Goal: Information Seeking & Learning: Check status

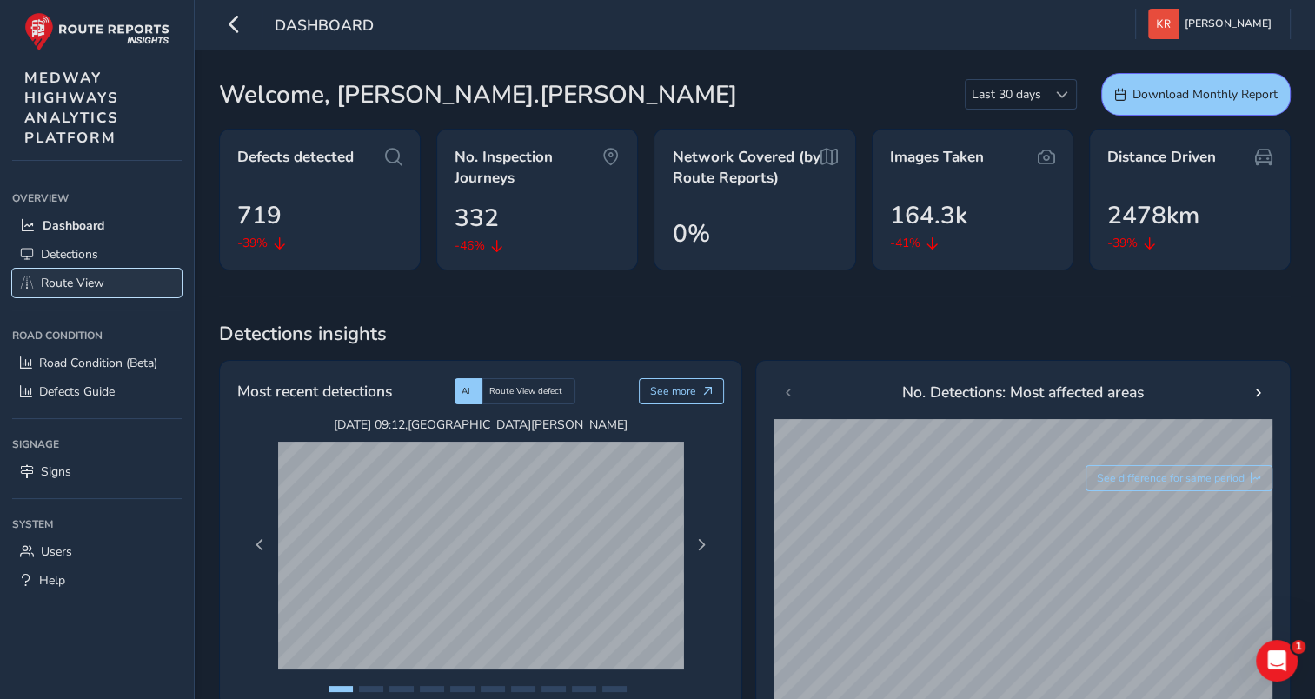
click at [75, 281] on span "Route View" at bounding box center [72, 283] width 63 height 17
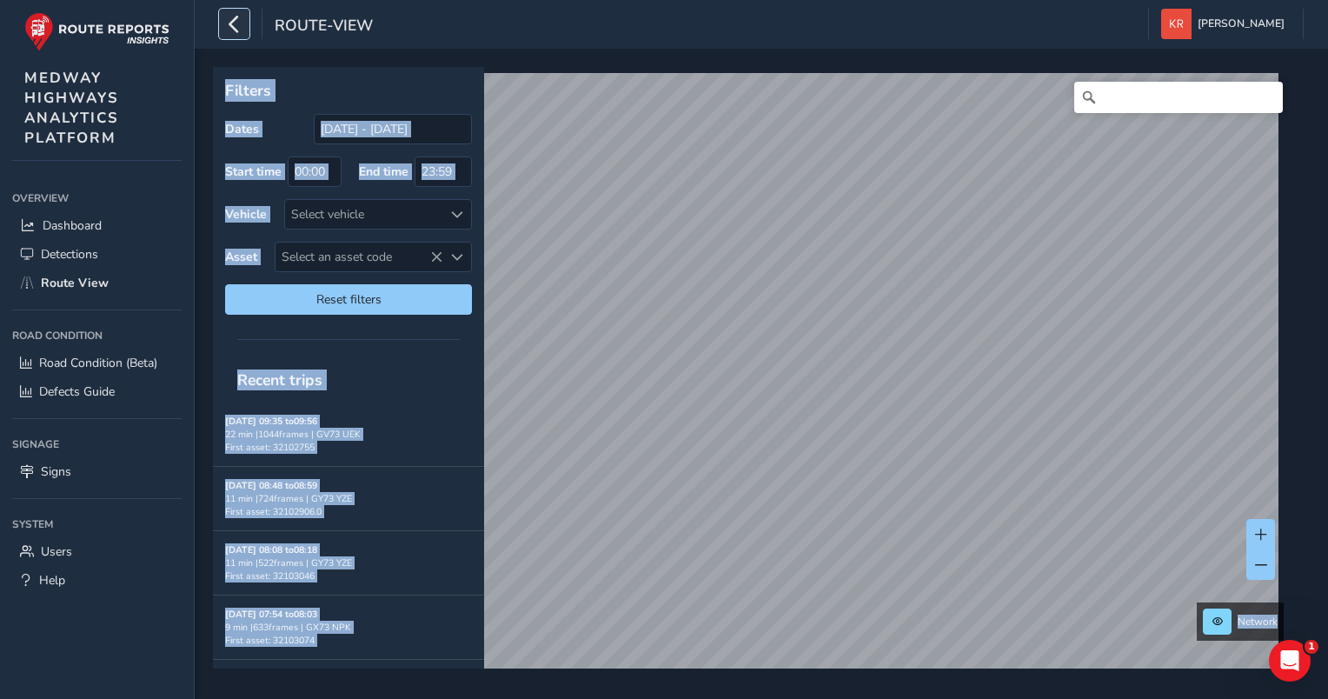
click at [231, 34] on icon "button" at bounding box center [234, 24] width 18 height 30
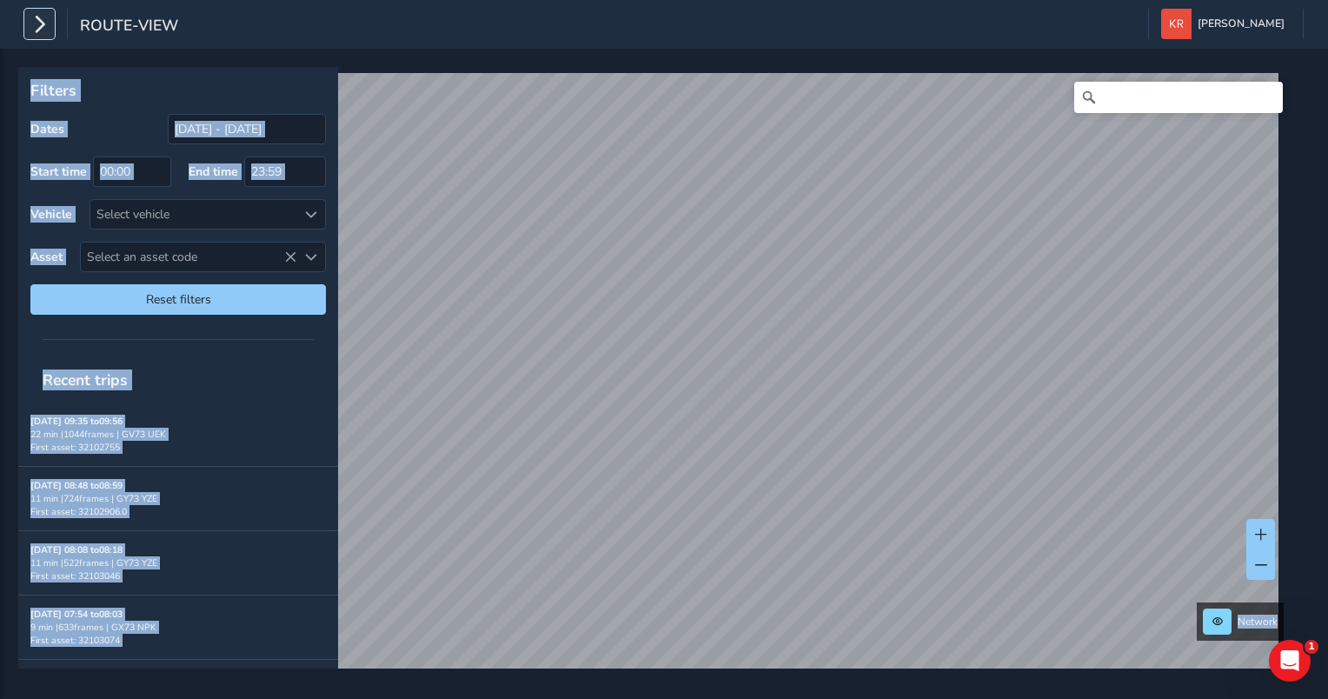
click at [33, 27] on icon "button" at bounding box center [39, 24] width 18 height 30
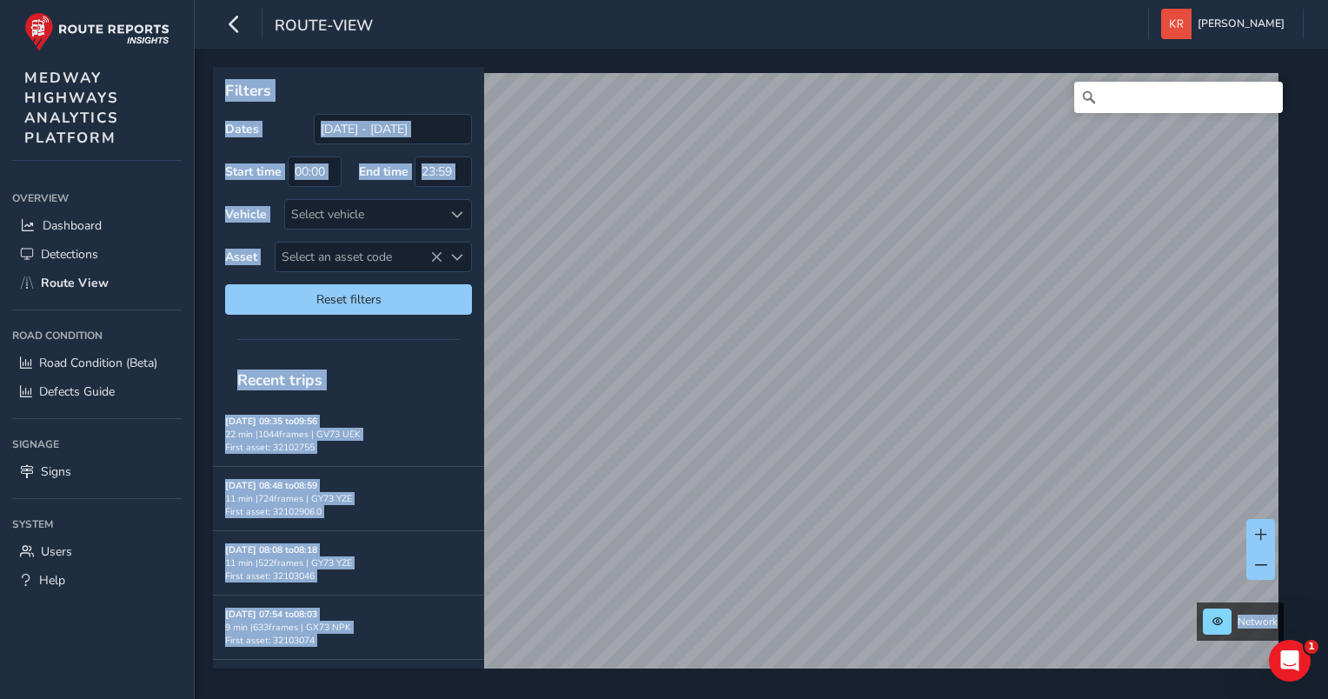
click at [351, 93] on p "Filters" at bounding box center [348, 90] width 247 height 23
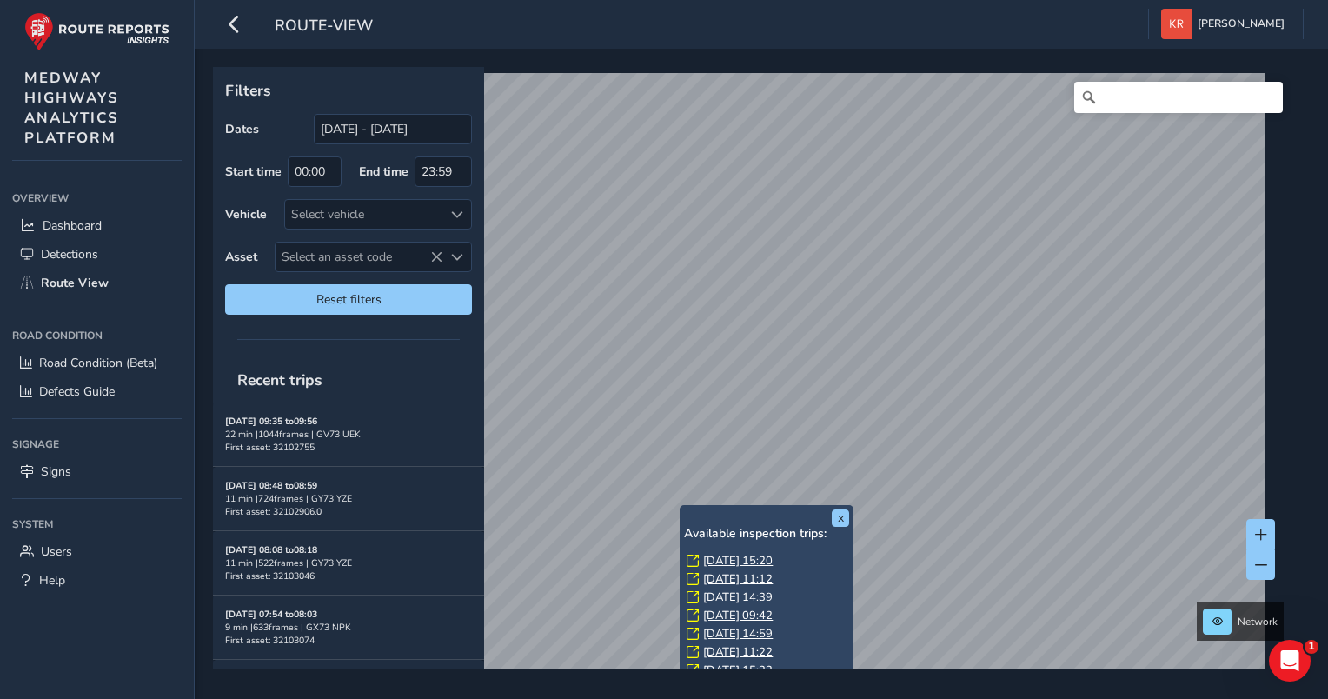
click at [706, 559] on link "[DATE] 15:20" at bounding box center [738, 561] width 70 height 16
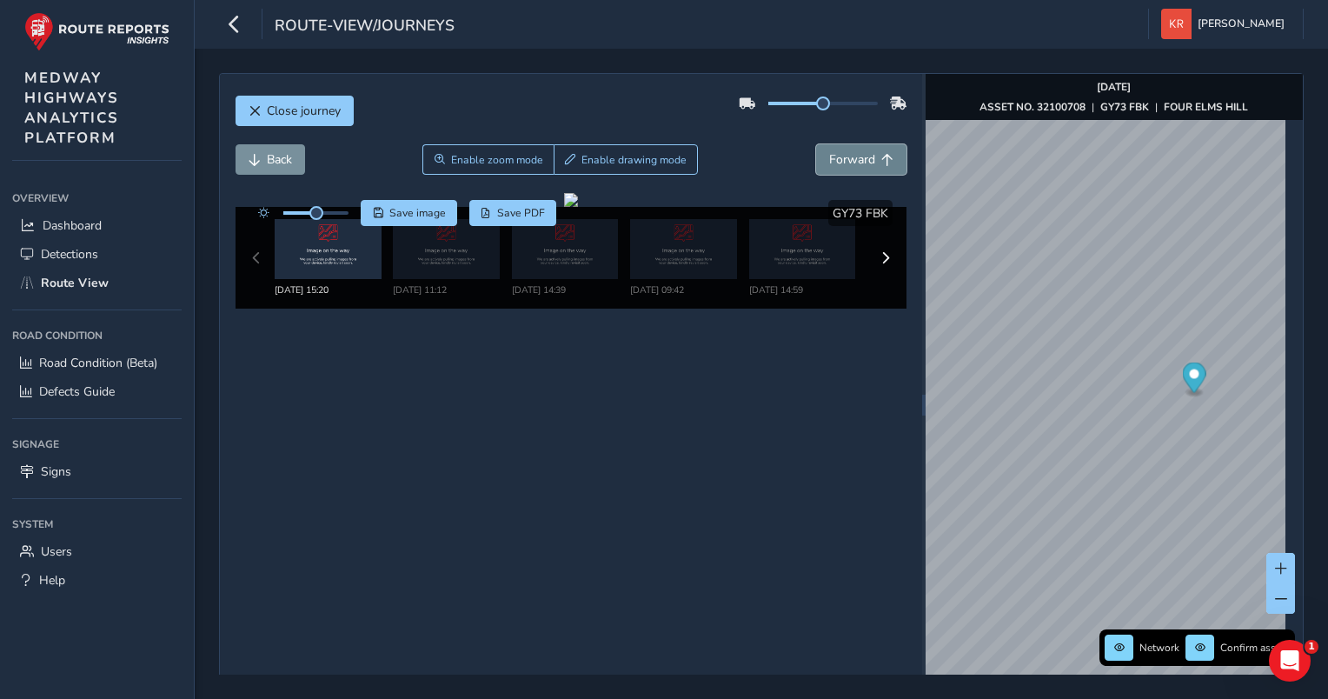
click at [837, 159] on span "Forward" at bounding box center [852, 159] width 46 height 17
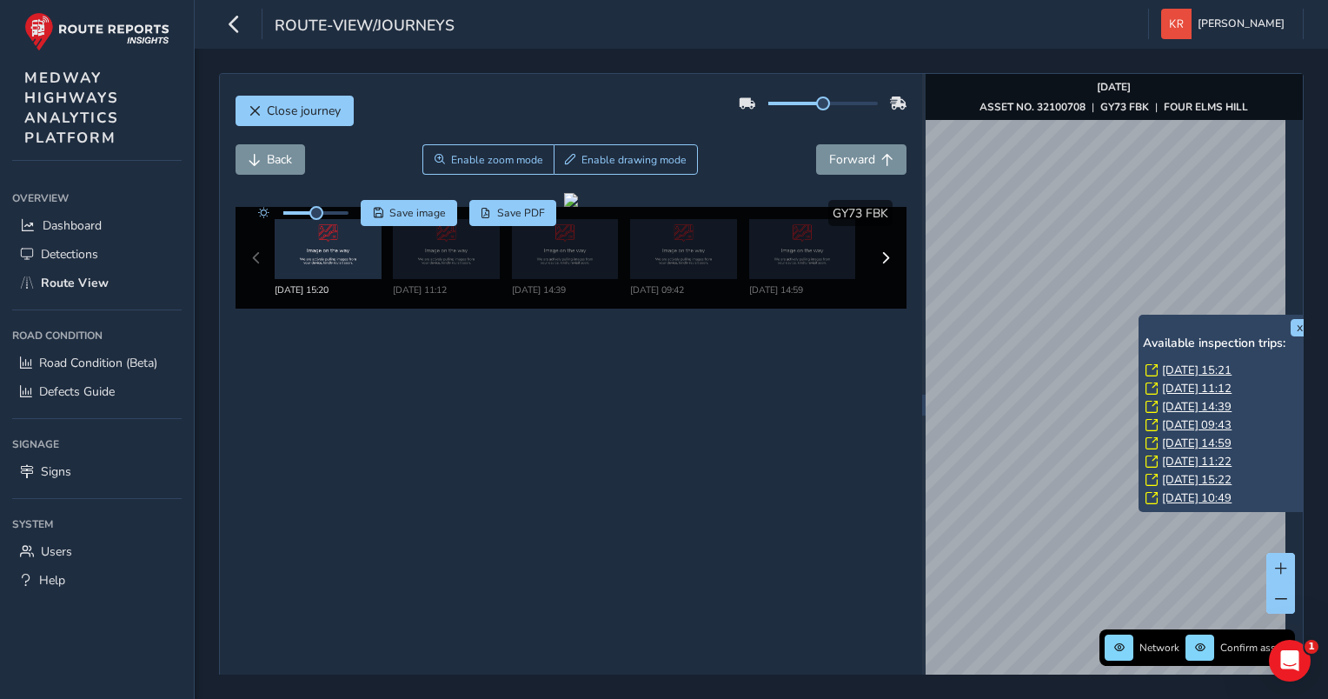
click at [1180, 367] on link "[DATE] 15:21" at bounding box center [1197, 370] width 70 height 16
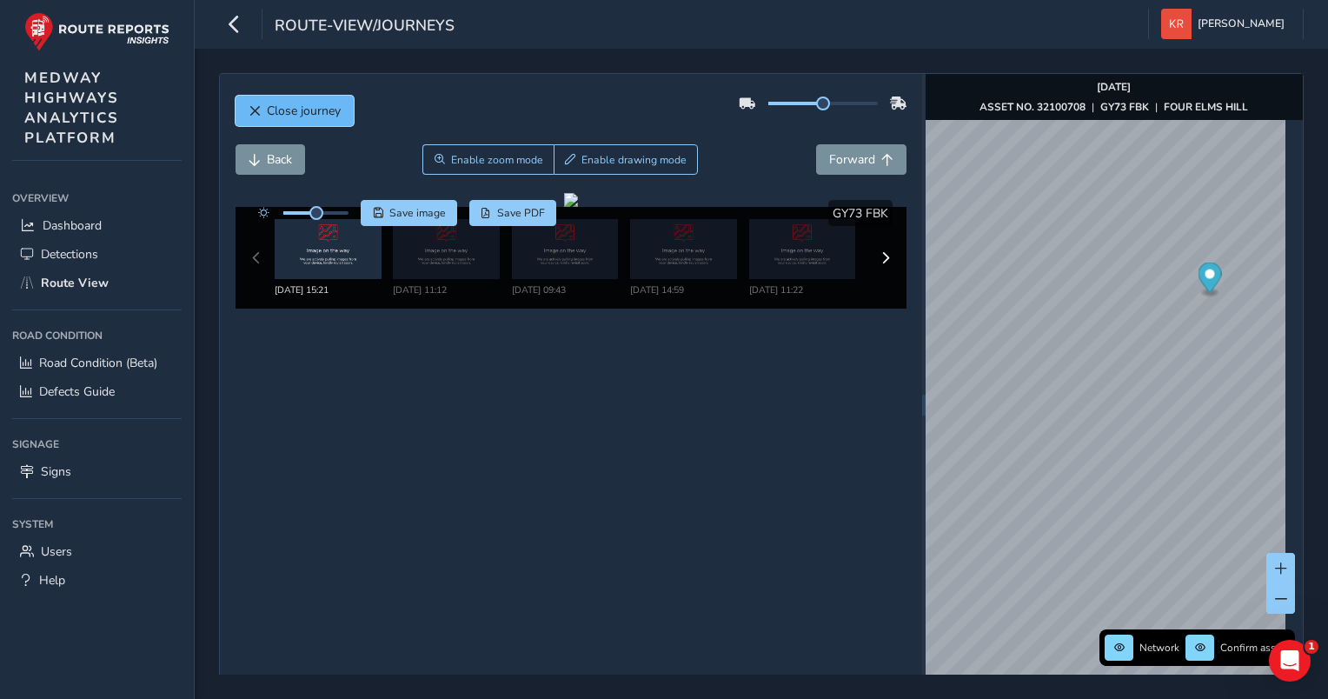
click at [288, 110] on span "Close journey" at bounding box center [304, 111] width 74 height 17
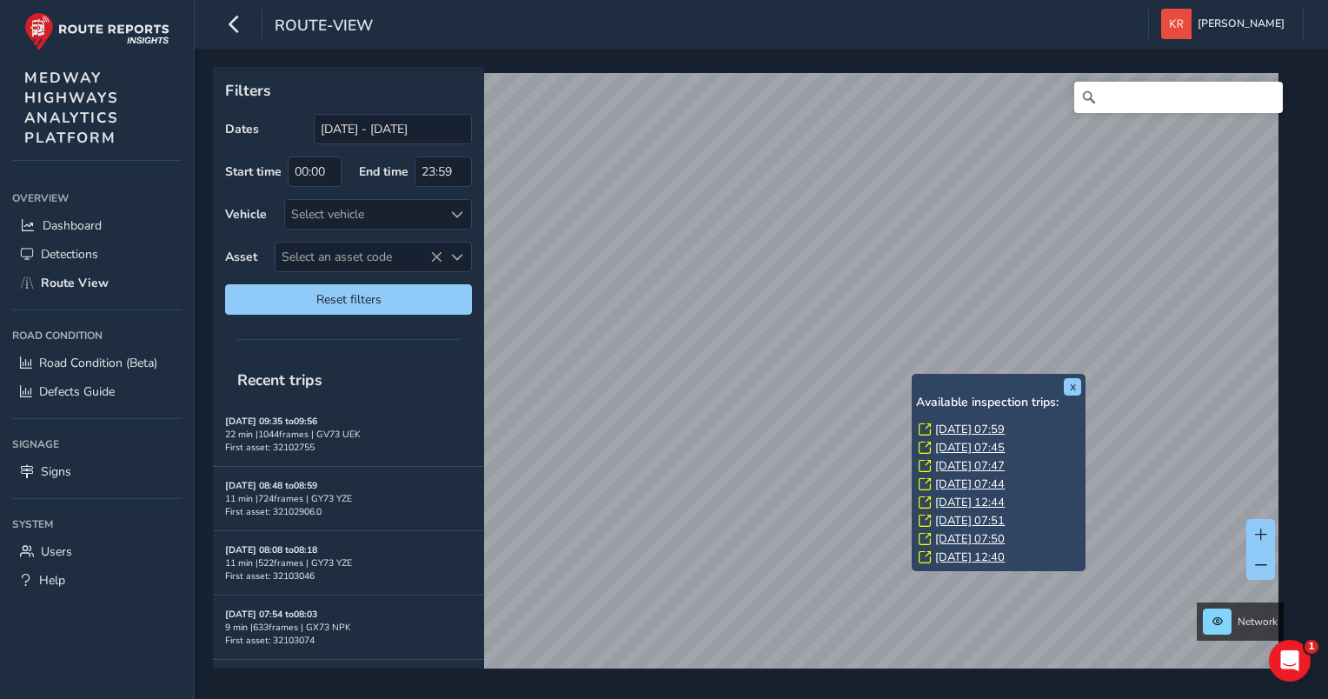
click at [949, 431] on link "[DATE] 07:59" at bounding box center [970, 430] width 70 height 16
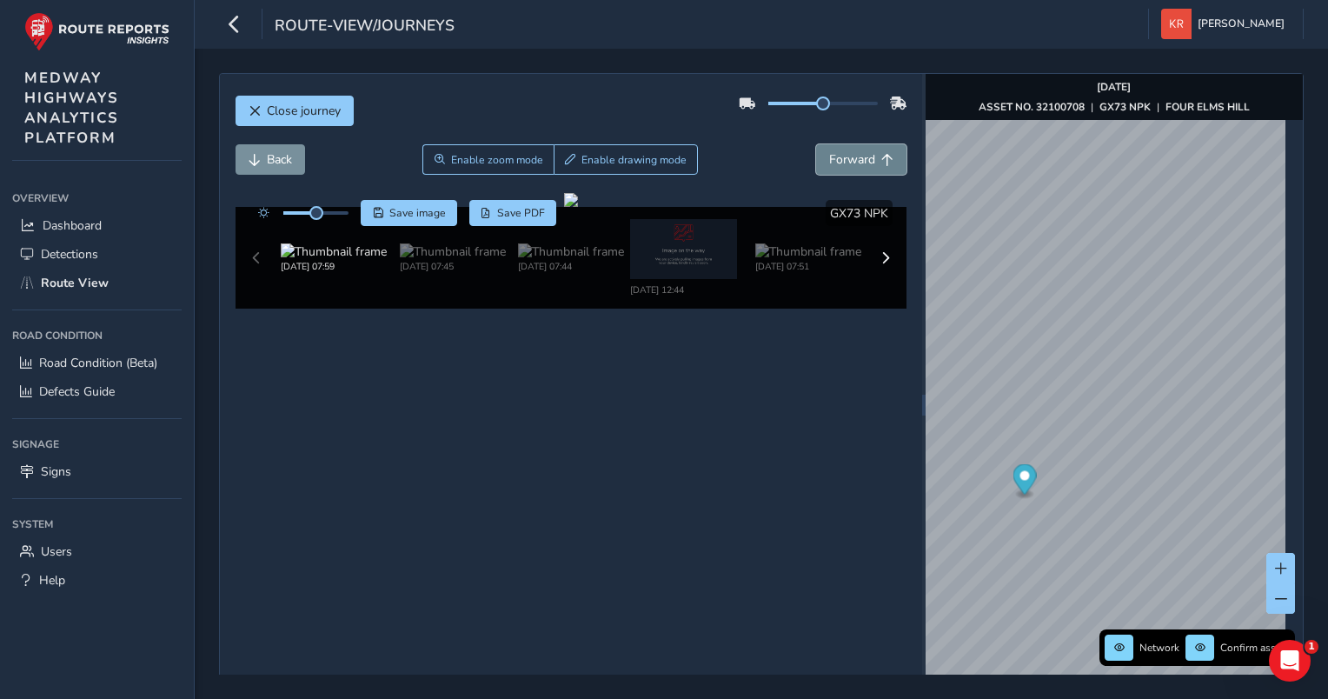
click at [829, 160] on span "Forward" at bounding box center [852, 159] width 46 height 17
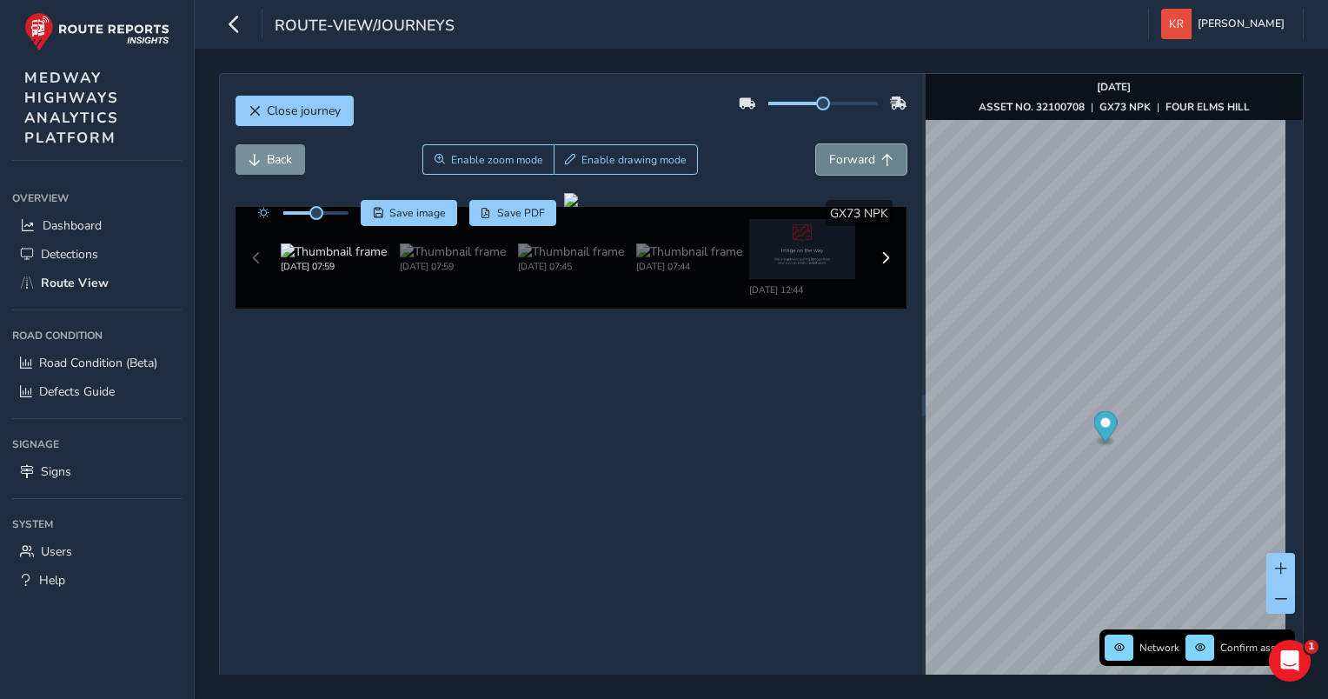
click at [829, 160] on span "Forward" at bounding box center [852, 159] width 46 height 17
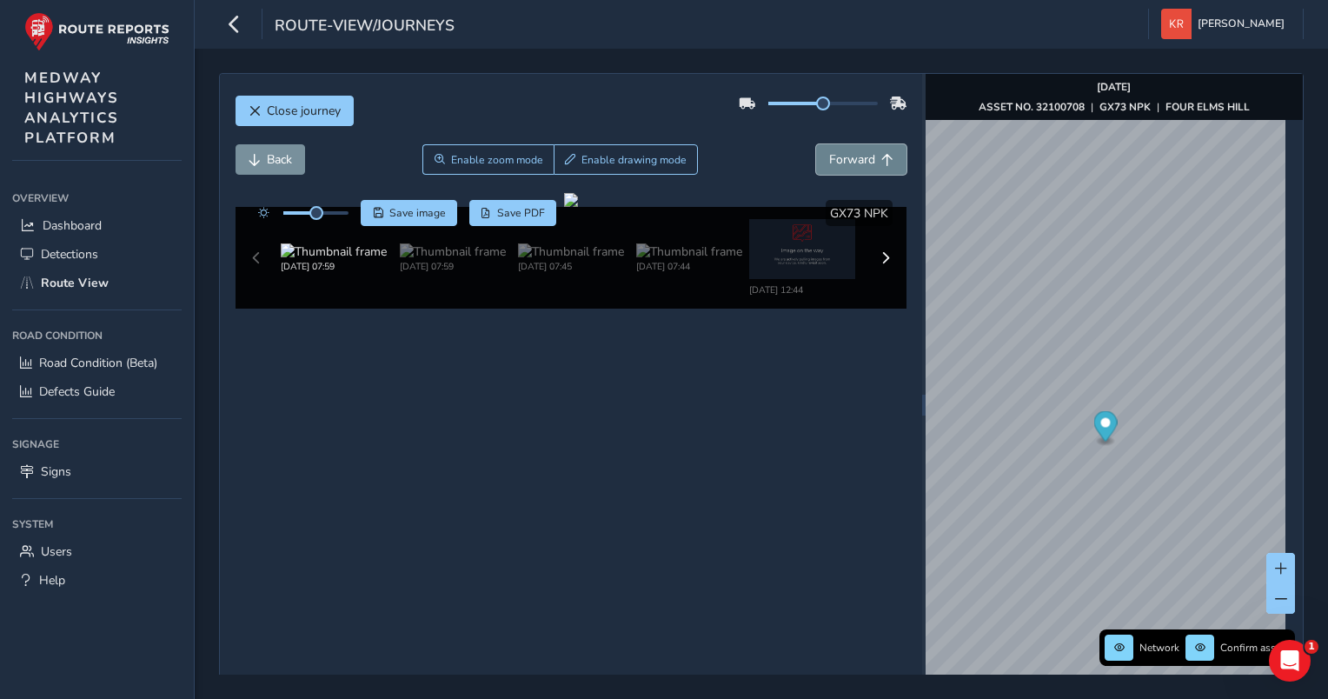
click at [829, 160] on span "Forward" at bounding box center [852, 159] width 46 height 17
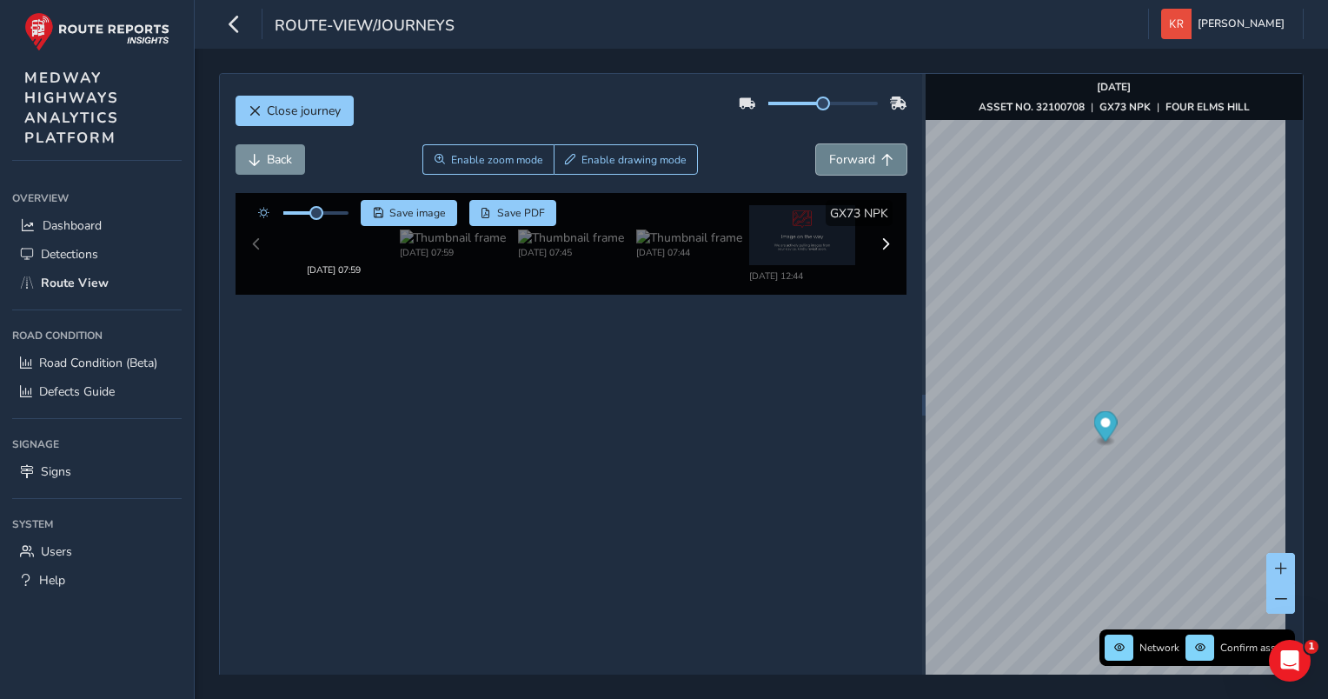
click at [829, 160] on span "Forward" at bounding box center [852, 159] width 46 height 17
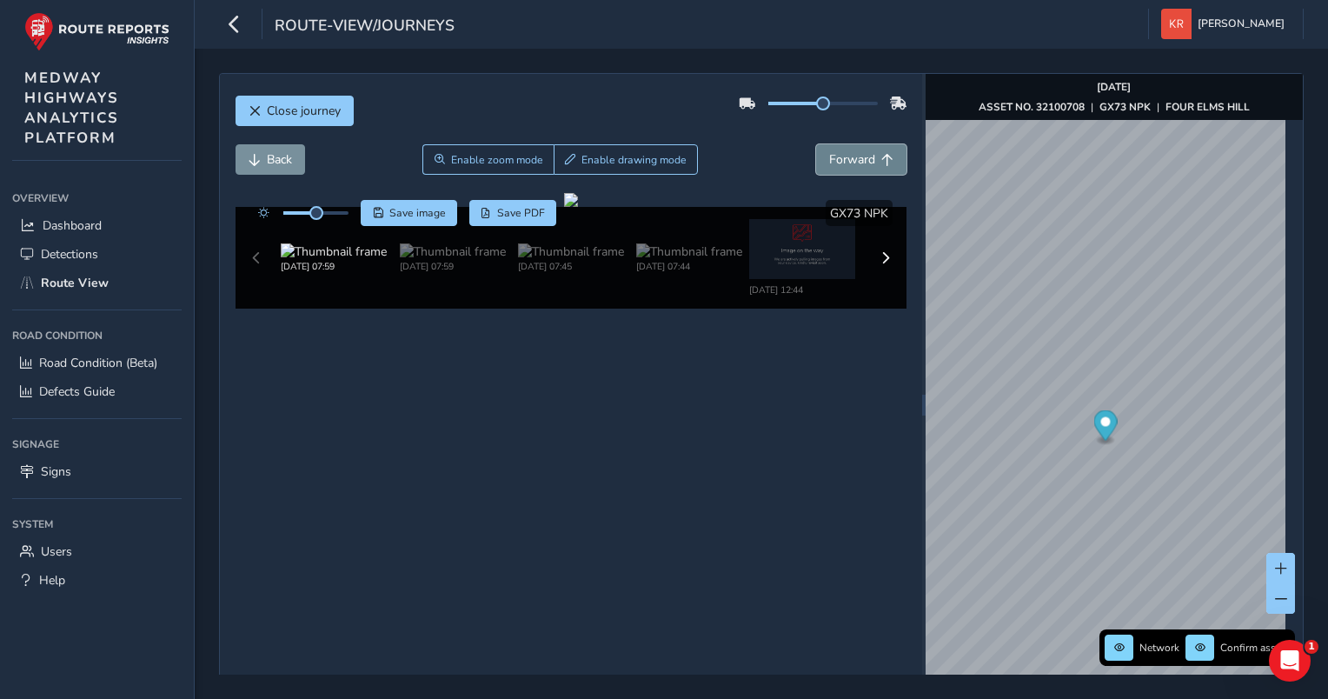
click at [829, 160] on span "Forward" at bounding box center [852, 159] width 46 height 17
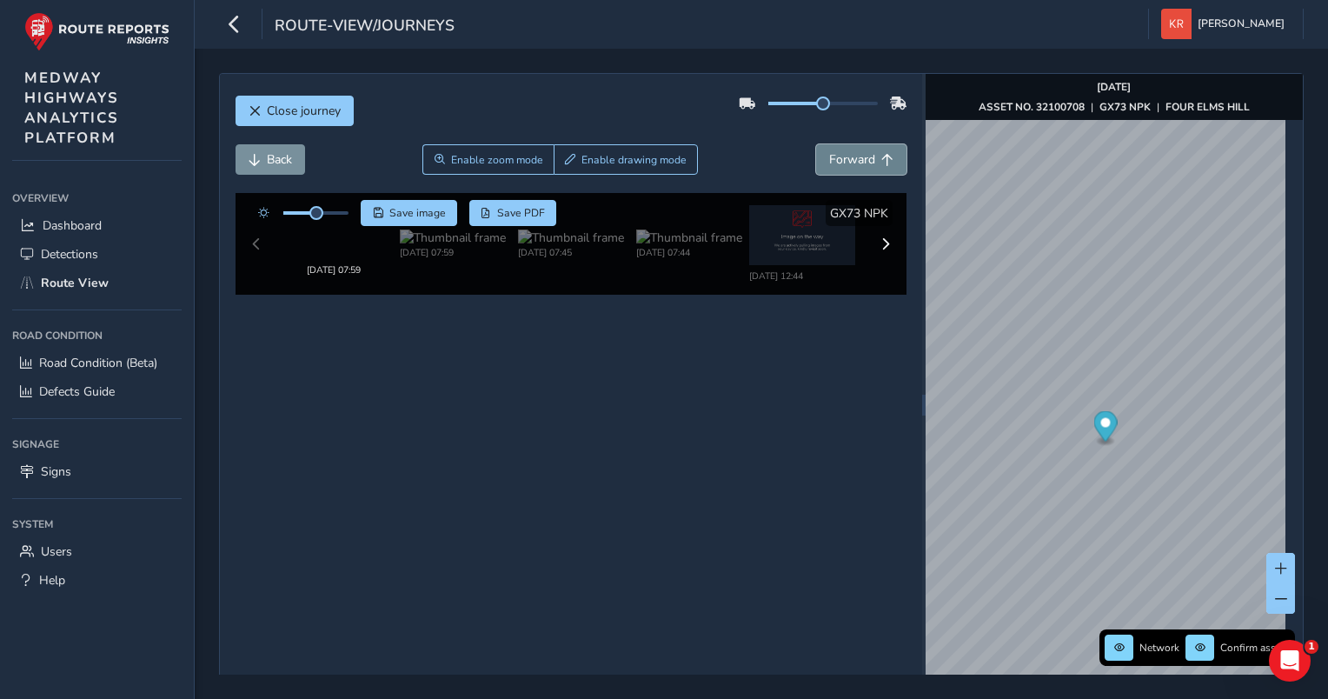
click at [829, 160] on span "Forward" at bounding box center [852, 159] width 46 height 17
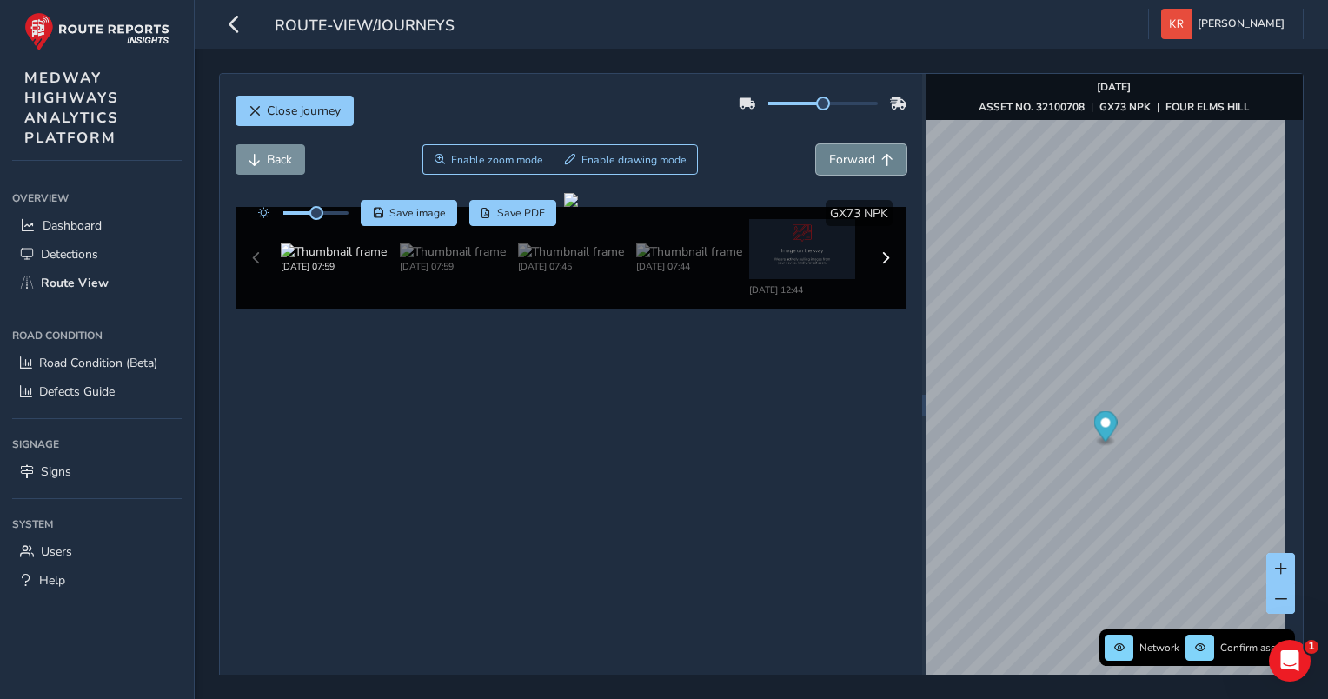
click at [829, 160] on span "Forward" at bounding box center [852, 159] width 46 height 17
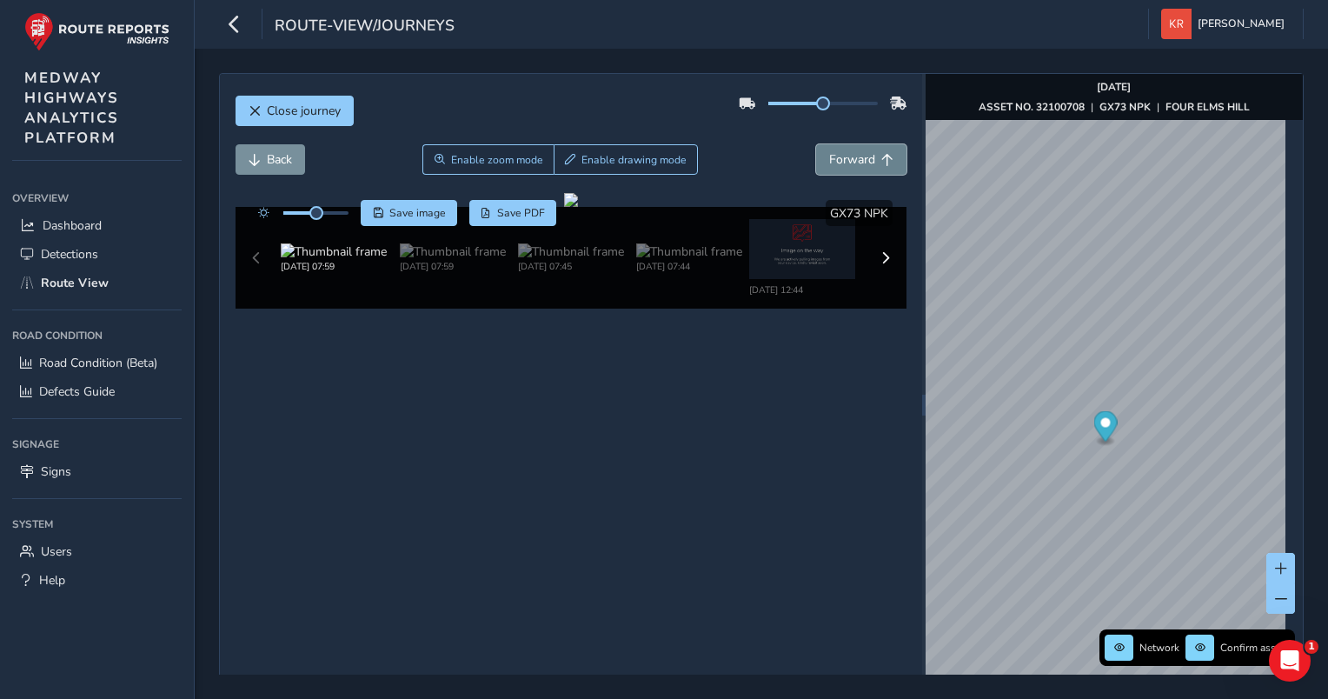
click at [829, 160] on span "Forward" at bounding box center [852, 159] width 46 height 17
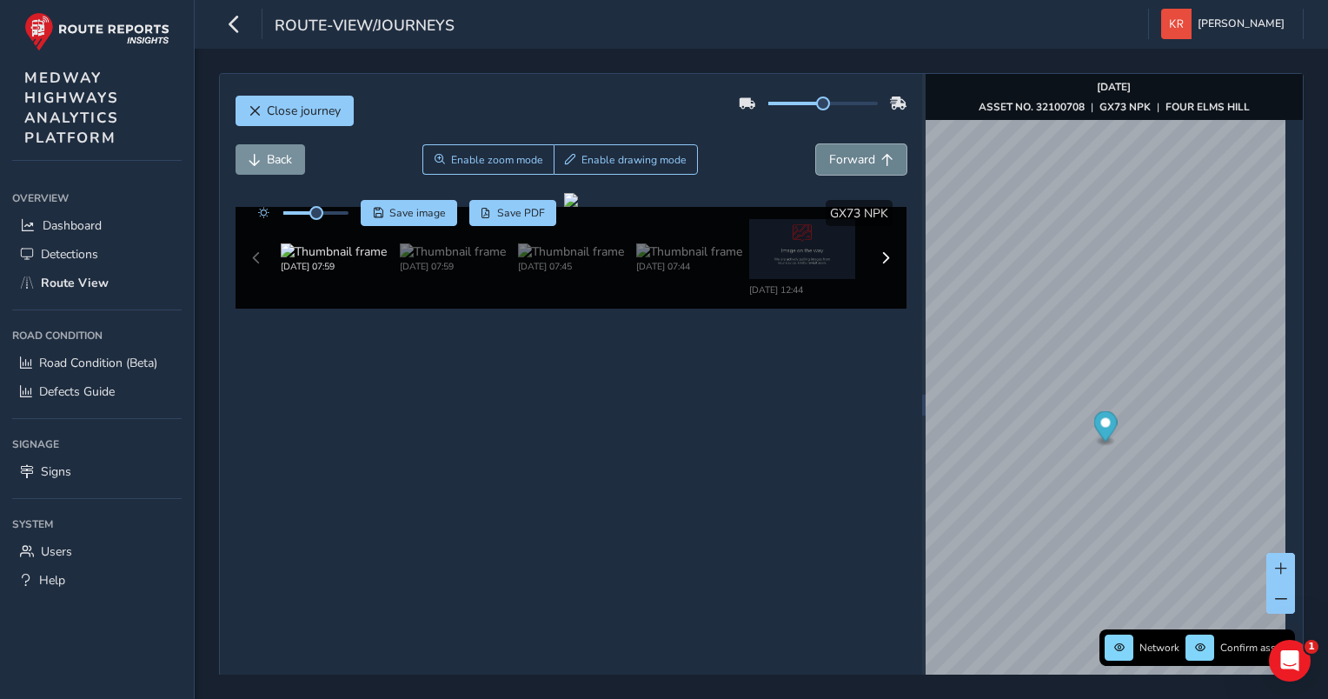
click at [829, 160] on span "Forward" at bounding box center [852, 159] width 46 height 17
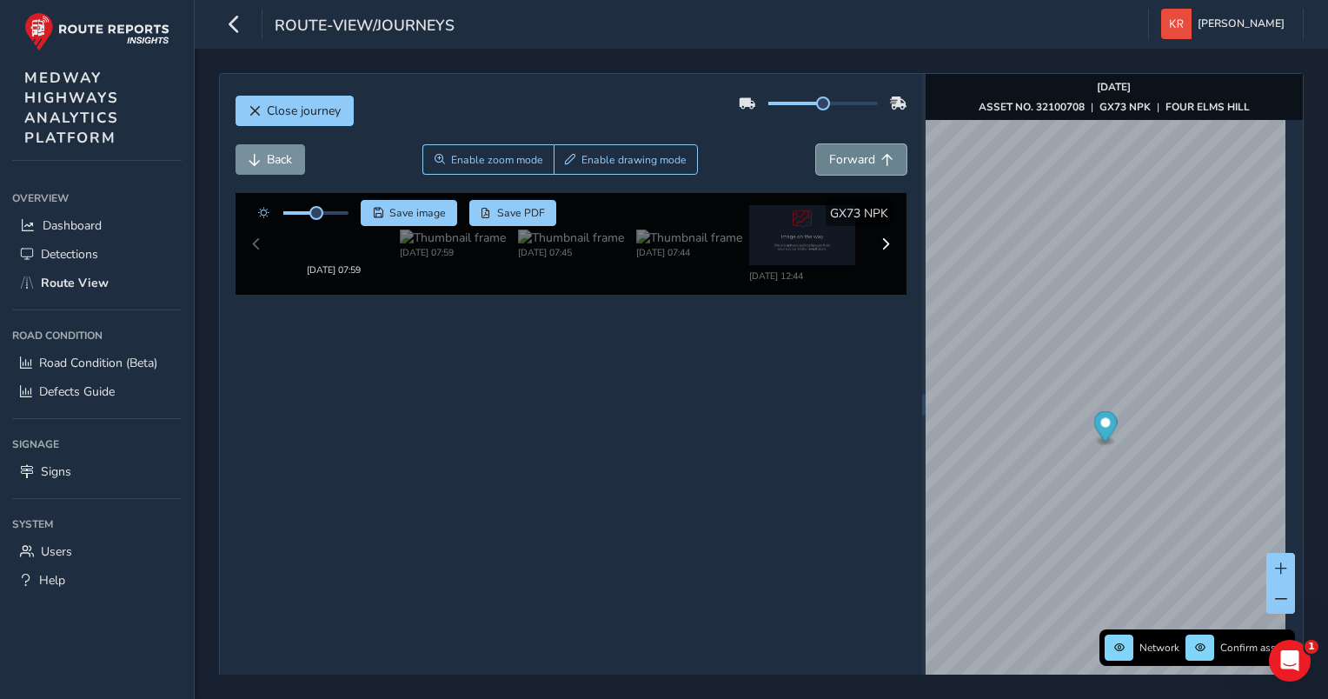
click at [829, 160] on span "Forward" at bounding box center [852, 159] width 46 height 17
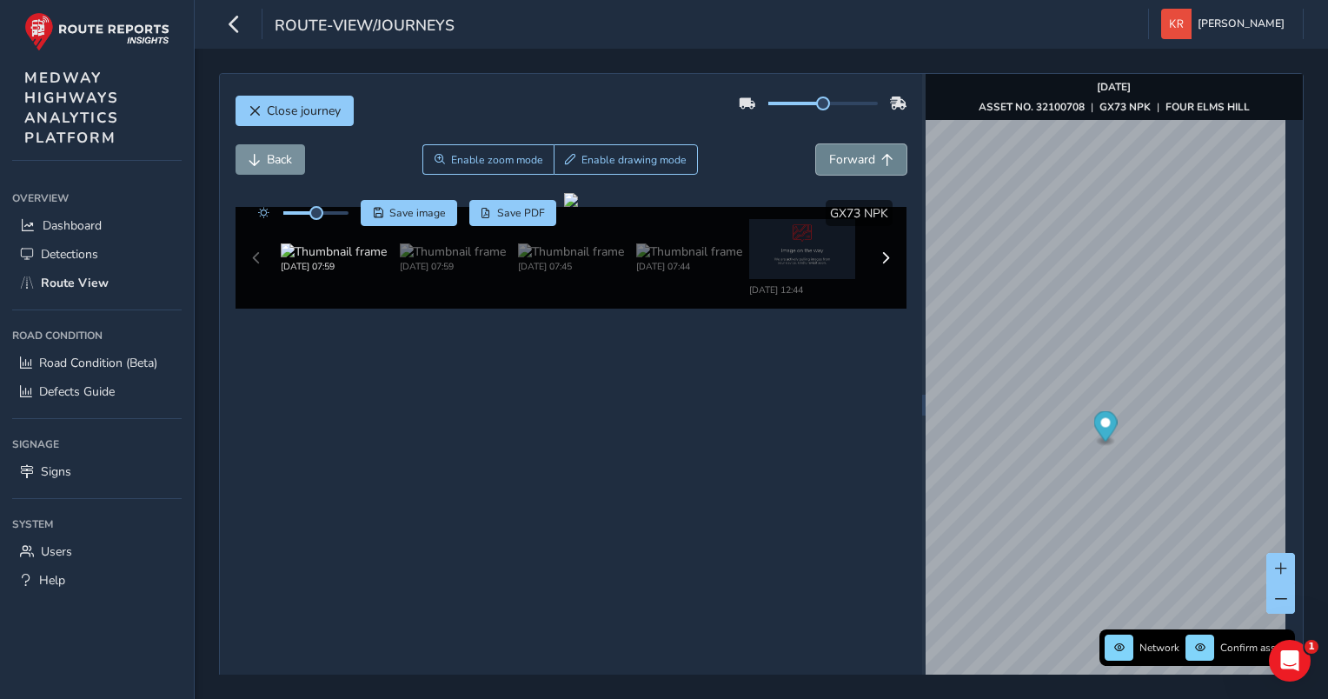
click at [829, 160] on span "Forward" at bounding box center [852, 159] width 46 height 17
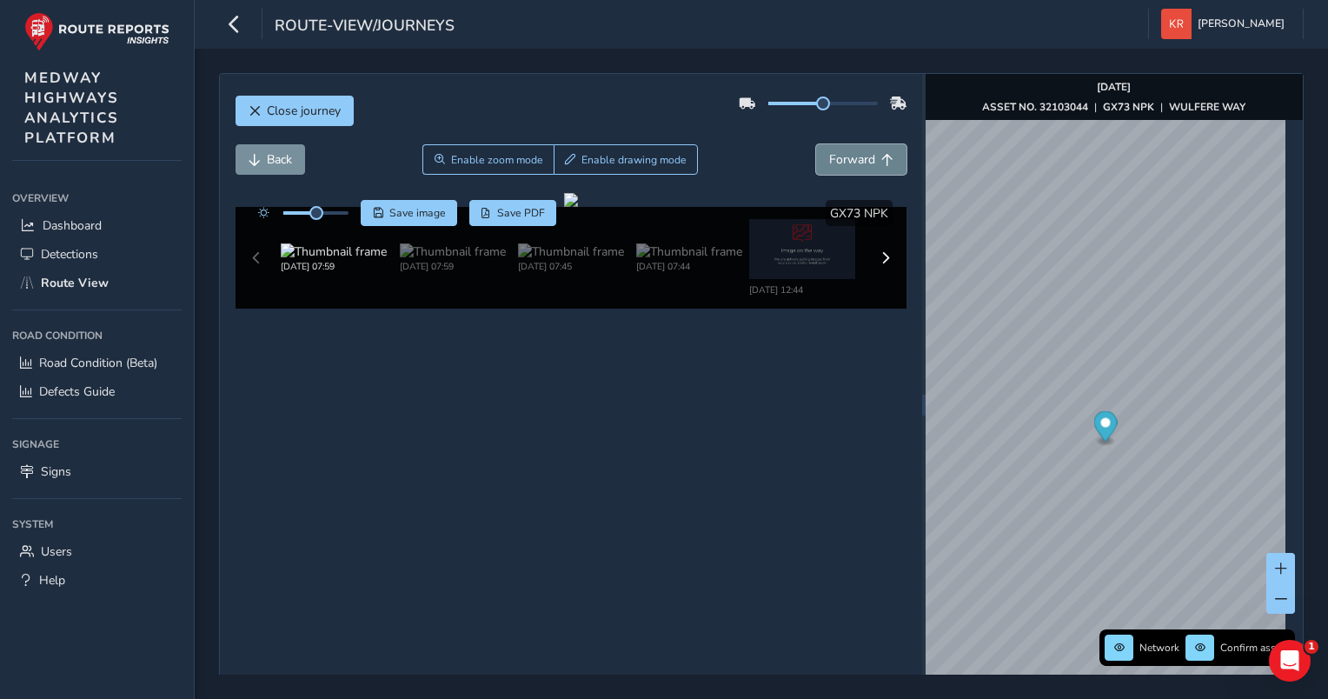
click at [829, 160] on span "Forward" at bounding box center [852, 159] width 46 height 17
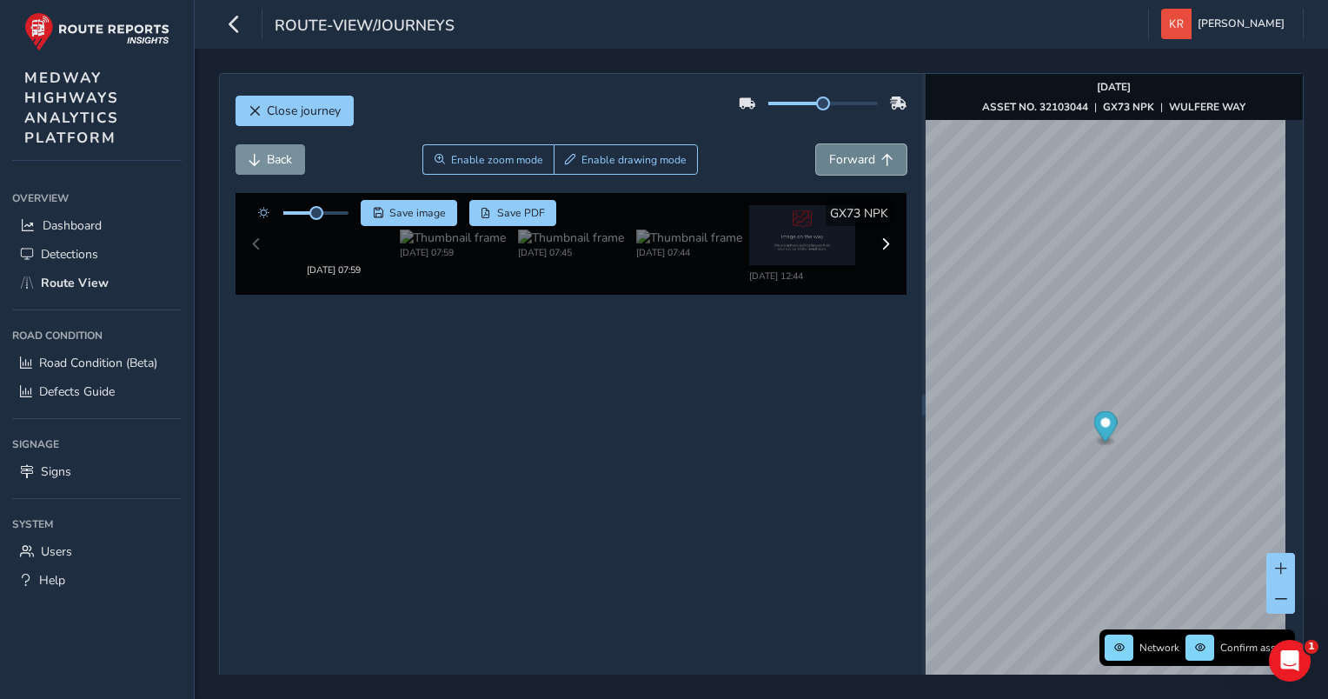
click at [829, 160] on span "Forward" at bounding box center [852, 159] width 46 height 17
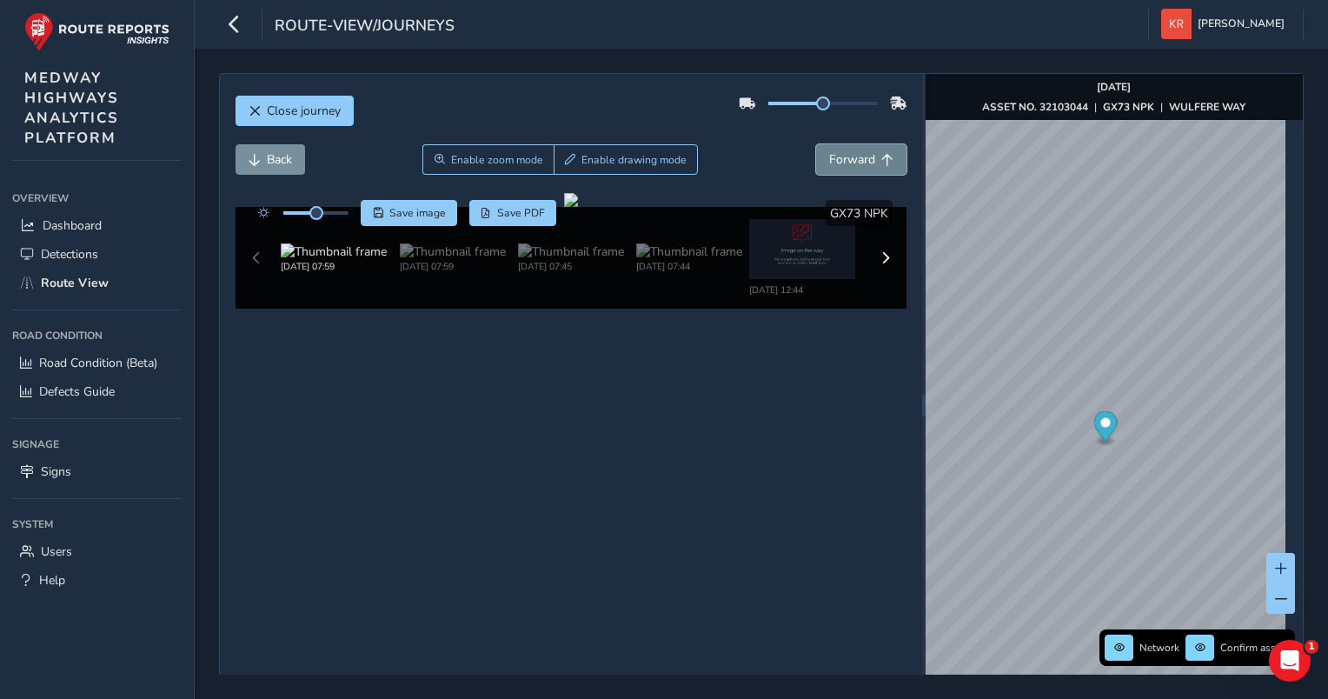
click at [829, 160] on span "Forward" at bounding box center [852, 159] width 46 height 17
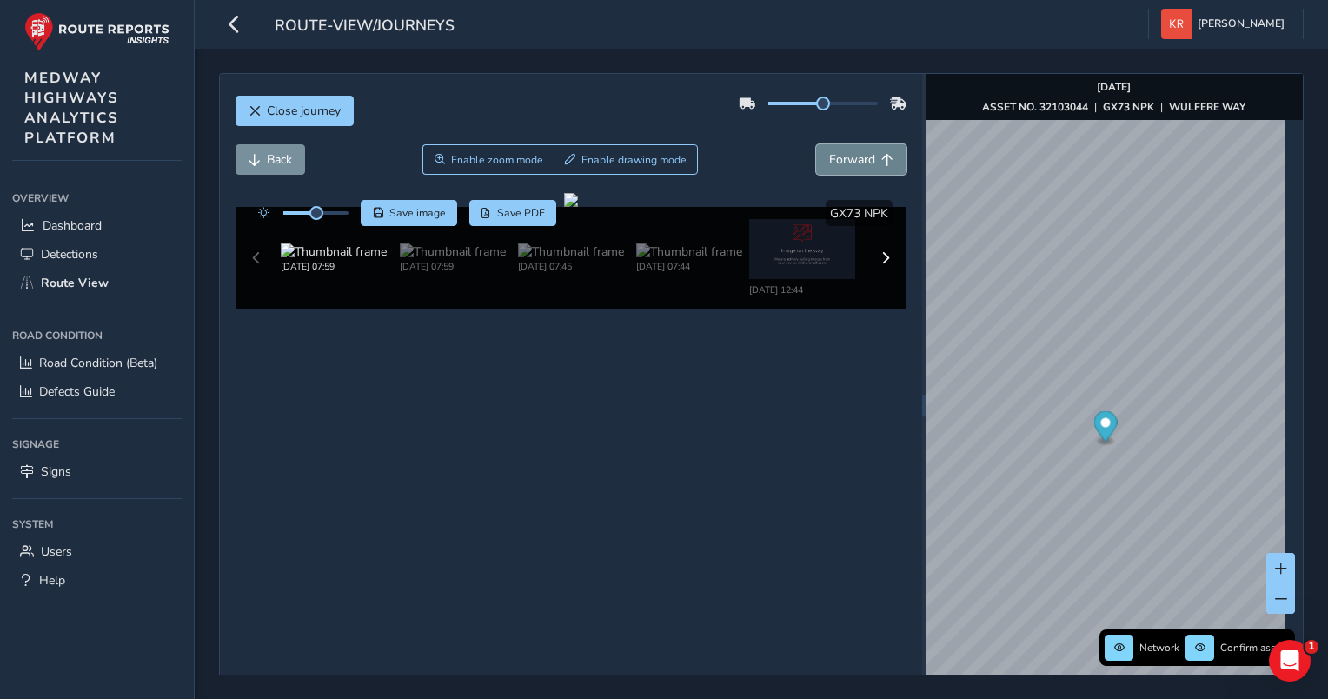
click at [829, 160] on span "Forward" at bounding box center [852, 159] width 46 height 17
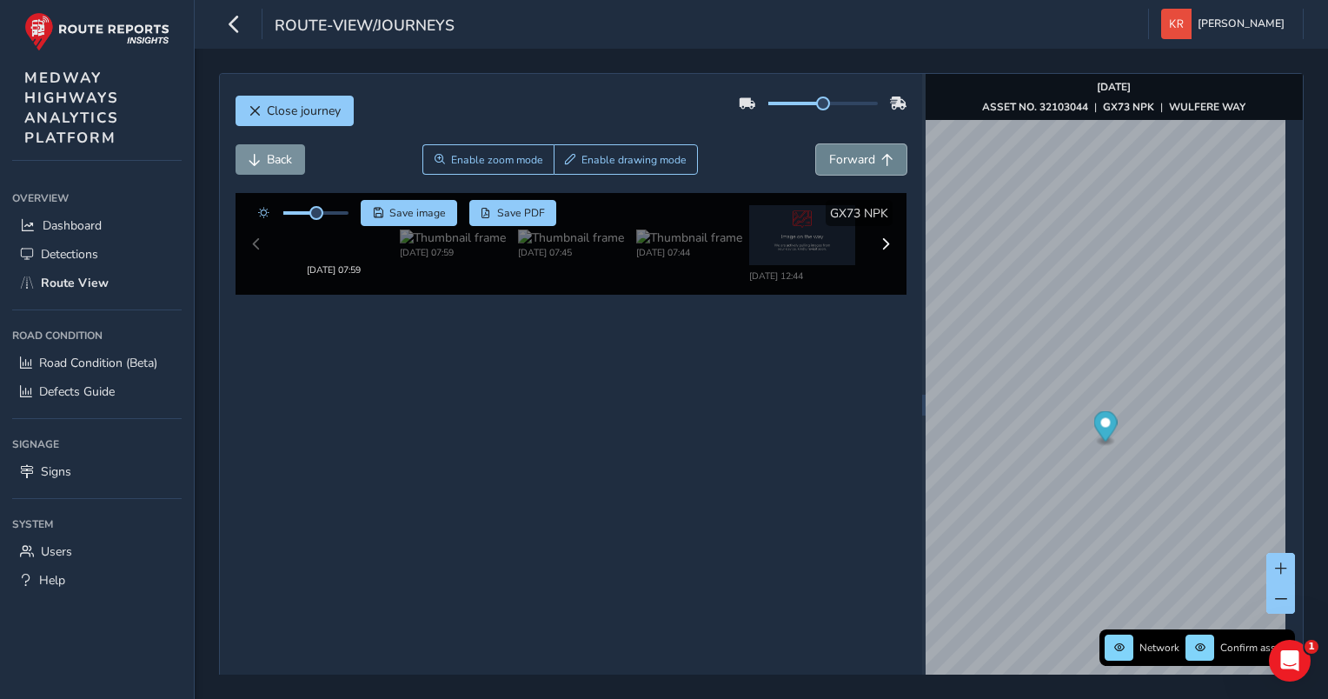
click at [829, 160] on span "Forward" at bounding box center [852, 159] width 46 height 17
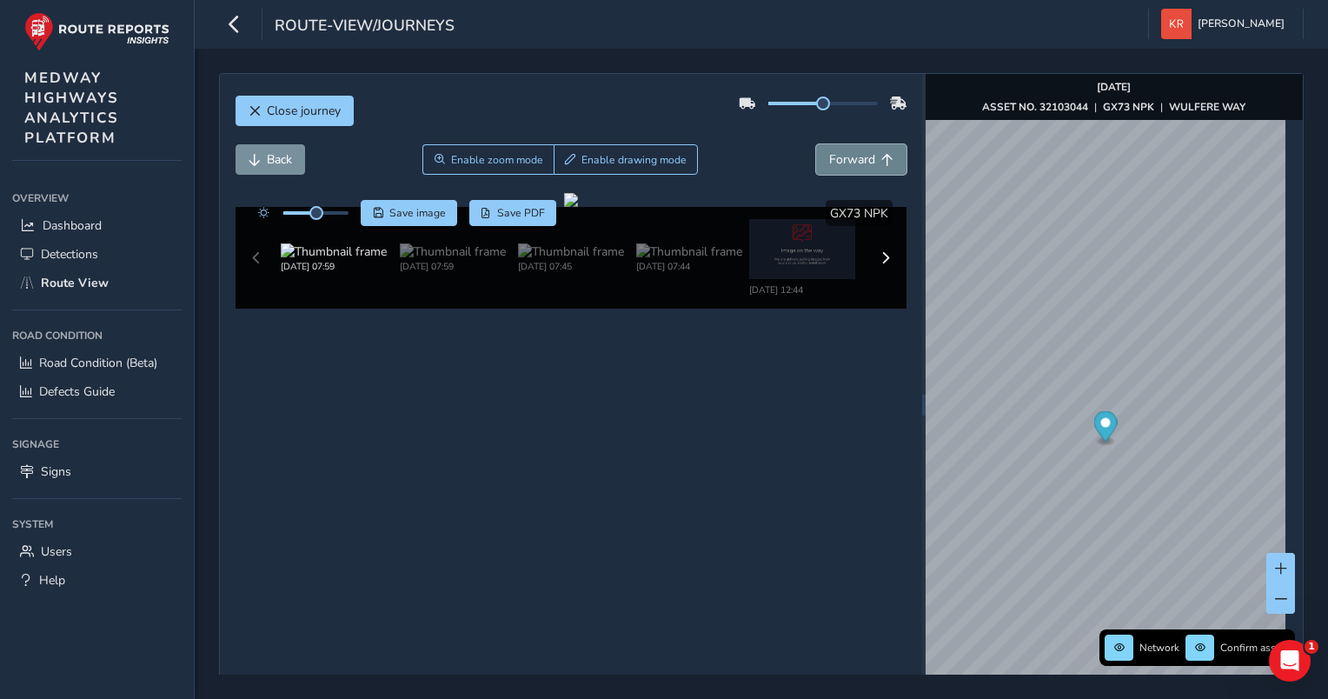
click at [829, 160] on span "Forward" at bounding box center [852, 159] width 46 height 17
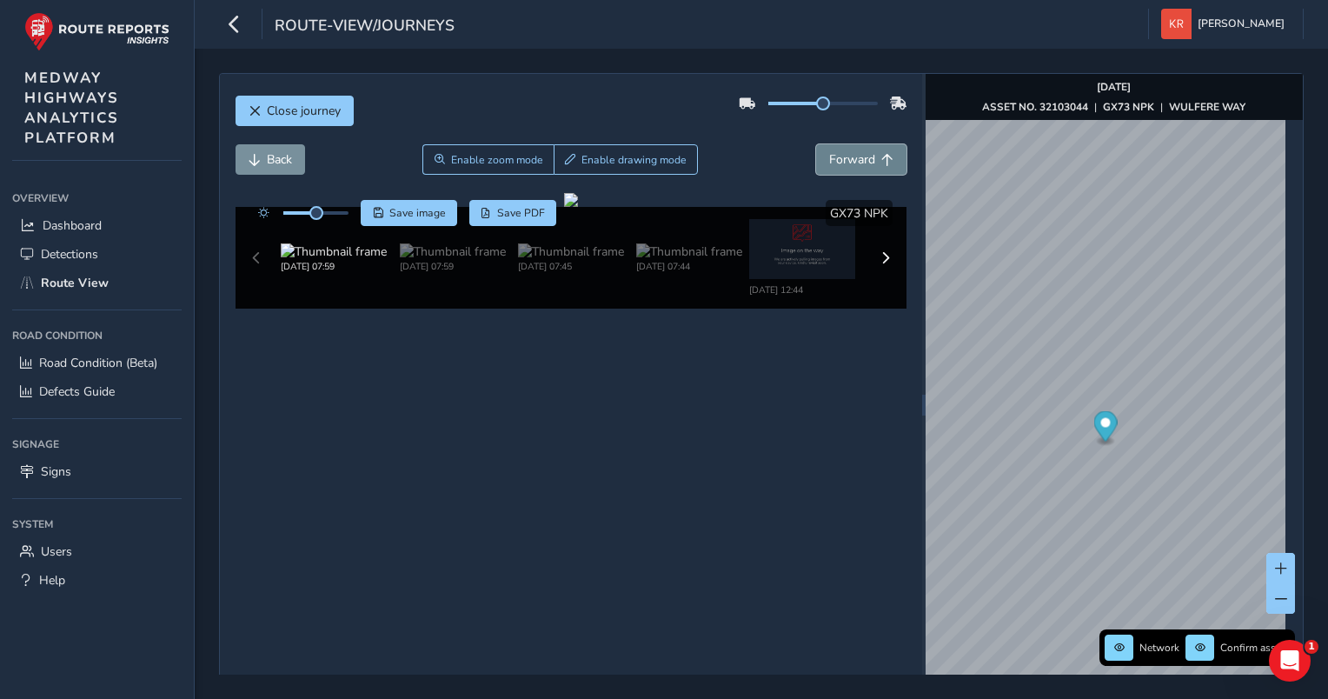
click at [829, 160] on span "Forward" at bounding box center [852, 159] width 46 height 17
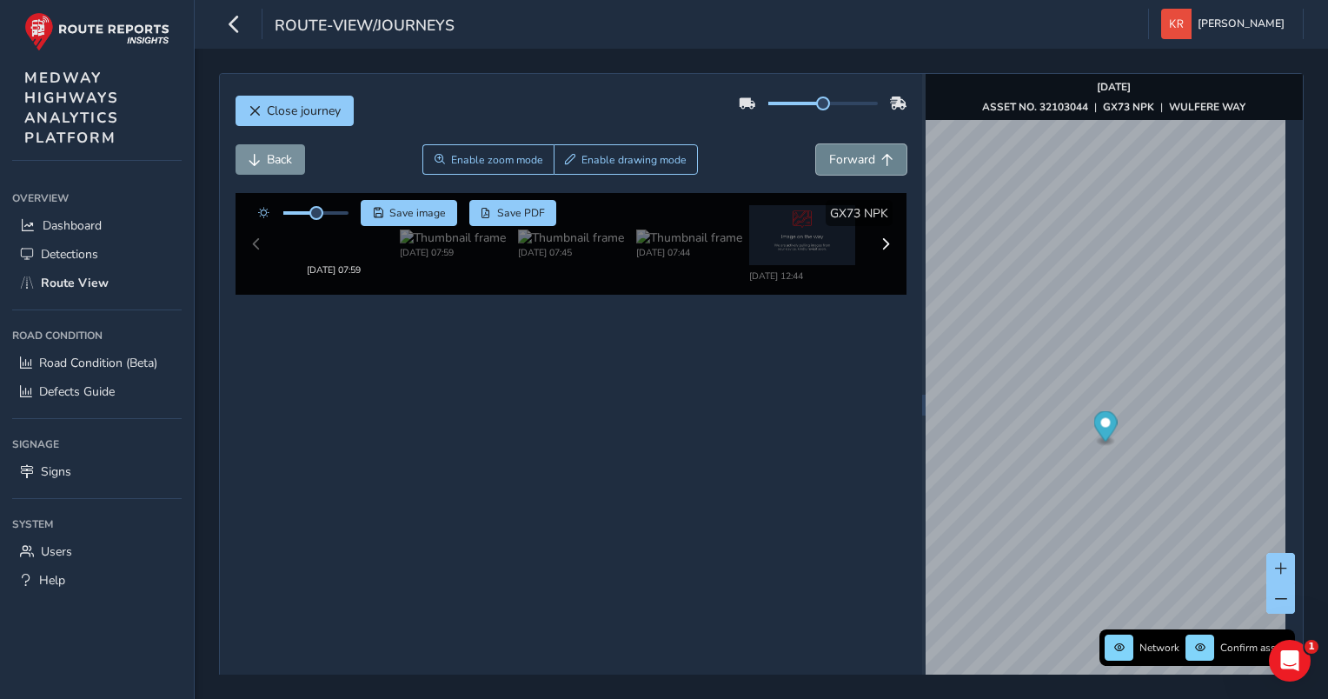
click at [829, 160] on span "Forward" at bounding box center [852, 159] width 46 height 17
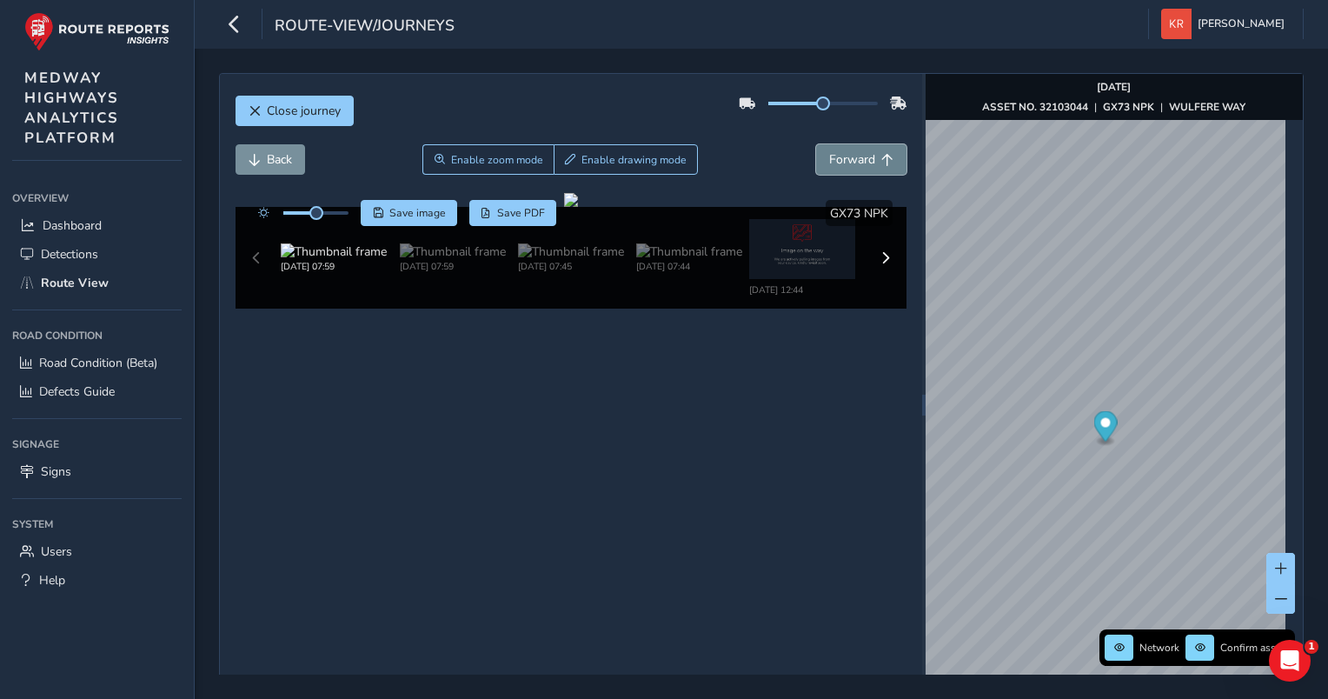
click at [829, 160] on span "Forward" at bounding box center [852, 159] width 46 height 17
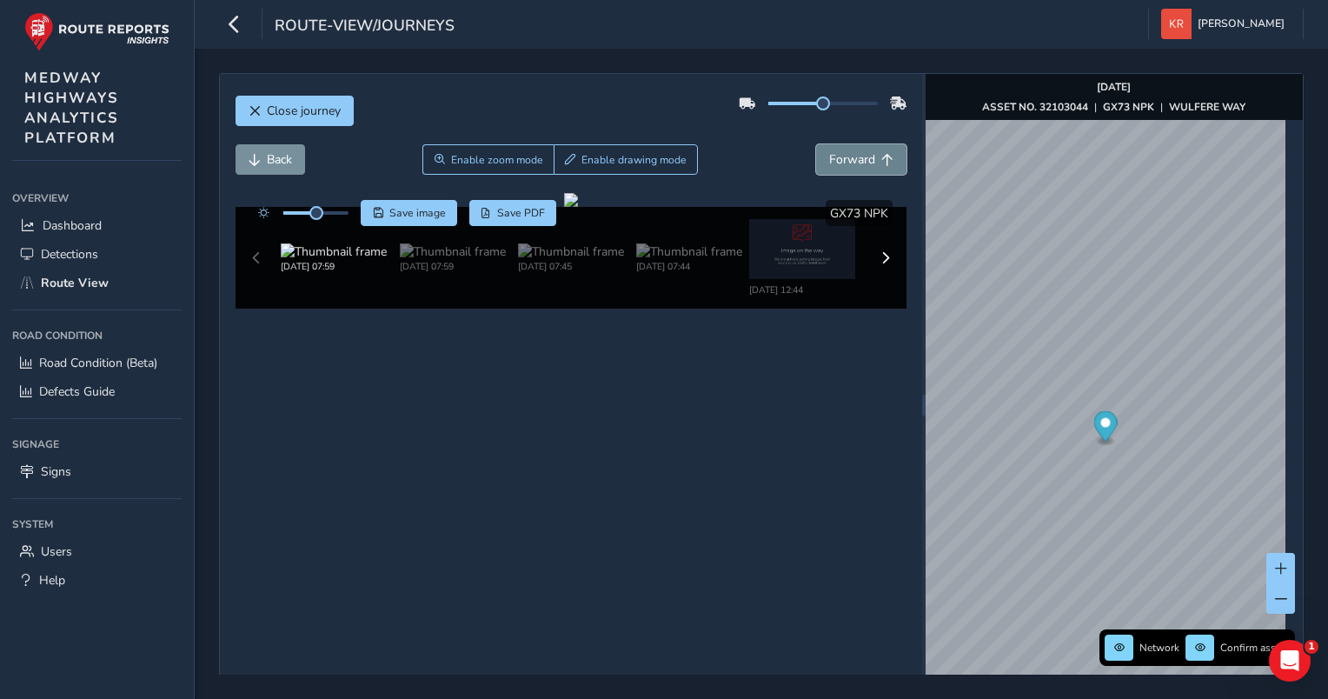
click at [829, 160] on span "Forward" at bounding box center [852, 159] width 46 height 17
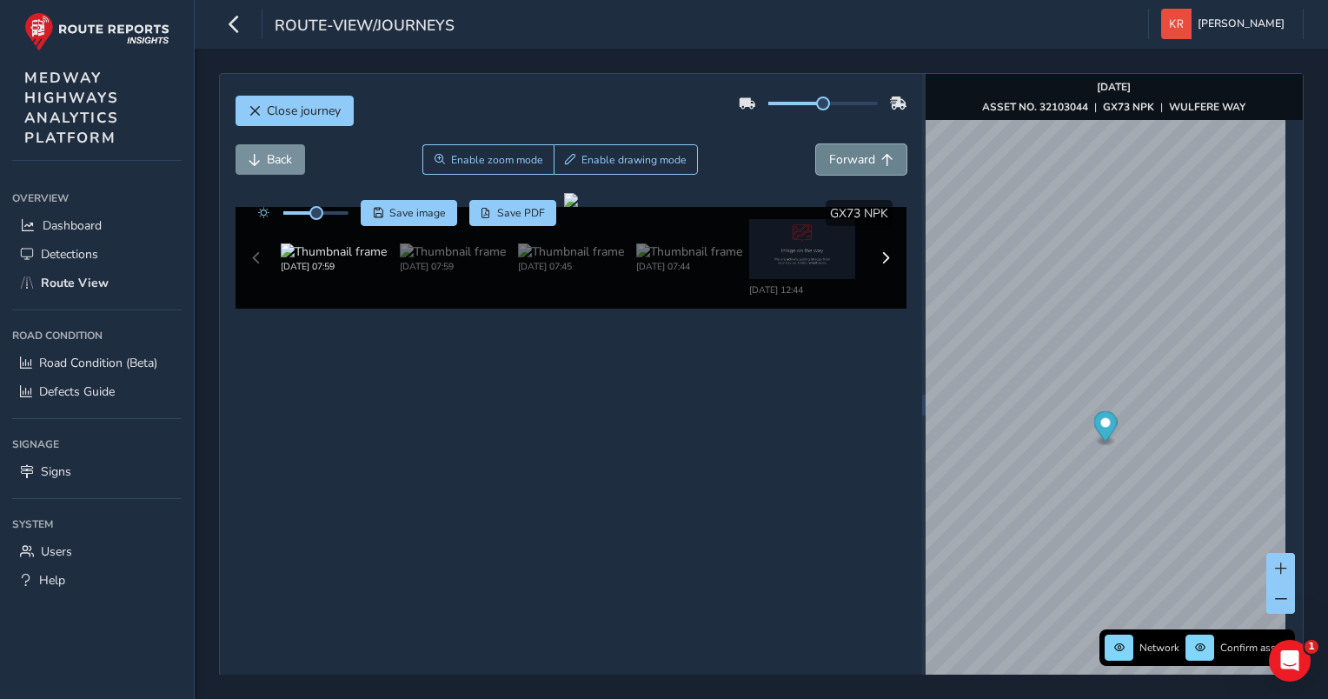
click at [829, 160] on span "Forward" at bounding box center [852, 159] width 46 height 17
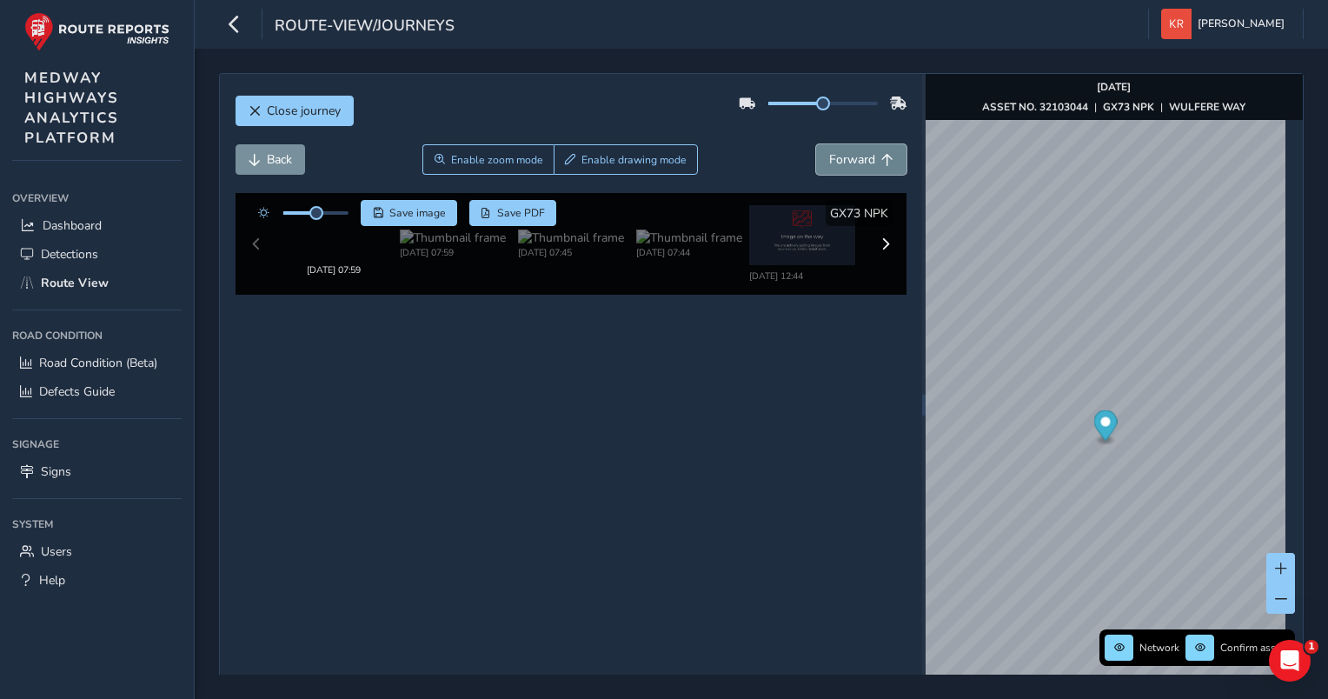
click at [829, 160] on span "Forward" at bounding box center [852, 159] width 46 height 17
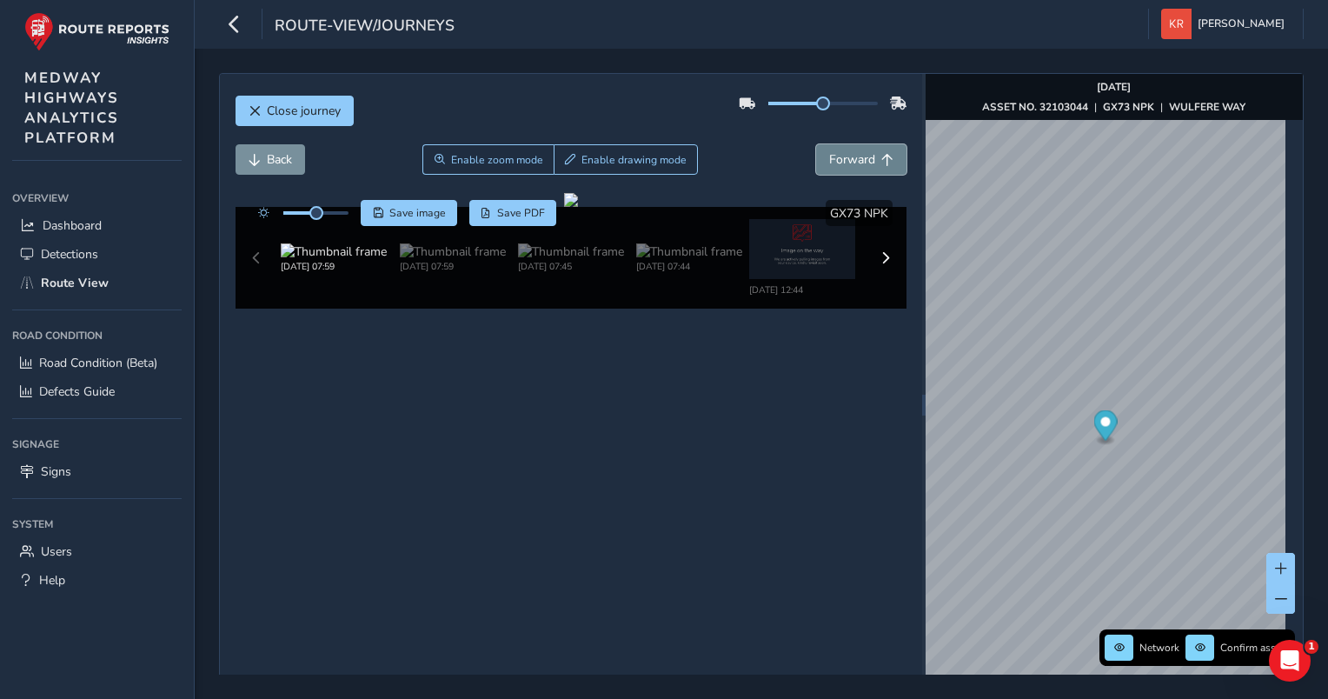
click at [829, 160] on span "Forward" at bounding box center [852, 159] width 46 height 17
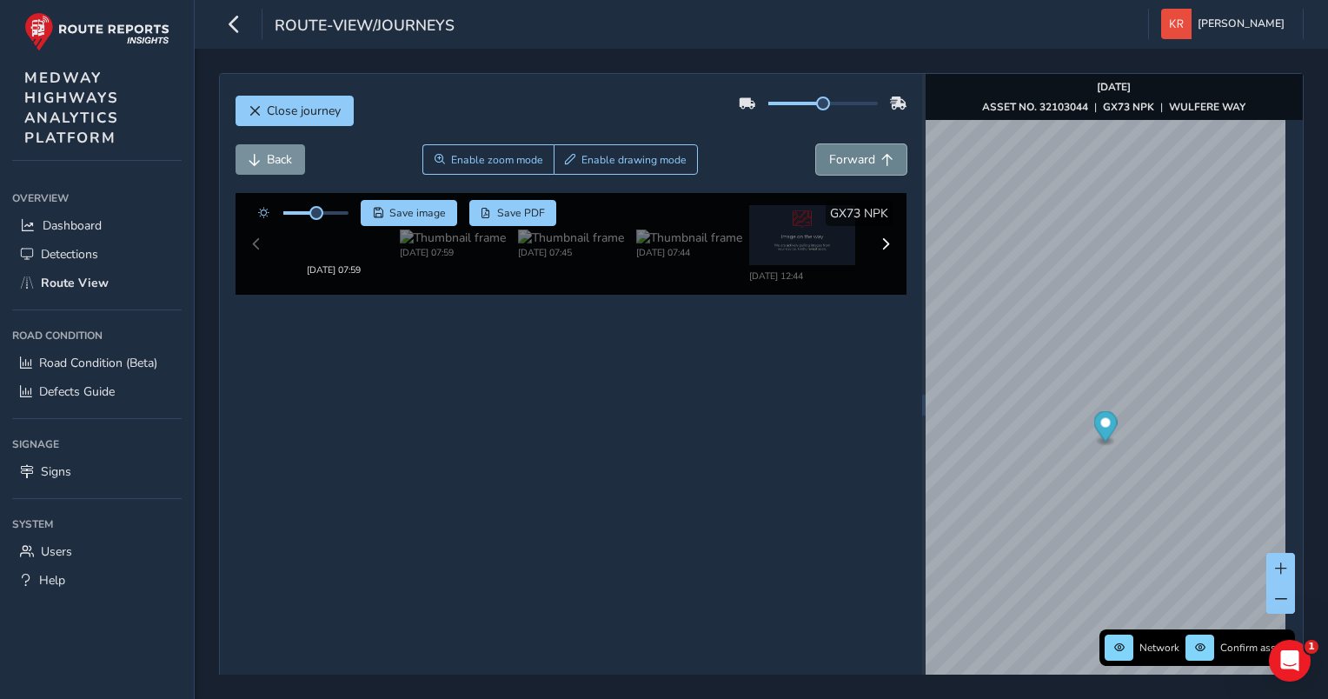
click at [829, 160] on span "Forward" at bounding box center [852, 159] width 46 height 17
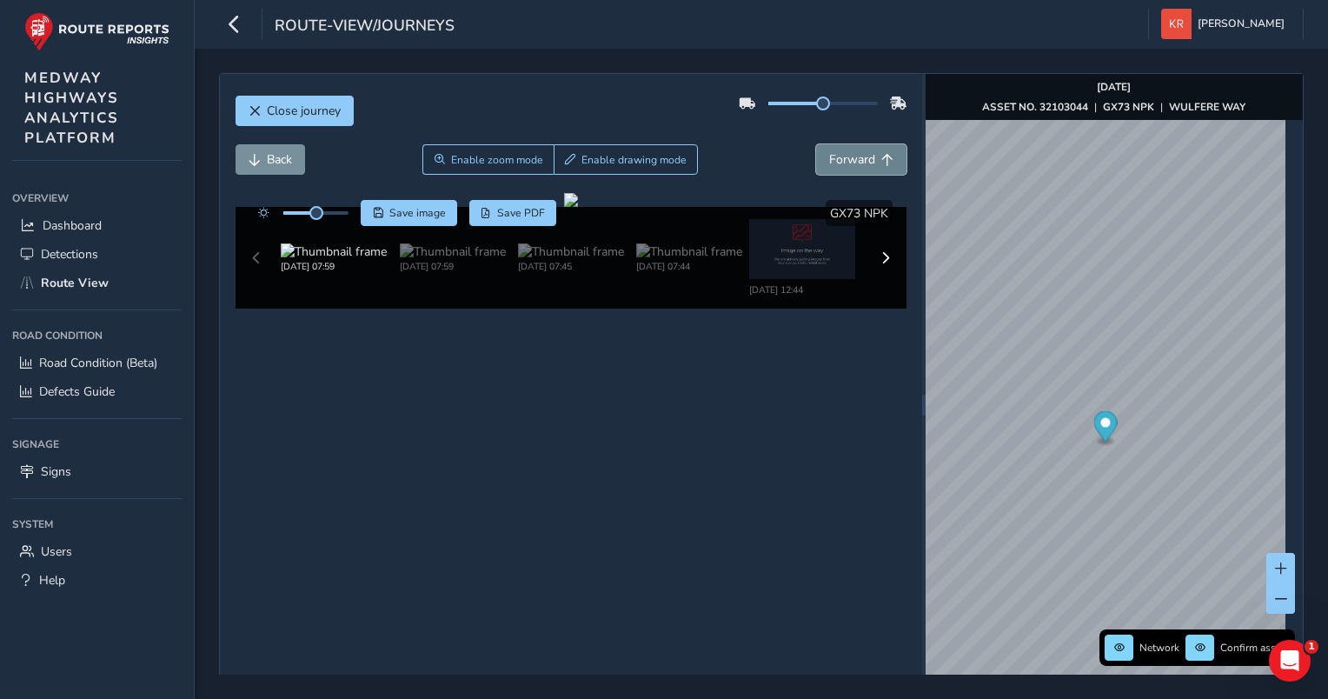
click at [829, 160] on span "Forward" at bounding box center [852, 159] width 46 height 17
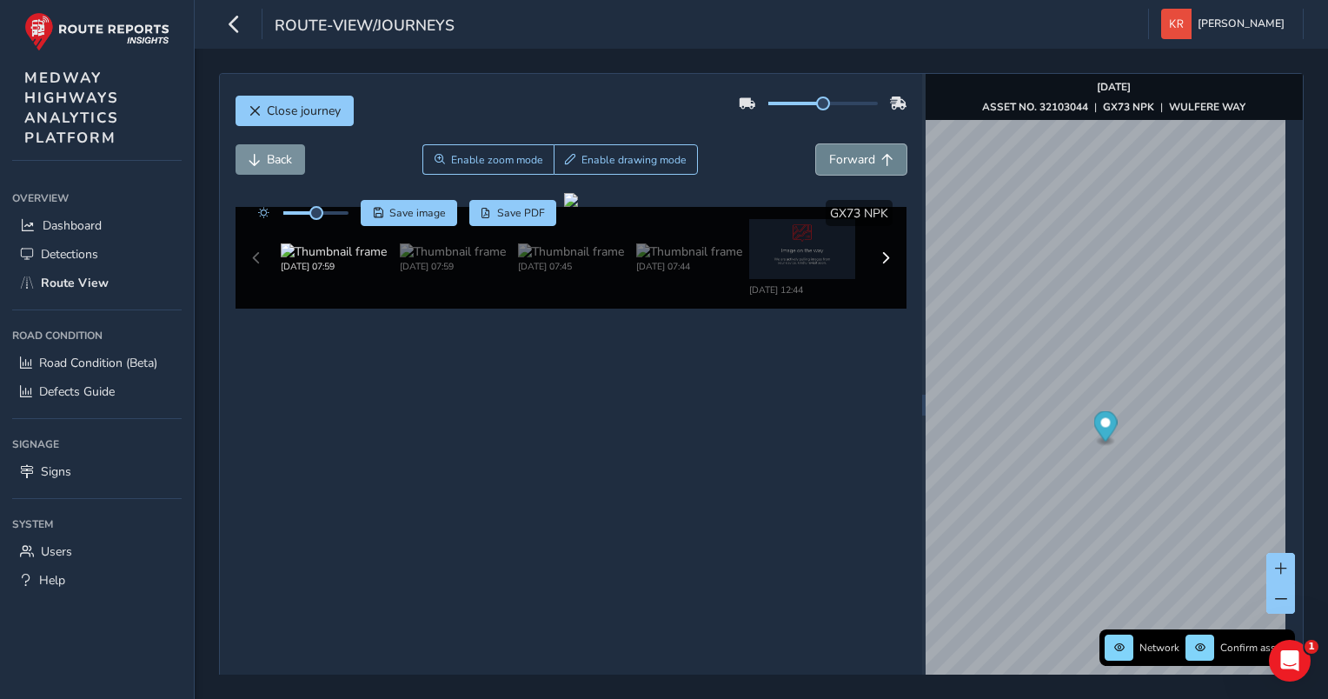
click at [829, 160] on span "Forward" at bounding box center [852, 159] width 46 height 17
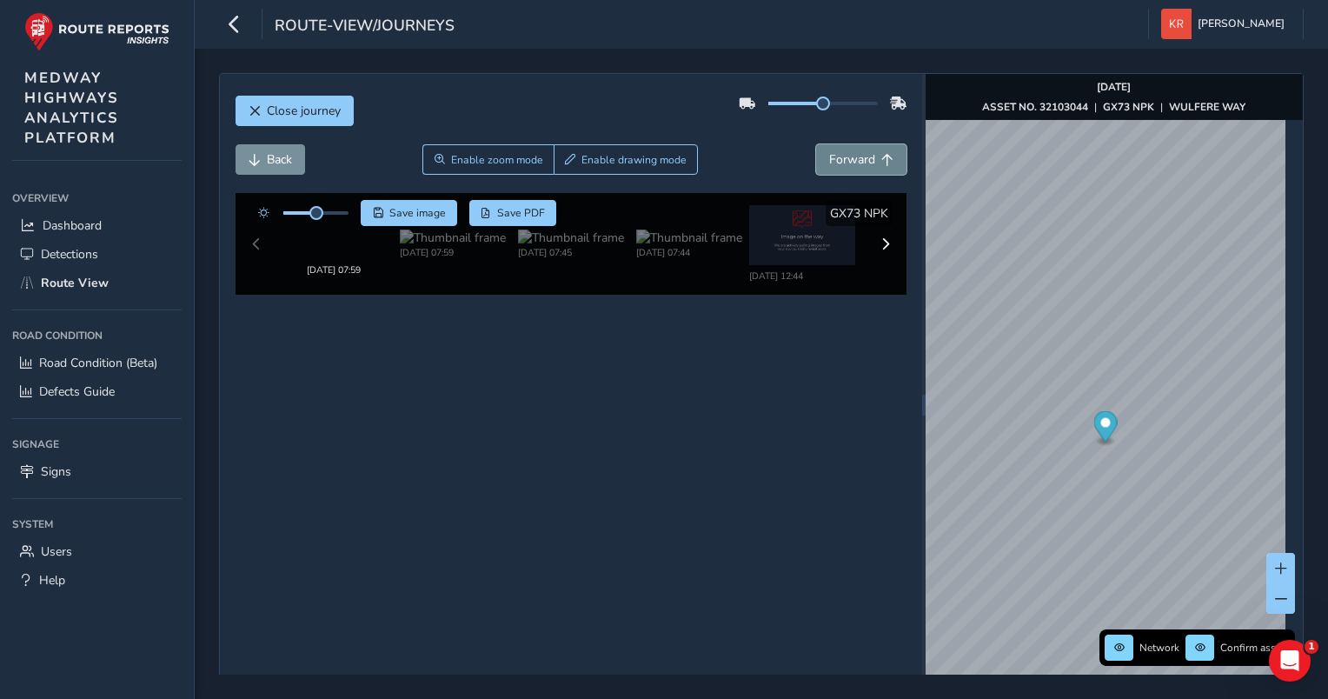
click at [829, 160] on span "Forward" at bounding box center [852, 159] width 46 height 17
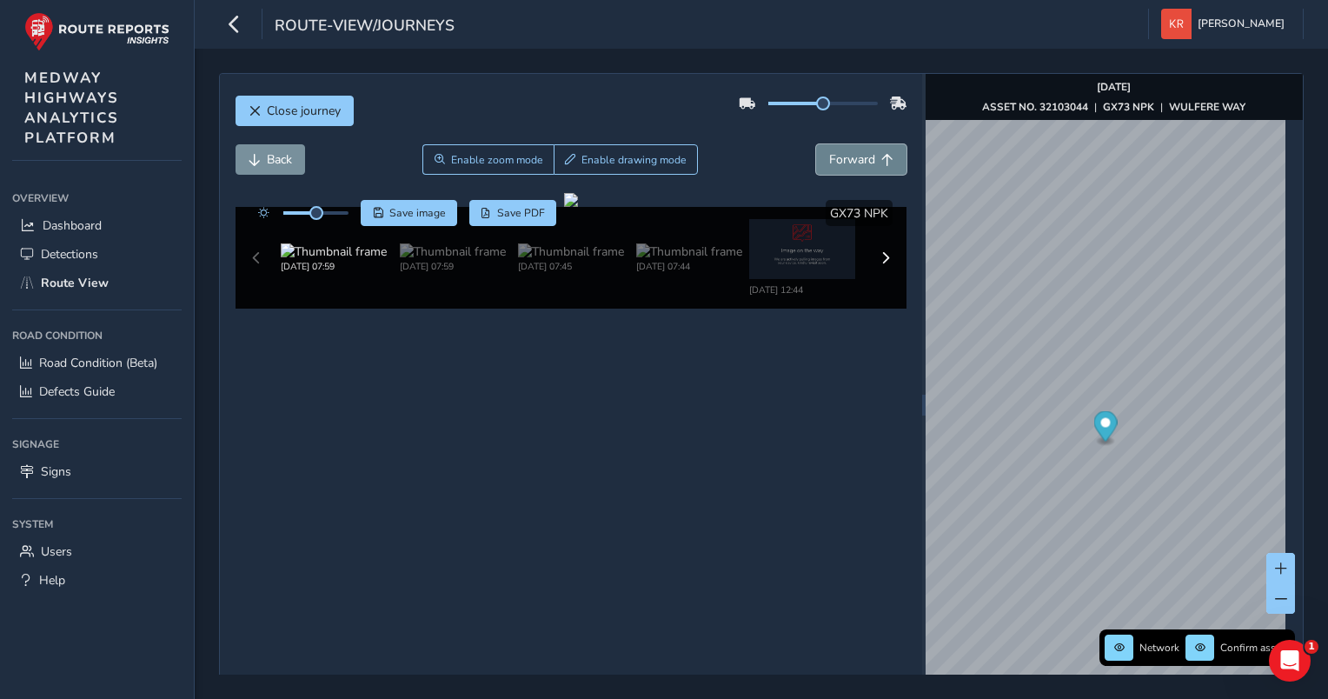
click at [829, 160] on span "Forward" at bounding box center [852, 159] width 46 height 17
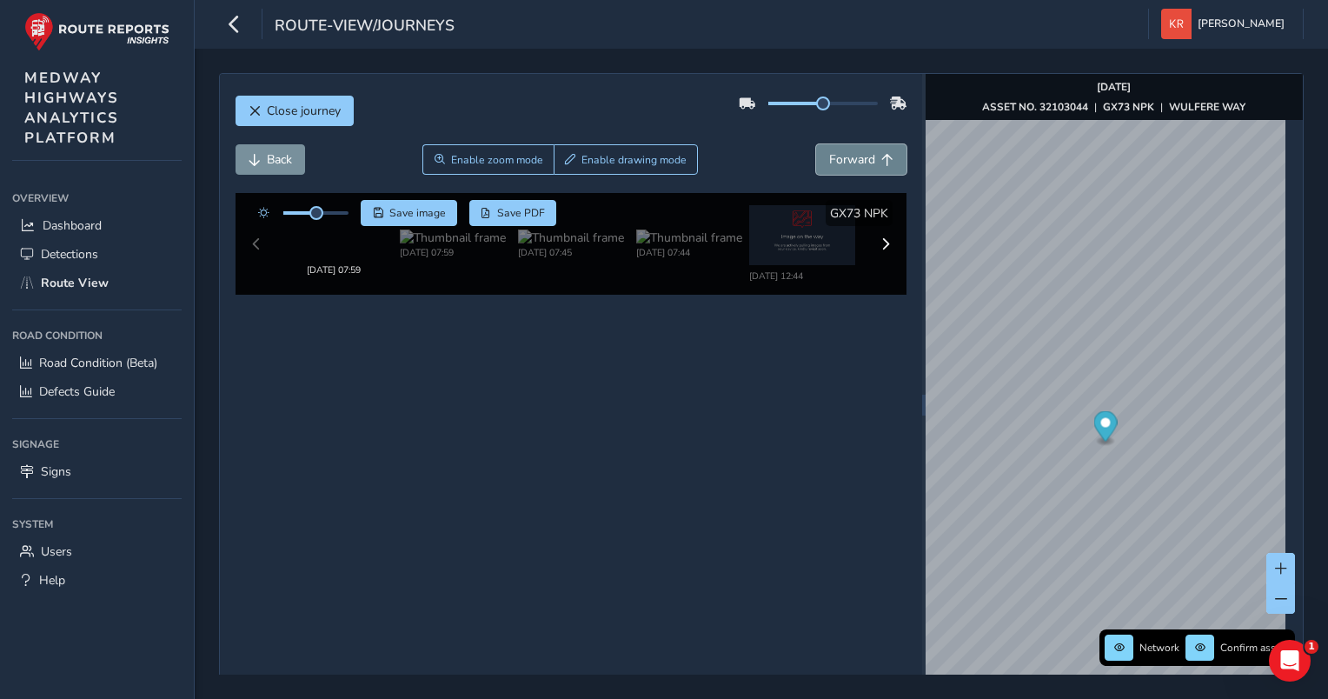
click at [829, 160] on span "Forward" at bounding box center [852, 159] width 46 height 17
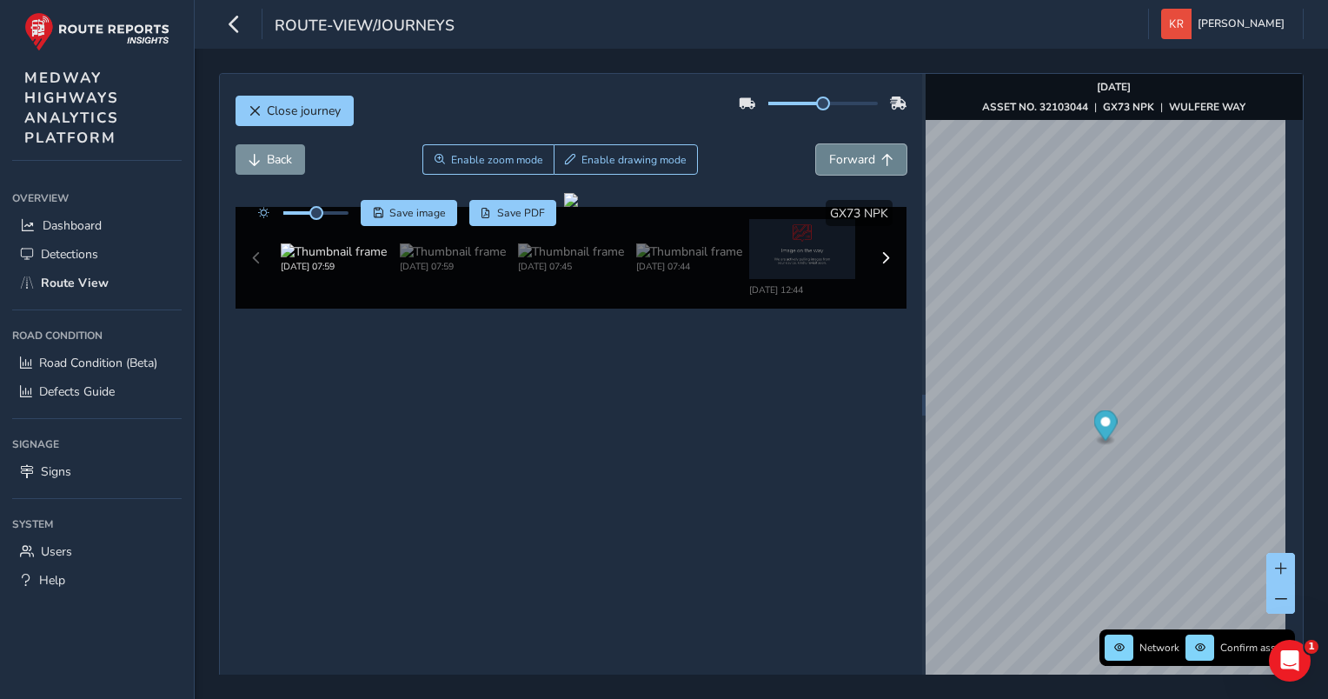
click at [829, 160] on span "Forward" at bounding box center [852, 159] width 46 height 17
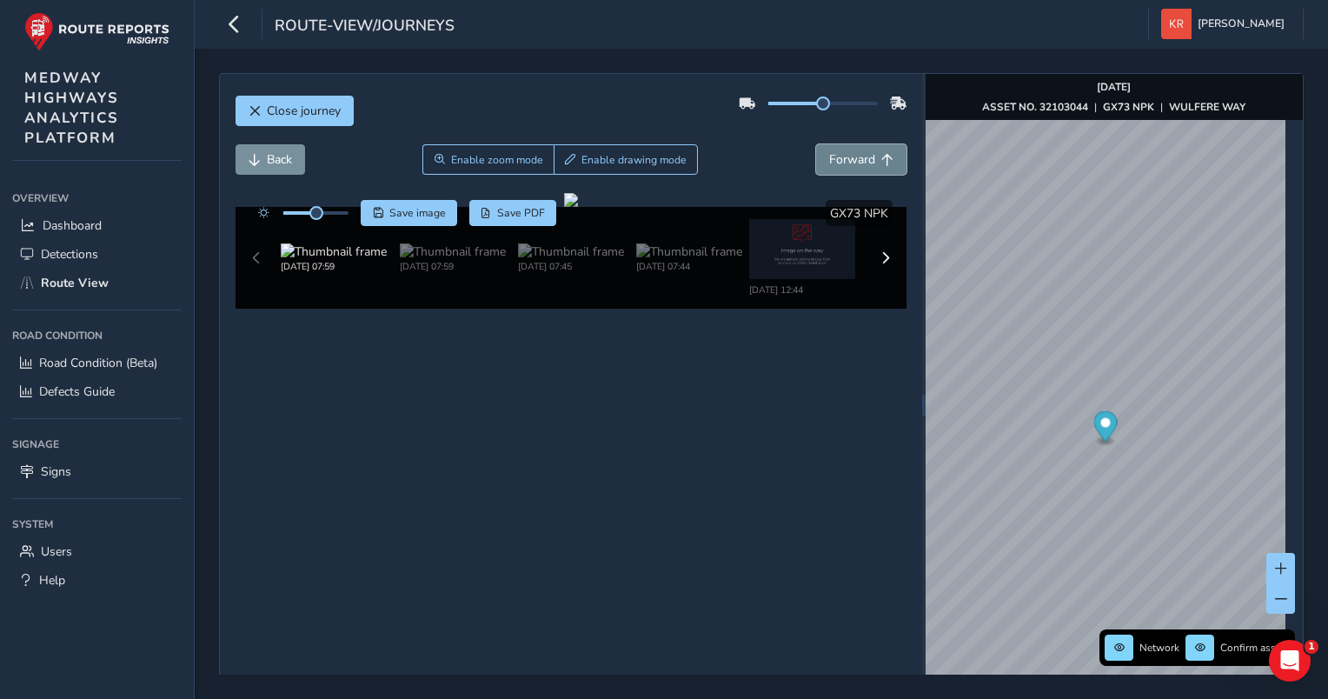
click at [829, 160] on span "Forward" at bounding box center [852, 159] width 46 height 17
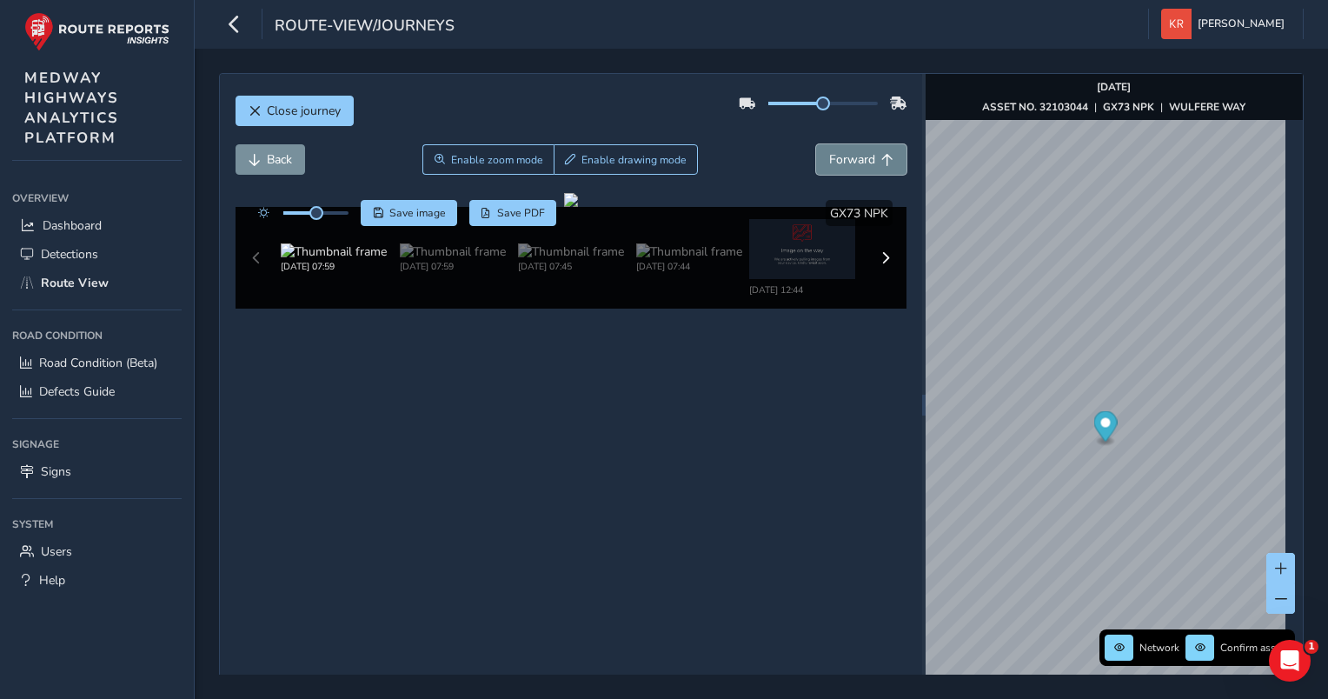
click at [829, 160] on span "Forward" at bounding box center [852, 159] width 46 height 17
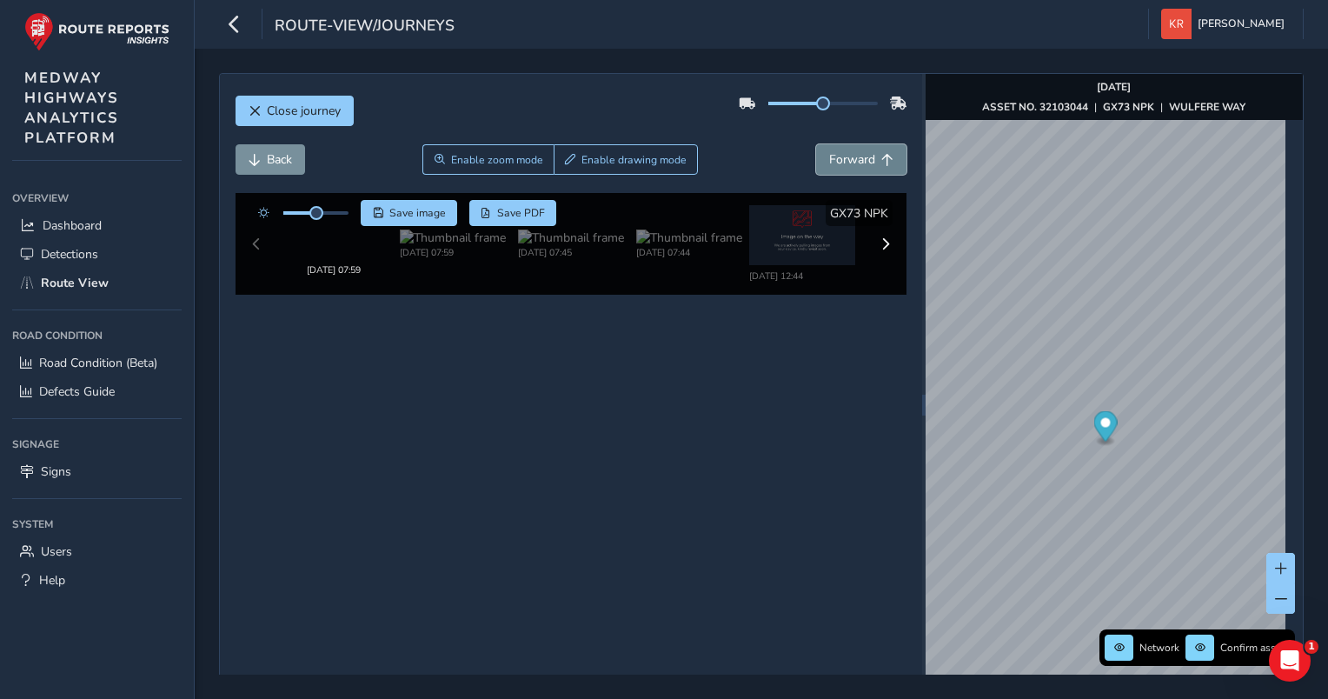
click at [829, 160] on span "Forward" at bounding box center [852, 159] width 46 height 17
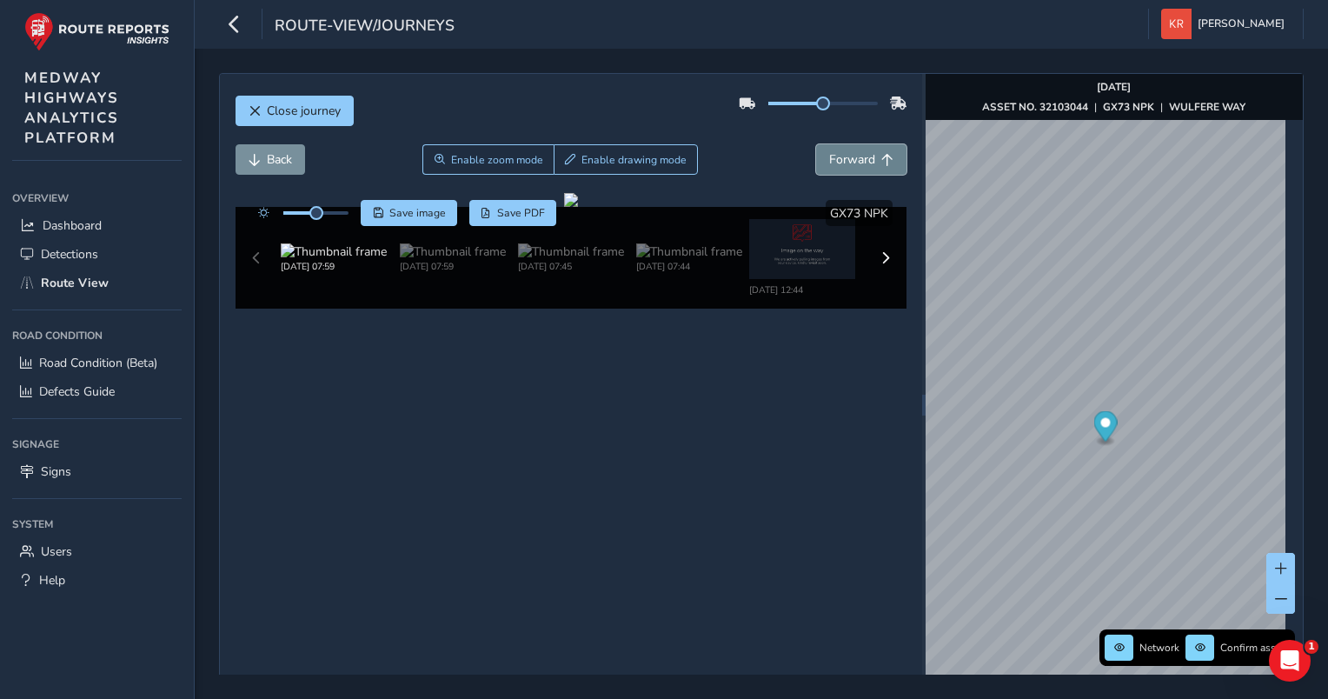
click at [829, 160] on span "Forward" at bounding box center [852, 159] width 46 height 17
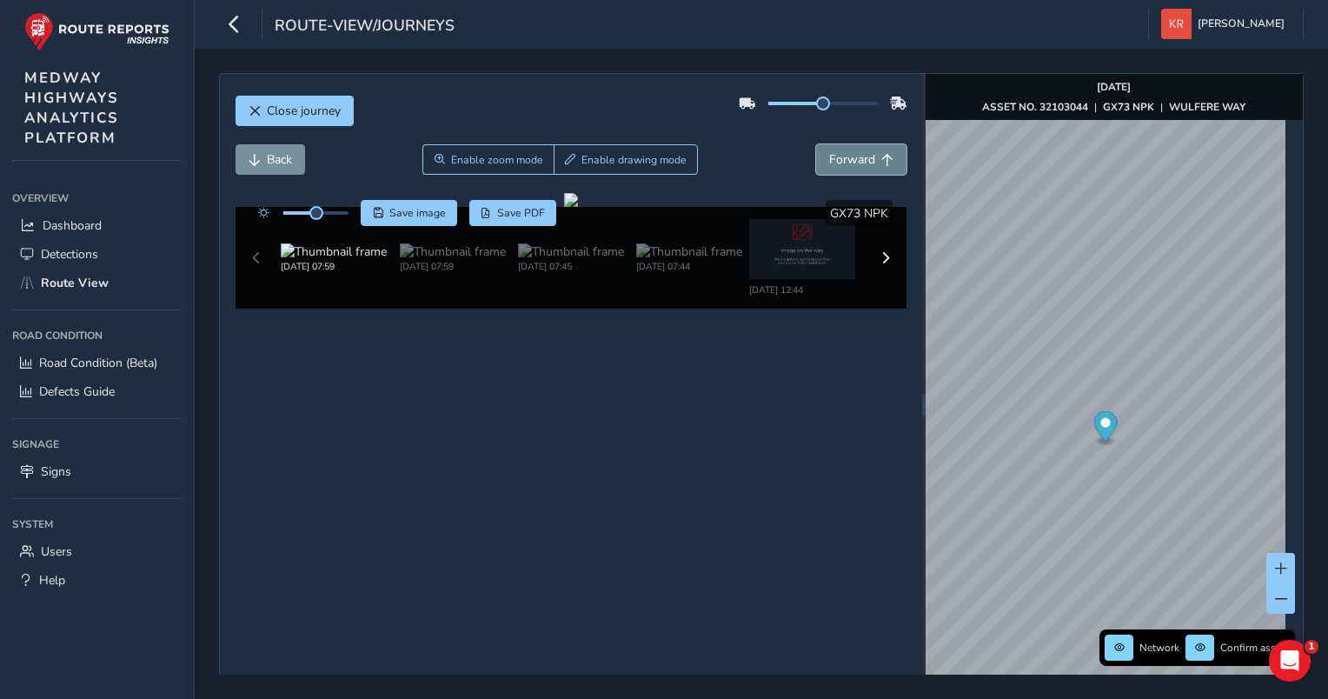
click at [829, 160] on span "Forward" at bounding box center [852, 159] width 46 height 17
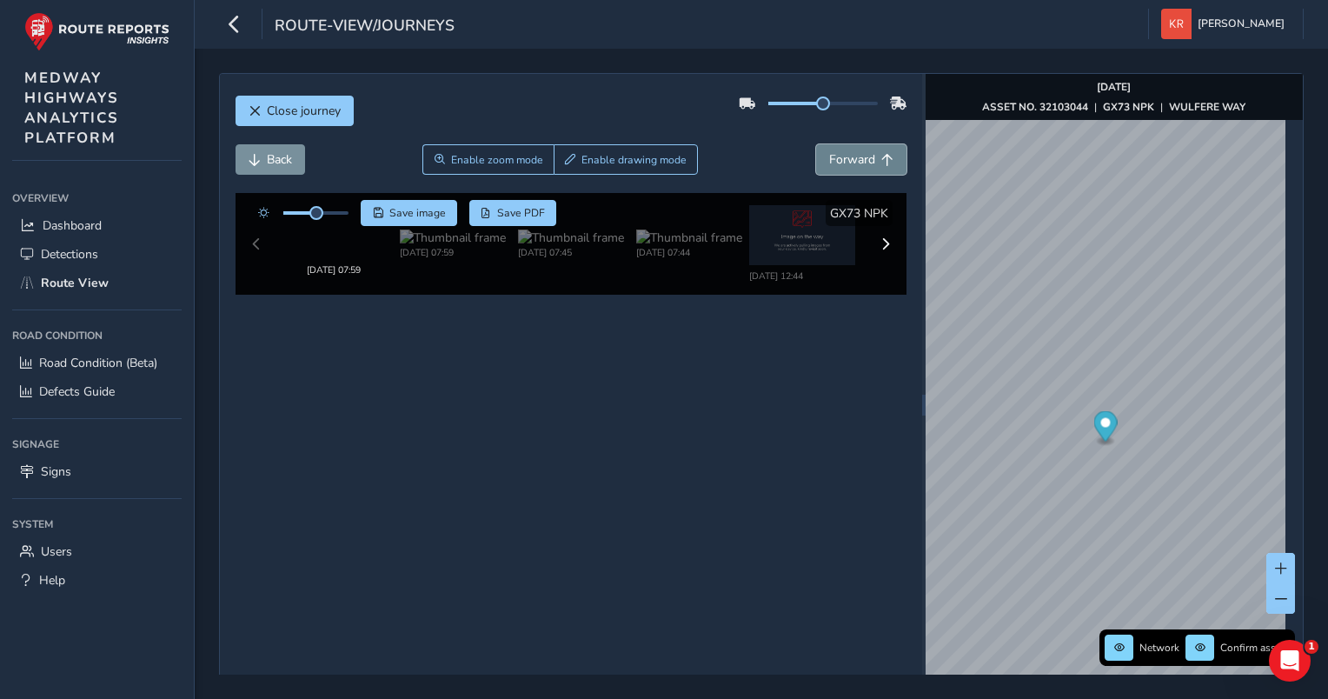
click at [829, 160] on span "Forward" at bounding box center [852, 159] width 46 height 17
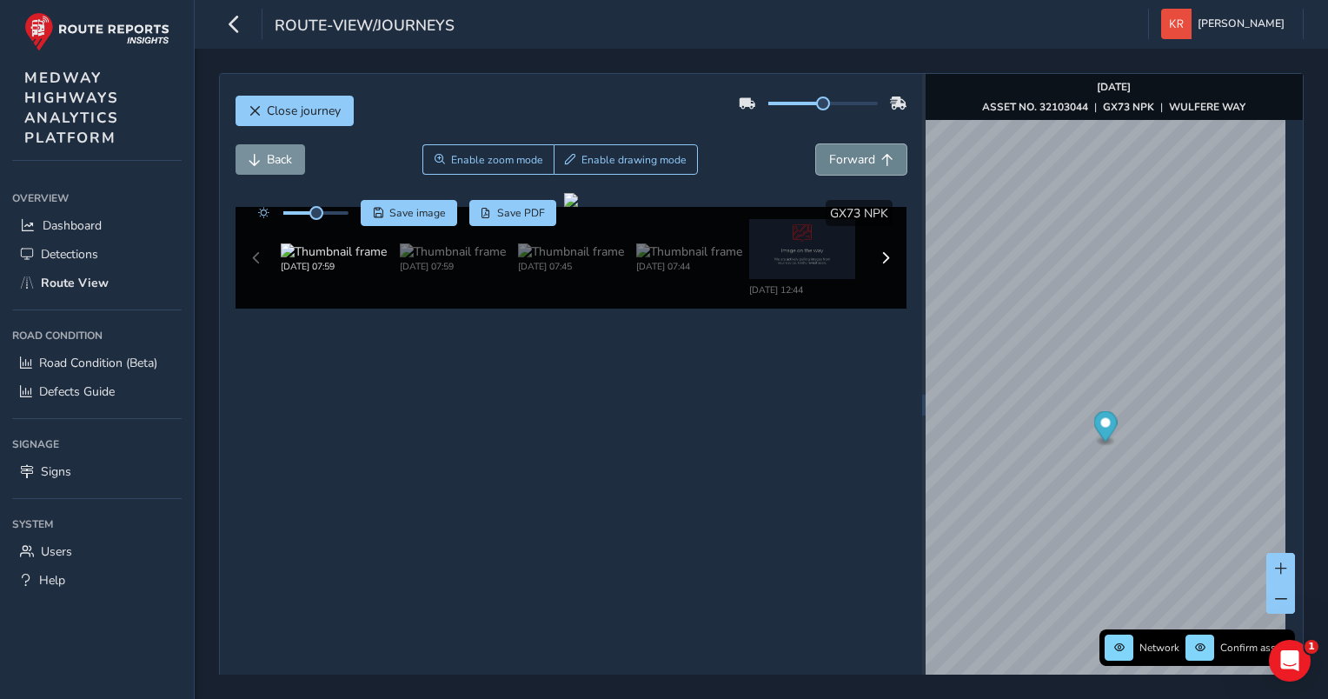
click at [829, 160] on span "Forward" at bounding box center [852, 159] width 46 height 17
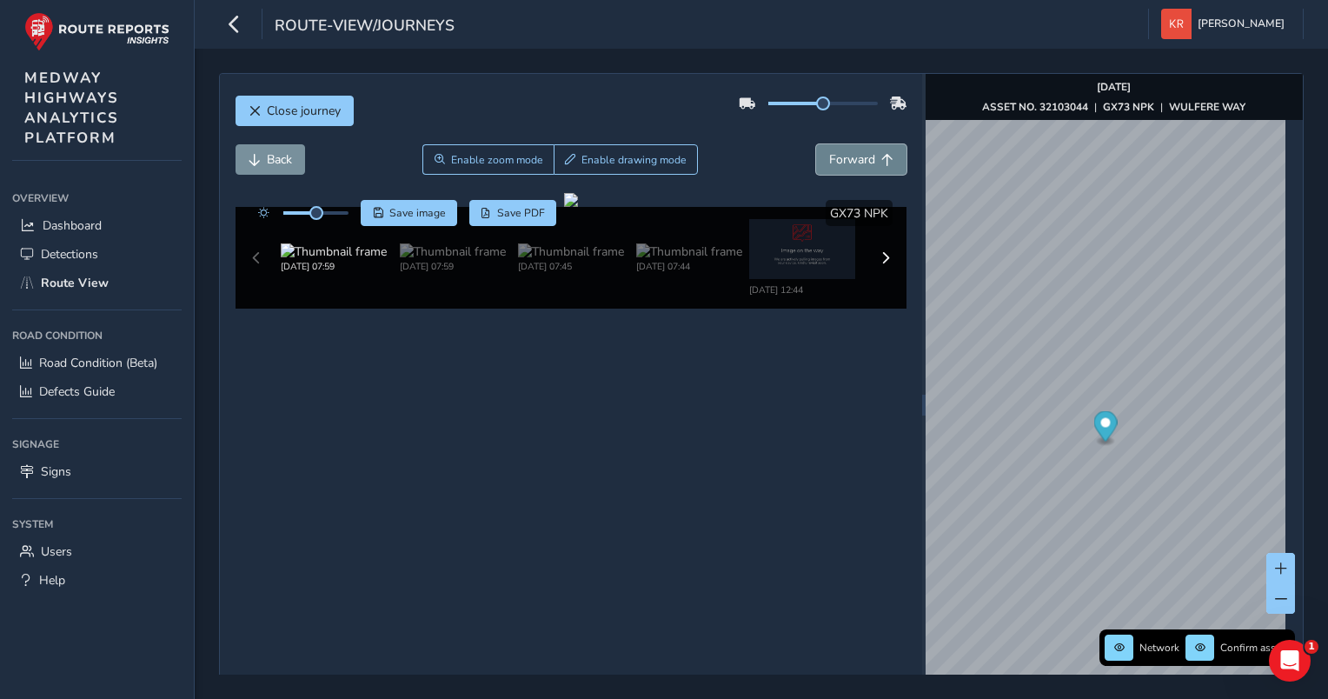
click at [829, 160] on span "Forward" at bounding box center [852, 159] width 46 height 17
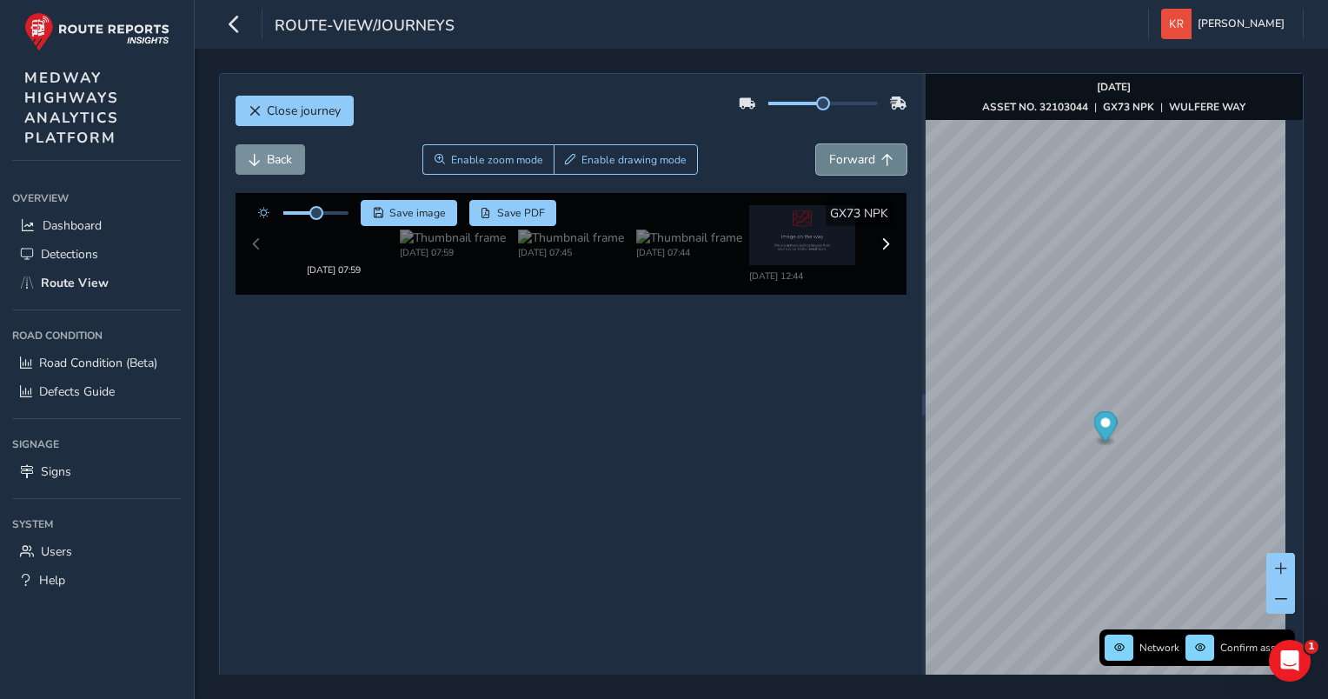
click at [829, 160] on span "Forward" at bounding box center [852, 159] width 46 height 17
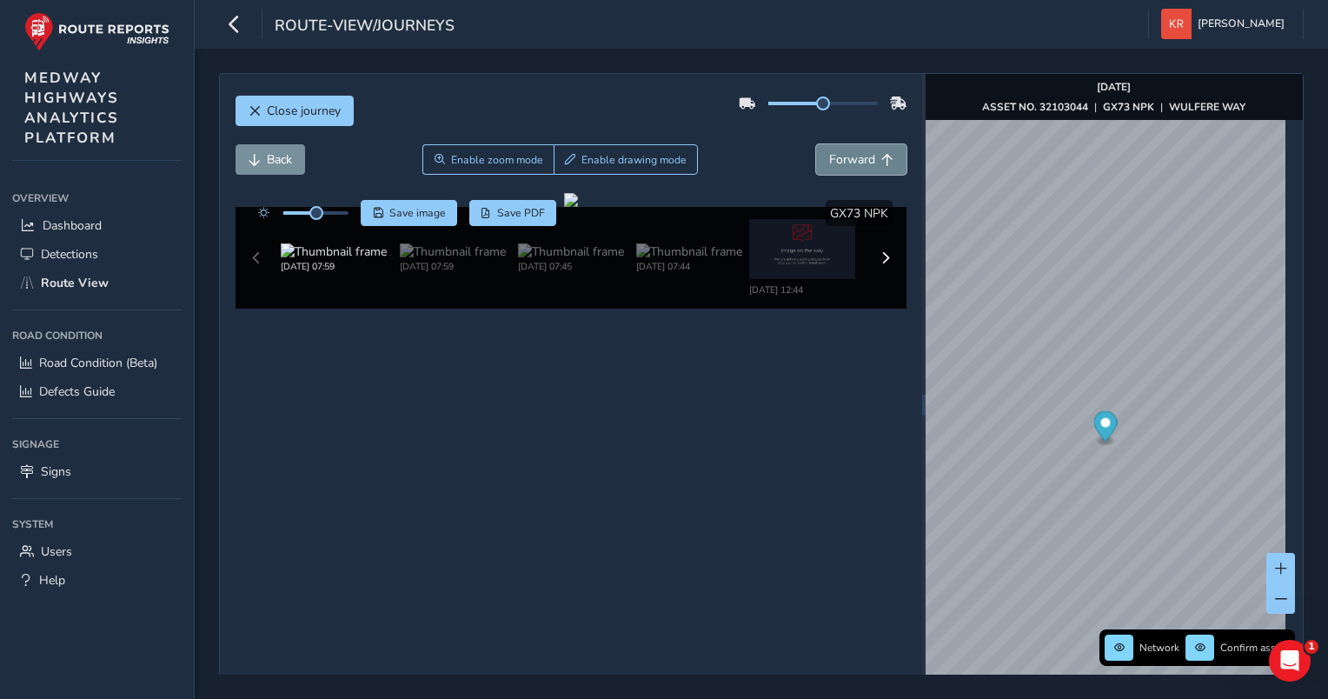
click at [829, 160] on span "Forward" at bounding box center [852, 159] width 46 height 17
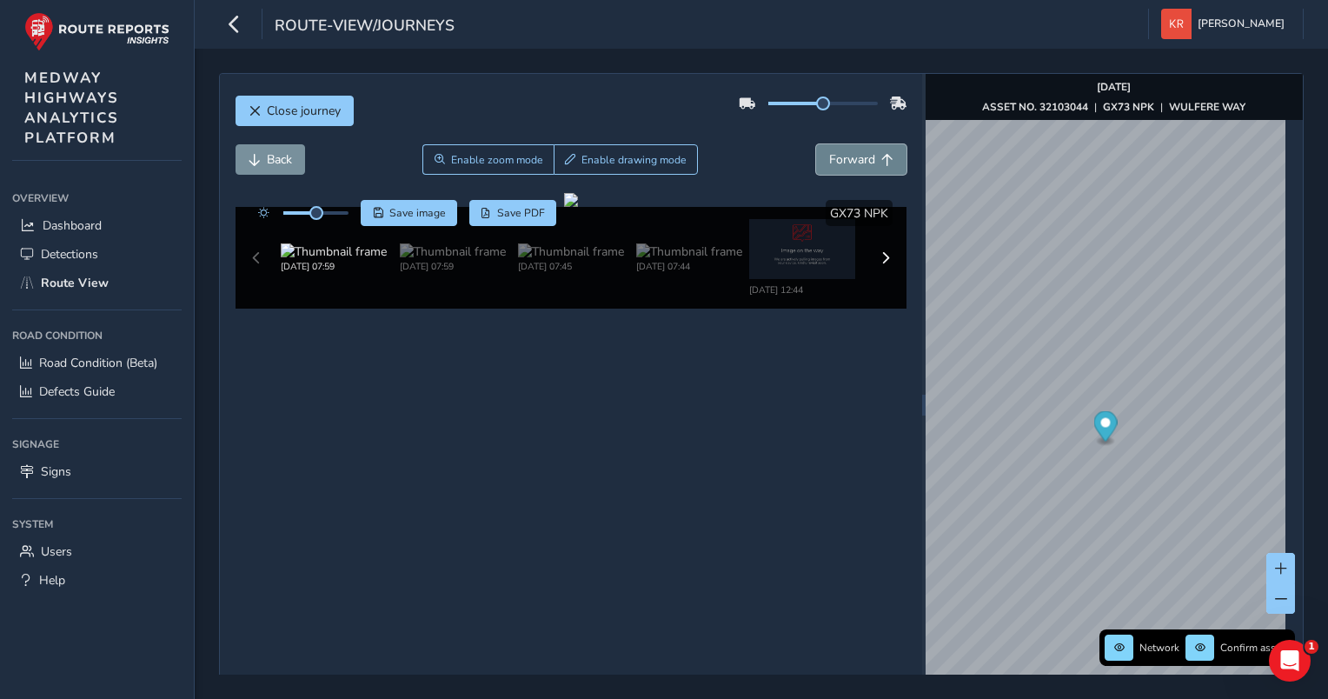
click at [829, 160] on span "Forward" at bounding box center [852, 159] width 46 height 17
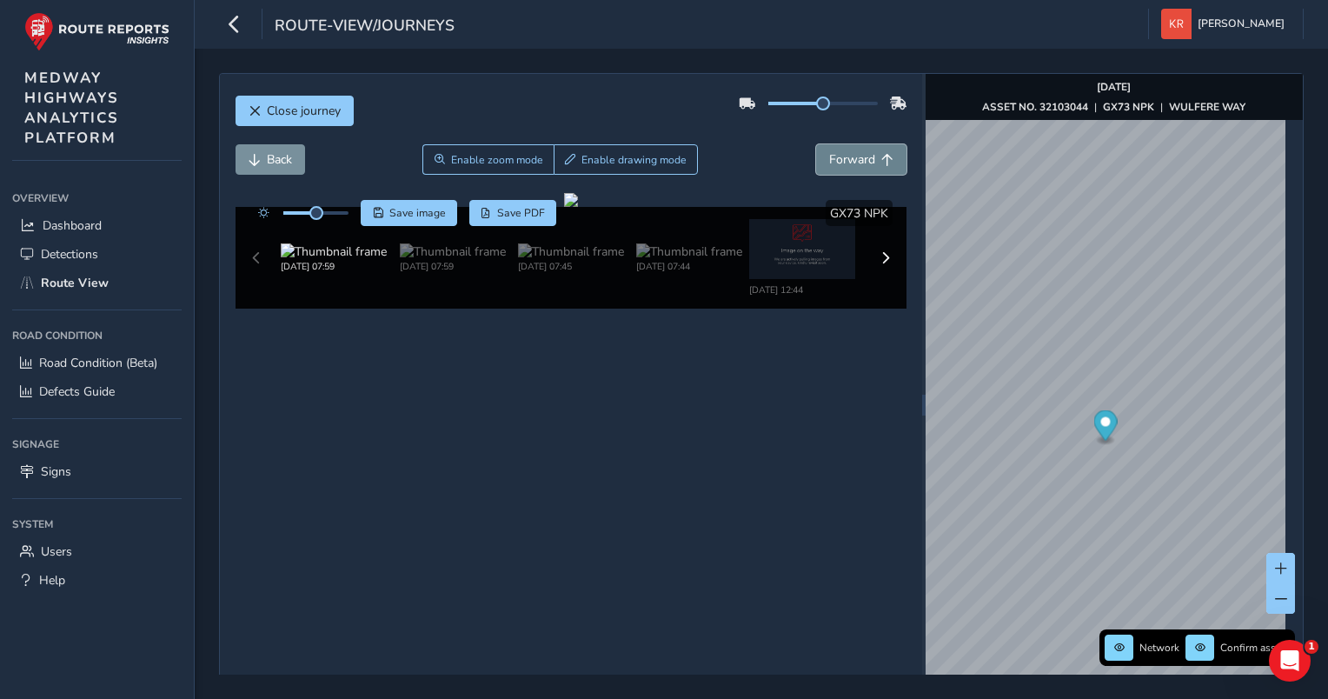
click at [829, 160] on span "Forward" at bounding box center [852, 159] width 46 height 17
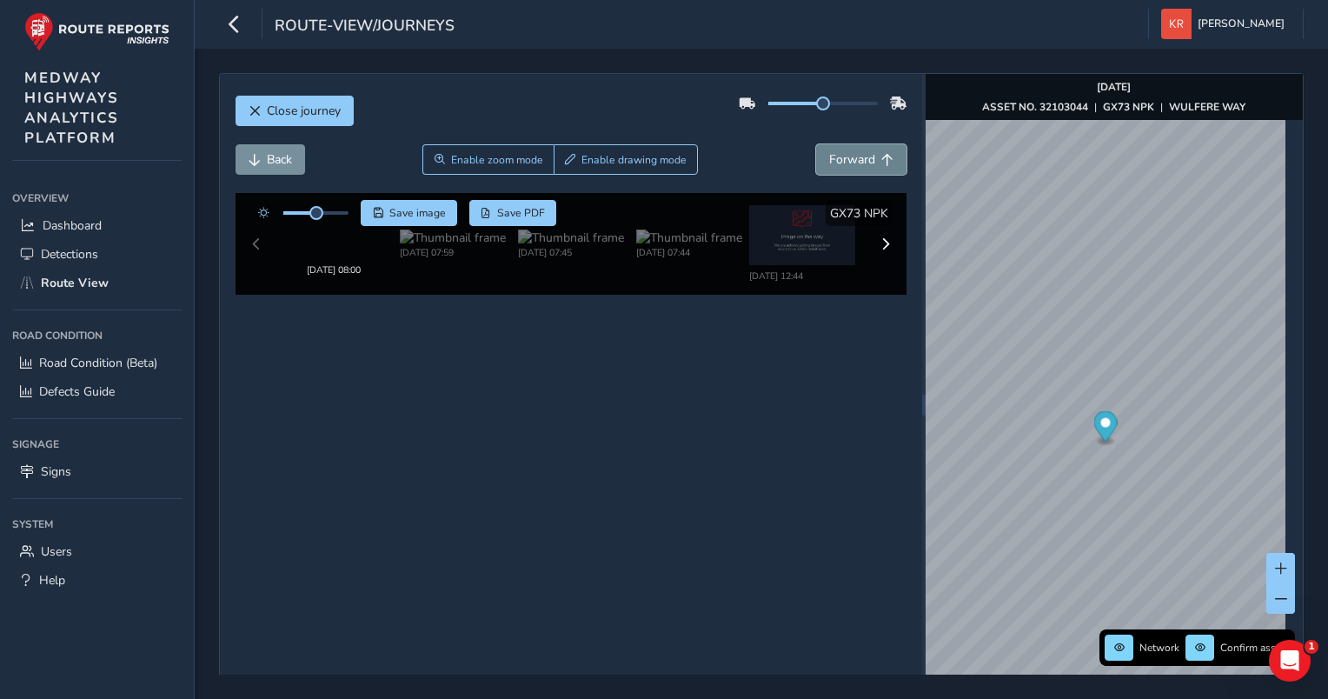
click at [829, 160] on span "Forward" at bounding box center [852, 159] width 46 height 17
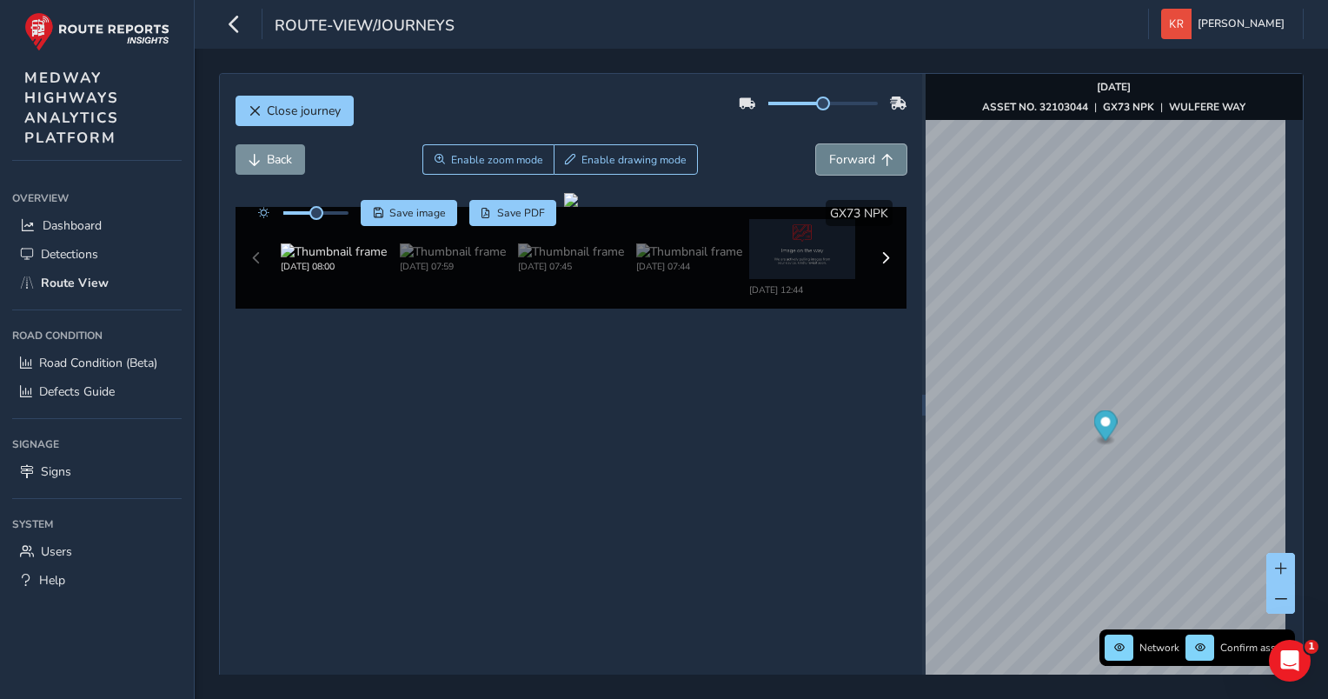
click at [829, 160] on span "Forward" at bounding box center [852, 159] width 46 height 17
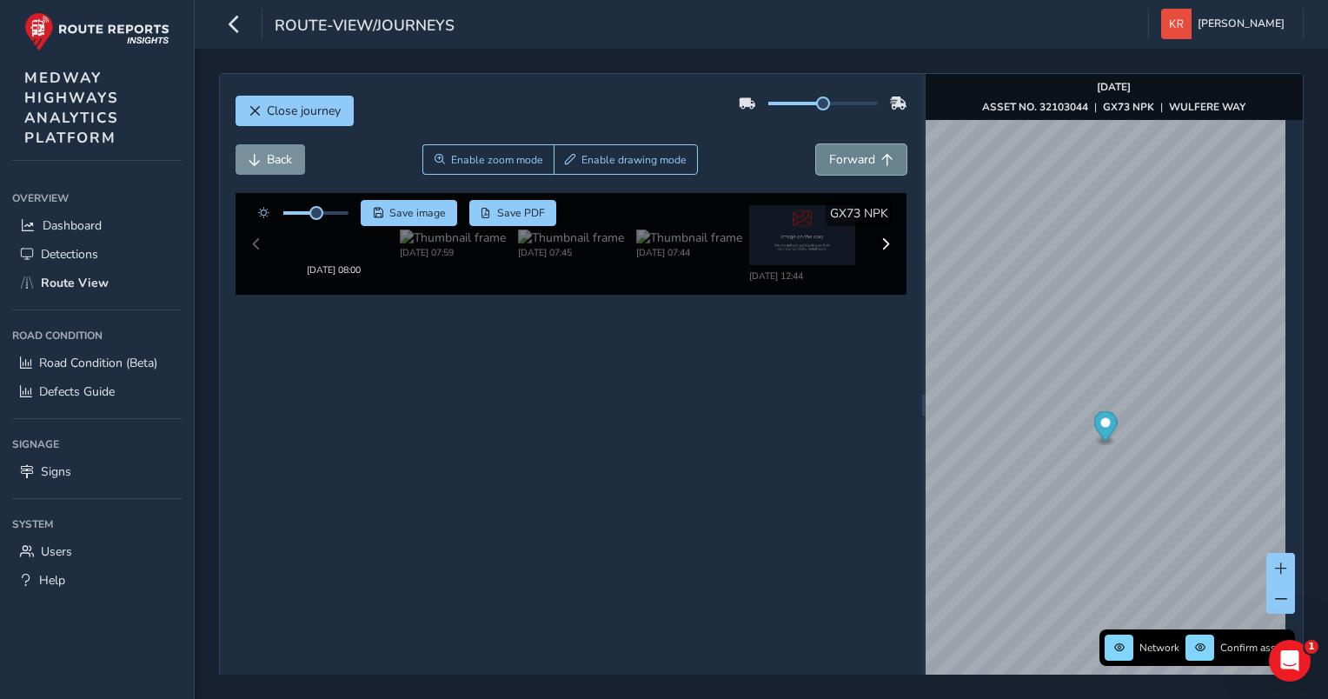
click at [829, 160] on span "Forward" at bounding box center [852, 159] width 46 height 17
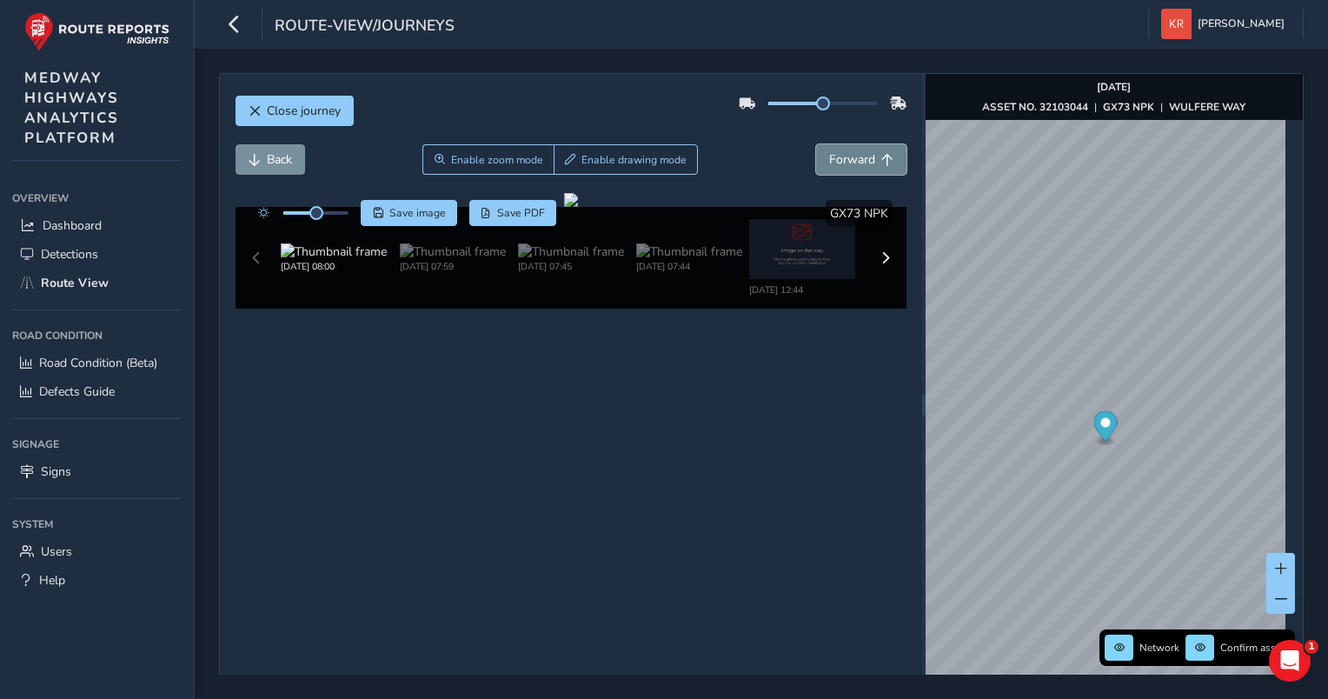
click at [829, 160] on span "Forward" at bounding box center [852, 159] width 46 height 17
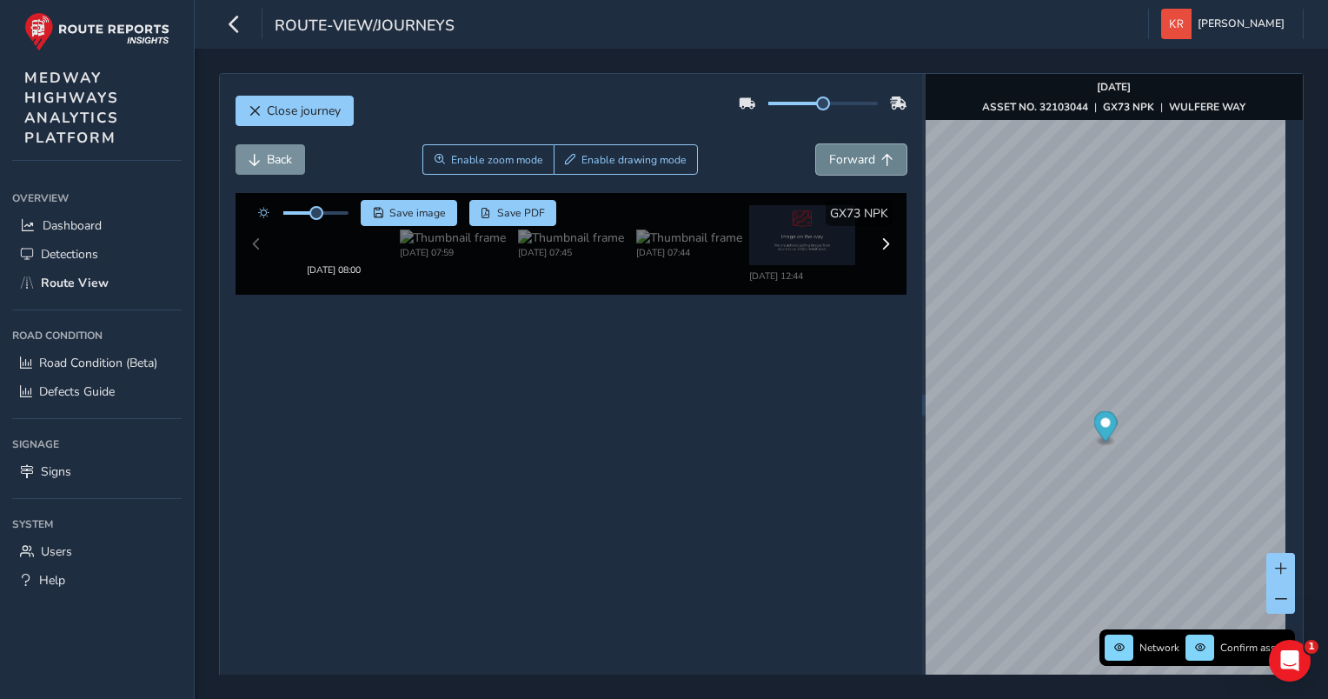
click at [829, 160] on span "Forward" at bounding box center [852, 159] width 46 height 17
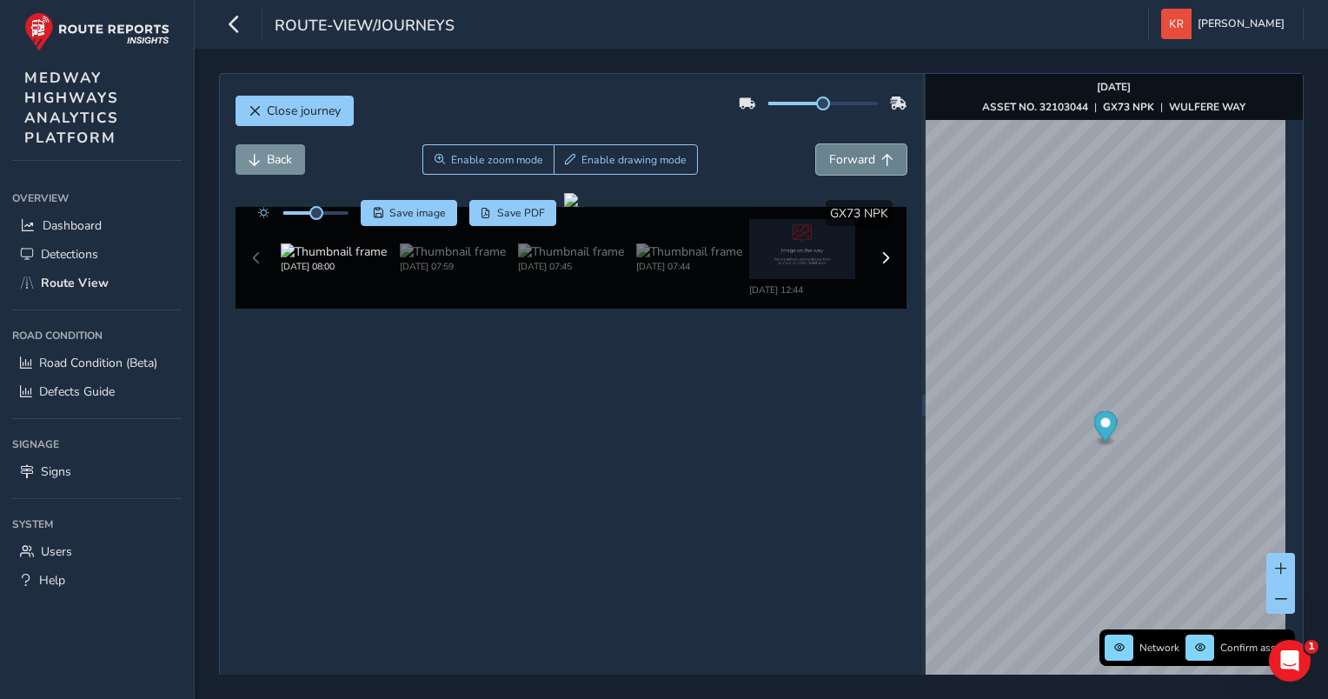
click at [829, 160] on span "Forward" at bounding box center [852, 159] width 46 height 17
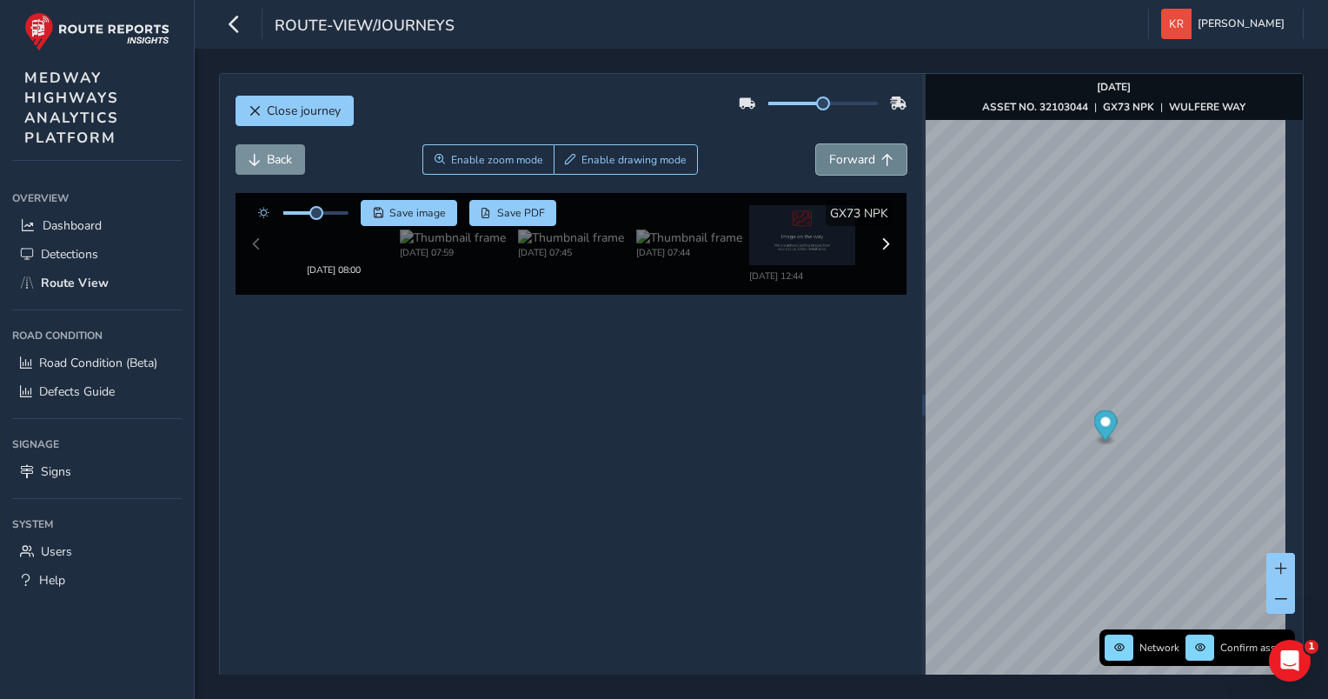
click at [829, 160] on span "Forward" at bounding box center [852, 159] width 46 height 17
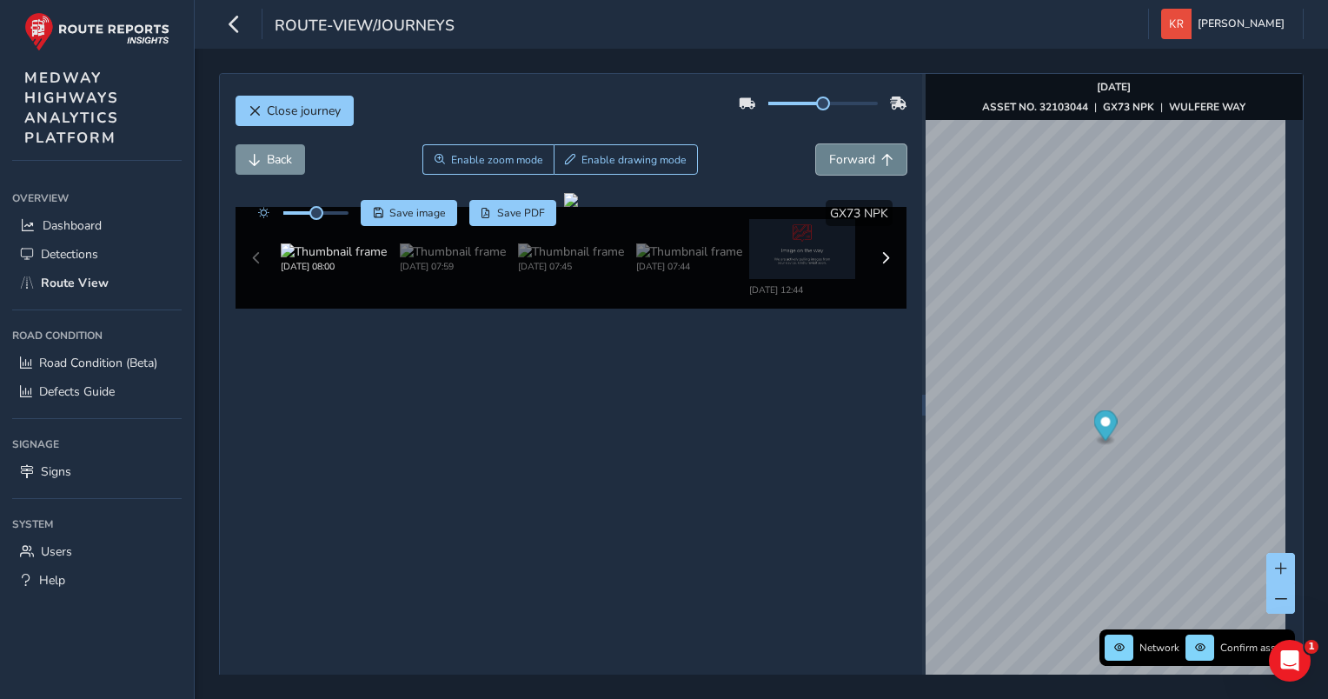
click at [829, 160] on span "Forward" at bounding box center [852, 159] width 46 height 17
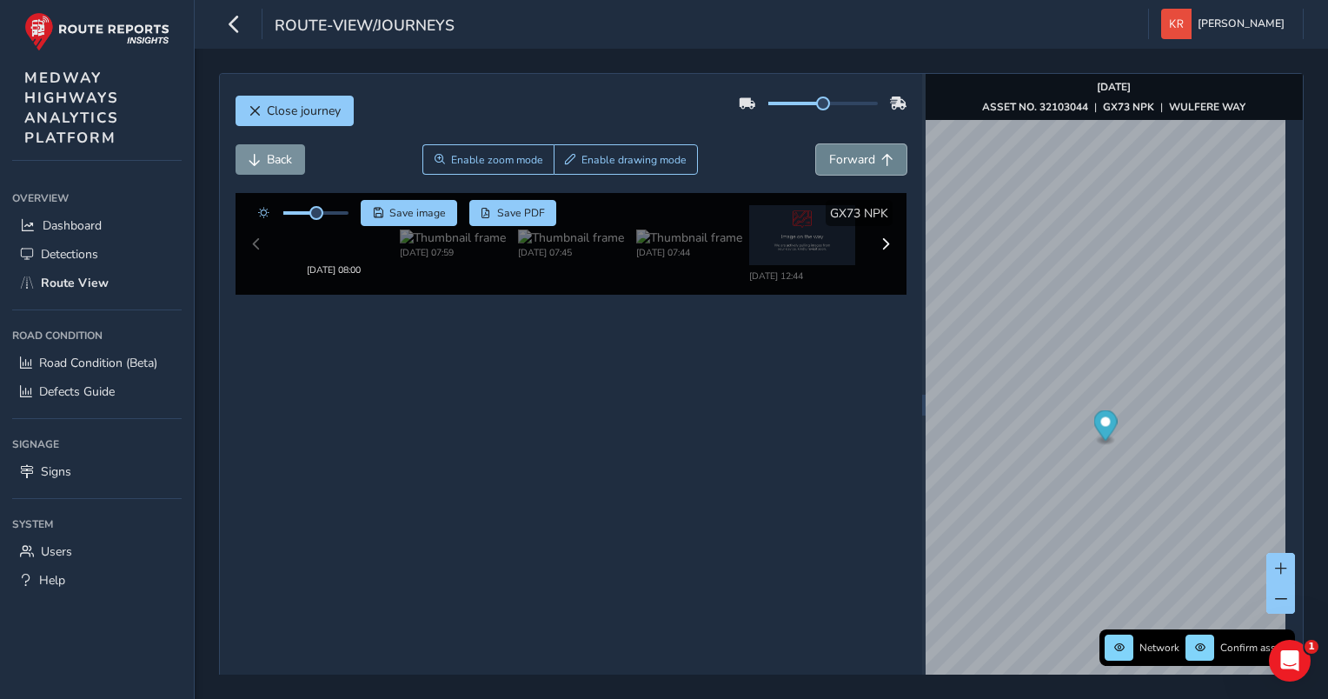
click at [829, 160] on span "Forward" at bounding box center [852, 159] width 46 height 17
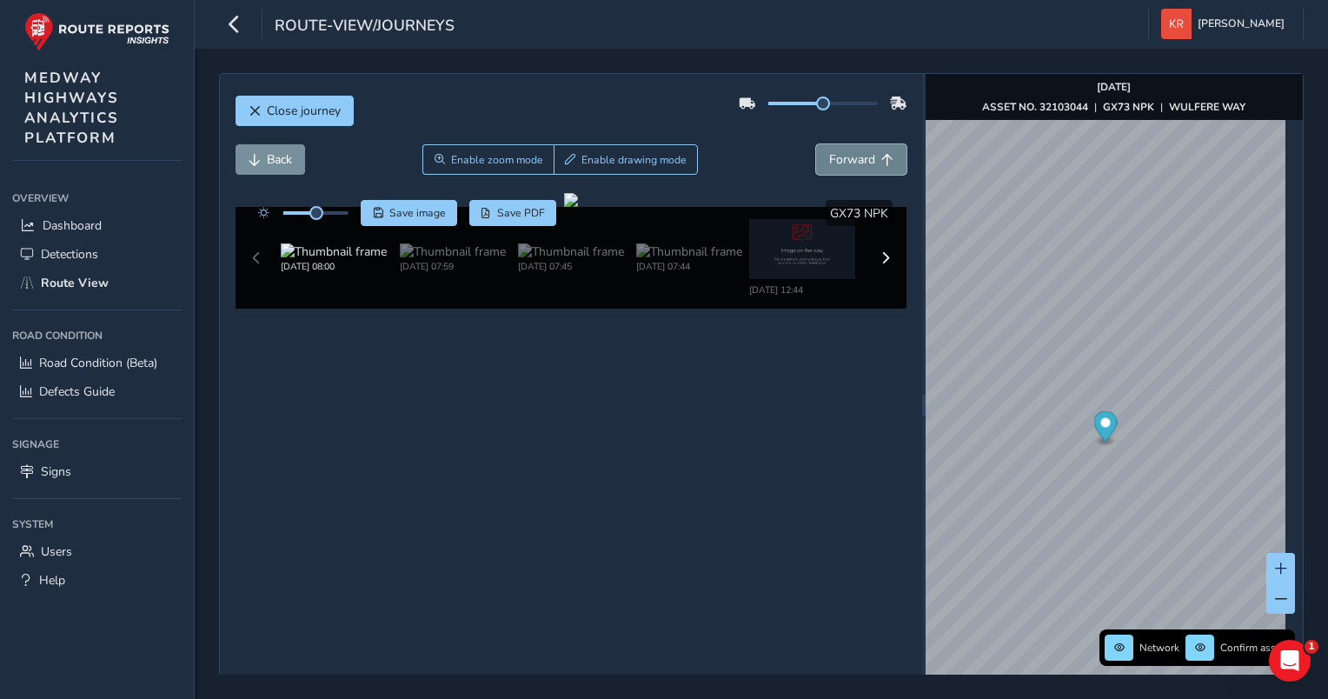
click at [829, 160] on span "Forward" at bounding box center [852, 159] width 46 height 17
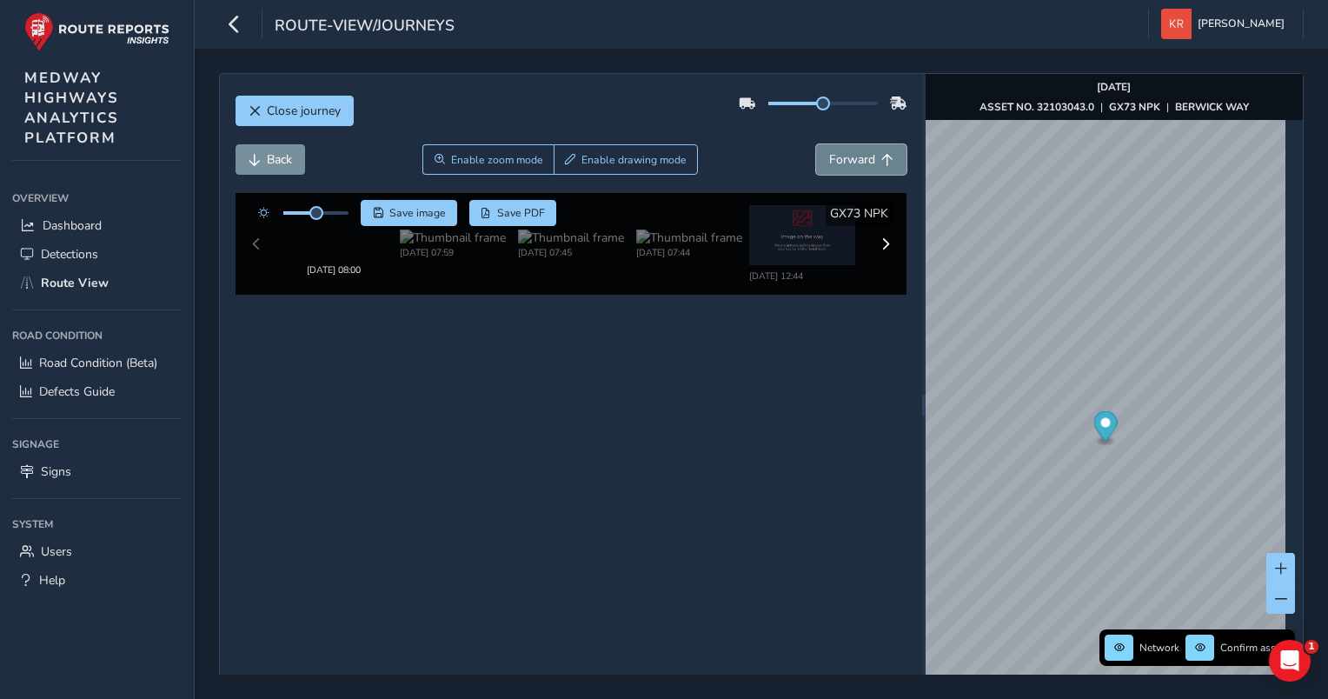
click at [829, 160] on span "Forward" at bounding box center [852, 159] width 46 height 17
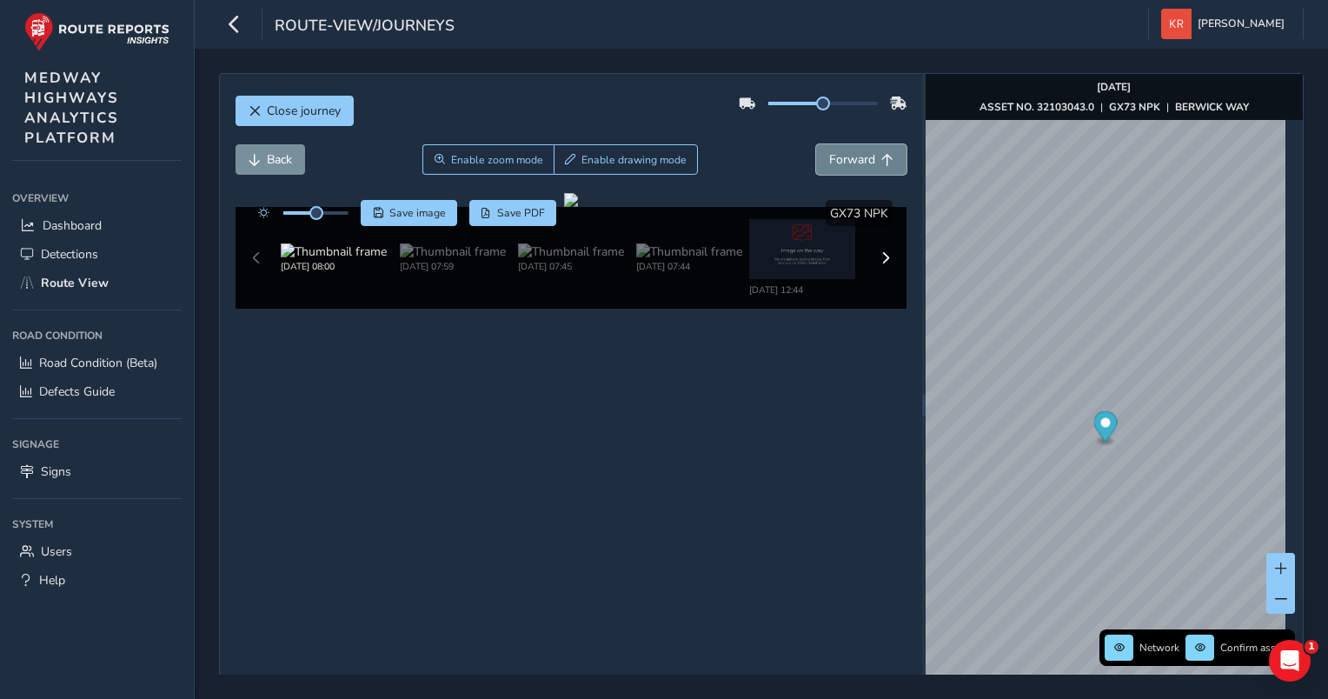
click at [829, 160] on span "Forward" at bounding box center [852, 159] width 46 height 17
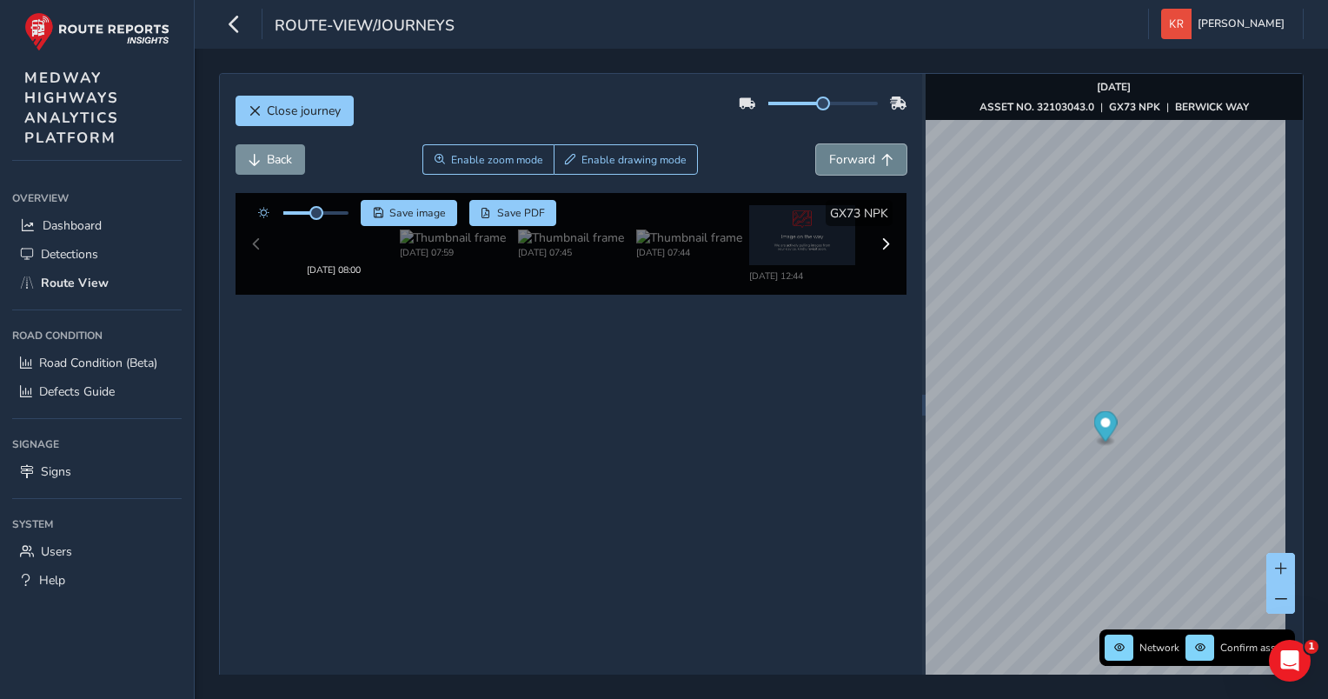
click at [829, 160] on span "Forward" at bounding box center [852, 159] width 46 height 17
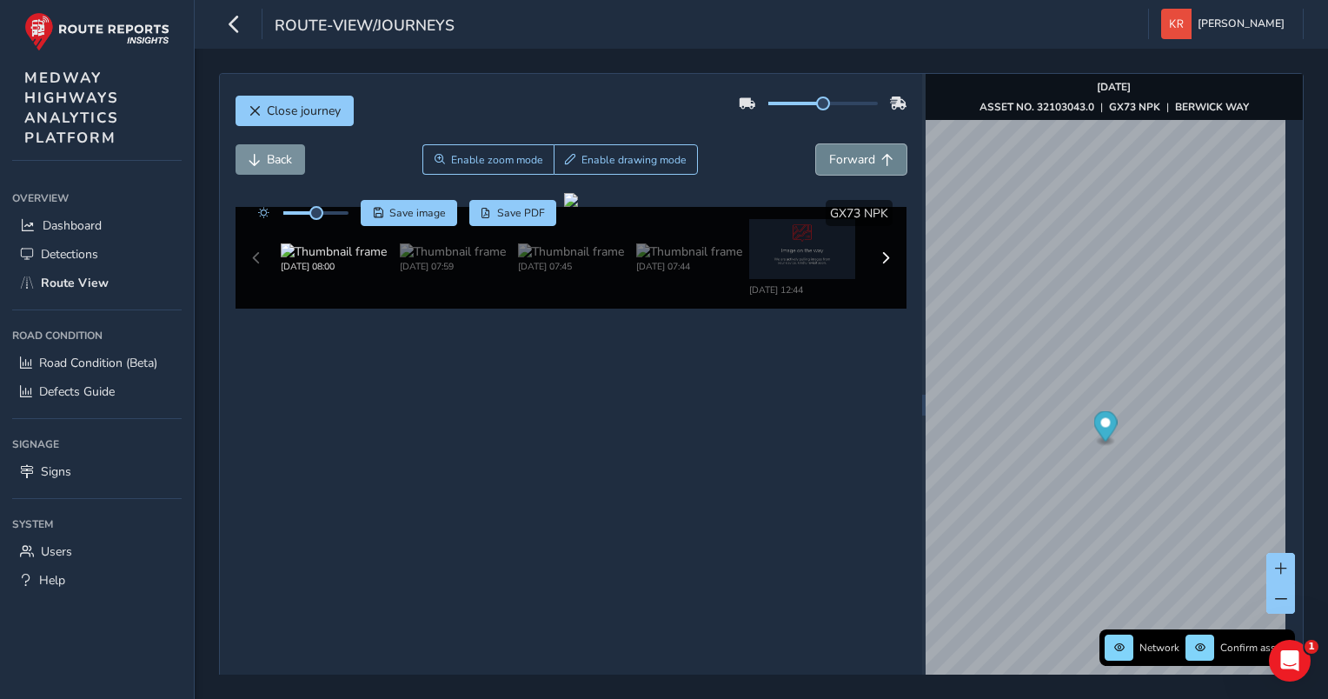
click at [829, 160] on span "Forward" at bounding box center [852, 159] width 46 height 17
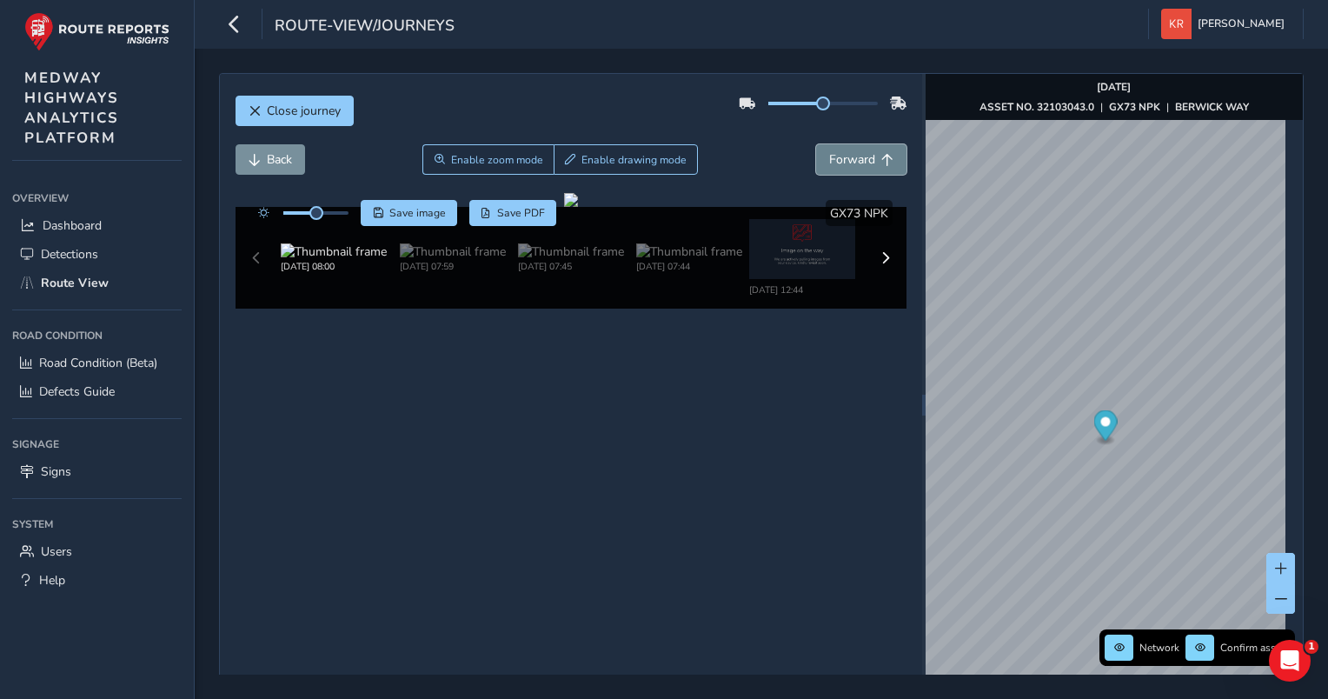
click at [829, 160] on span "Forward" at bounding box center [852, 159] width 46 height 17
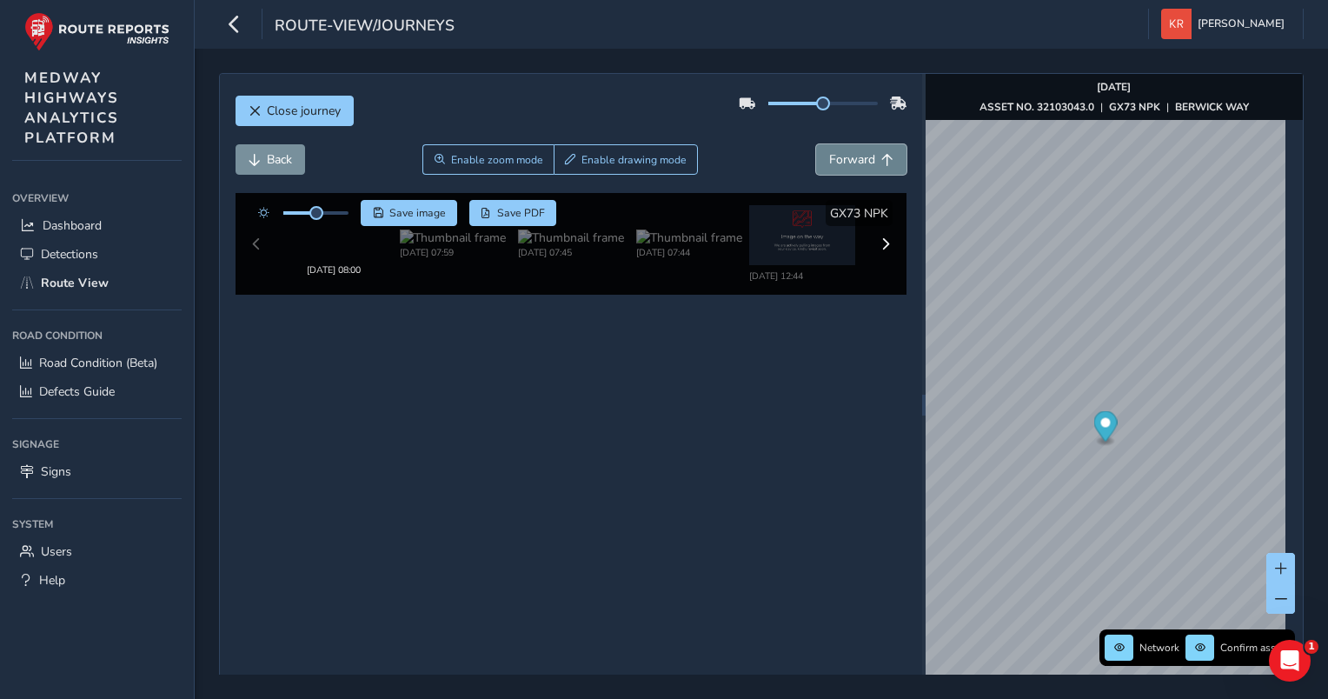
click at [829, 160] on span "Forward" at bounding box center [852, 159] width 46 height 17
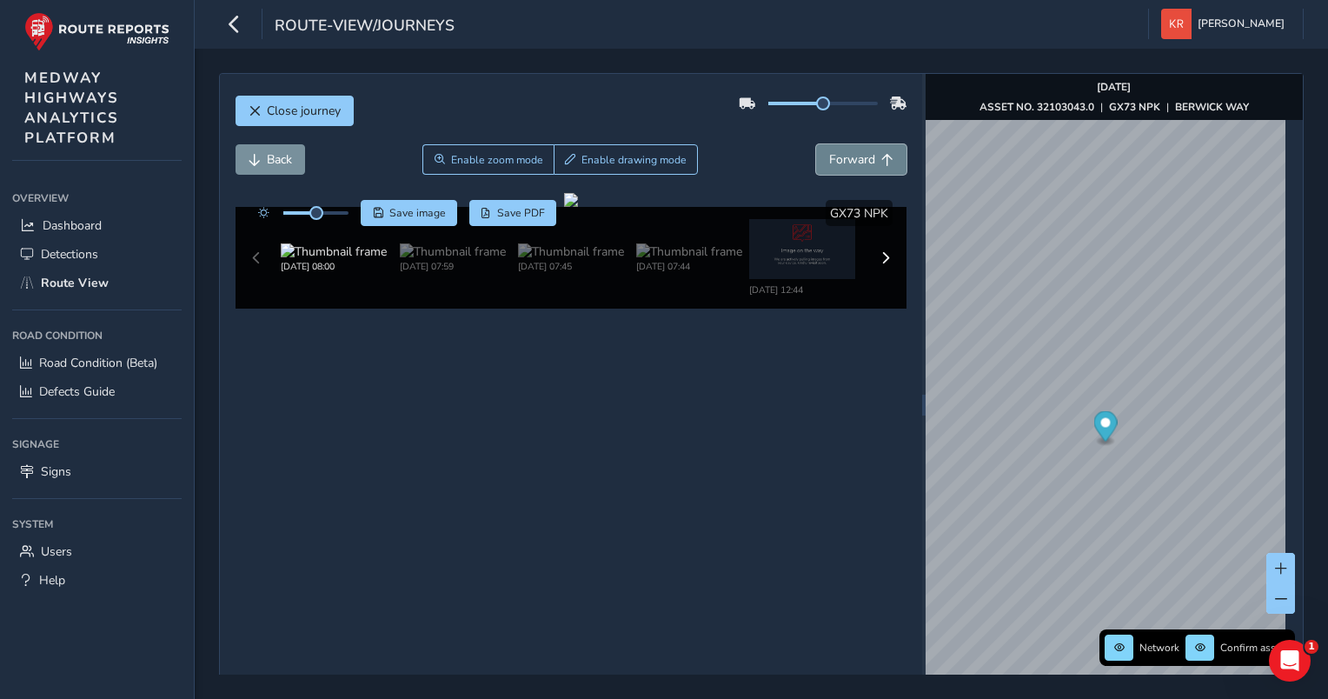
click at [829, 160] on span "Forward" at bounding box center [852, 159] width 46 height 17
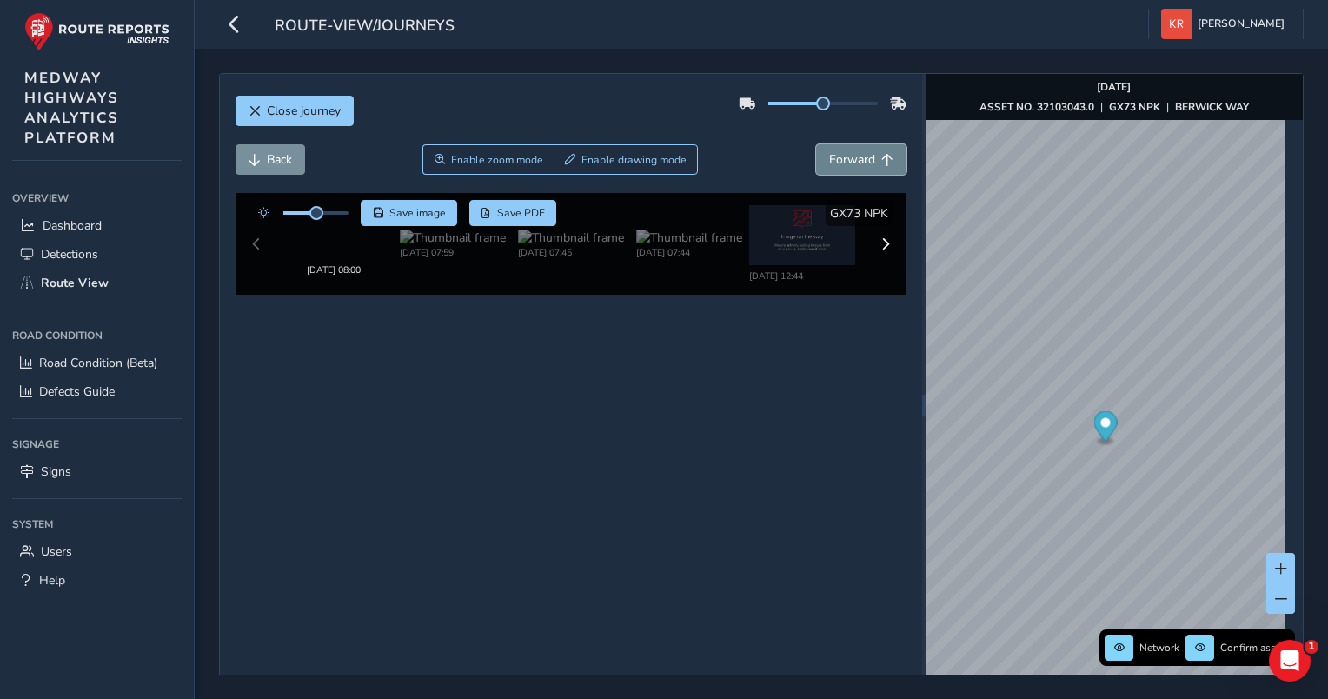
click at [829, 160] on span "Forward" at bounding box center [852, 159] width 46 height 17
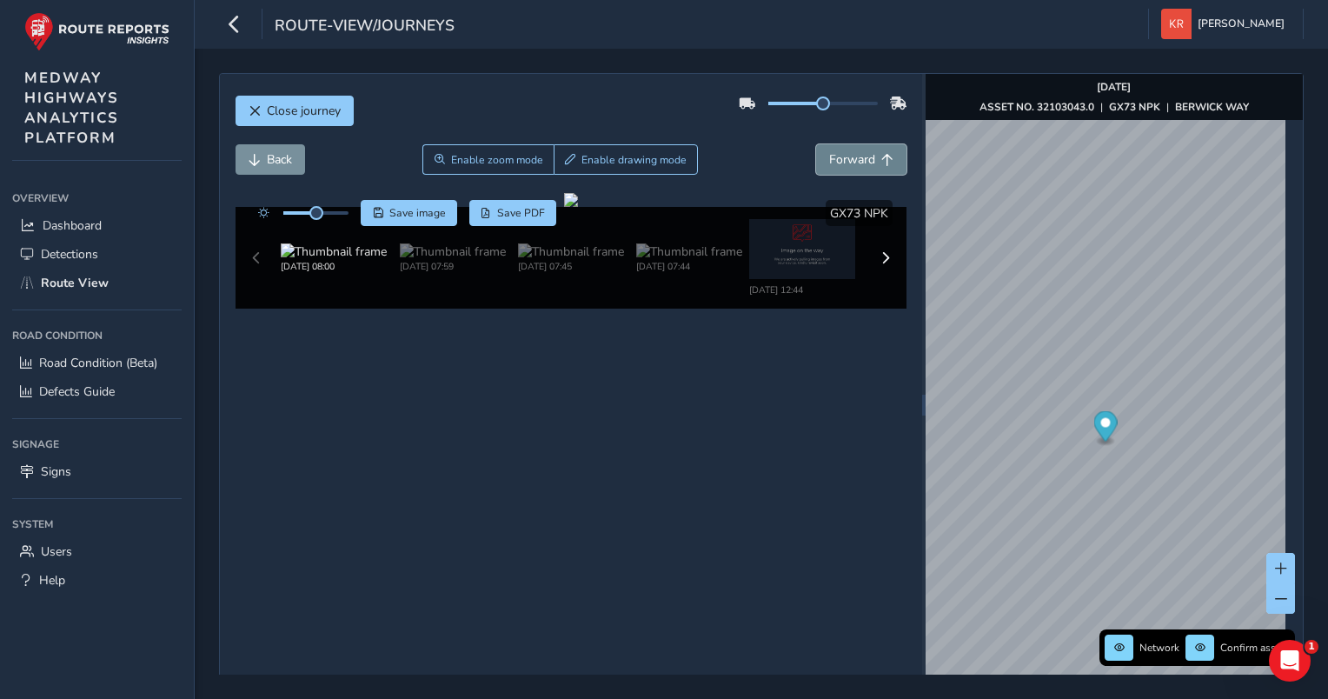
click at [829, 160] on span "Forward" at bounding box center [852, 159] width 46 height 17
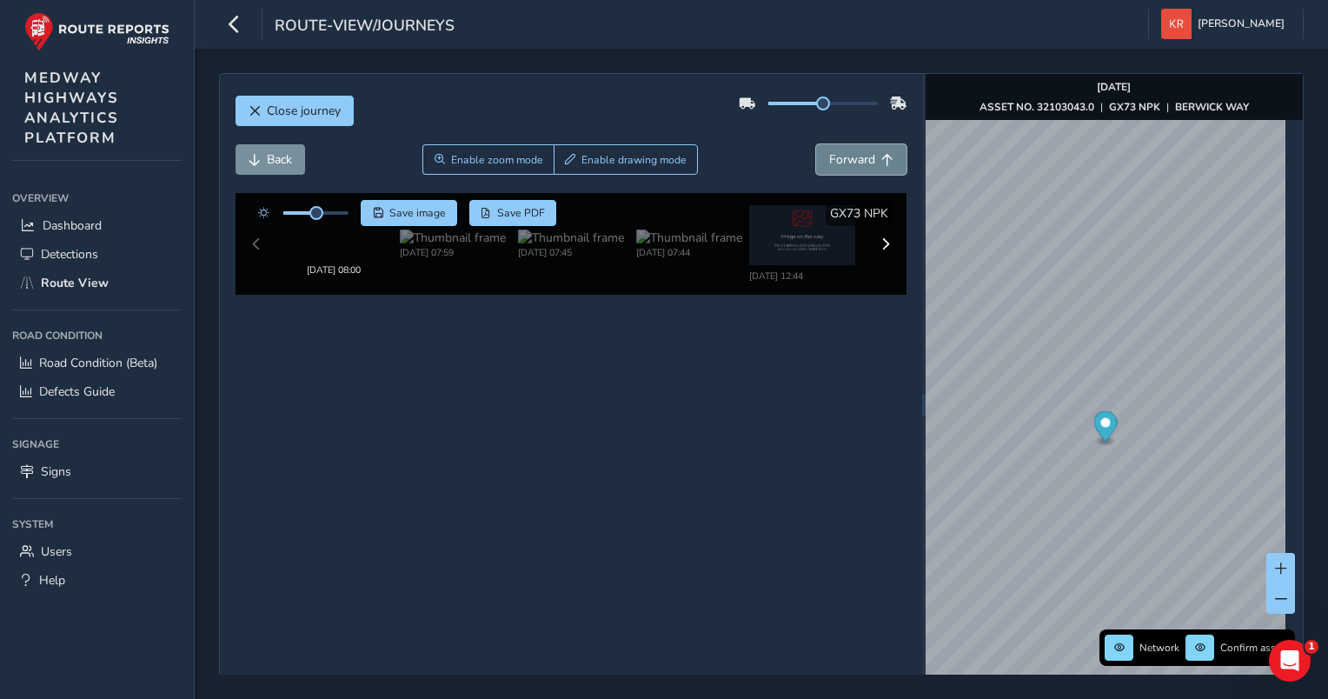
click at [829, 160] on span "Forward" at bounding box center [852, 159] width 46 height 17
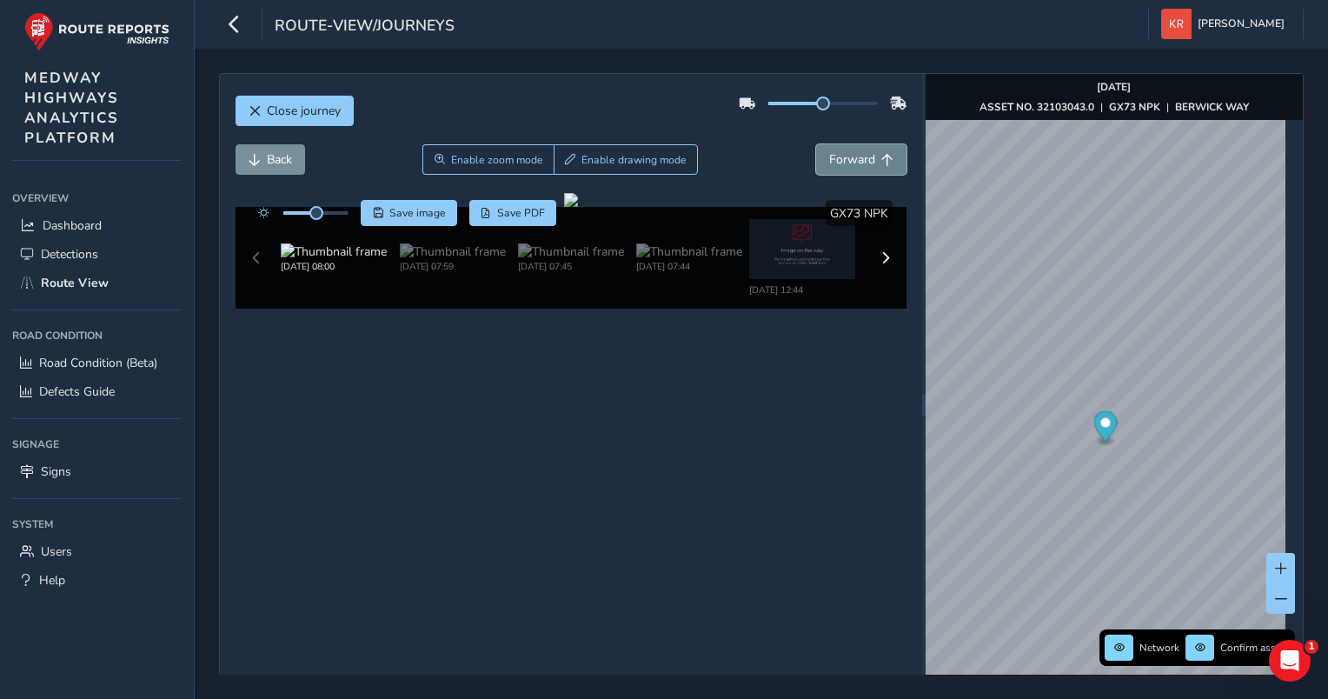
click at [829, 160] on span "Forward" at bounding box center [852, 159] width 46 height 17
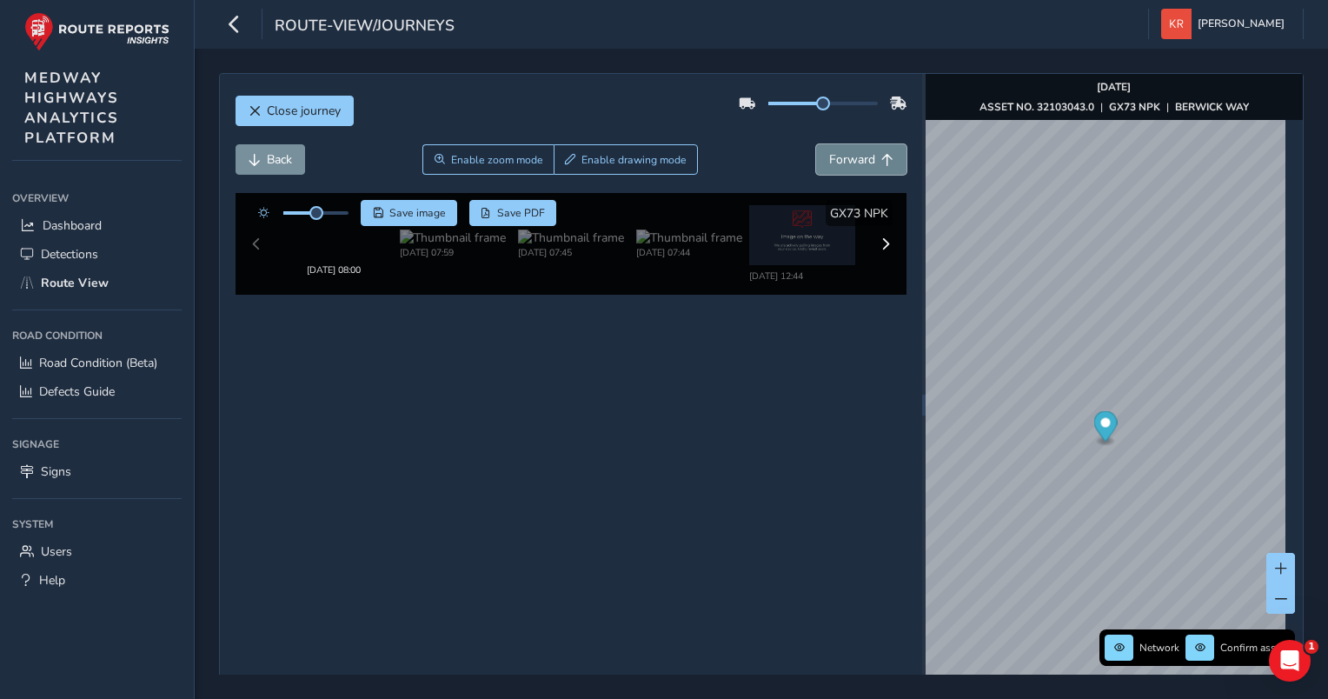
click at [829, 160] on span "Forward" at bounding box center [852, 159] width 46 height 17
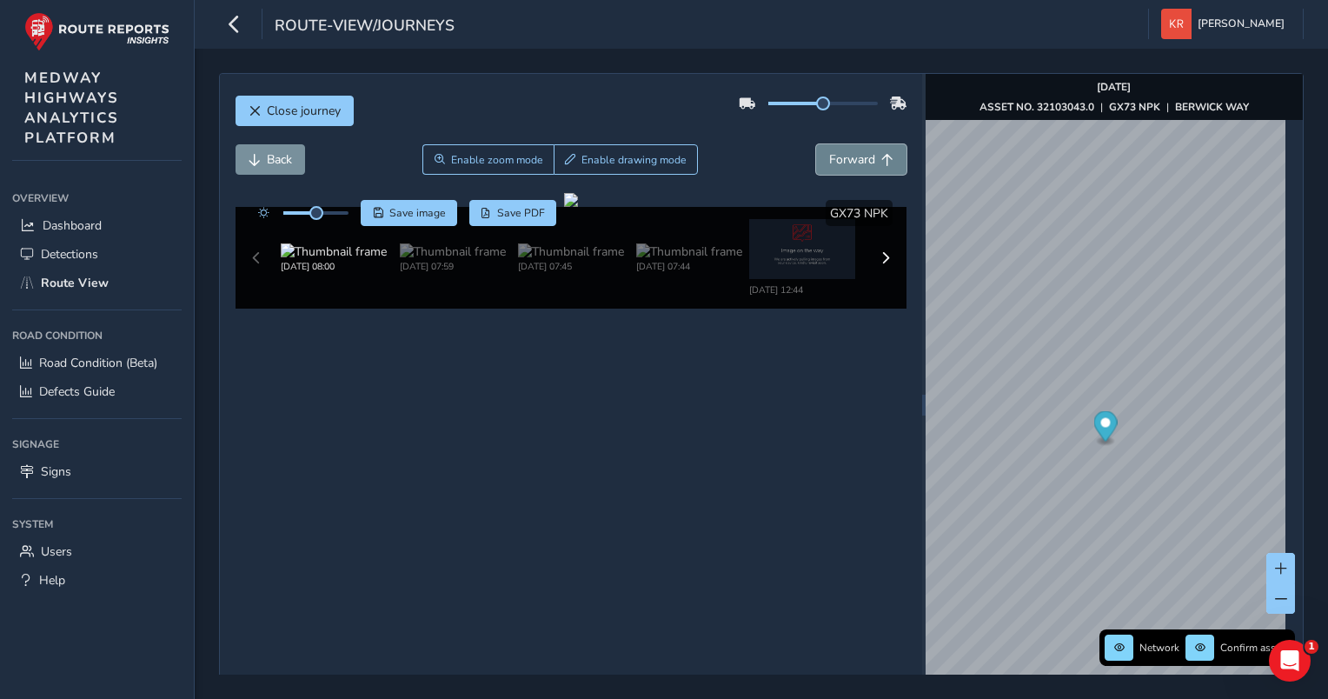
click at [829, 160] on span "Forward" at bounding box center [852, 159] width 46 height 17
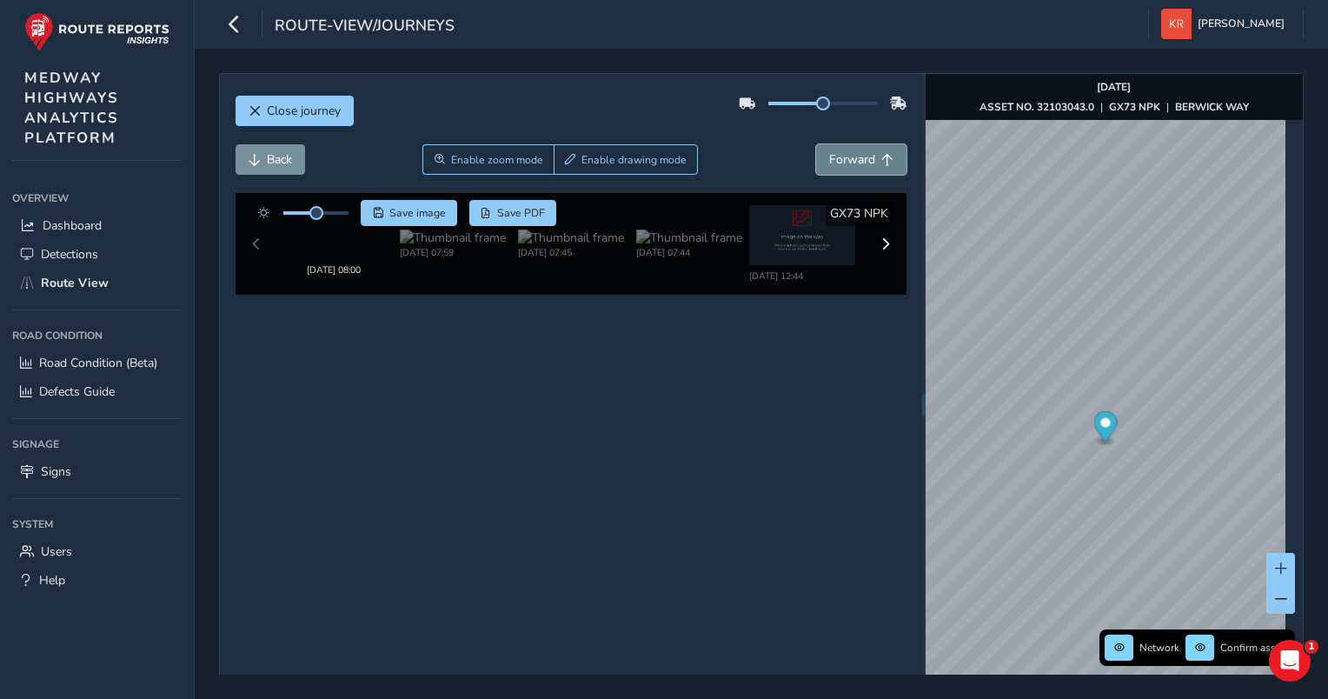
click at [829, 160] on span "Forward" at bounding box center [852, 159] width 46 height 17
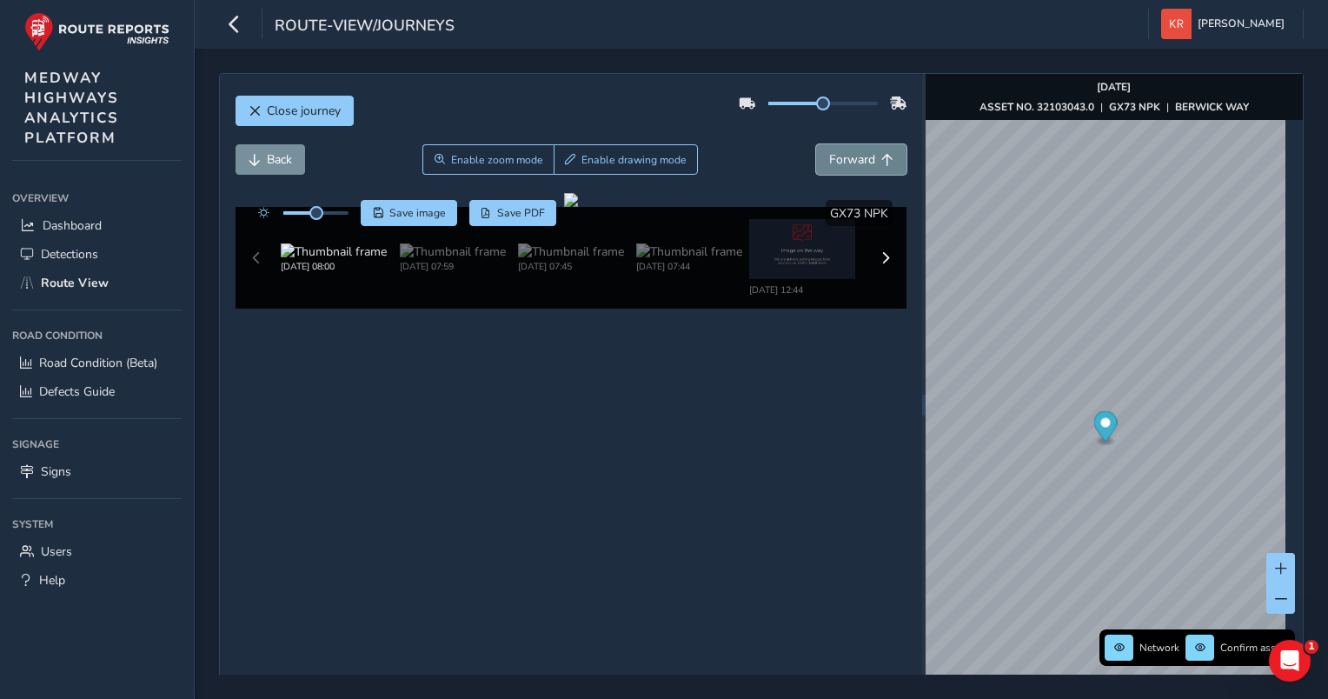
click at [829, 160] on span "Forward" at bounding box center [852, 159] width 46 height 17
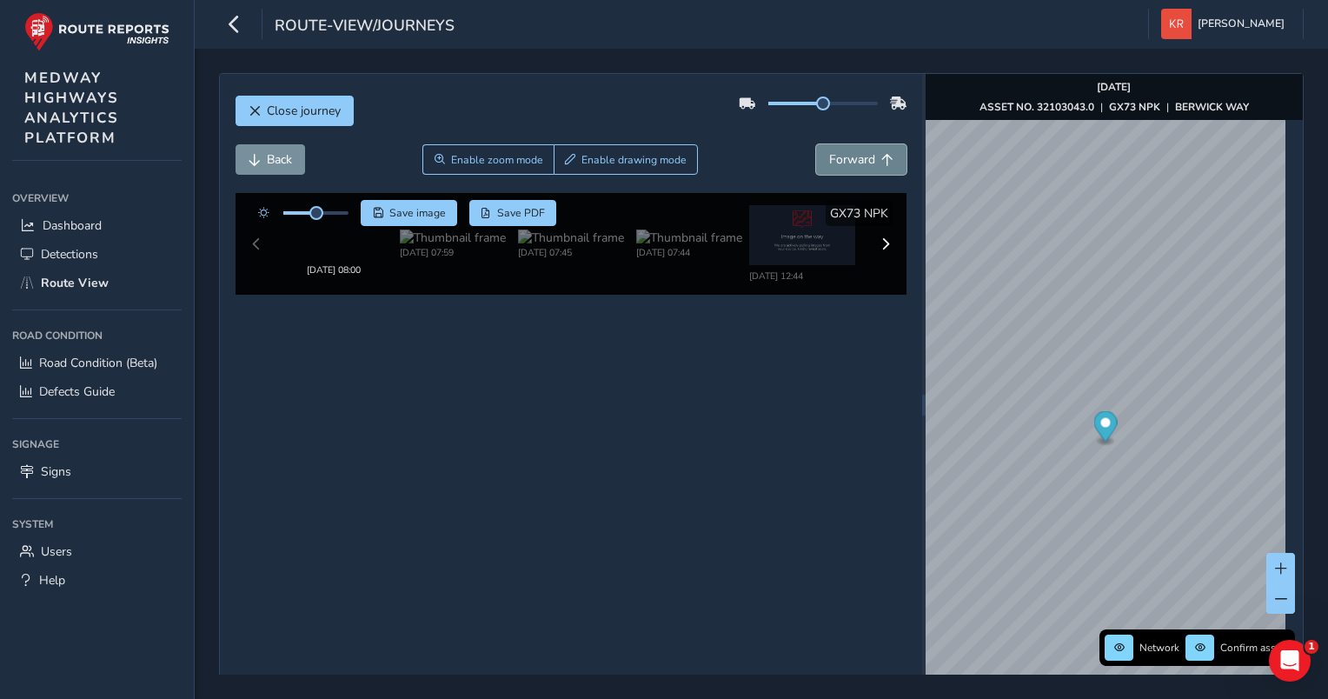
click at [829, 160] on span "Forward" at bounding box center [852, 159] width 46 height 17
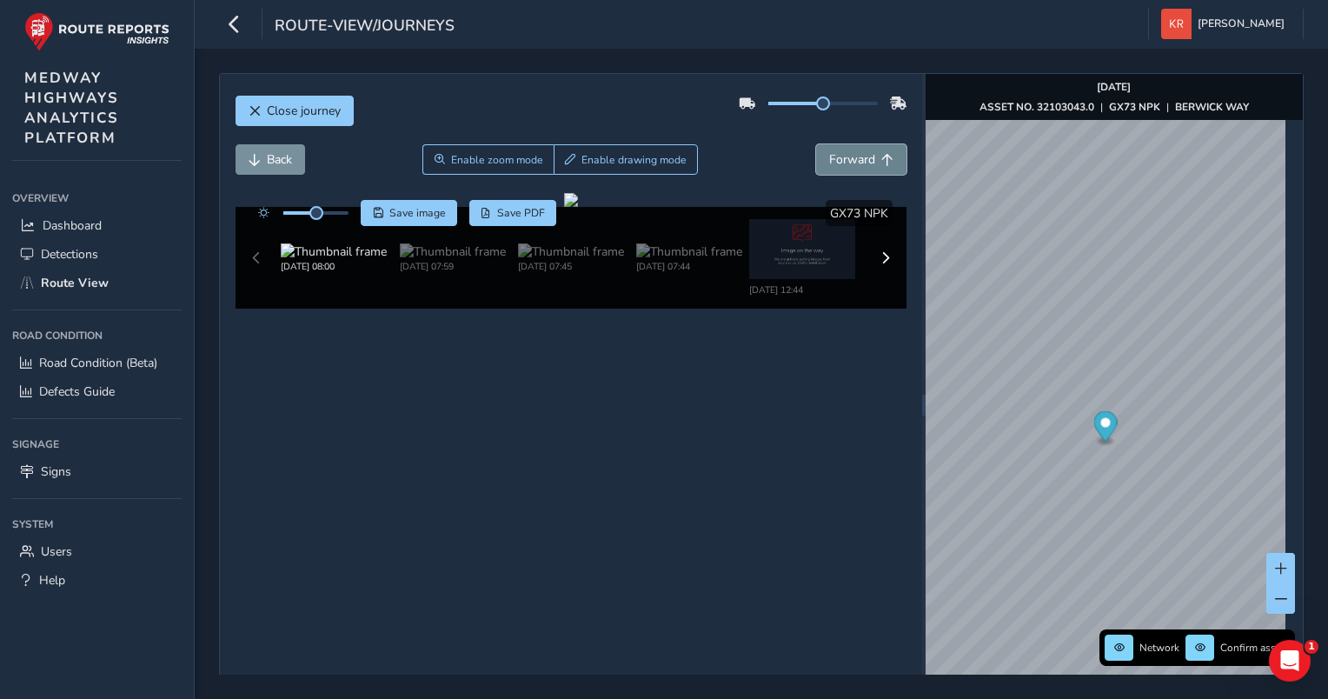
click at [829, 160] on span "Forward" at bounding box center [852, 159] width 46 height 17
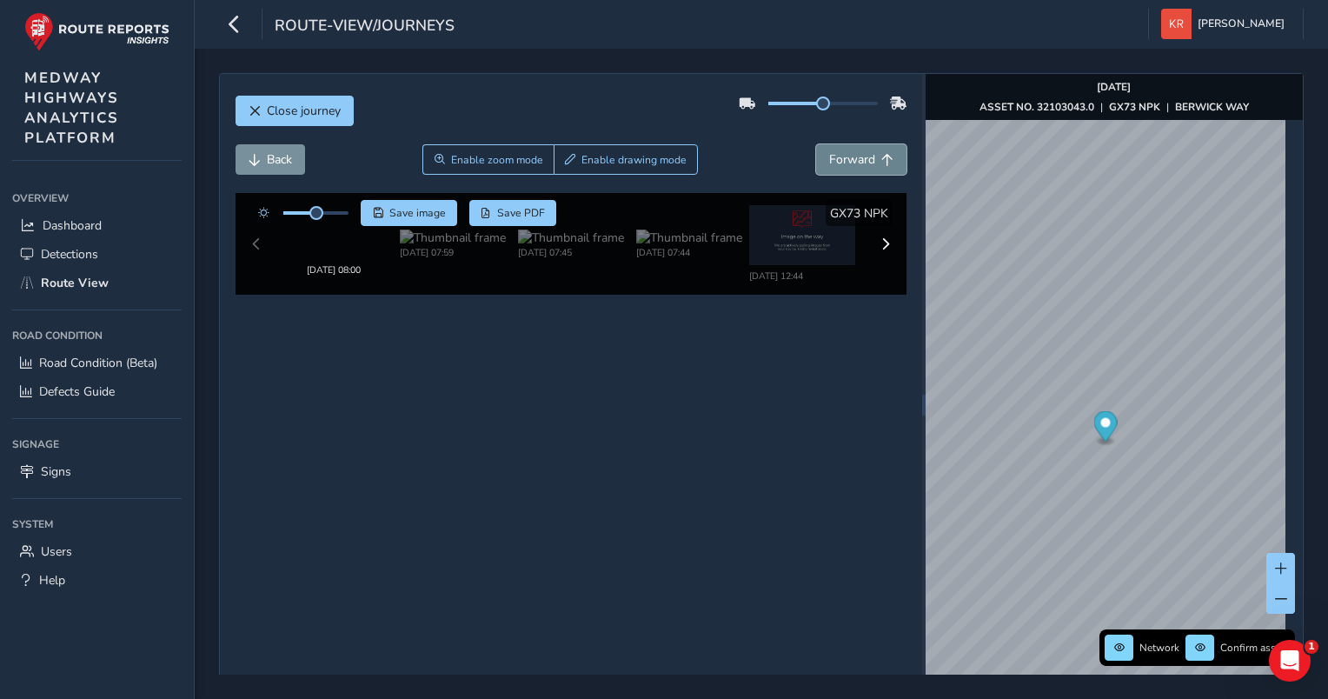
click at [829, 160] on span "Forward" at bounding box center [852, 159] width 46 height 17
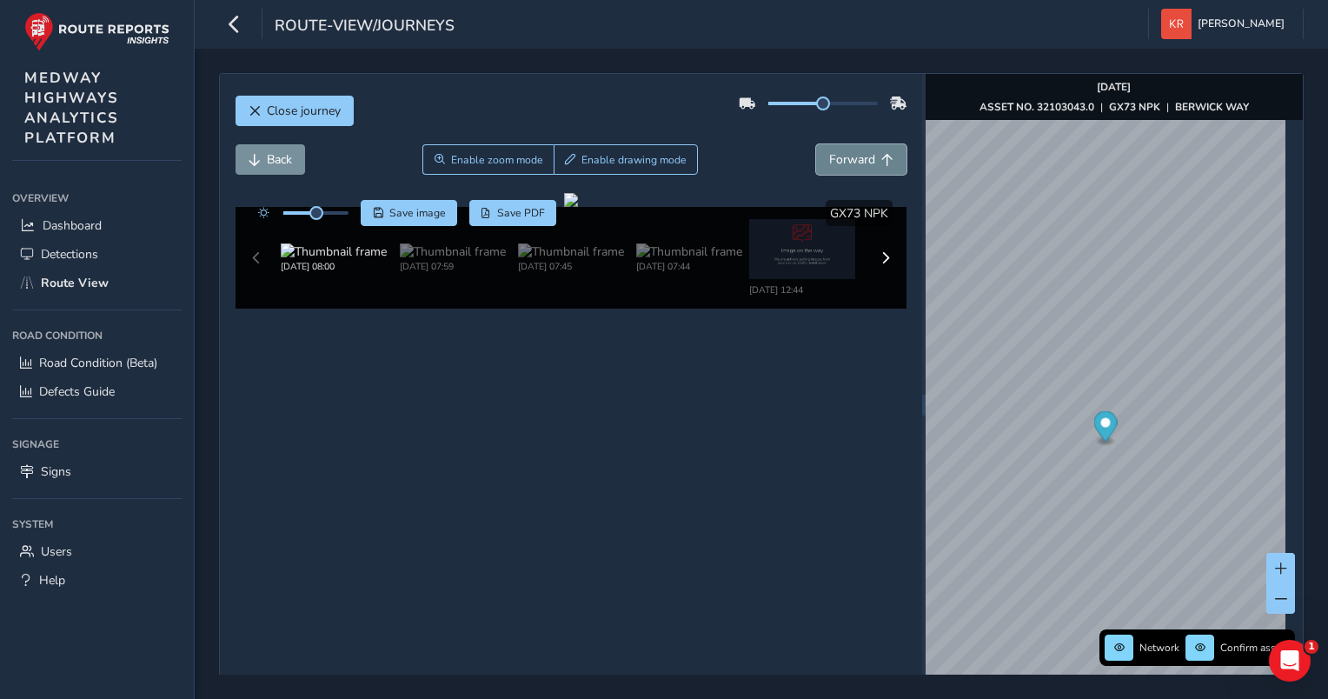
click at [829, 160] on span "Forward" at bounding box center [852, 159] width 46 height 17
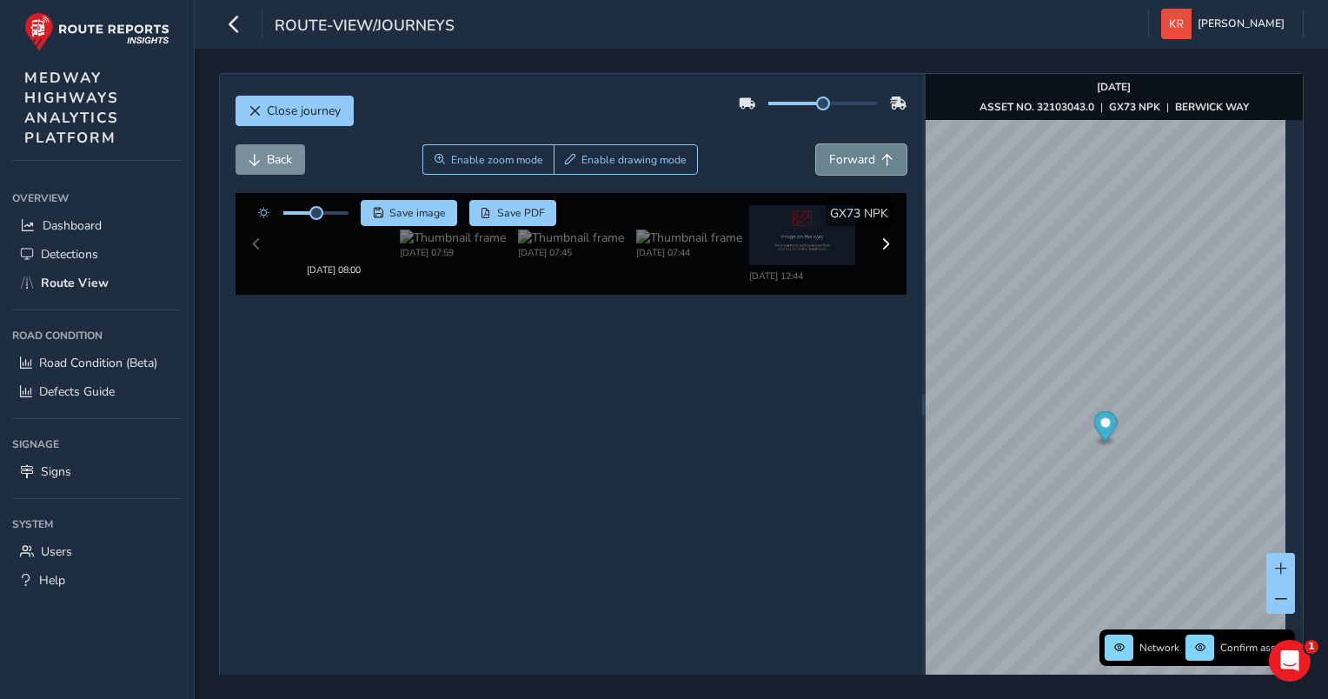
click at [829, 160] on span "Forward" at bounding box center [852, 159] width 46 height 17
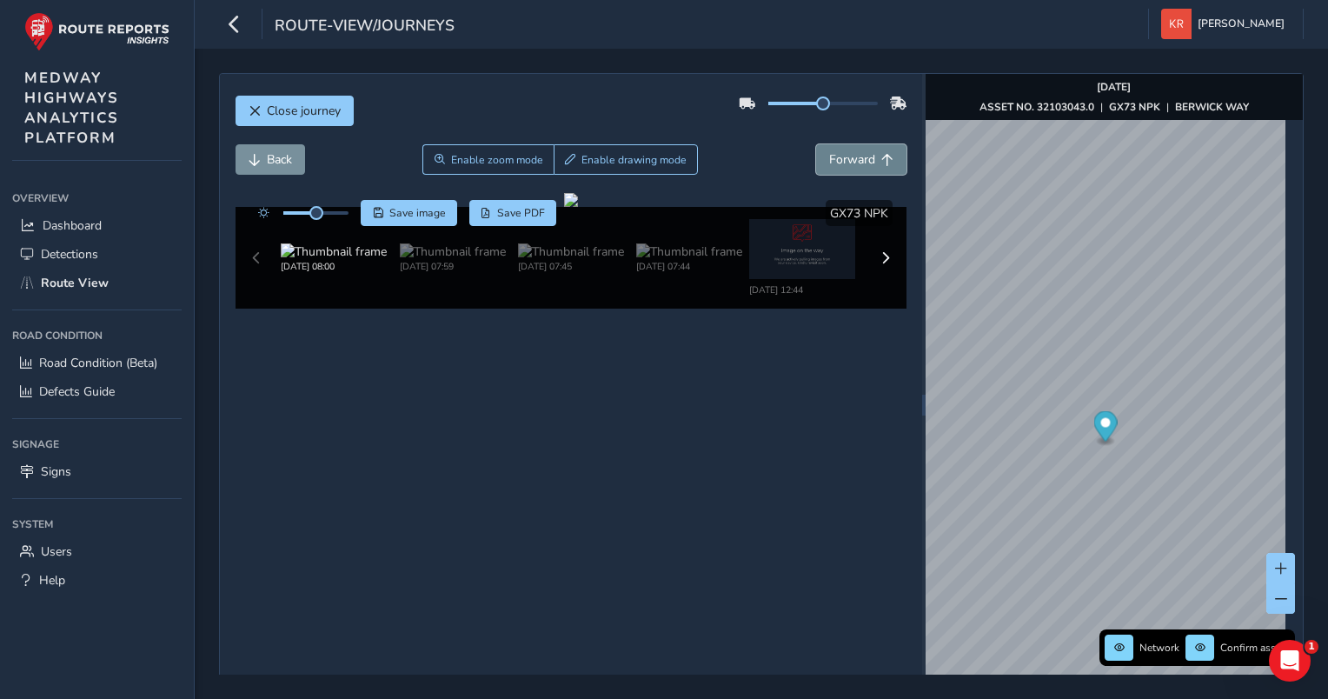
click at [829, 160] on span "Forward" at bounding box center [852, 159] width 46 height 17
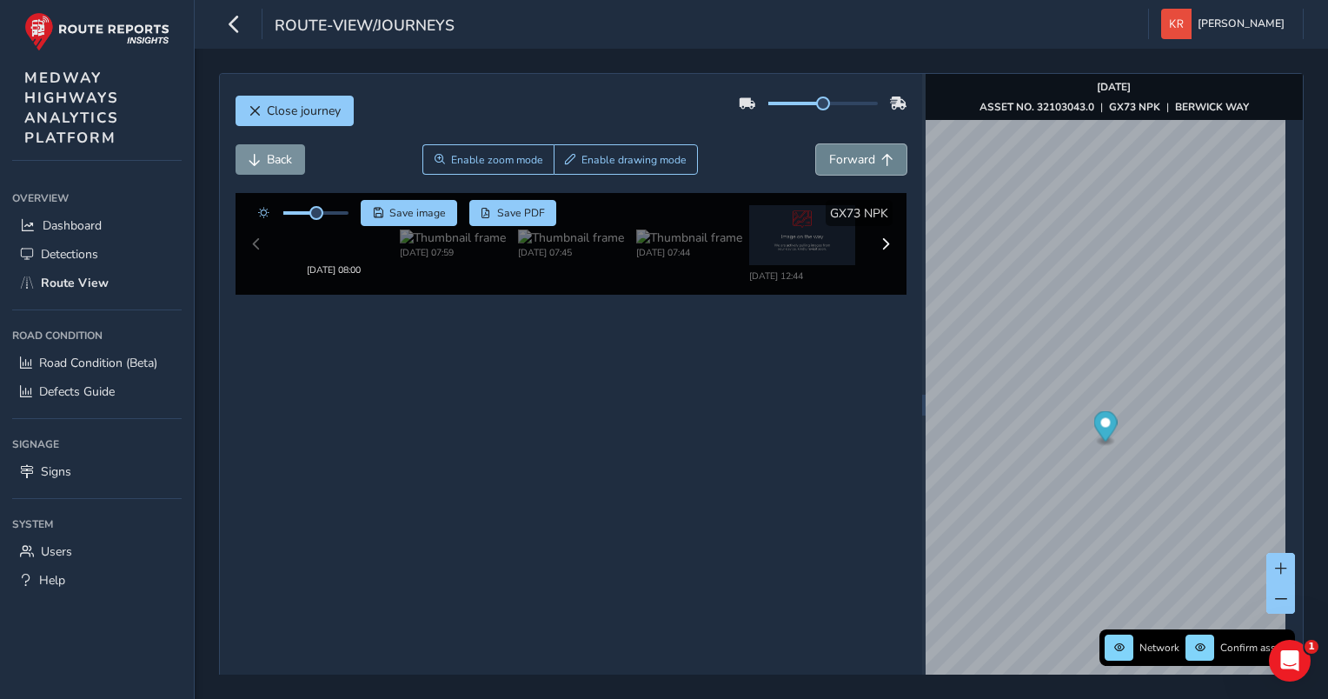
click at [829, 160] on span "Forward" at bounding box center [852, 159] width 46 height 17
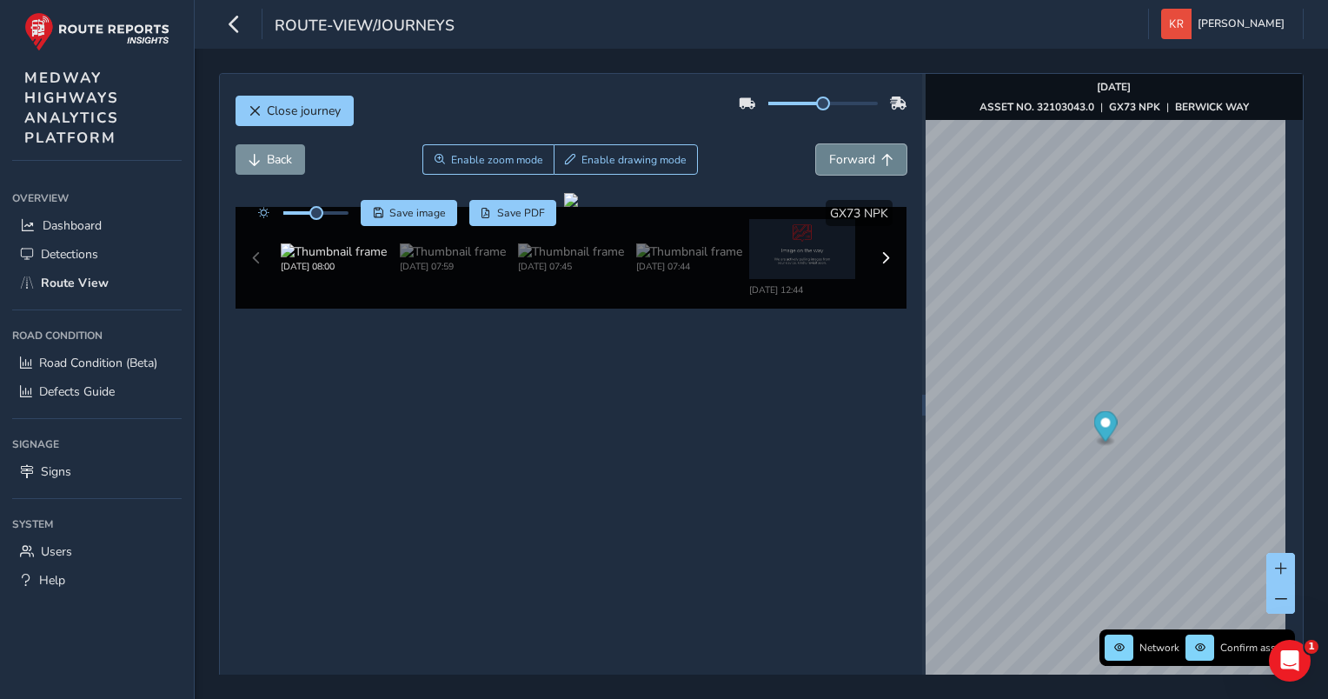
click at [829, 160] on span "Forward" at bounding box center [852, 159] width 46 height 17
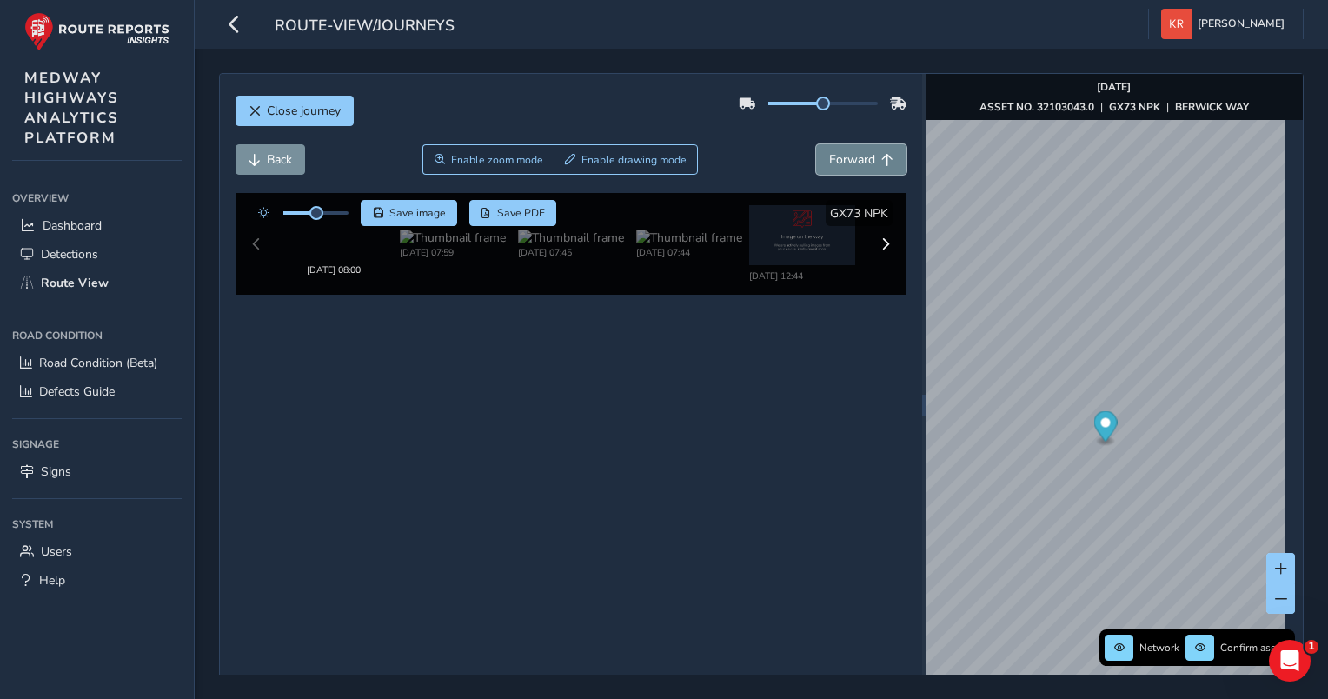
click at [829, 160] on span "Forward" at bounding box center [852, 159] width 46 height 17
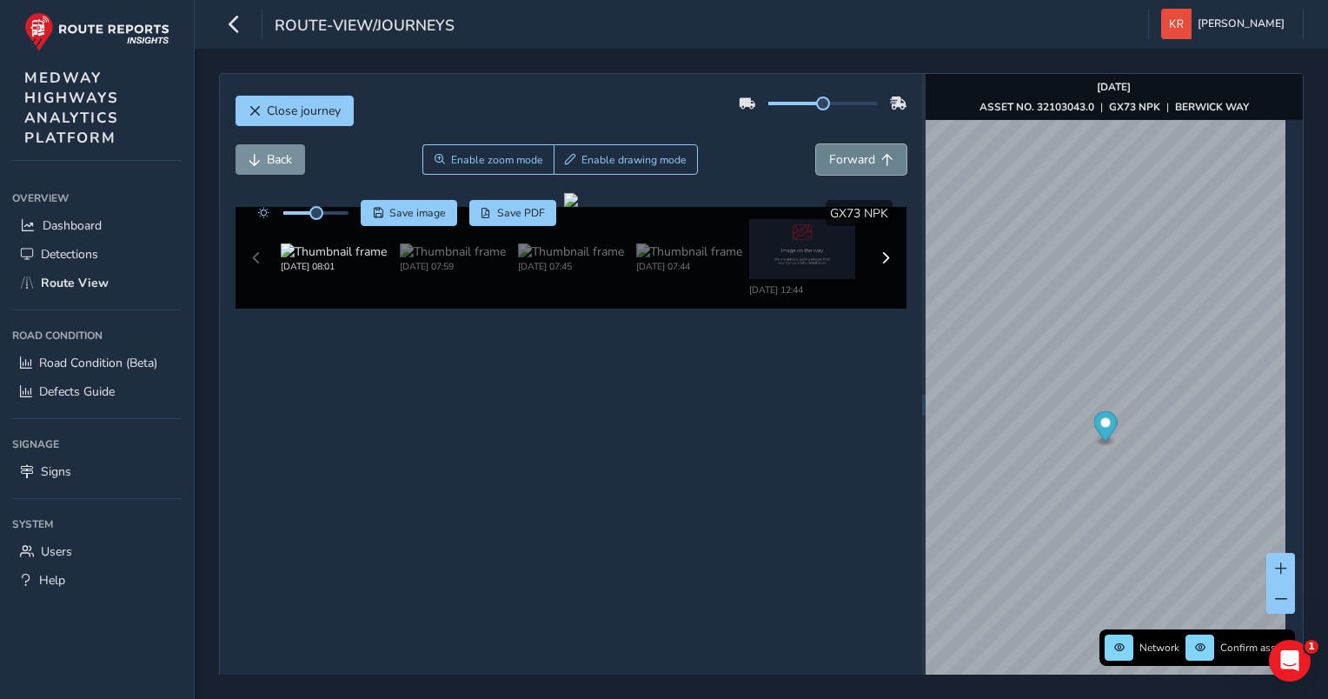
click at [829, 160] on span "Forward" at bounding box center [852, 159] width 46 height 17
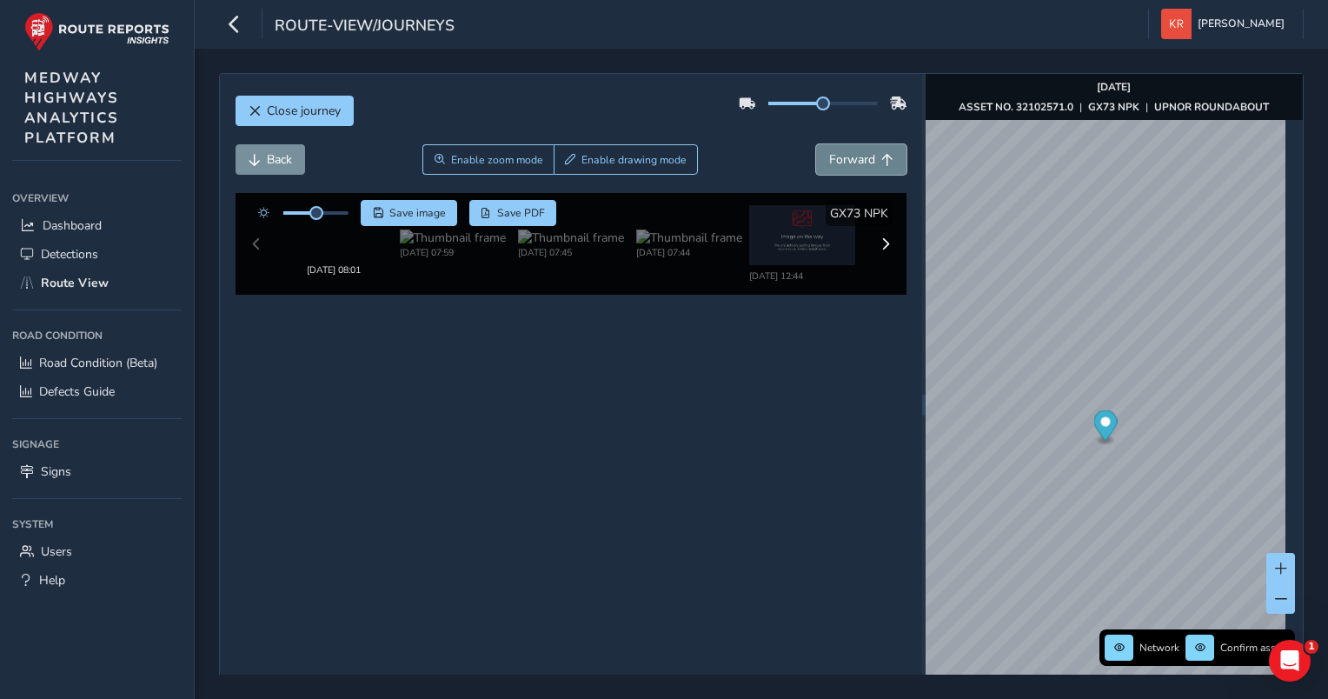
click at [829, 160] on span "Forward" at bounding box center [852, 159] width 46 height 17
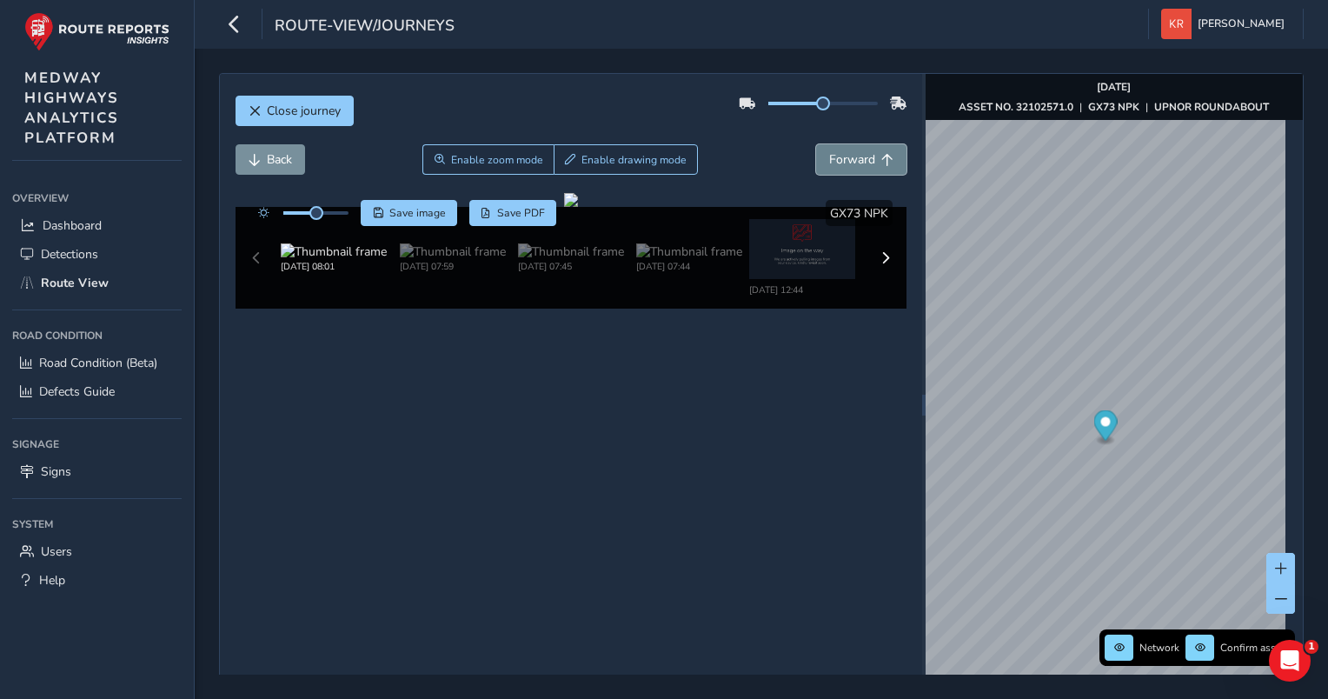
click at [829, 160] on span "Forward" at bounding box center [852, 159] width 46 height 17
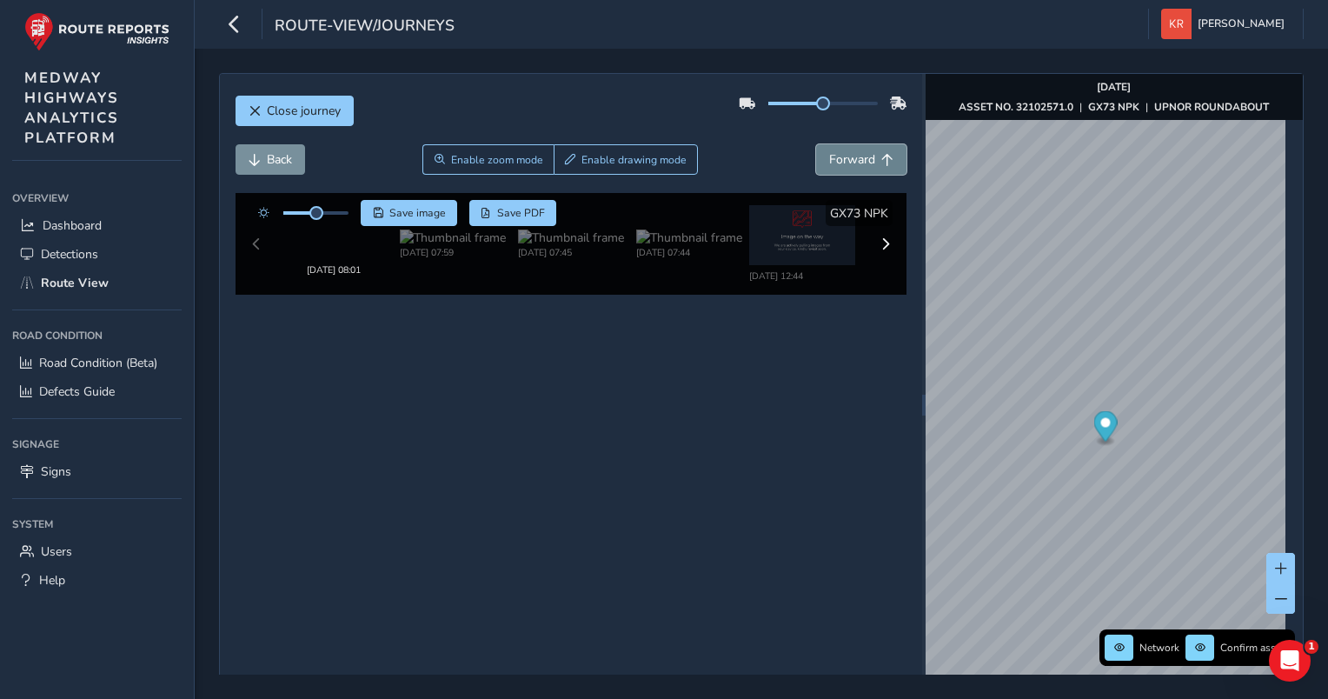
click at [829, 160] on span "Forward" at bounding box center [852, 159] width 46 height 17
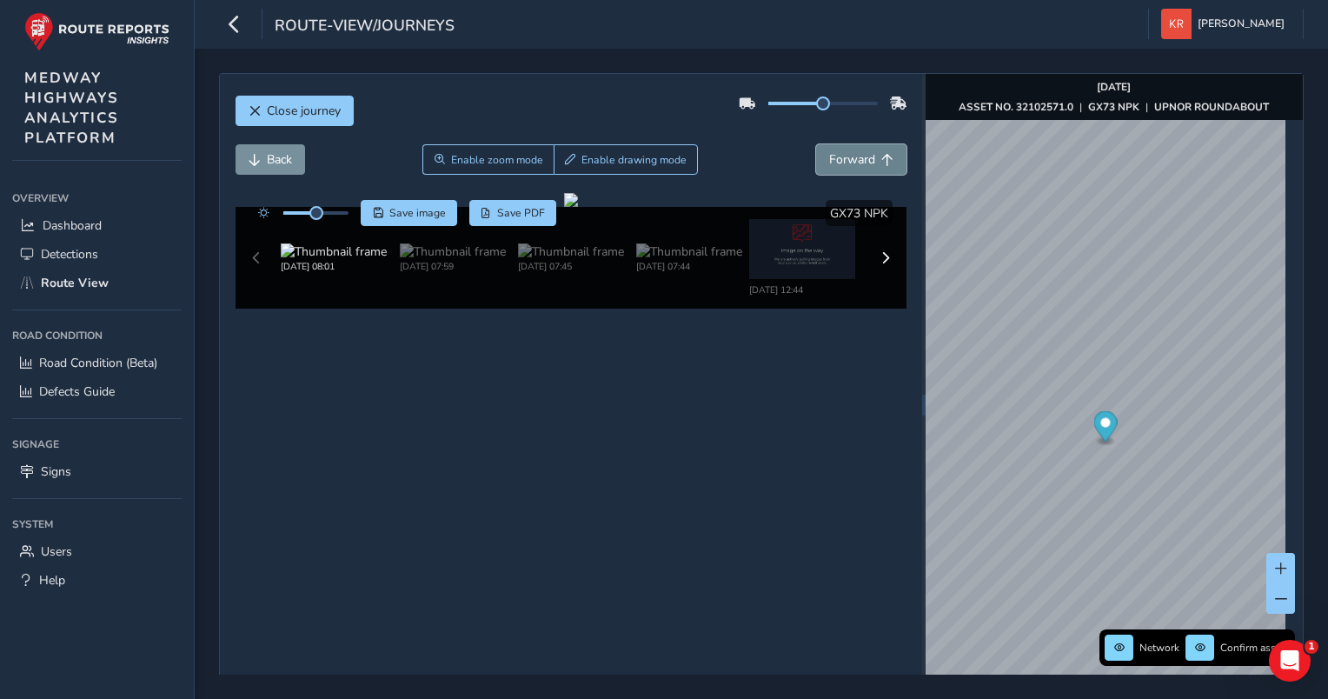
click at [829, 160] on span "Forward" at bounding box center [852, 159] width 46 height 17
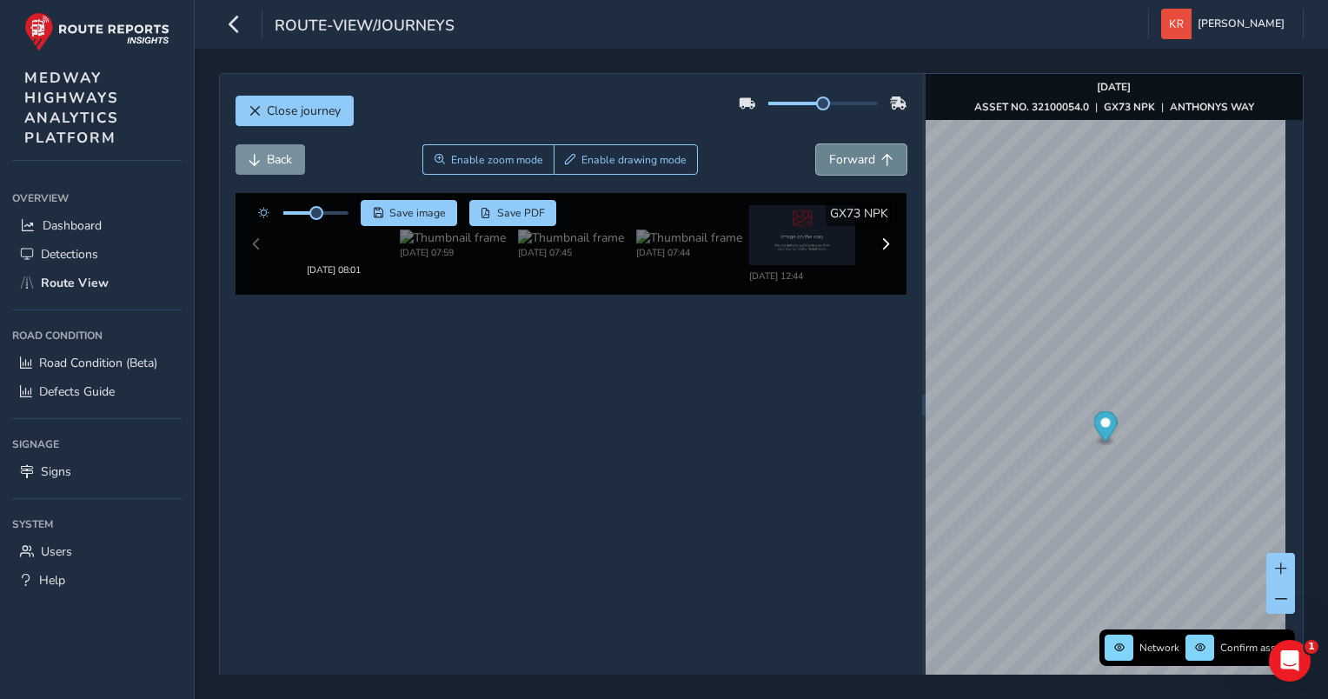
click at [829, 160] on span "Forward" at bounding box center [852, 159] width 46 height 17
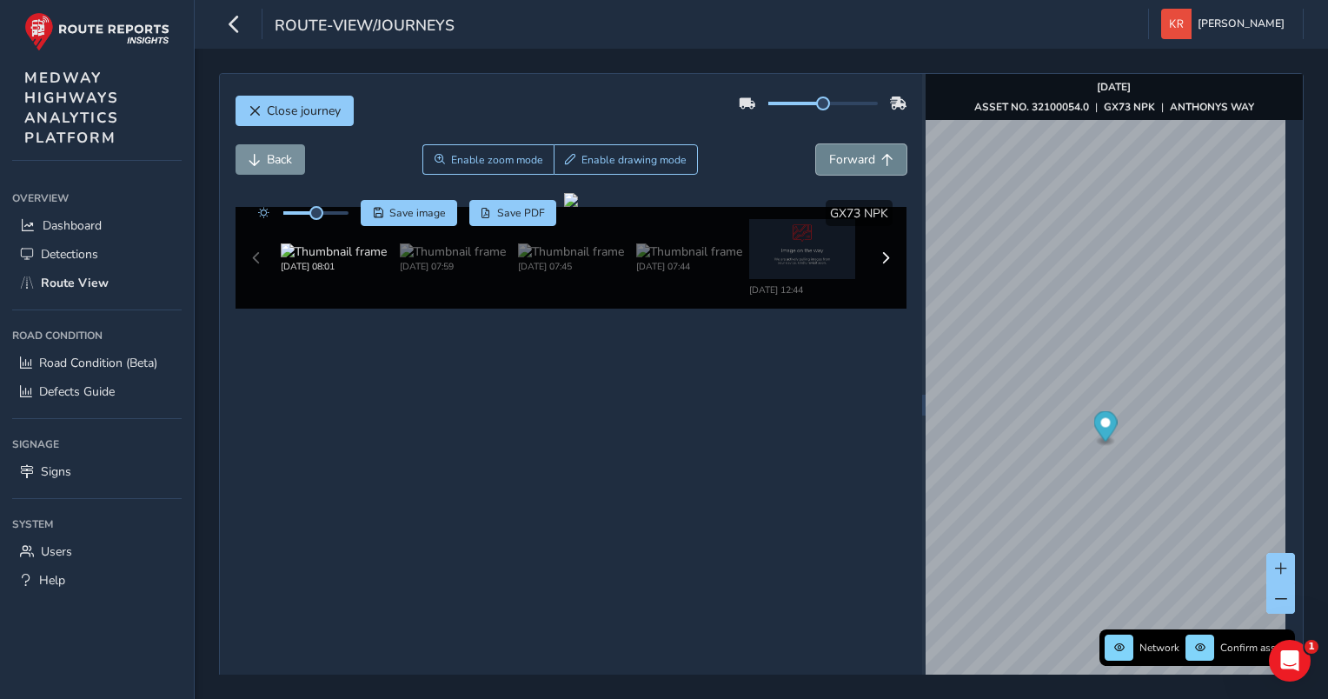
click at [829, 160] on span "Forward" at bounding box center [852, 159] width 46 height 17
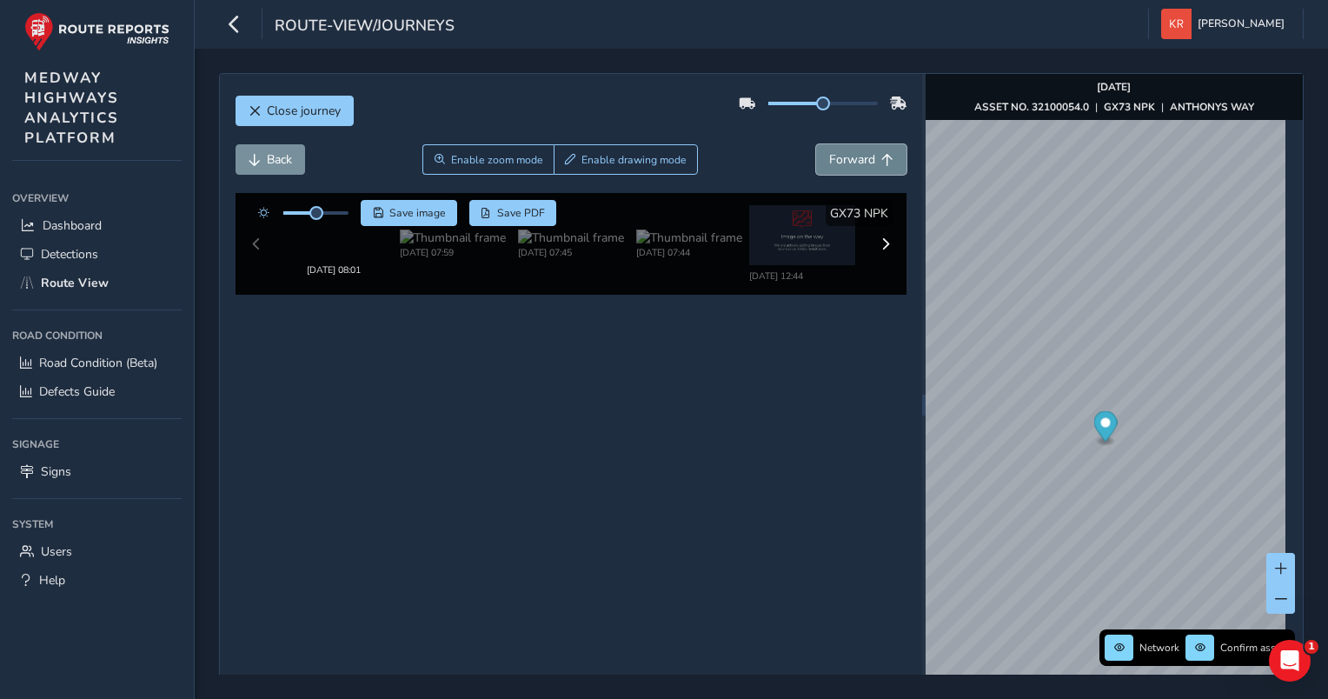
click at [829, 160] on span "Forward" at bounding box center [852, 159] width 46 height 17
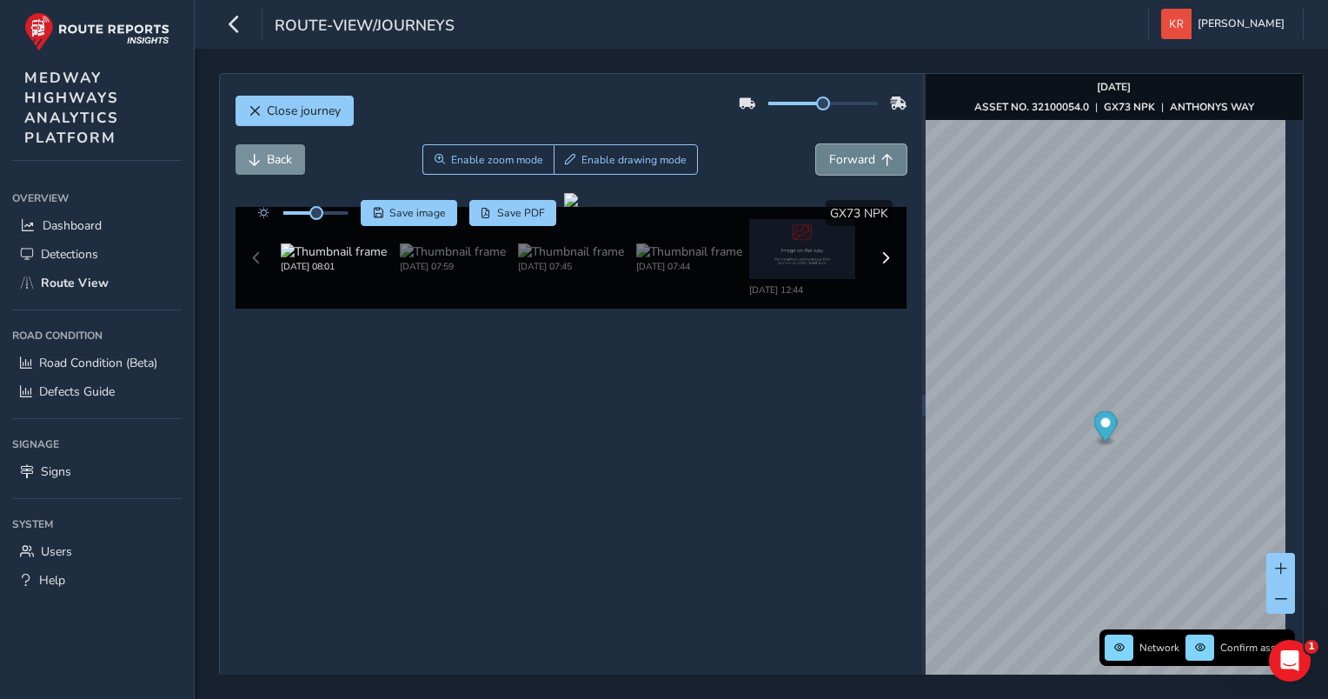
click at [829, 160] on span "Forward" at bounding box center [852, 159] width 46 height 17
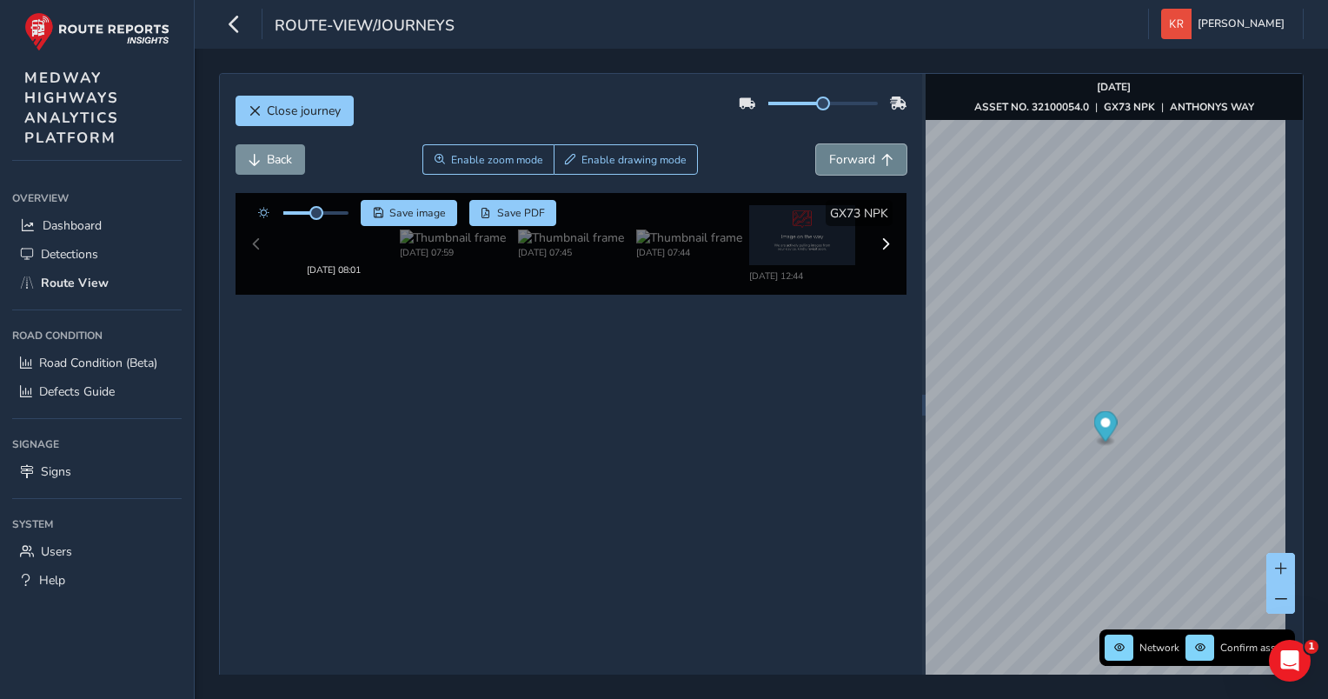
click at [829, 160] on span "Forward" at bounding box center [852, 159] width 46 height 17
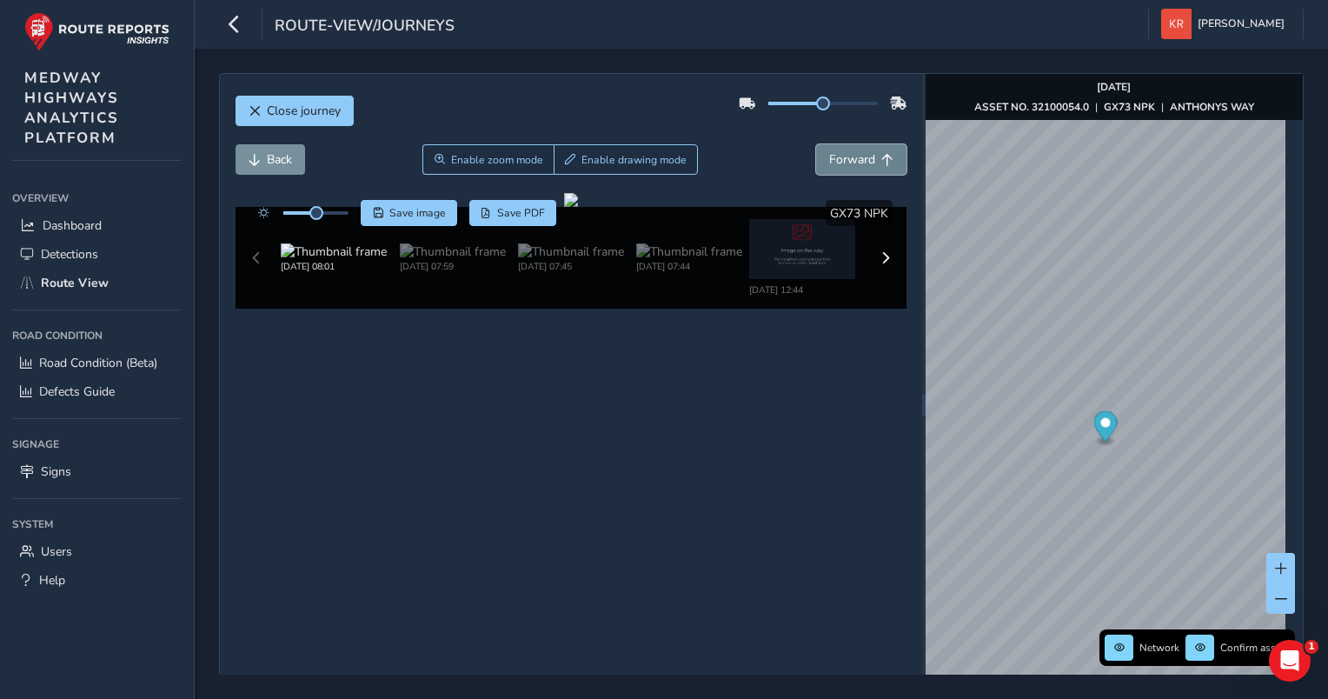
click at [829, 160] on span "Forward" at bounding box center [852, 159] width 46 height 17
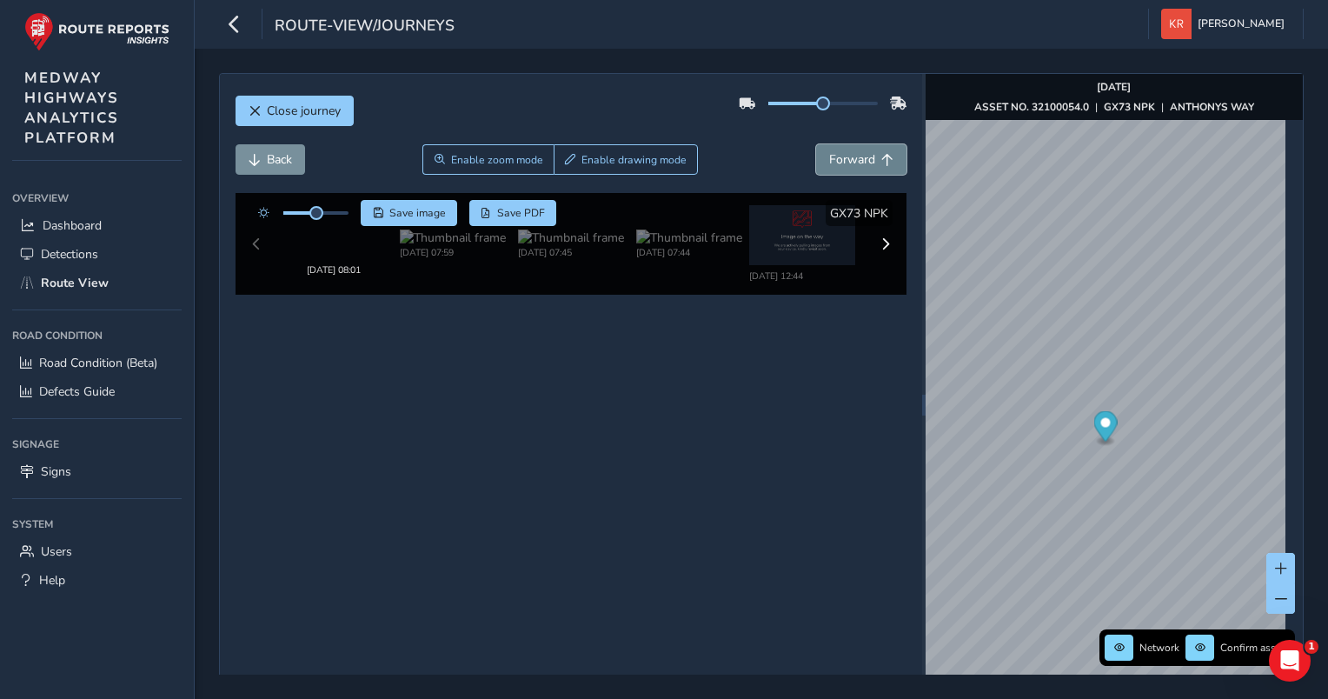
click at [829, 160] on span "Forward" at bounding box center [852, 159] width 46 height 17
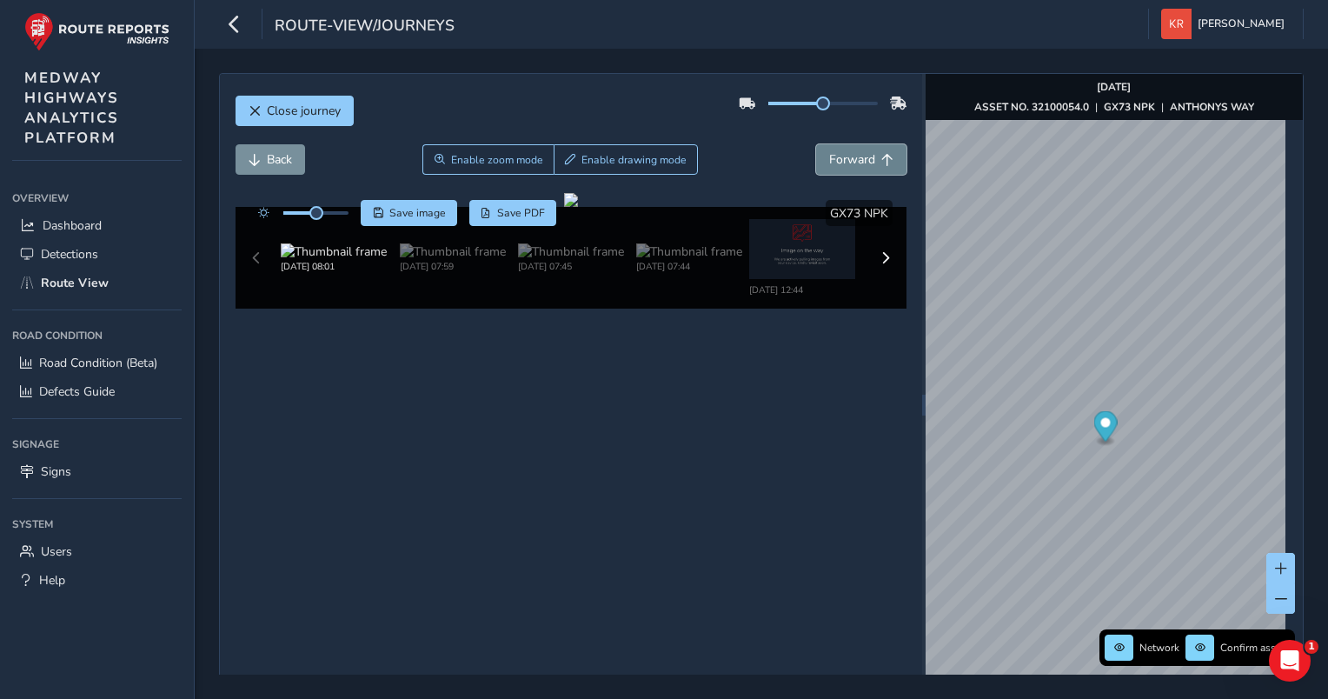
click at [829, 160] on span "Forward" at bounding box center [852, 159] width 46 height 17
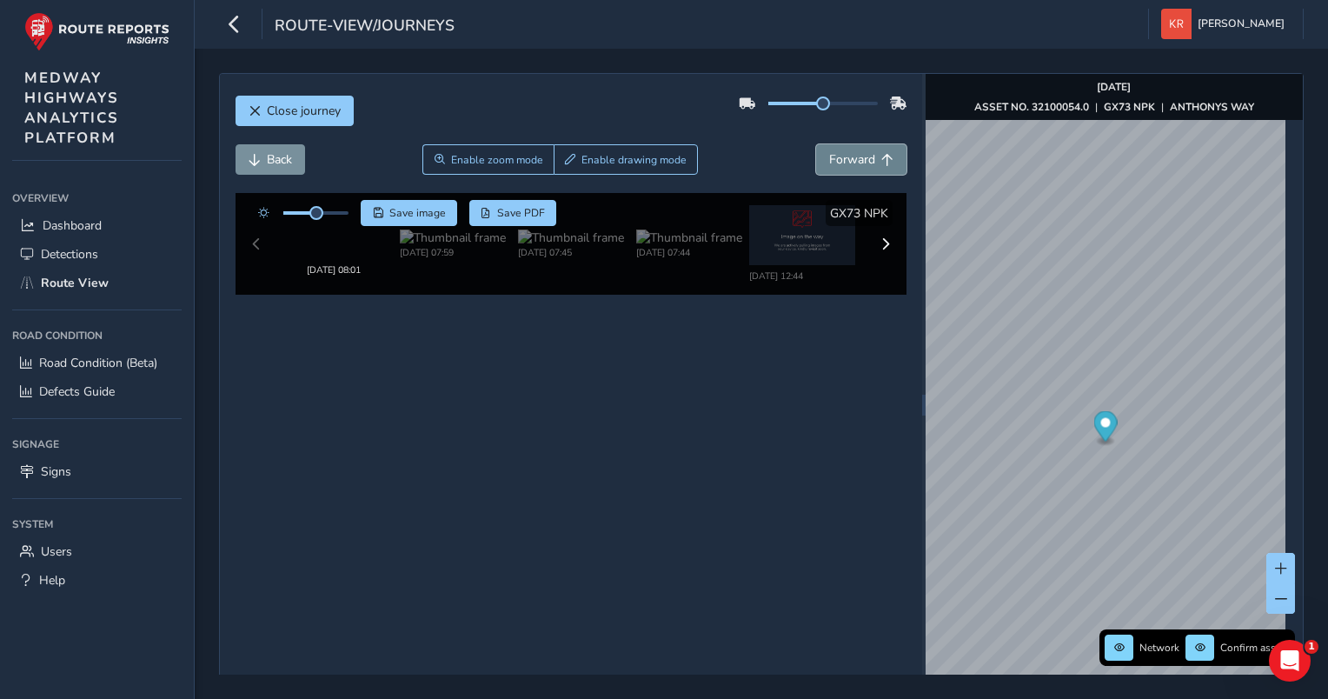
click at [829, 160] on span "Forward" at bounding box center [852, 159] width 46 height 17
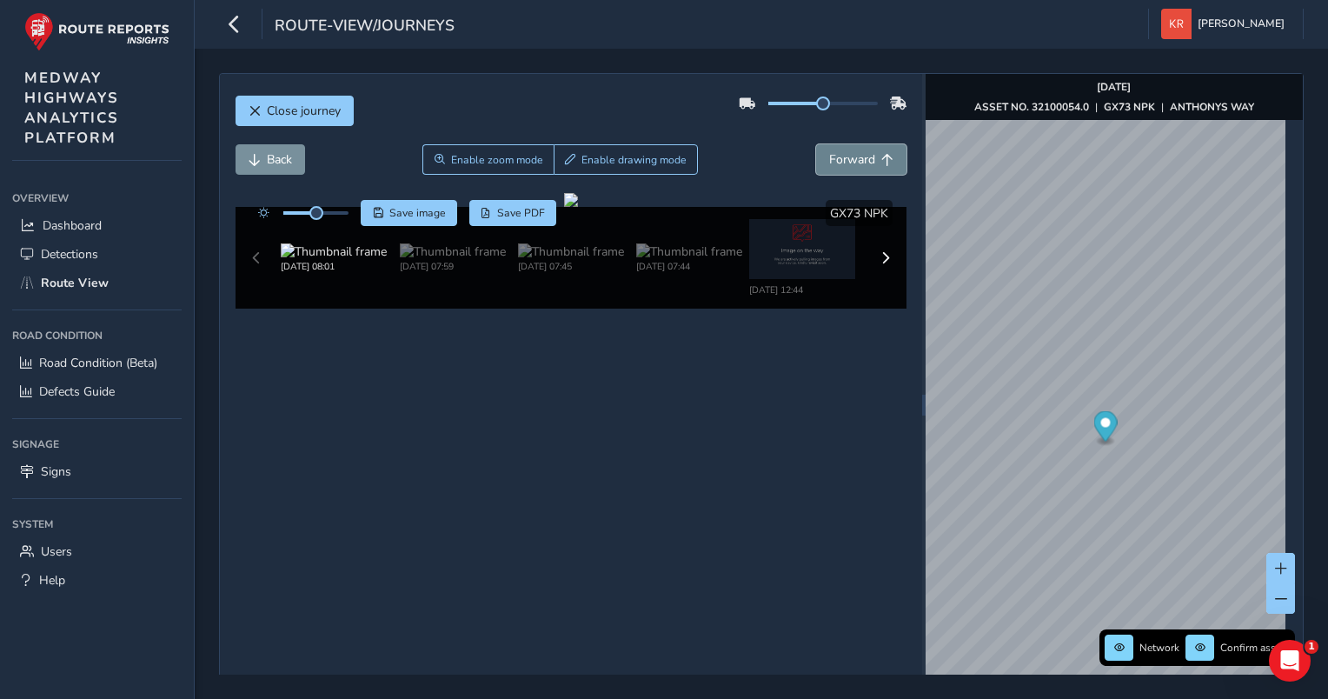
click at [829, 160] on span "Forward" at bounding box center [852, 159] width 46 height 17
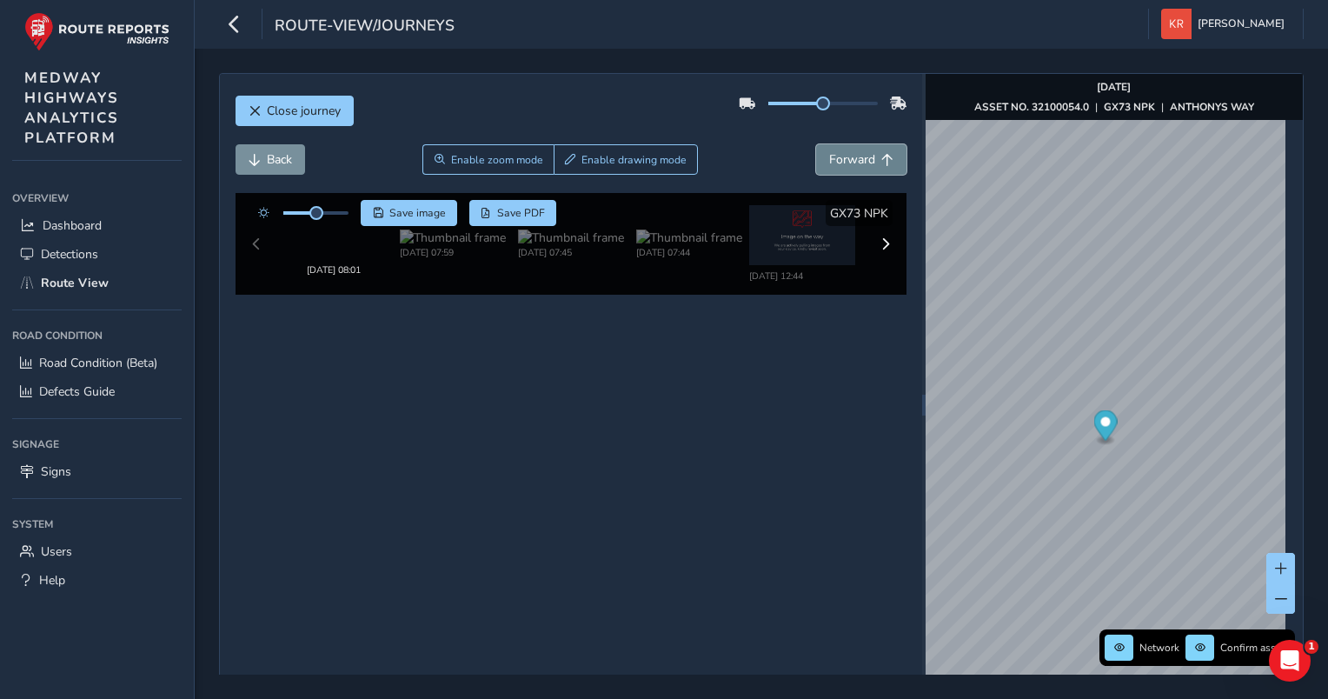
click at [829, 160] on span "Forward" at bounding box center [852, 159] width 46 height 17
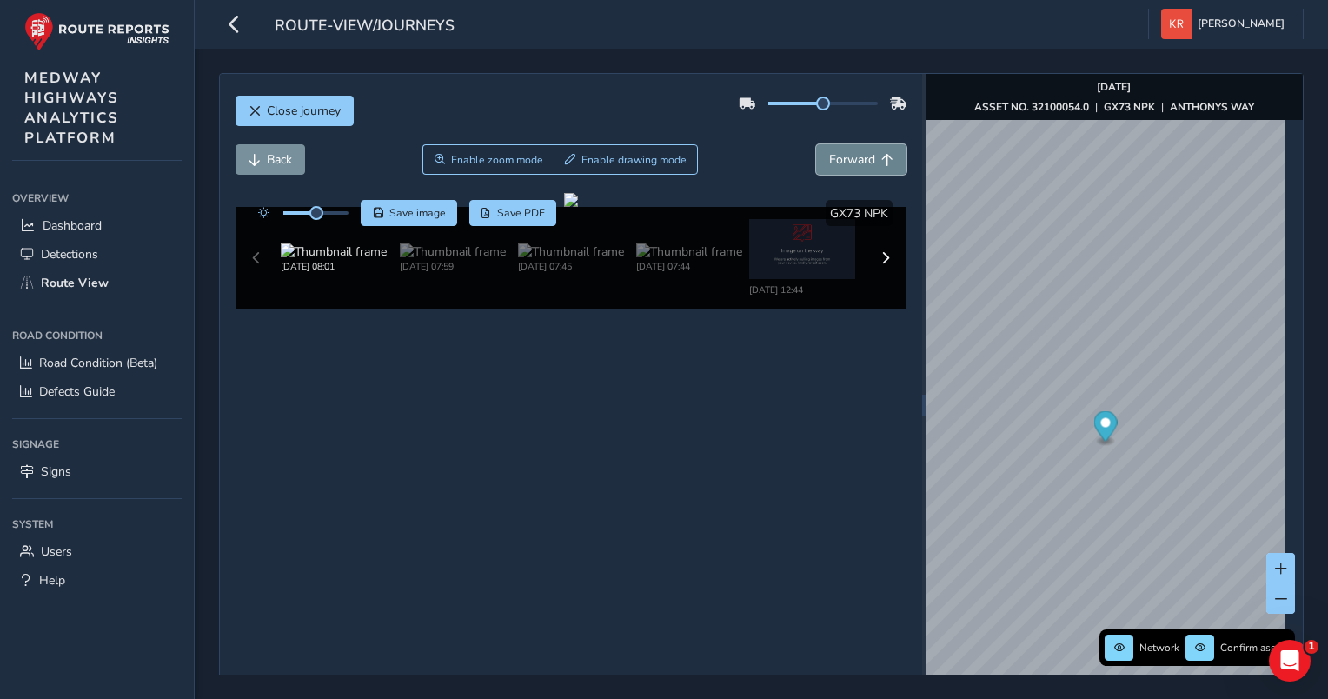
click at [829, 160] on span "Forward" at bounding box center [852, 159] width 46 height 17
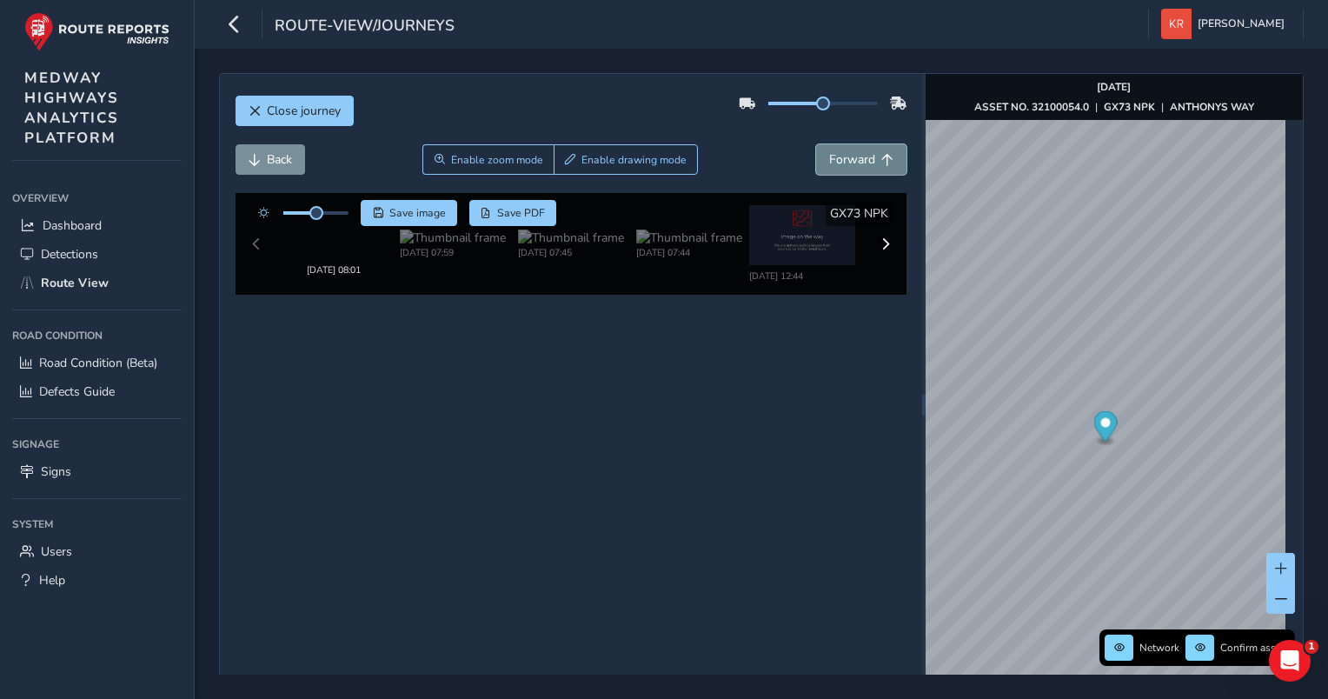
click at [829, 160] on span "Forward" at bounding box center [852, 159] width 46 height 17
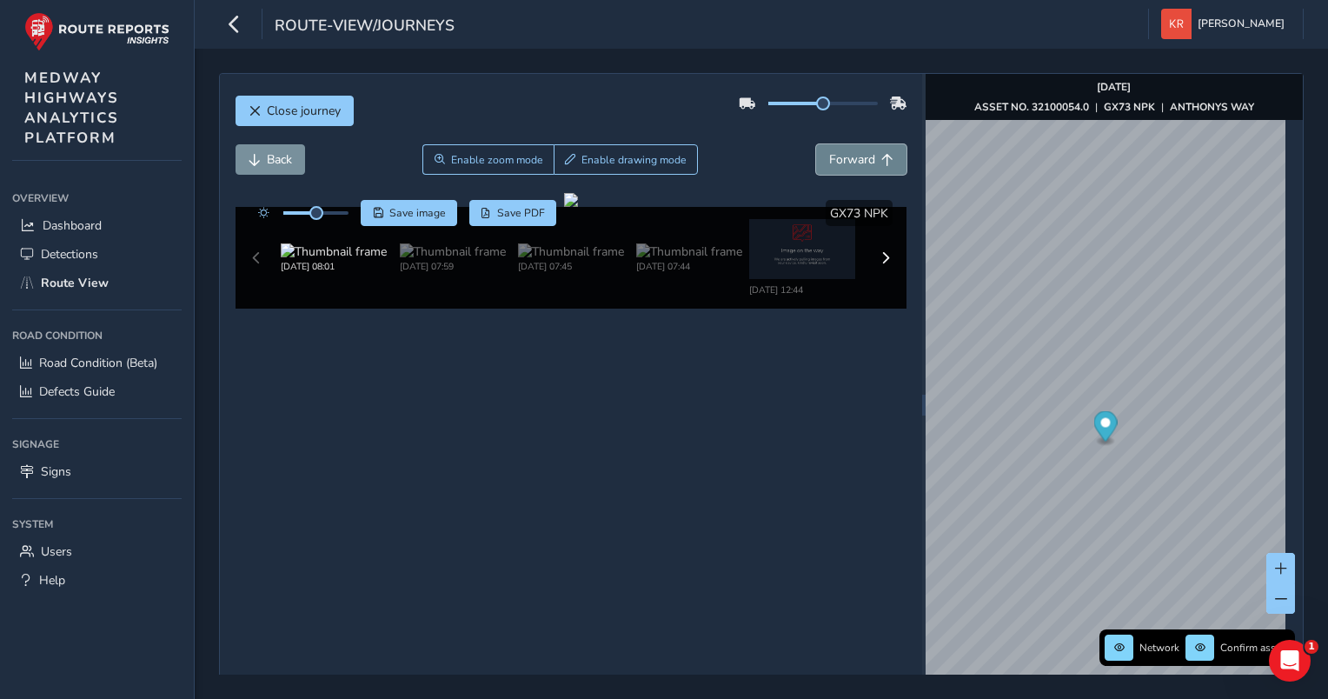
click at [829, 160] on span "Forward" at bounding box center [852, 159] width 46 height 17
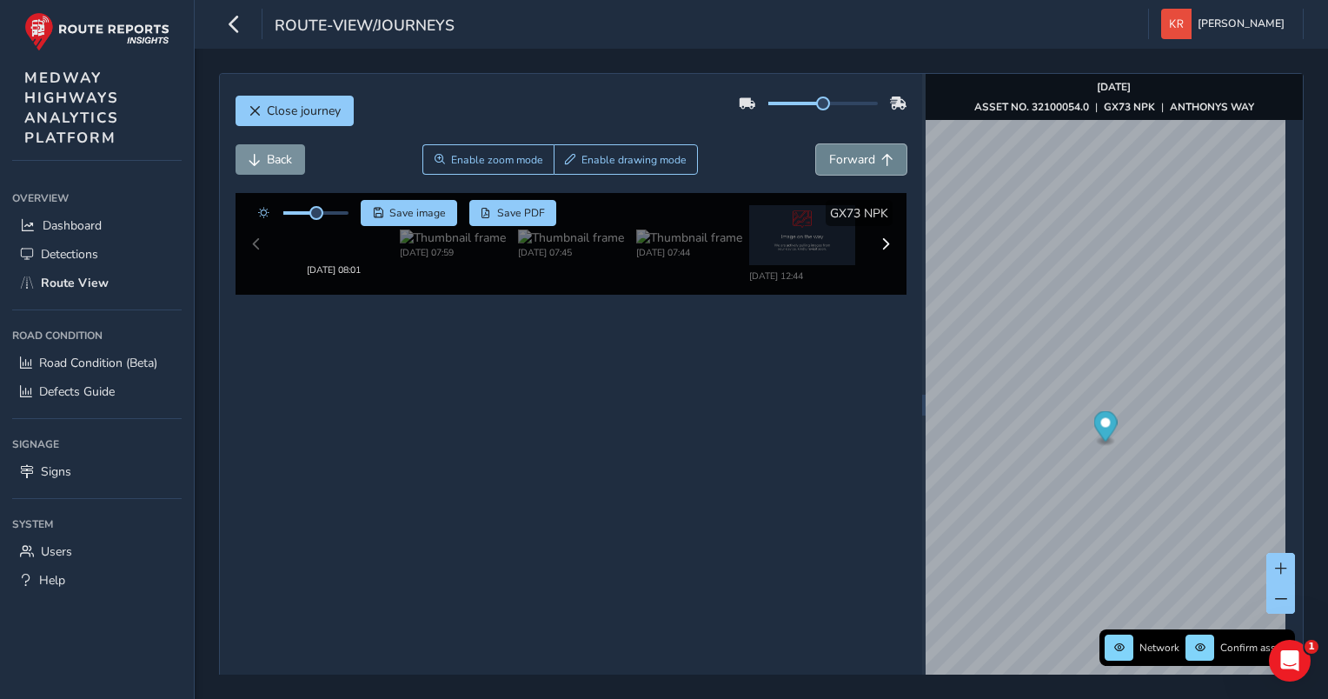
click at [829, 160] on span "Forward" at bounding box center [852, 159] width 46 height 17
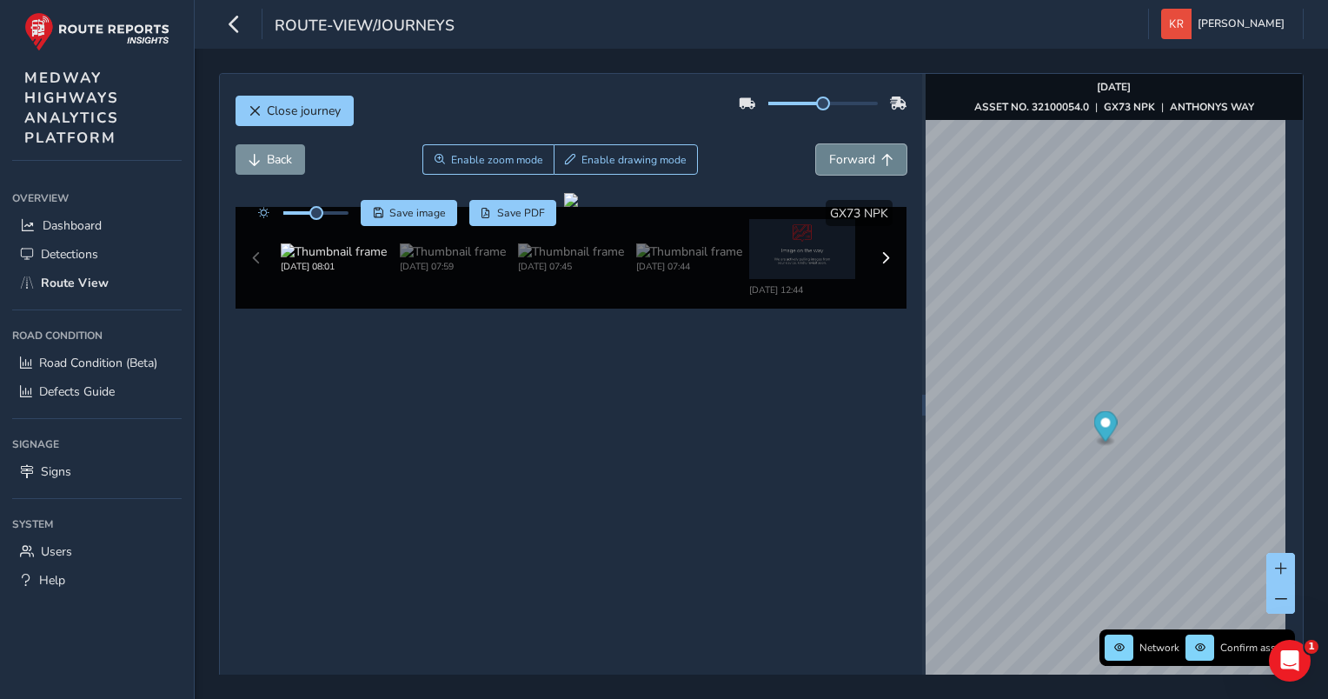
click at [829, 160] on span "Forward" at bounding box center [852, 159] width 46 height 17
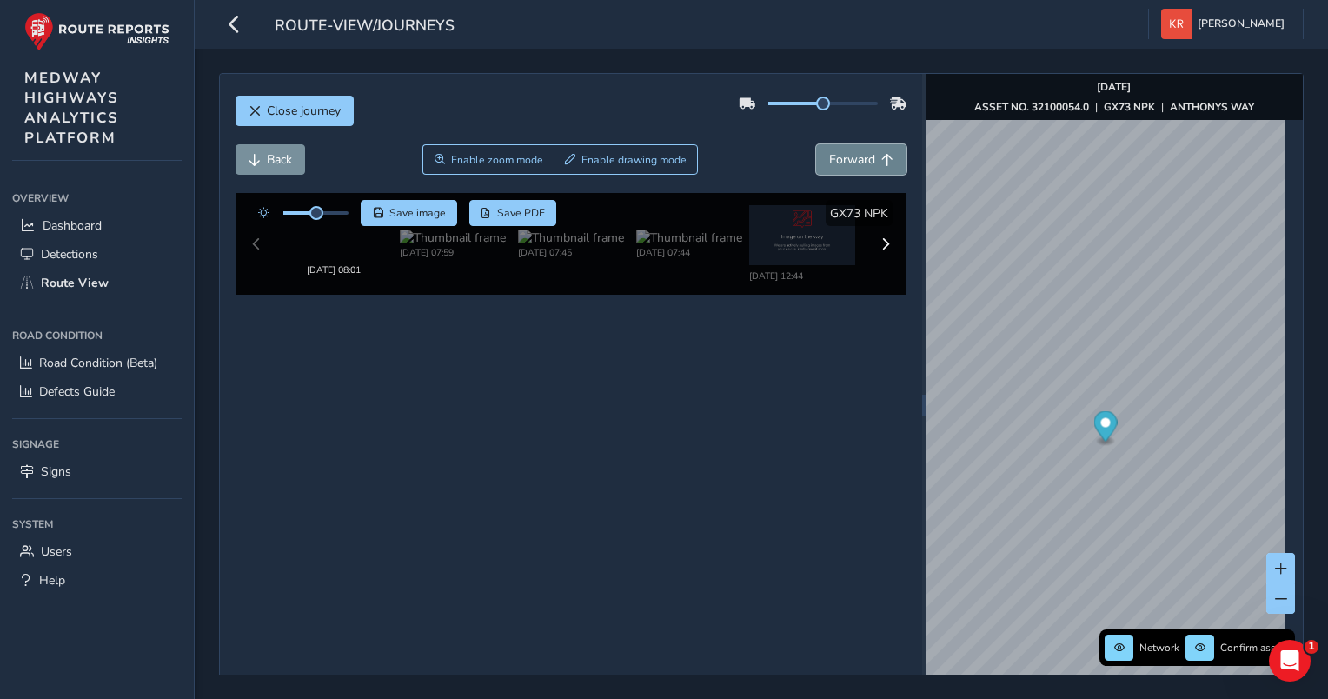
click at [829, 160] on span "Forward" at bounding box center [852, 159] width 46 height 17
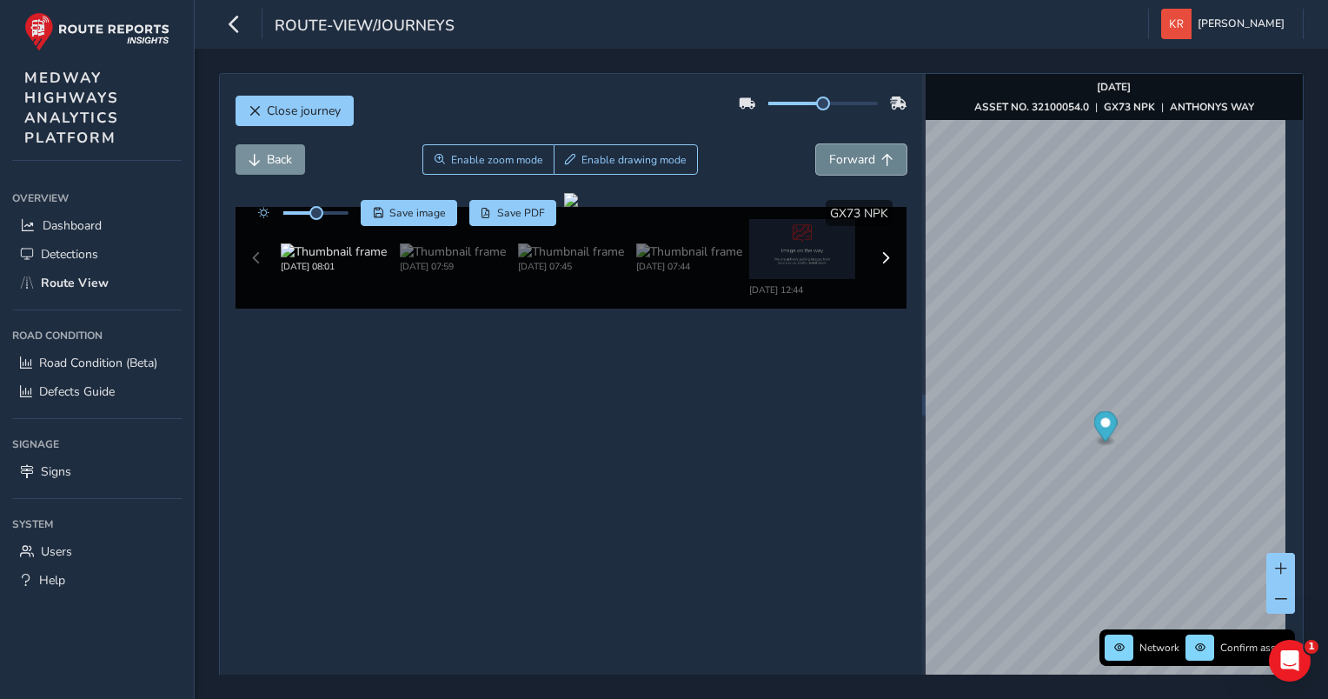
click at [829, 160] on span "Forward" at bounding box center [852, 159] width 46 height 17
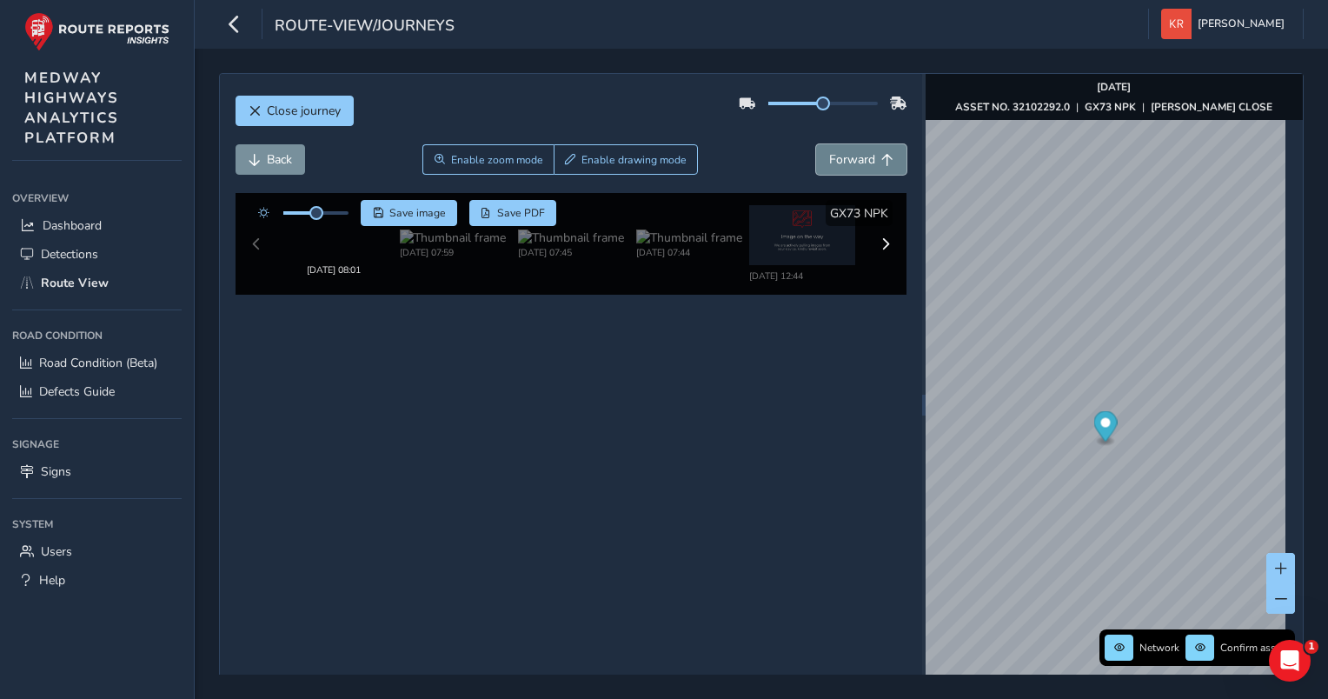
click at [829, 160] on span "Forward" at bounding box center [852, 159] width 46 height 17
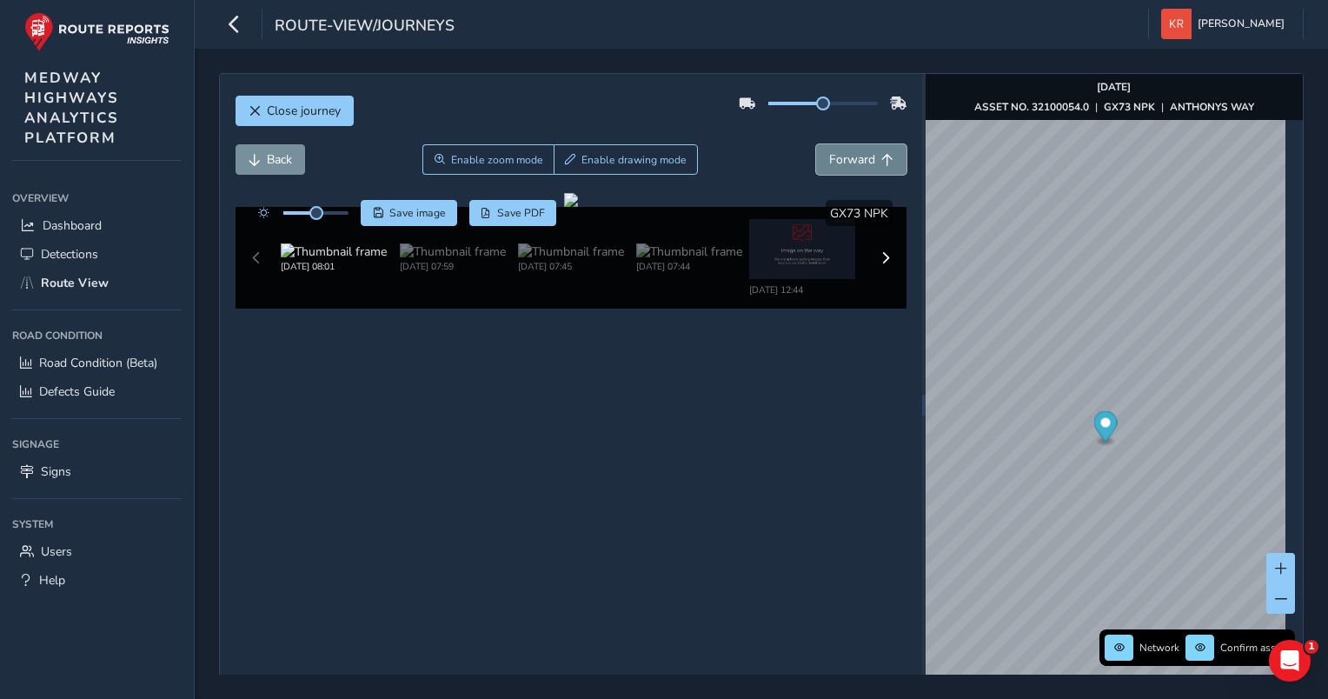
click at [829, 160] on span "Forward" at bounding box center [852, 159] width 46 height 17
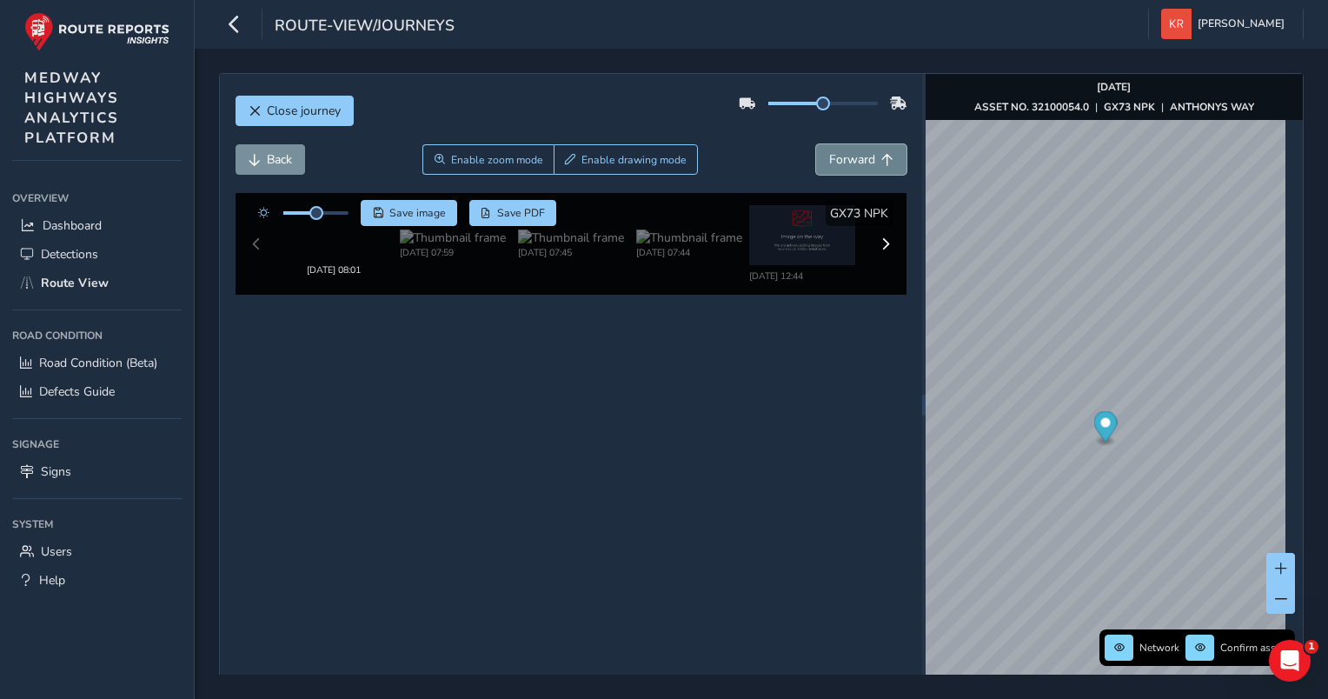
click at [829, 160] on span "Forward" at bounding box center [852, 159] width 46 height 17
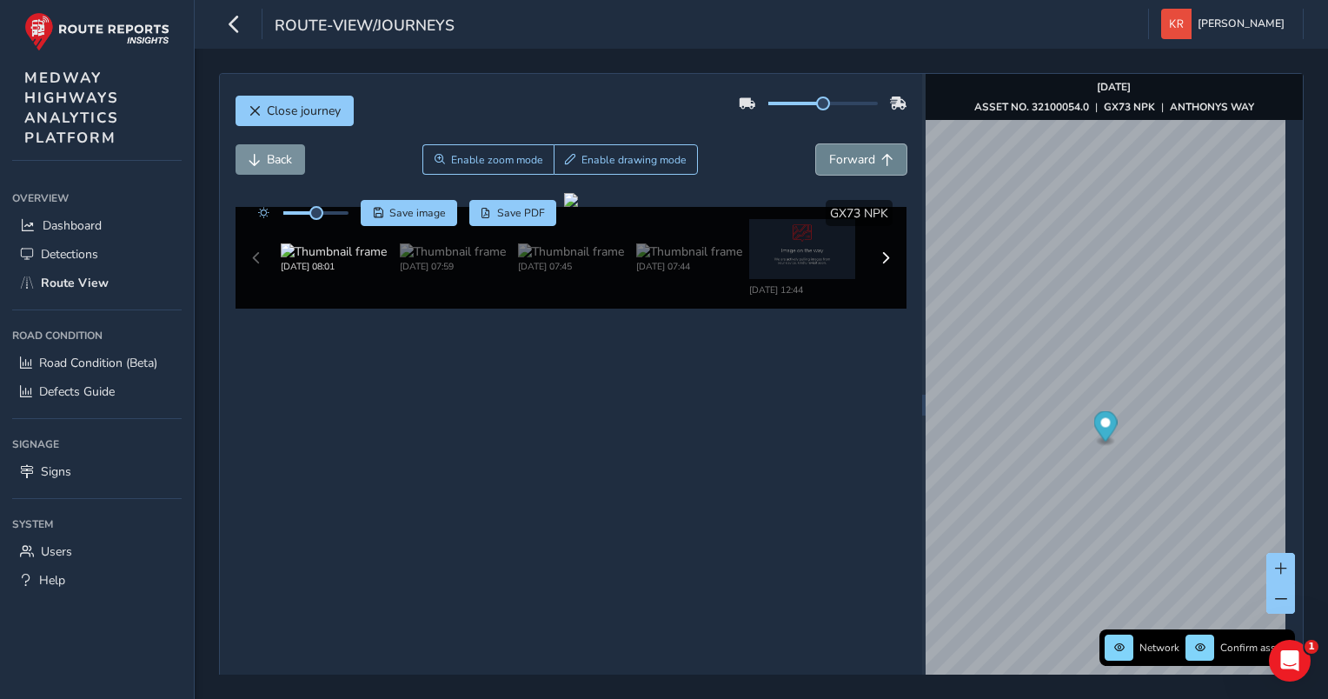
click at [829, 160] on span "Forward" at bounding box center [852, 159] width 46 height 17
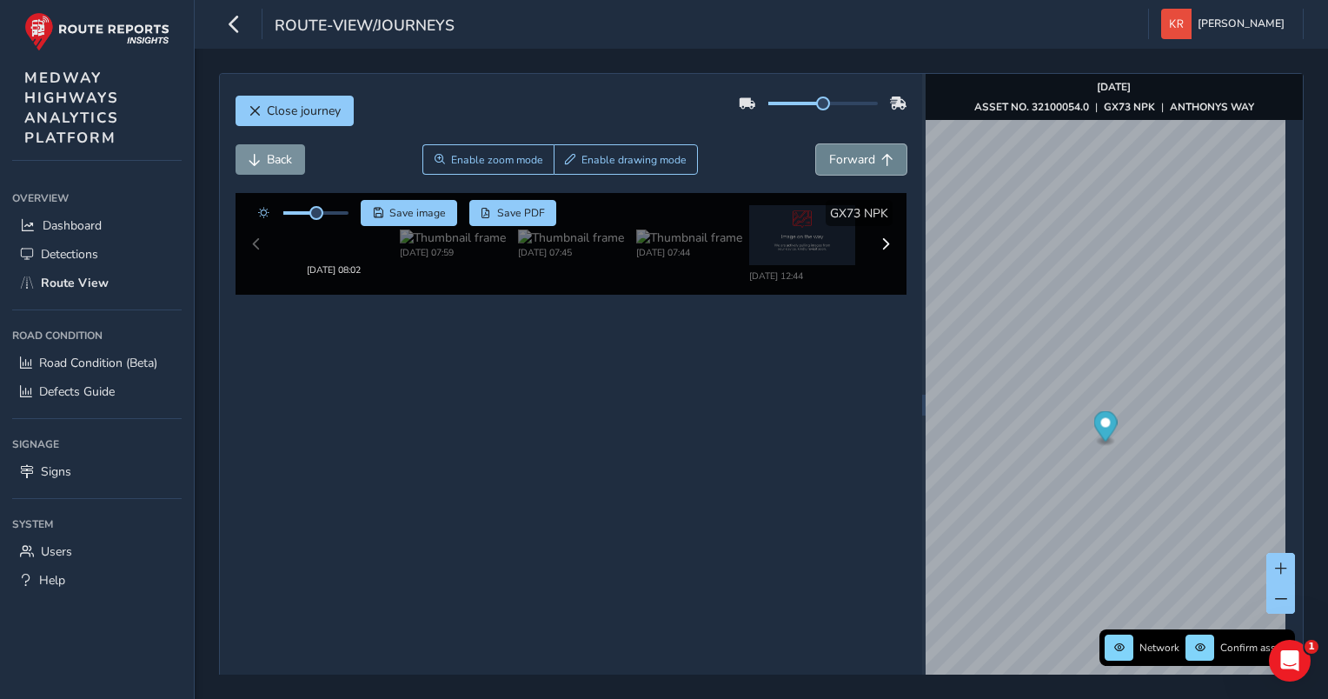
click at [829, 160] on span "Forward" at bounding box center [852, 159] width 46 height 17
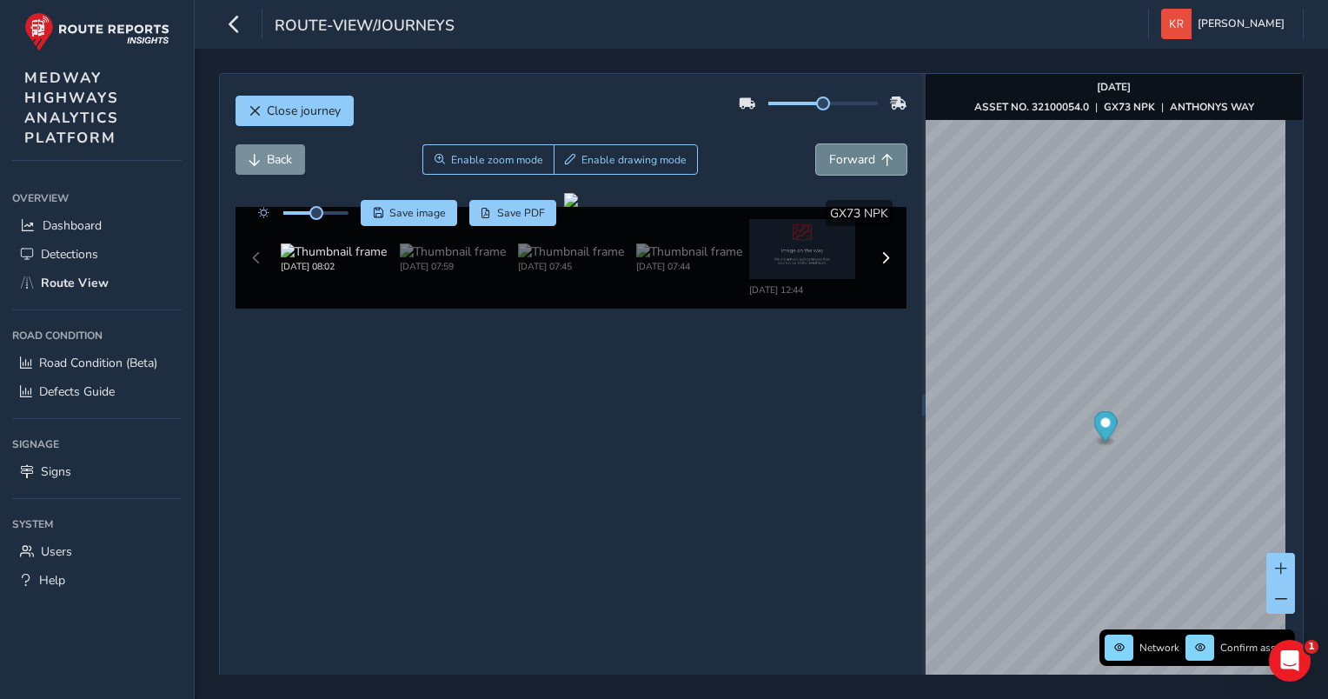
click at [829, 160] on span "Forward" at bounding box center [852, 159] width 46 height 17
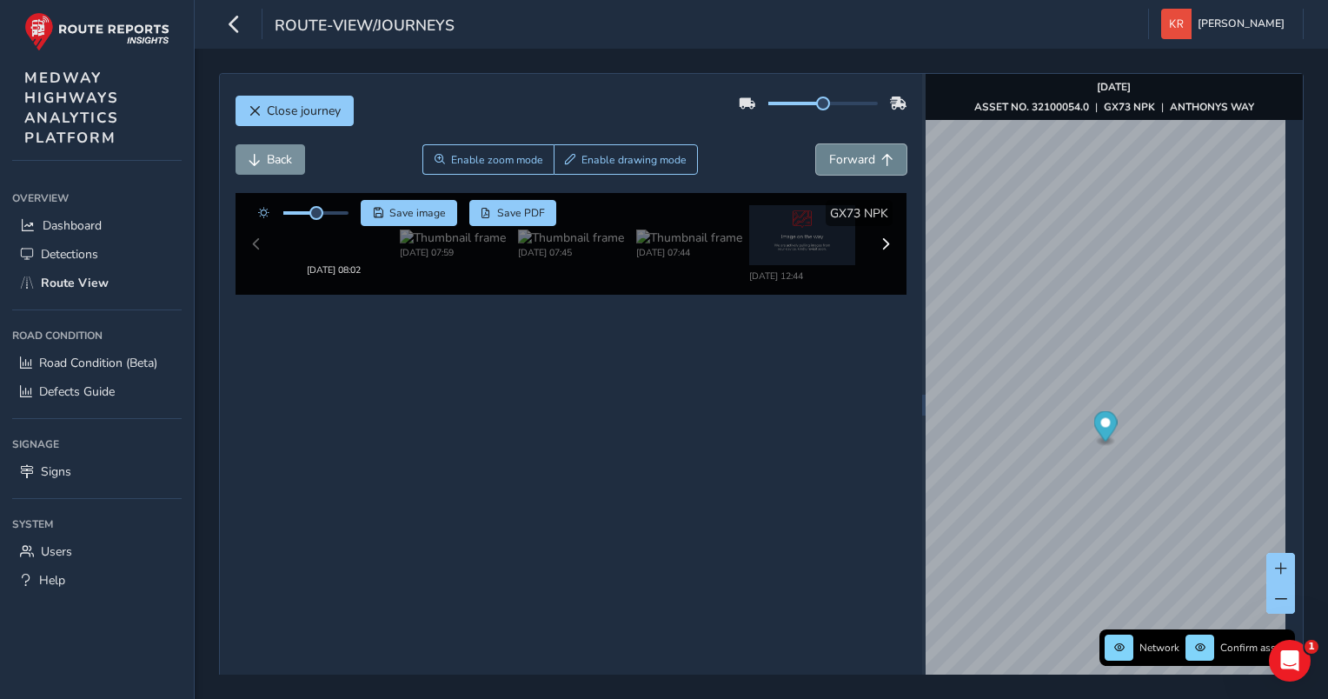
click at [829, 160] on span "Forward" at bounding box center [852, 159] width 46 height 17
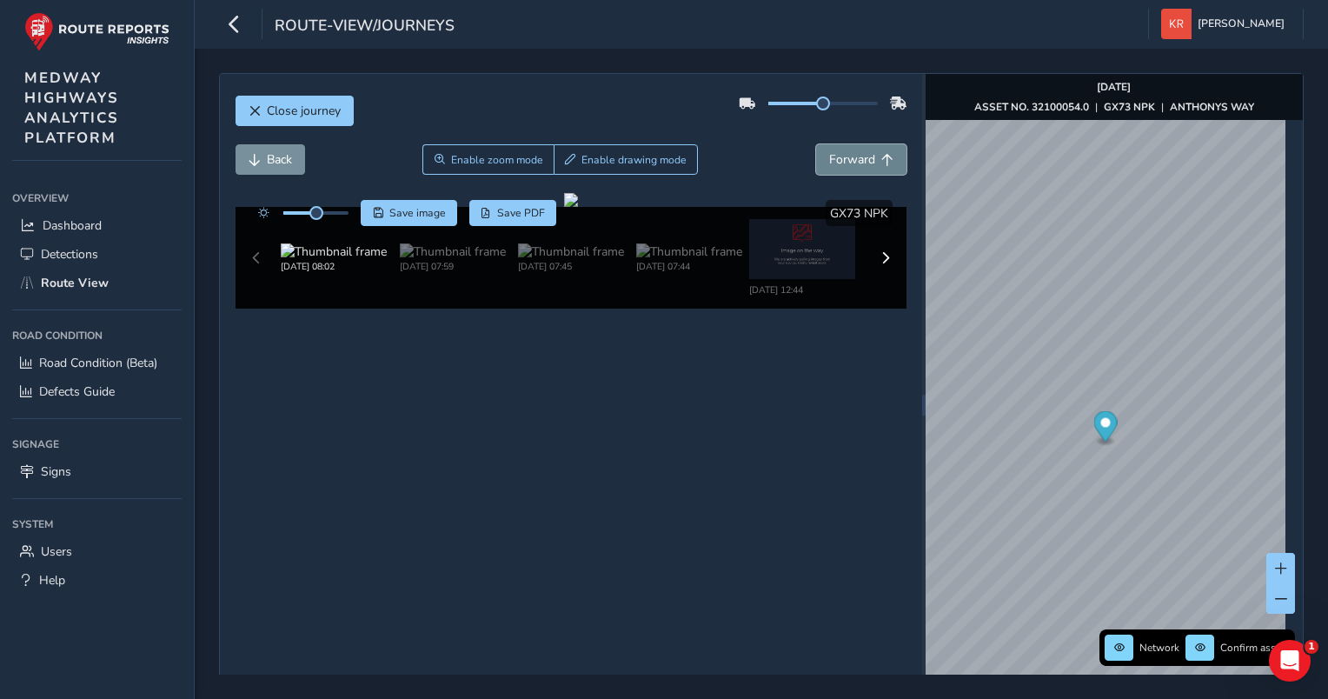
click at [829, 160] on span "Forward" at bounding box center [852, 159] width 46 height 17
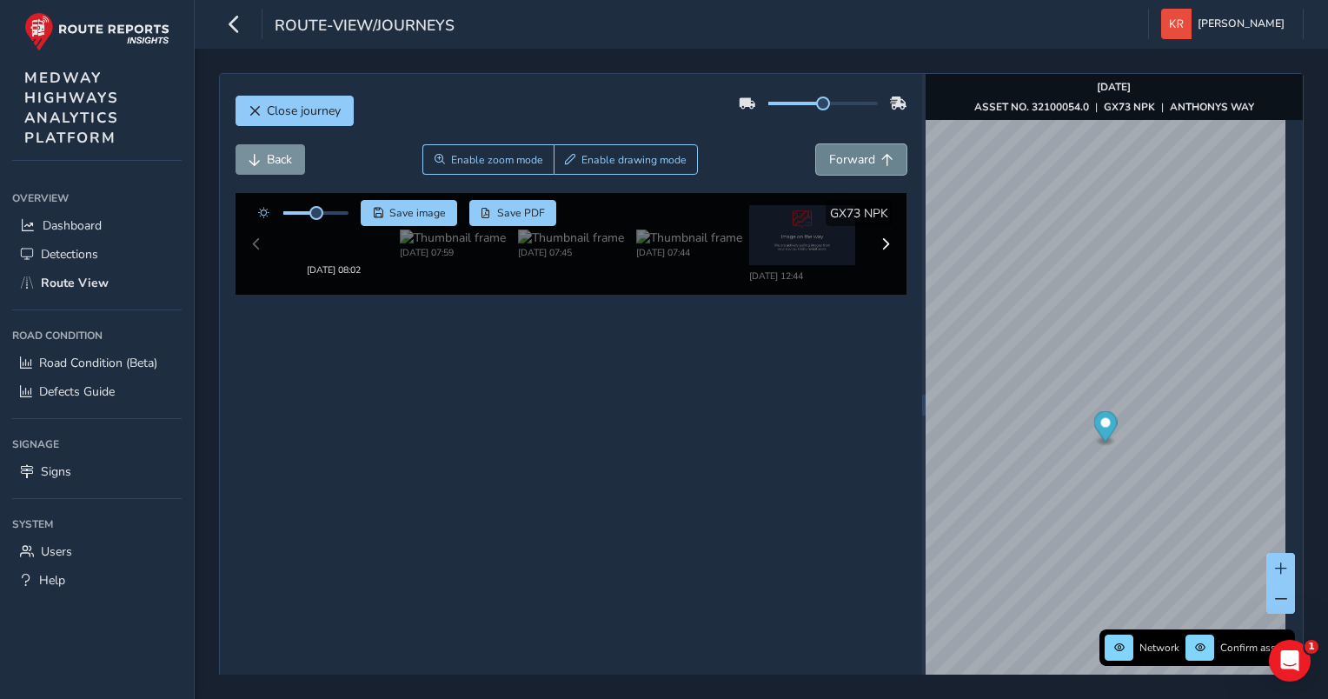
click at [829, 160] on span "Forward" at bounding box center [852, 159] width 46 height 17
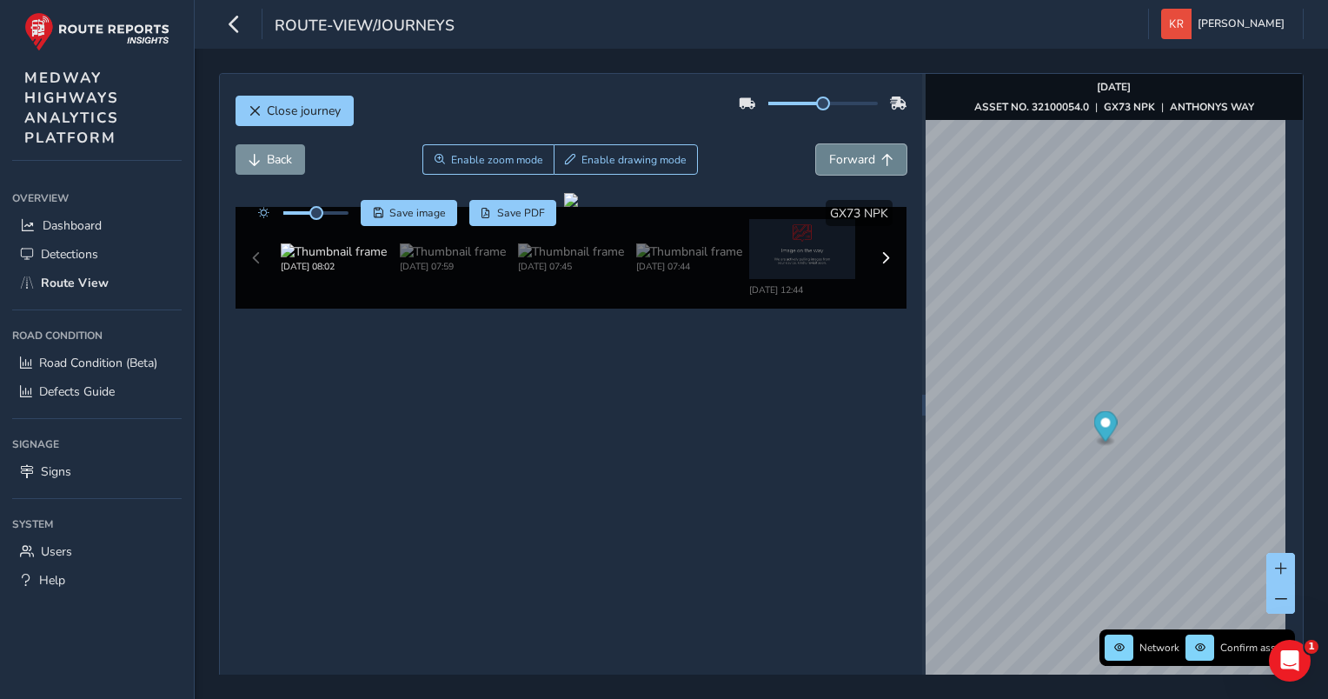
click at [829, 160] on span "Forward" at bounding box center [852, 159] width 46 height 17
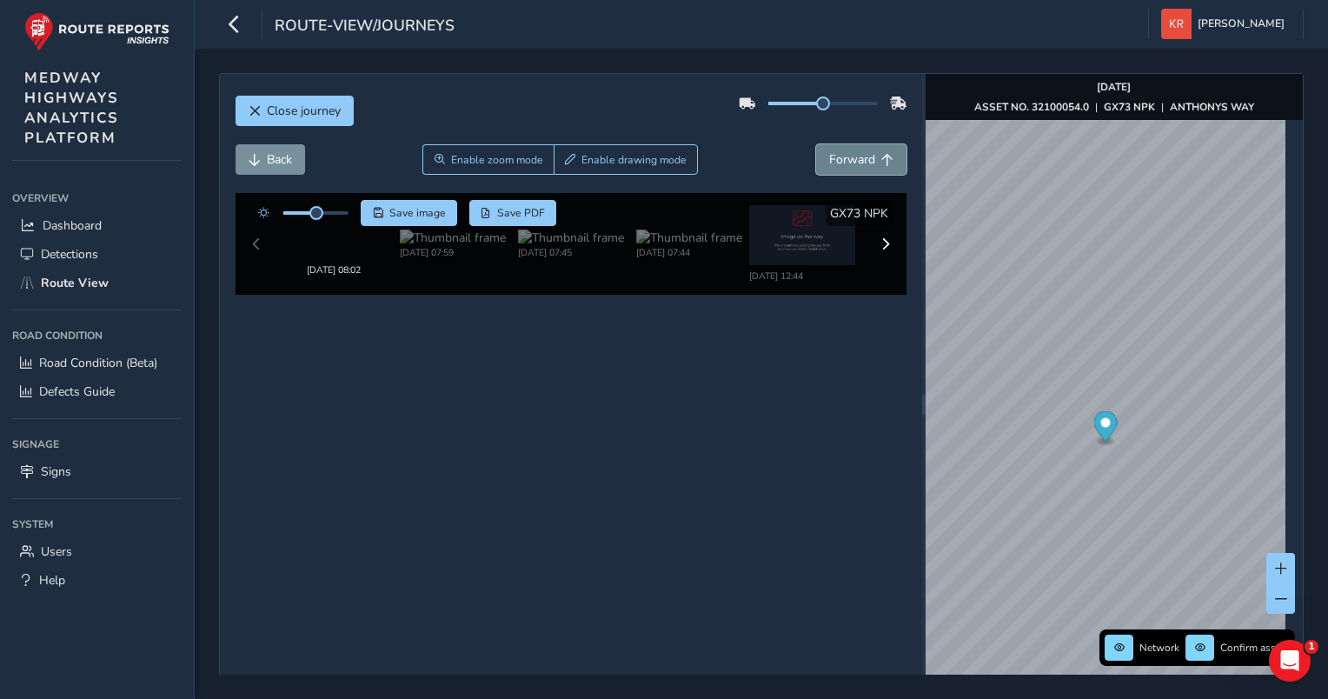
click at [829, 160] on span "Forward" at bounding box center [852, 159] width 46 height 17
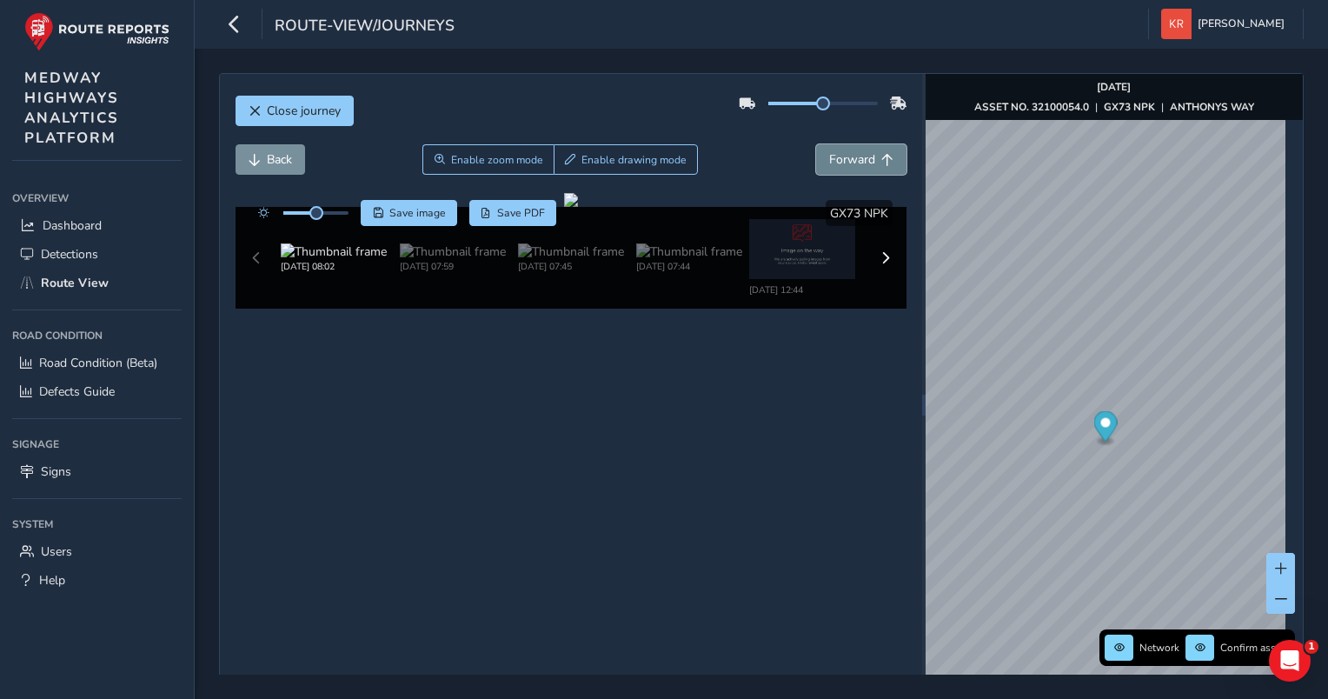
click at [829, 160] on span "Forward" at bounding box center [852, 159] width 46 height 17
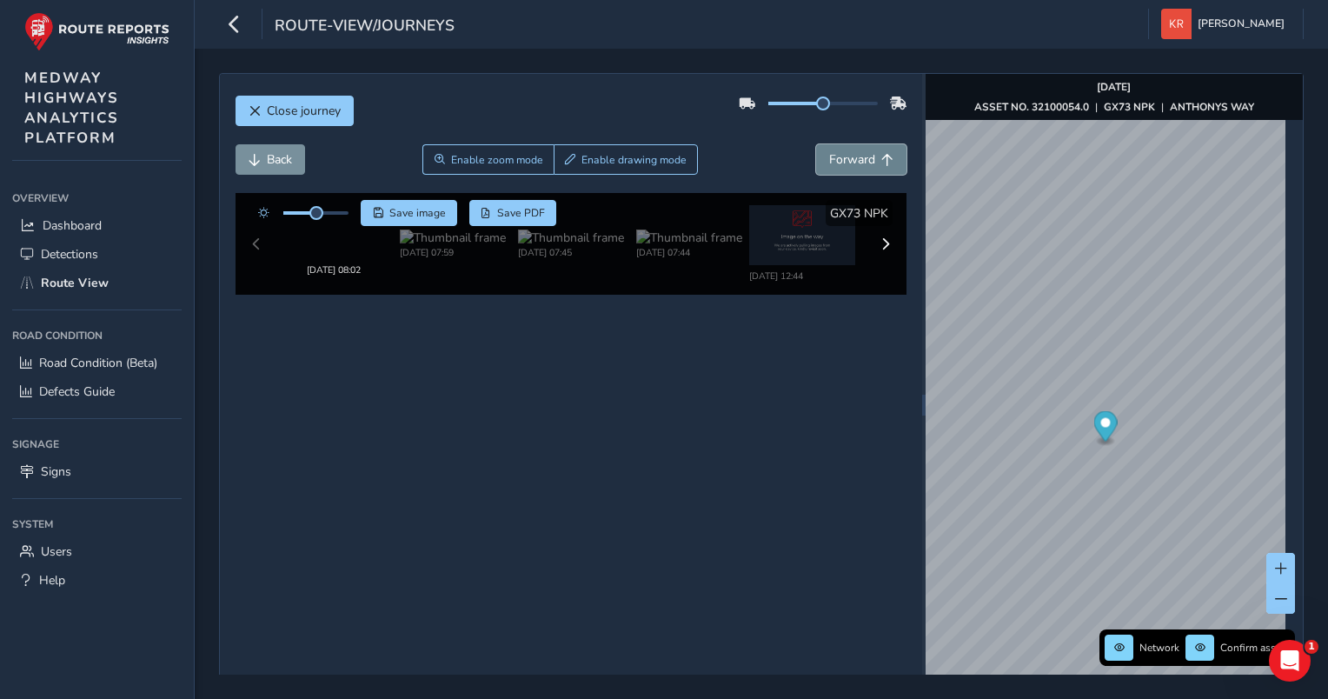
click at [829, 160] on span "Forward" at bounding box center [852, 159] width 46 height 17
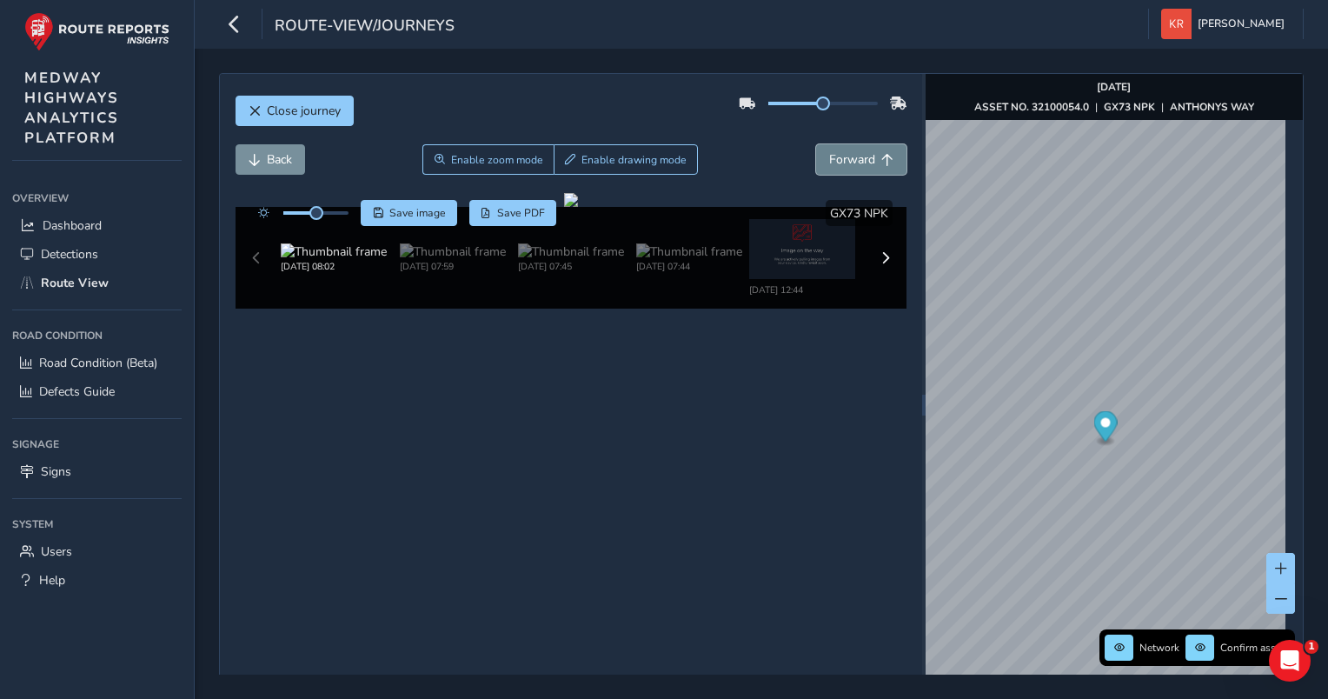
click at [829, 160] on span "Forward" at bounding box center [852, 159] width 46 height 17
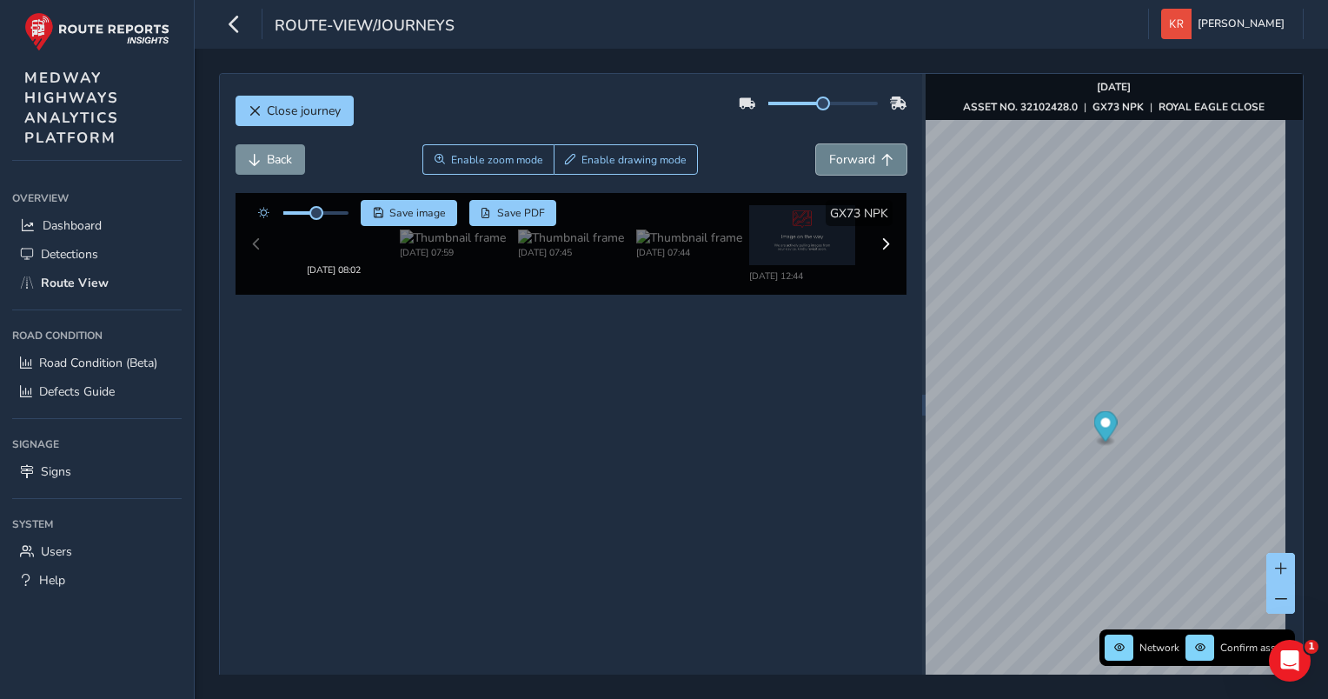
click at [829, 160] on span "Forward" at bounding box center [852, 159] width 46 height 17
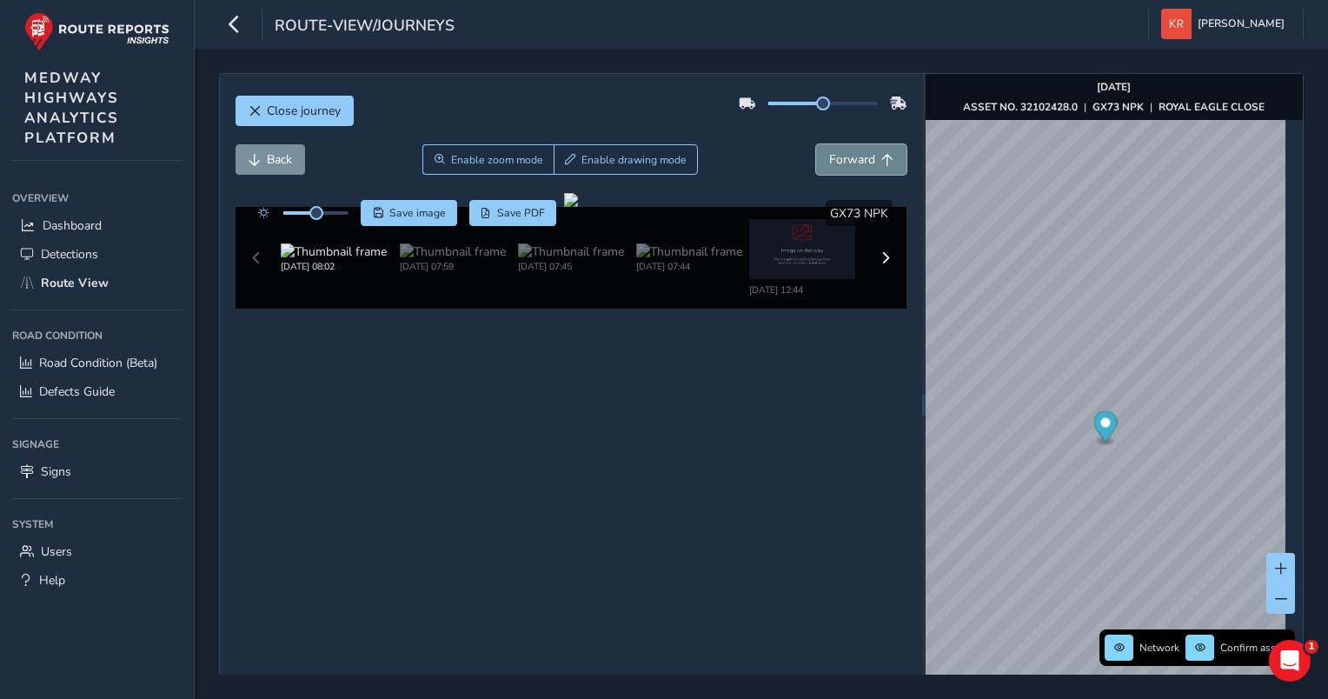
click at [829, 160] on span "Forward" at bounding box center [852, 159] width 46 height 17
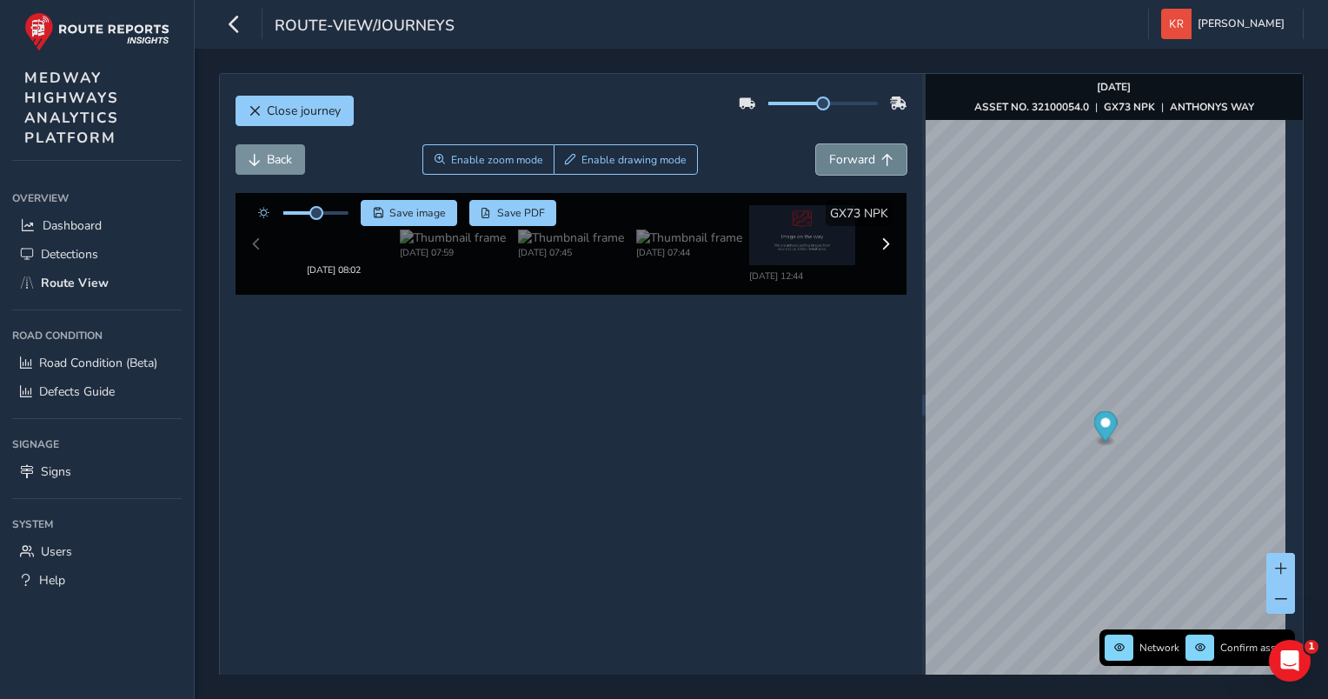
click at [829, 160] on span "Forward" at bounding box center [852, 159] width 46 height 17
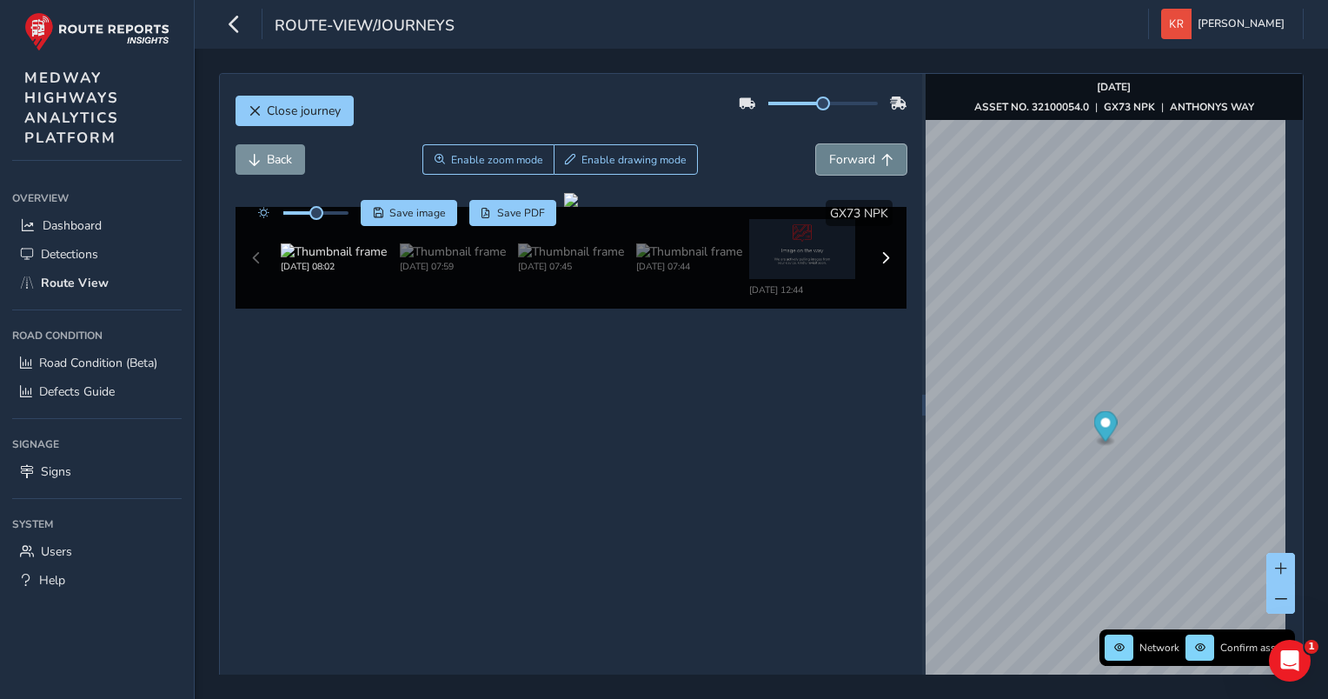
click at [829, 160] on span "Forward" at bounding box center [852, 159] width 46 height 17
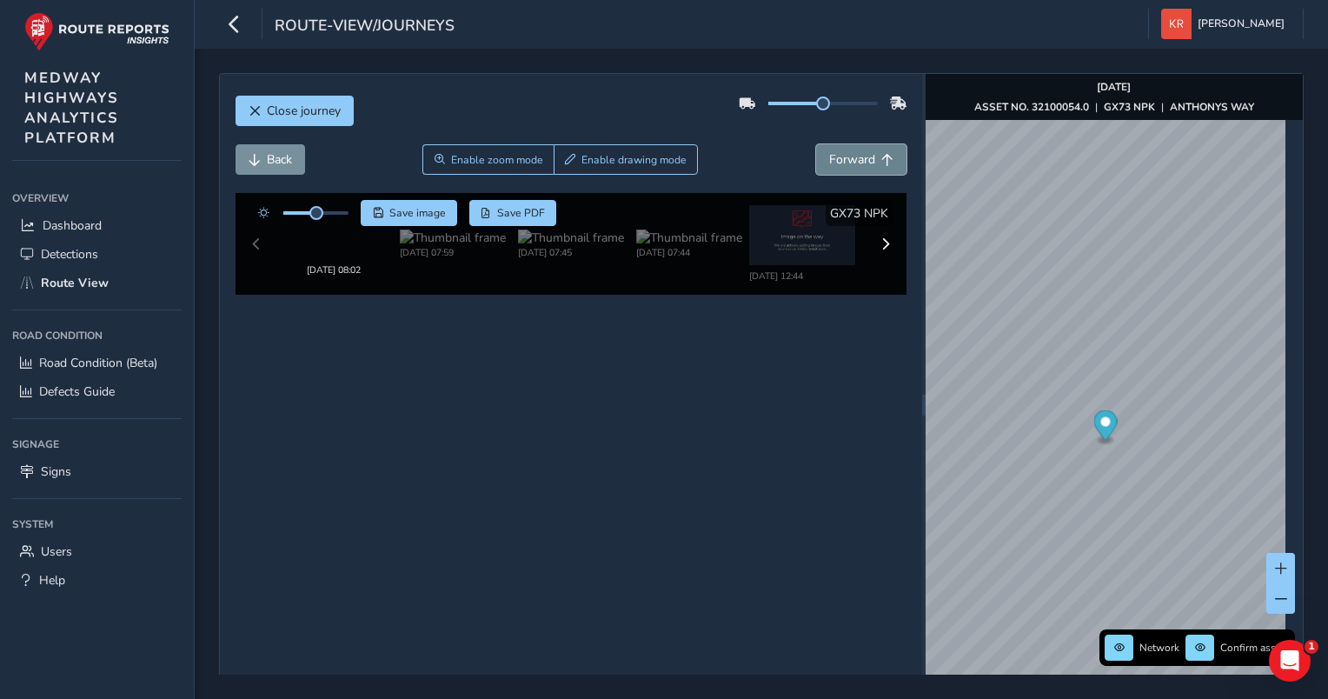
click at [829, 160] on span "Forward" at bounding box center [852, 159] width 46 height 17
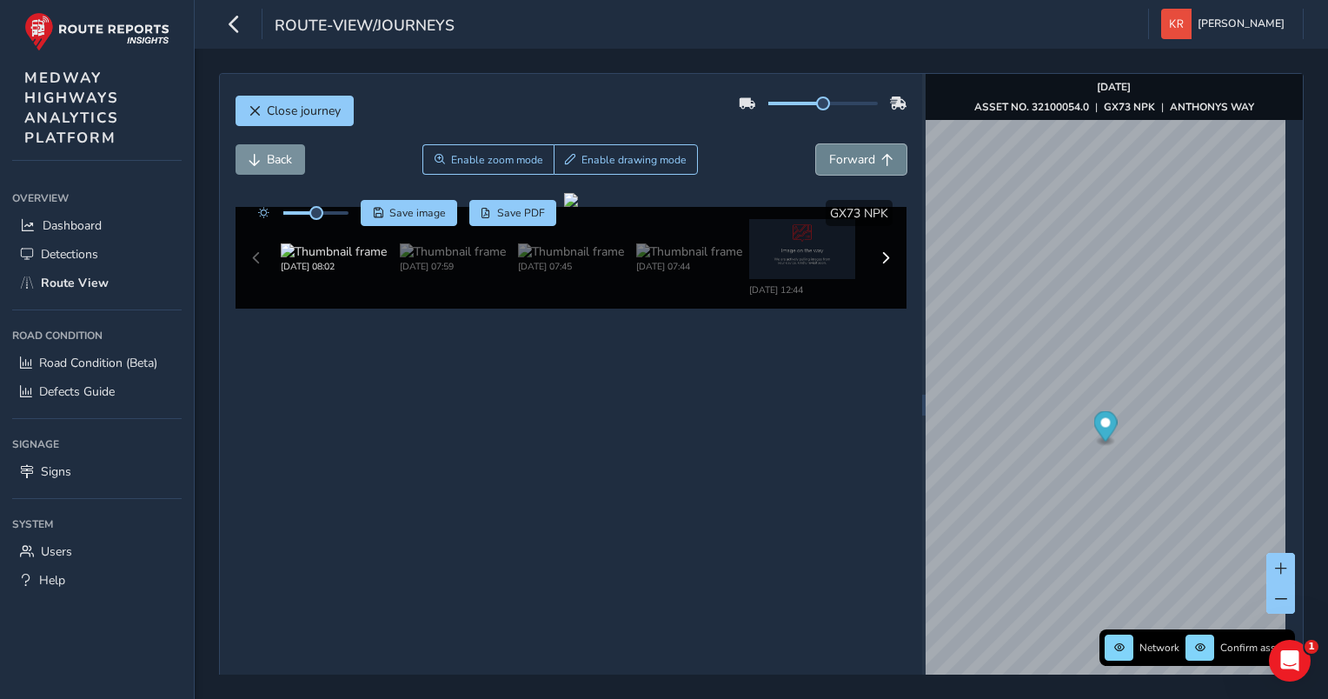
click at [829, 160] on span "Forward" at bounding box center [852, 159] width 46 height 17
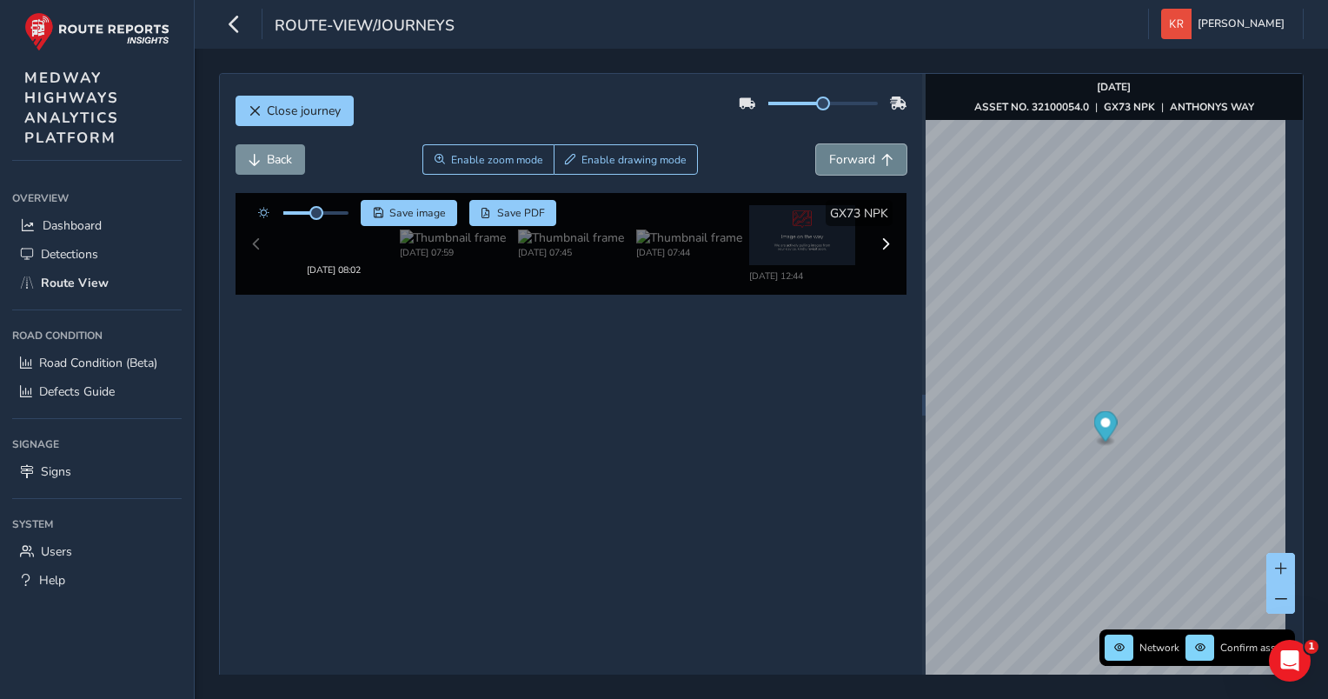
click at [829, 160] on span "Forward" at bounding box center [852, 159] width 46 height 17
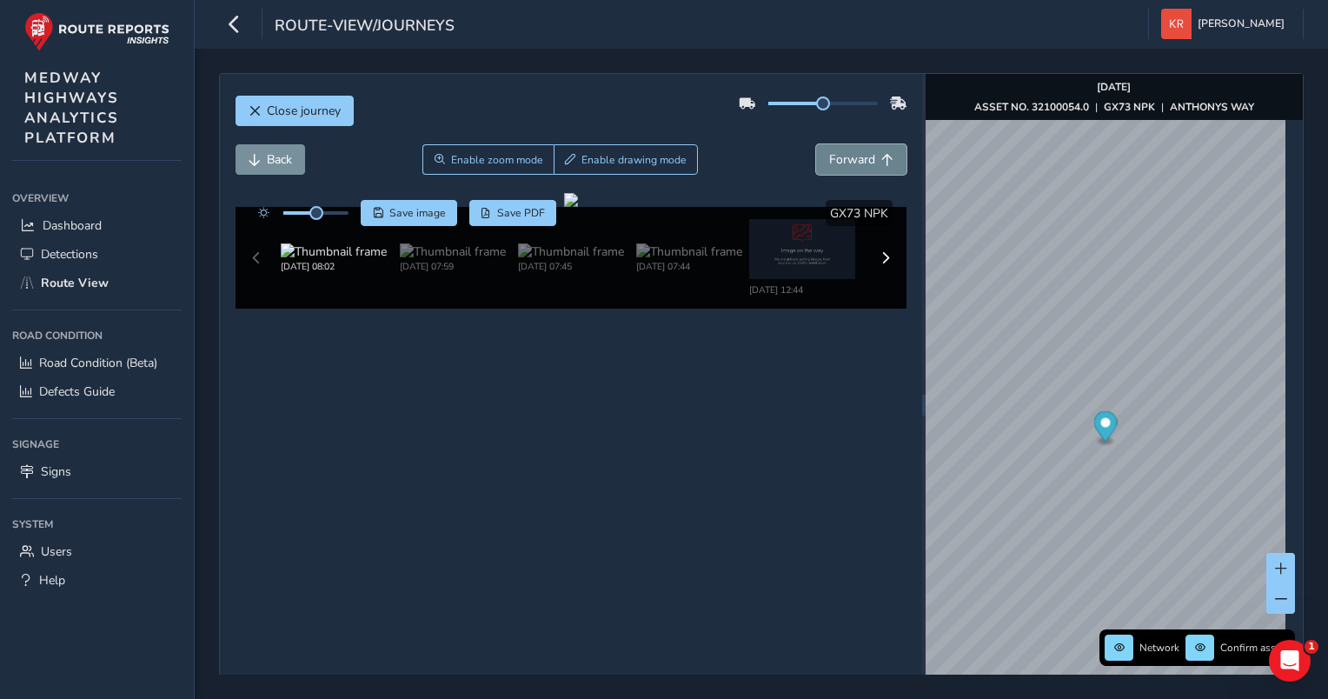
click at [829, 160] on span "Forward" at bounding box center [852, 159] width 46 height 17
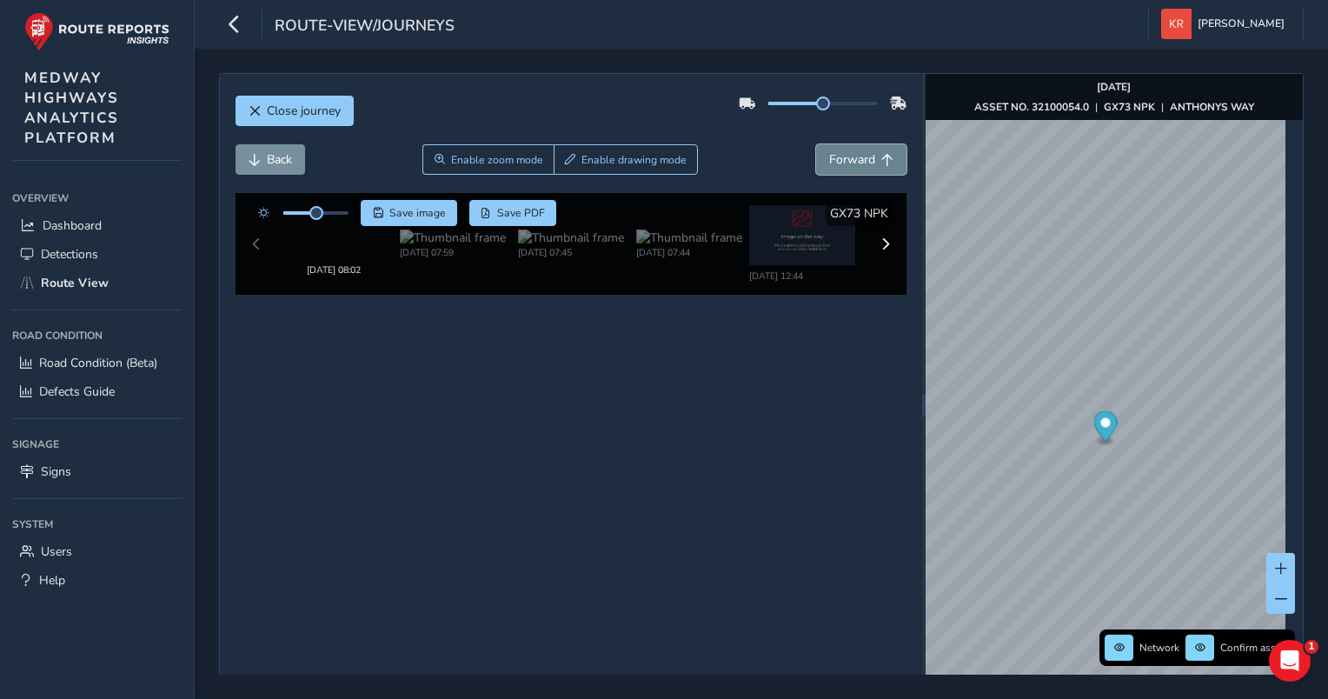
click at [829, 160] on span "Forward" at bounding box center [852, 159] width 46 height 17
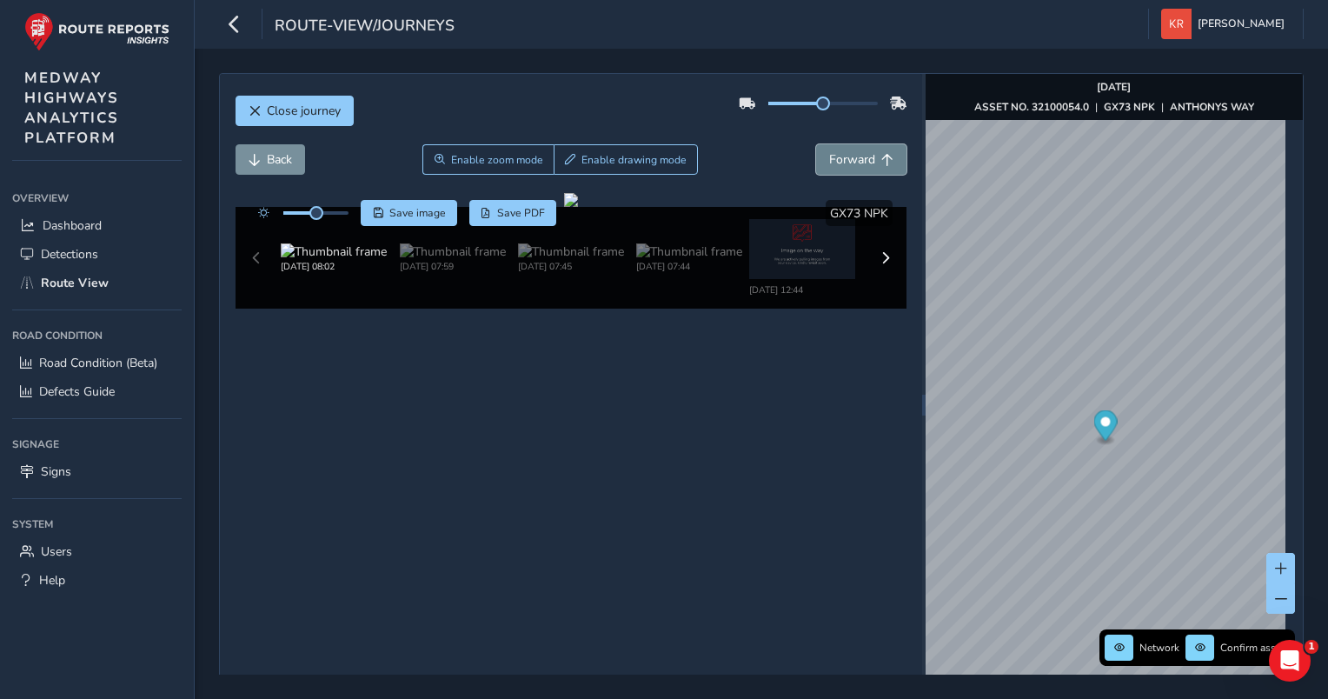
click at [829, 160] on span "Forward" at bounding box center [852, 159] width 46 height 17
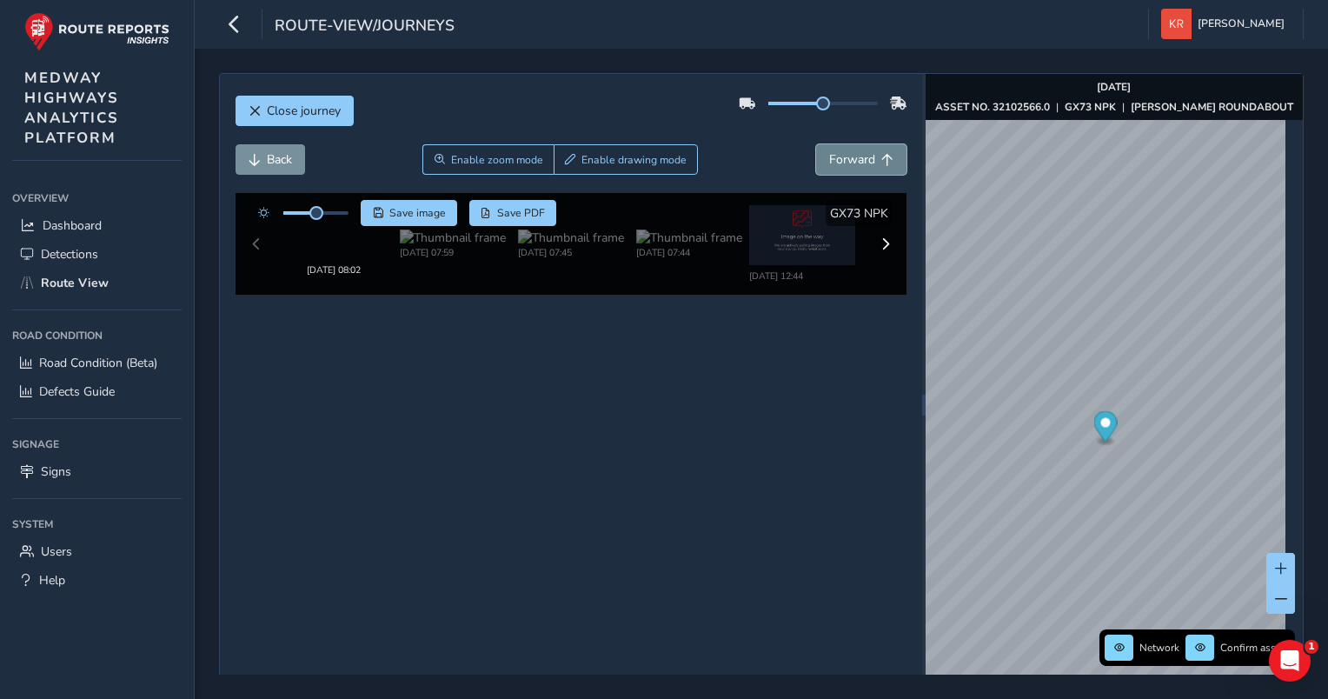
click at [829, 160] on span "Forward" at bounding box center [852, 159] width 46 height 17
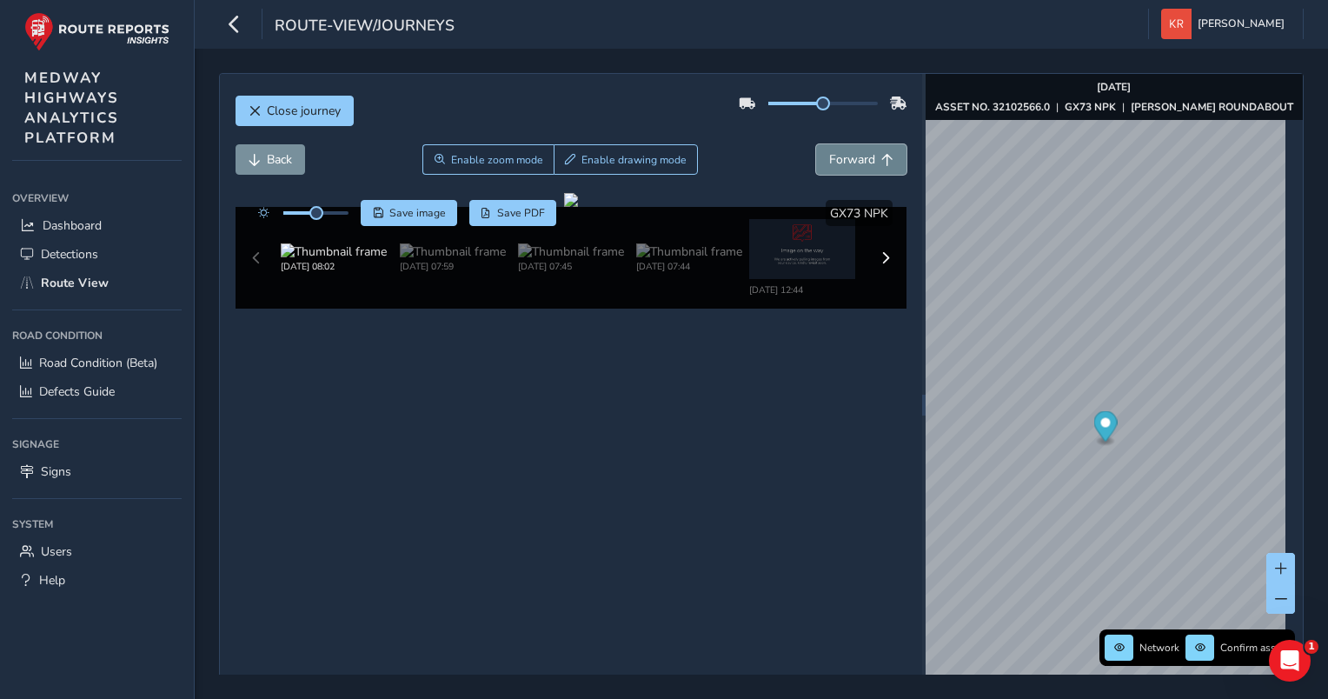
click at [829, 160] on span "Forward" at bounding box center [852, 159] width 46 height 17
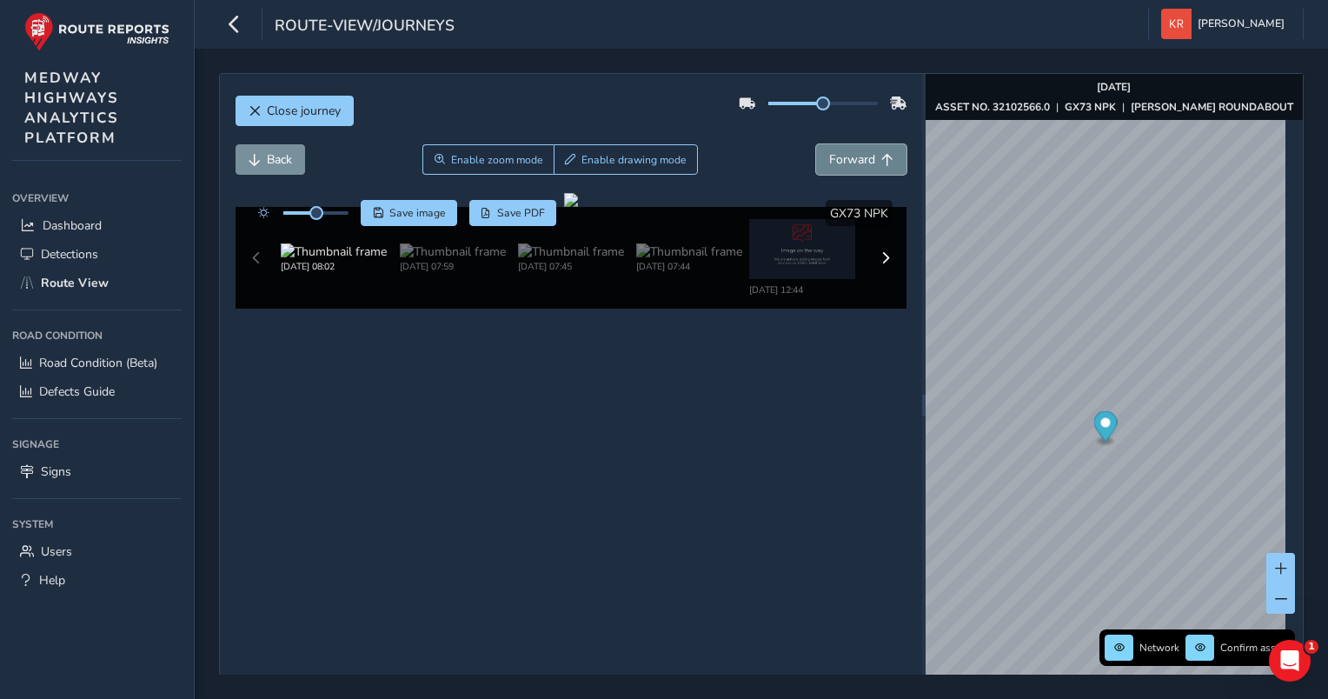
click at [829, 160] on span "Forward" at bounding box center [852, 159] width 46 height 17
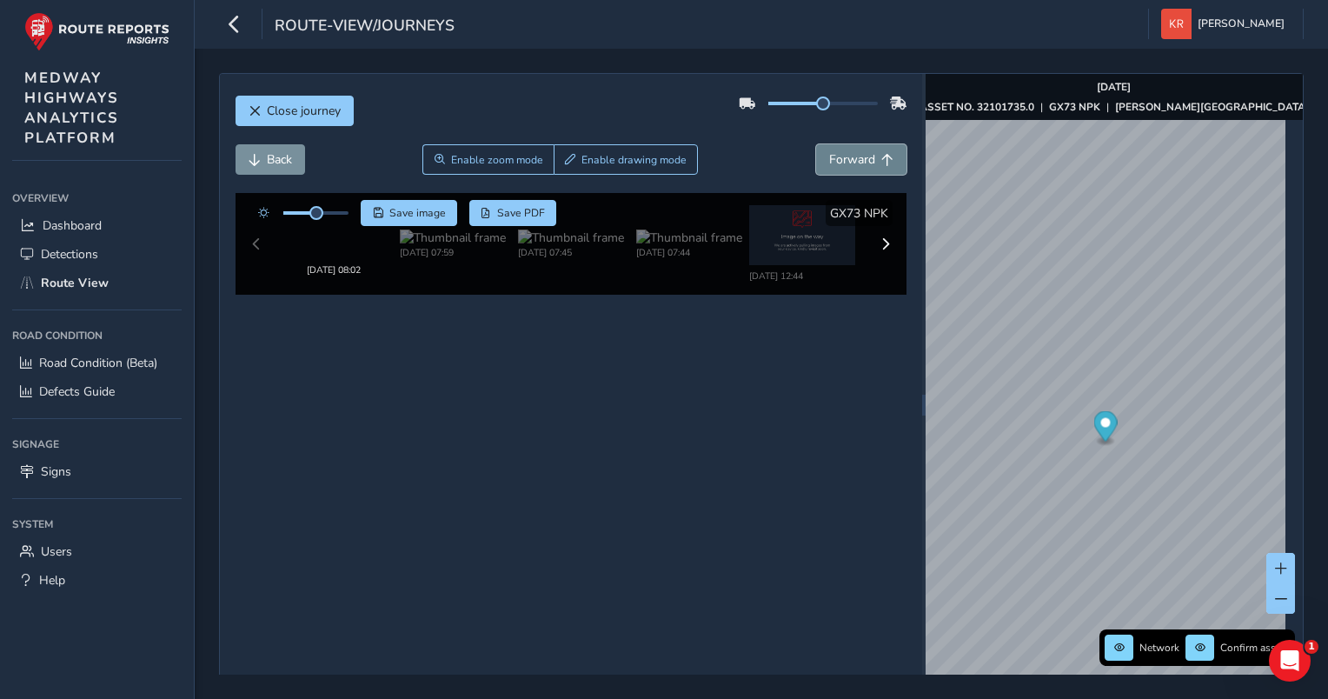
click at [829, 160] on span "Forward" at bounding box center [852, 159] width 46 height 17
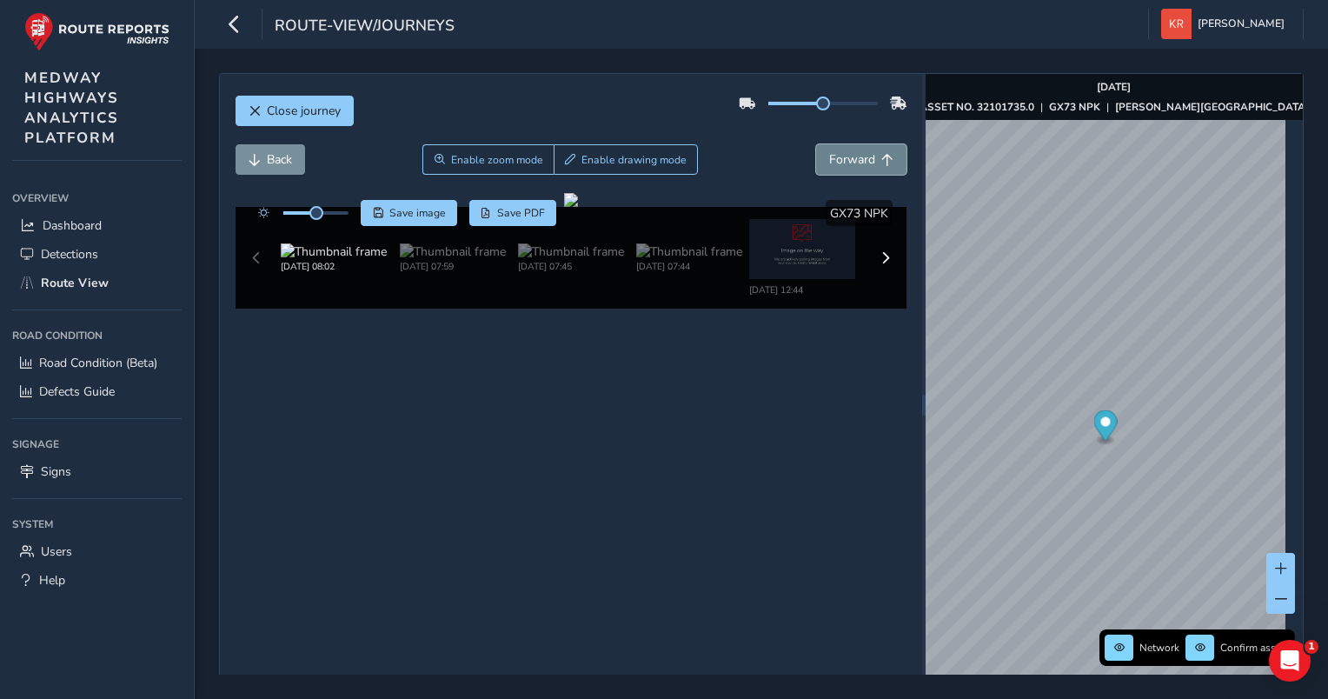
click at [829, 160] on span "Forward" at bounding box center [852, 159] width 46 height 17
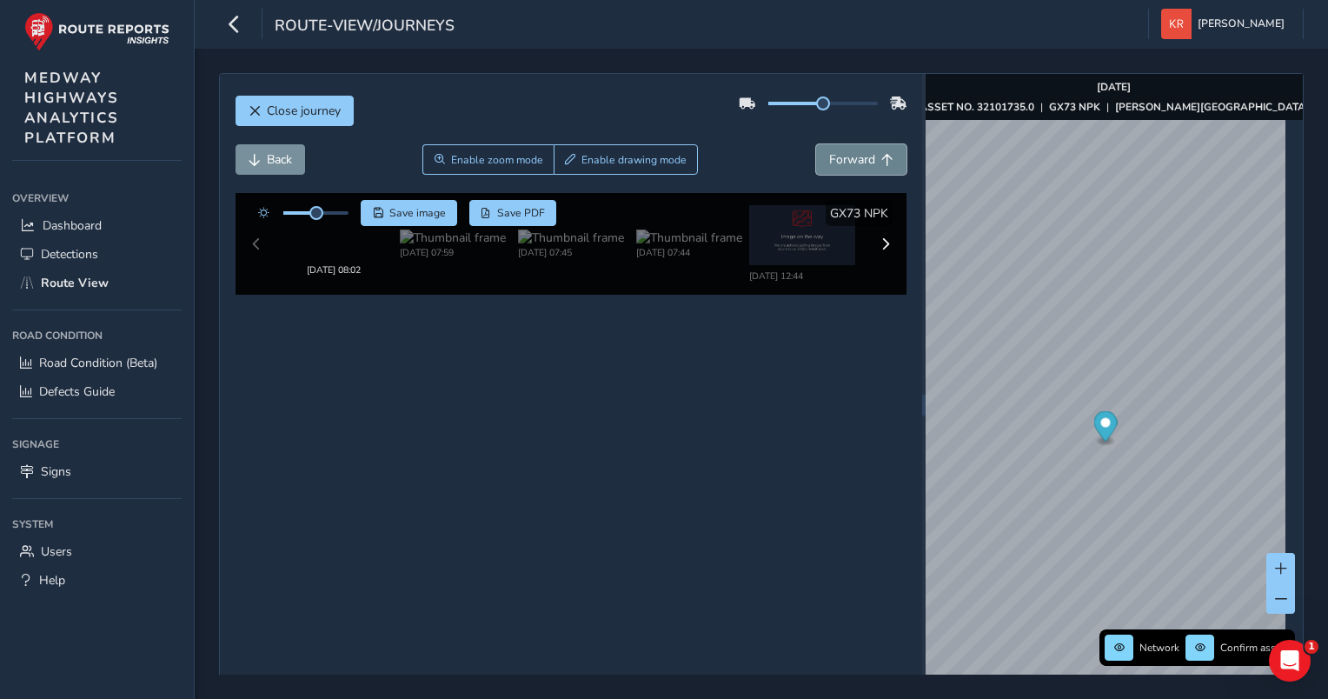
click at [829, 160] on span "Forward" at bounding box center [852, 159] width 46 height 17
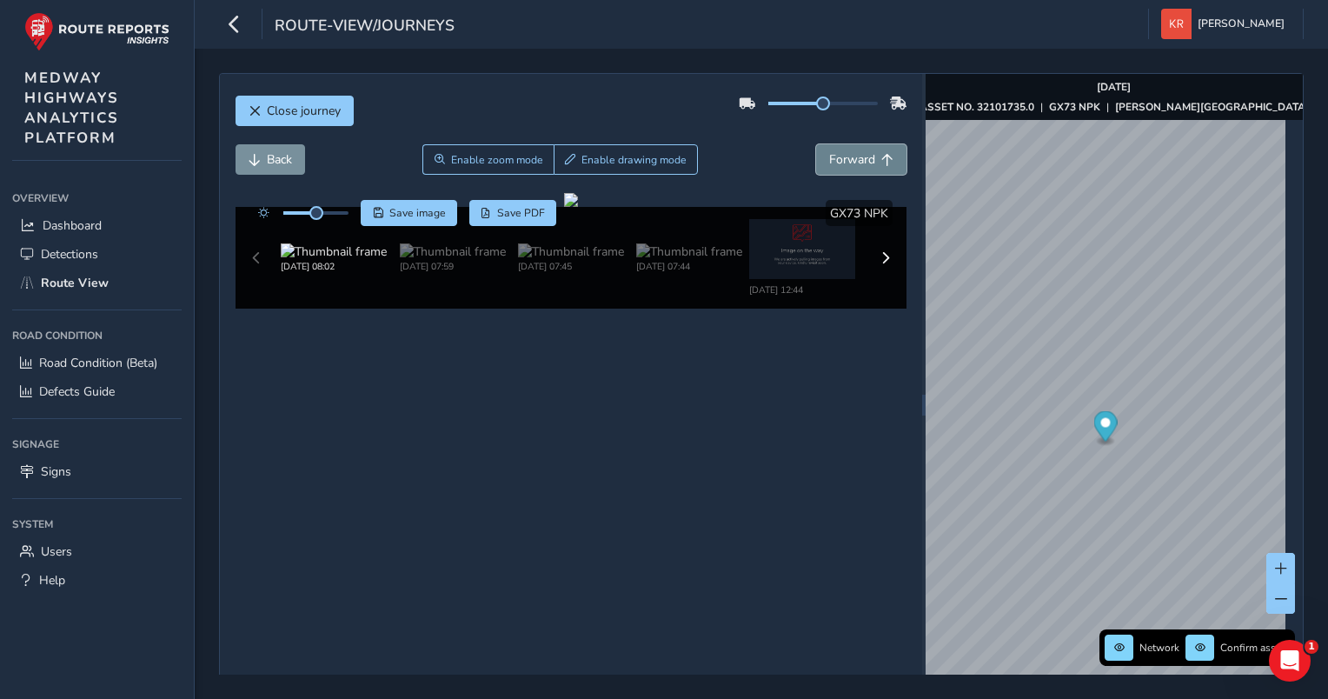
click at [829, 160] on span "Forward" at bounding box center [852, 159] width 46 height 17
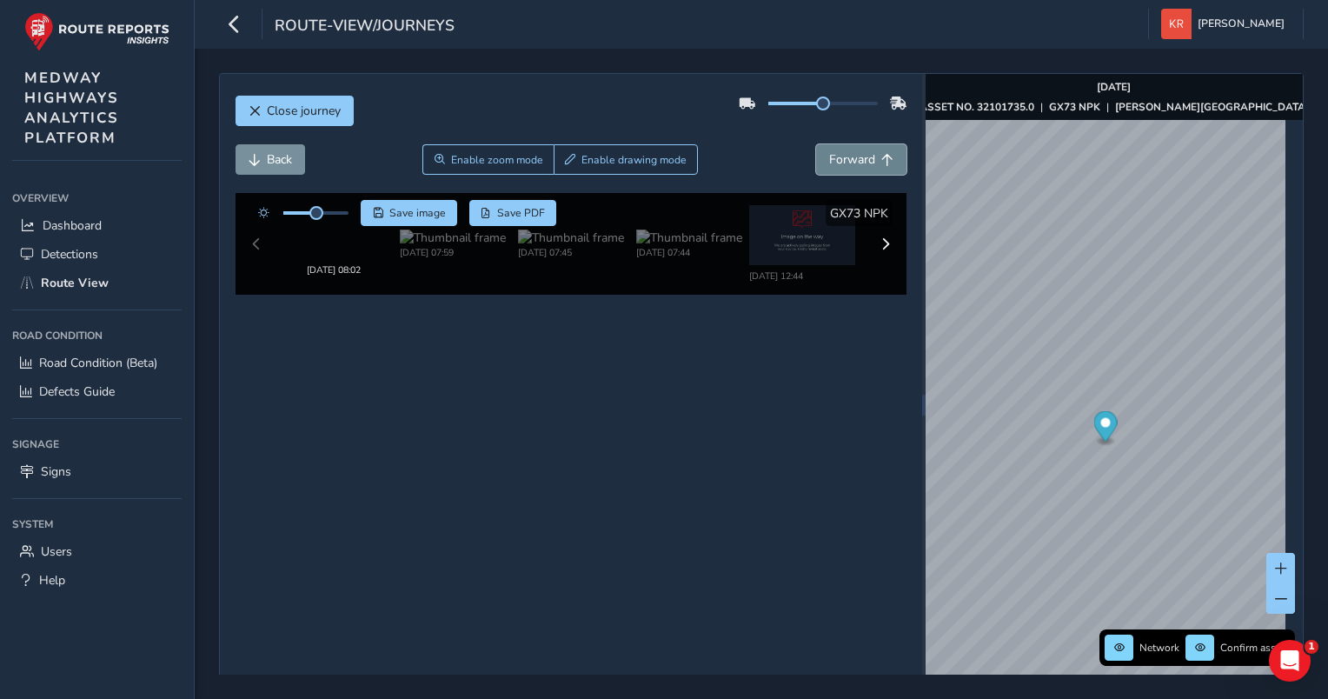
click at [829, 160] on span "Forward" at bounding box center [852, 159] width 46 height 17
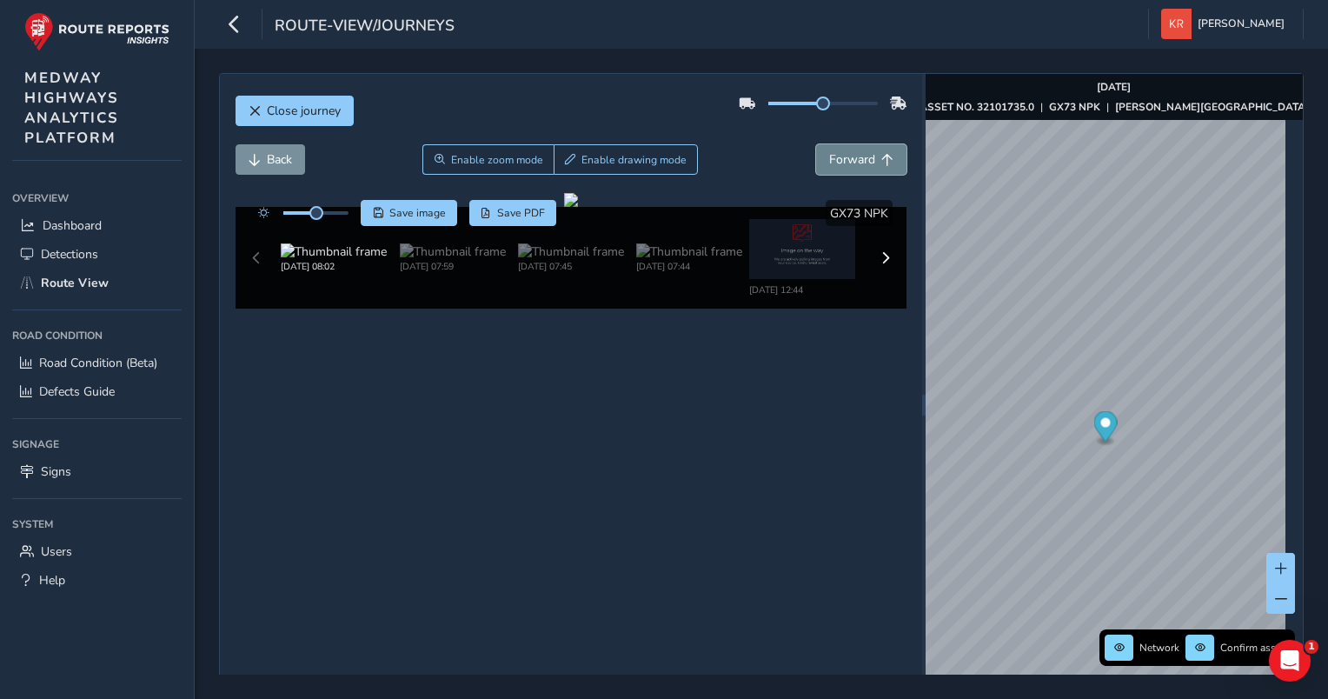
click at [829, 160] on span "Forward" at bounding box center [852, 159] width 46 height 17
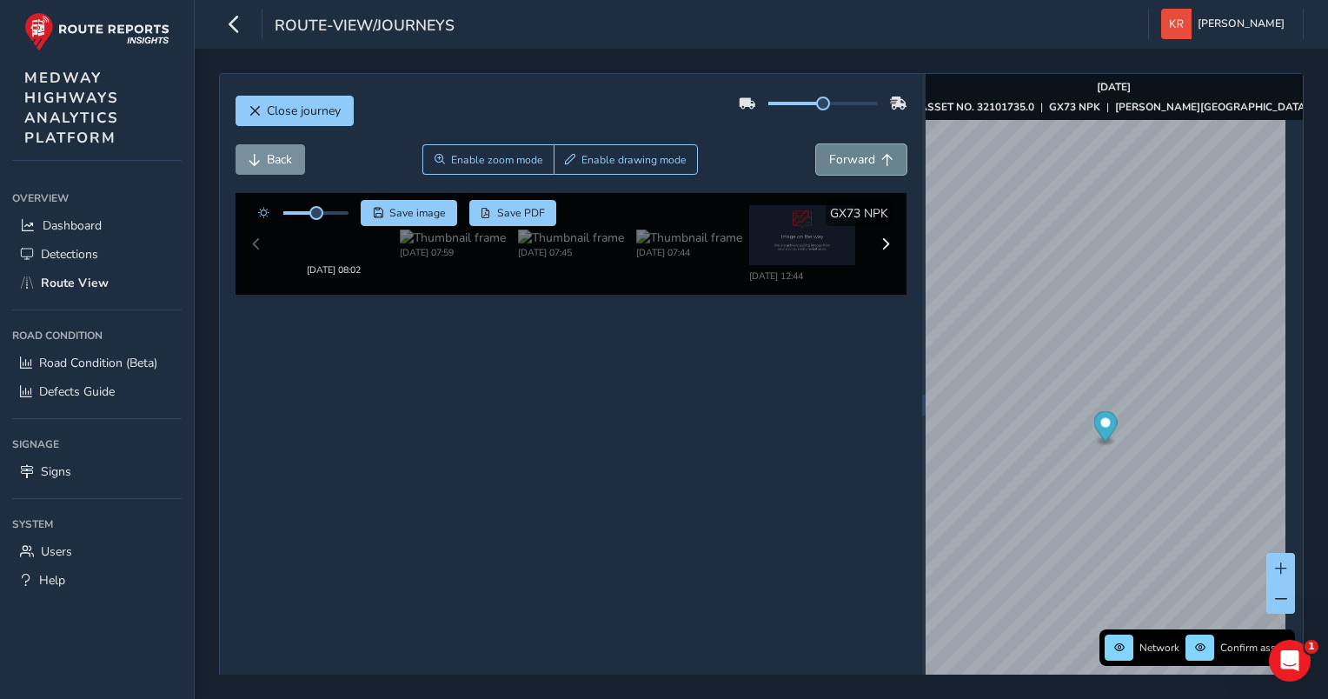
click at [829, 160] on span "Forward" at bounding box center [852, 159] width 46 height 17
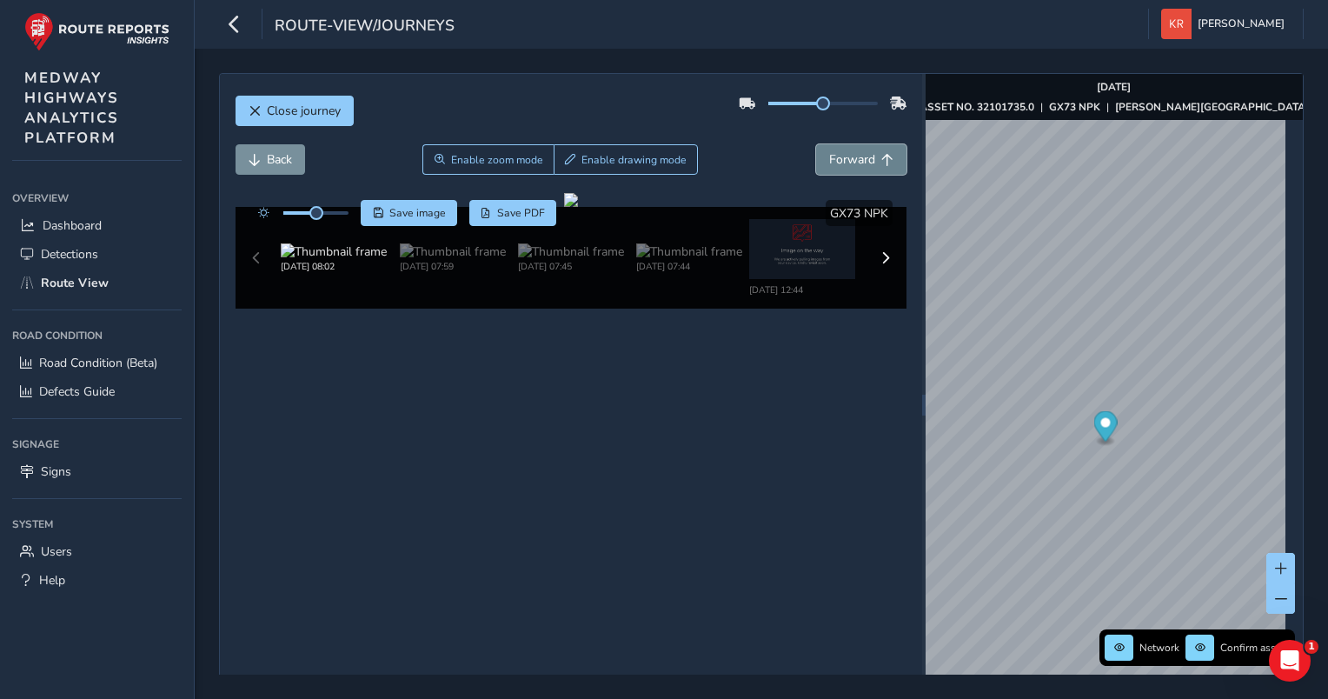
click at [829, 160] on span "Forward" at bounding box center [852, 159] width 46 height 17
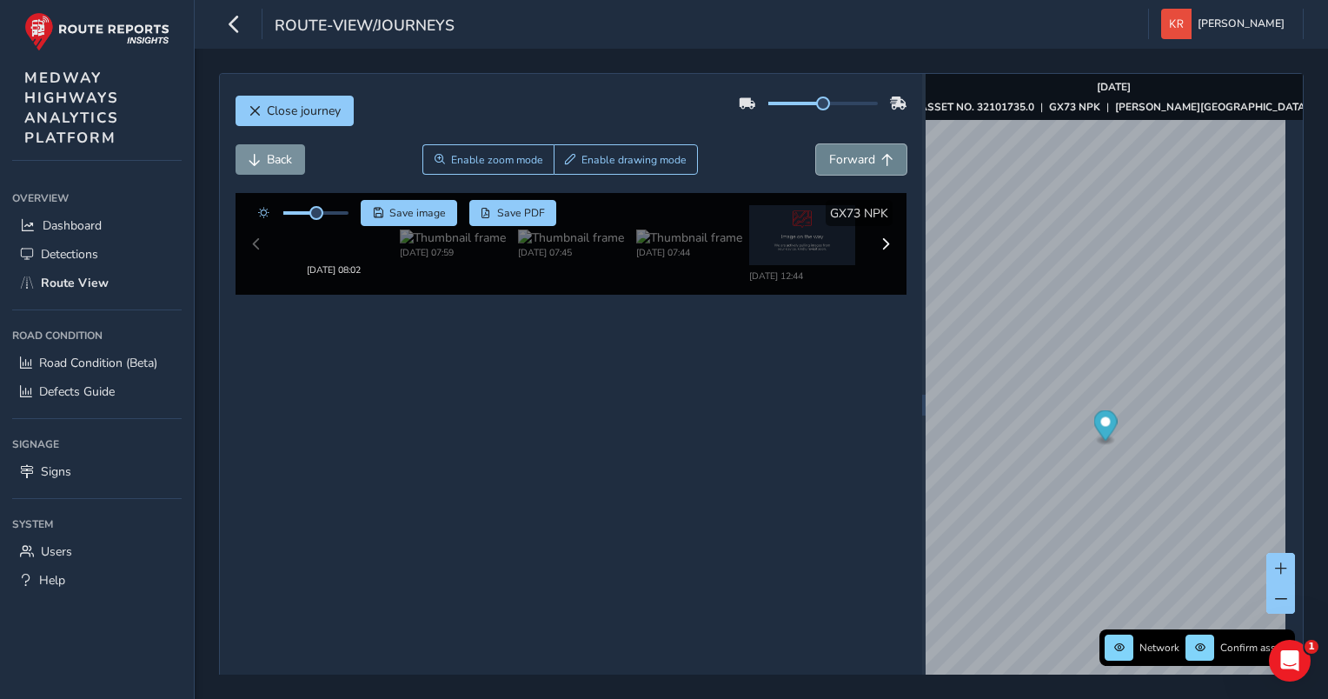
click at [829, 160] on span "Forward" at bounding box center [852, 159] width 46 height 17
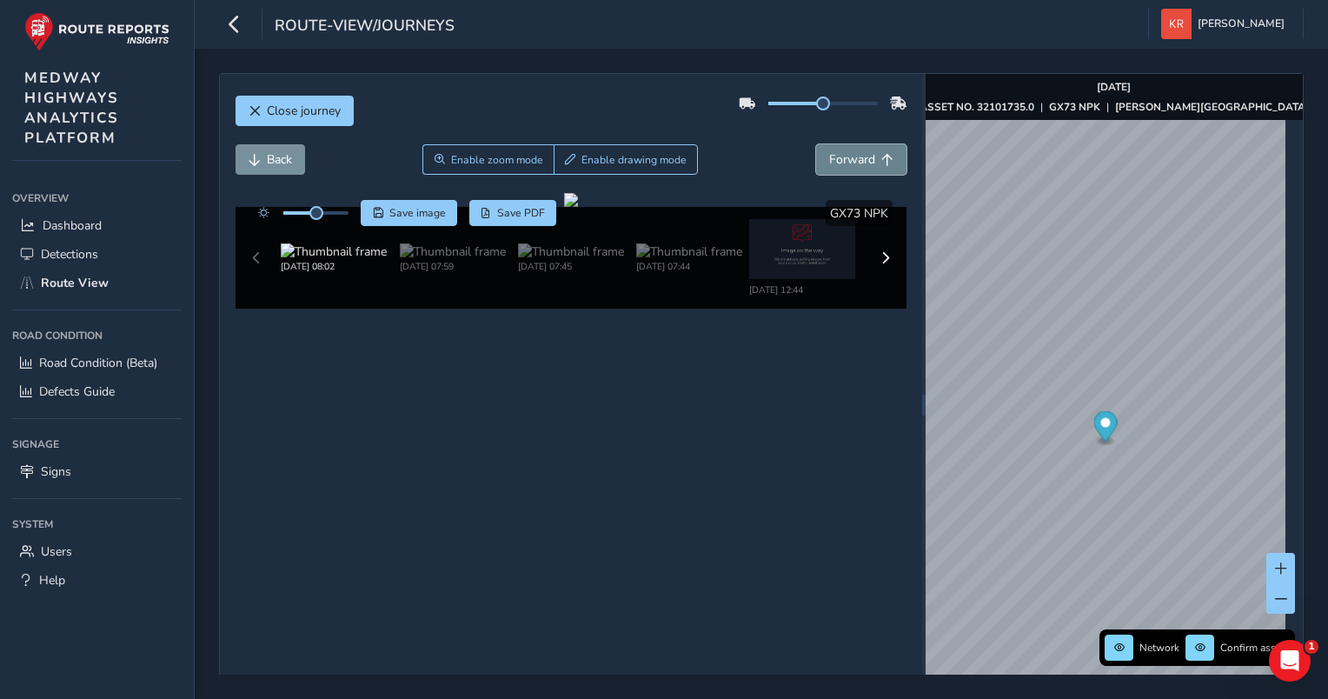
click at [829, 160] on span "Forward" at bounding box center [852, 159] width 46 height 17
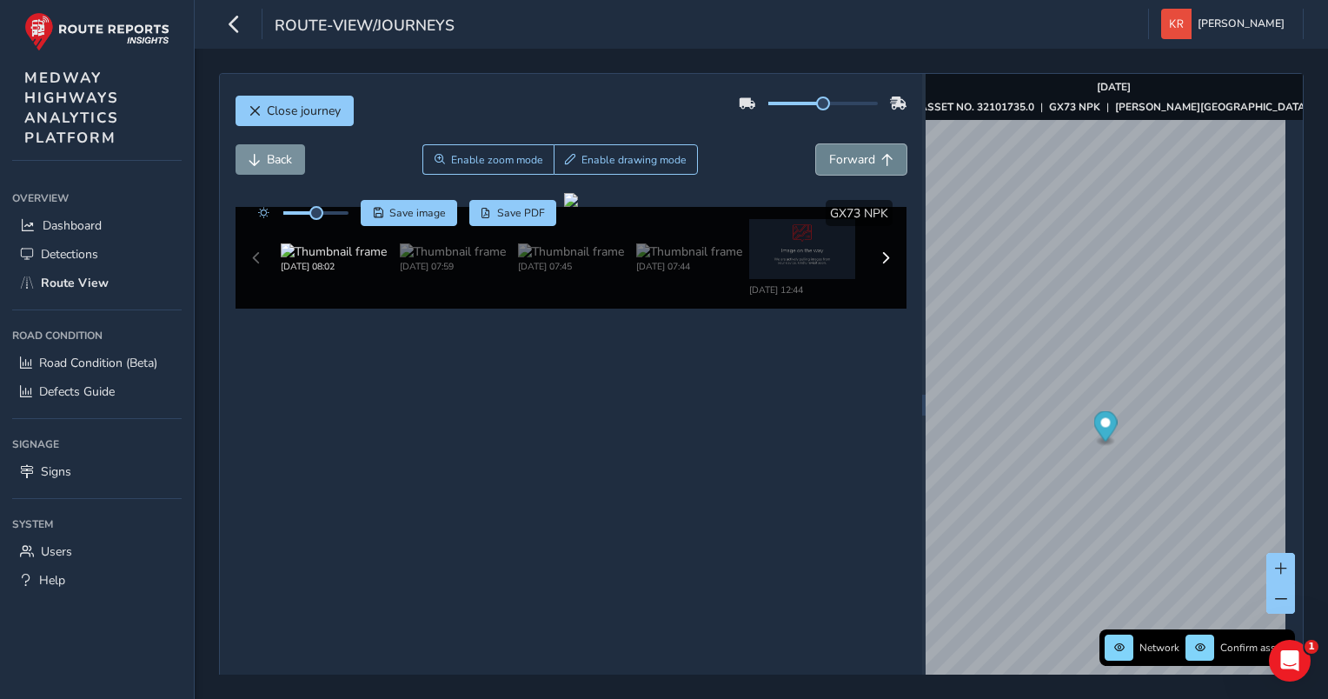
click at [829, 160] on span "Forward" at bounding box center [852, 159] width 46 height 17
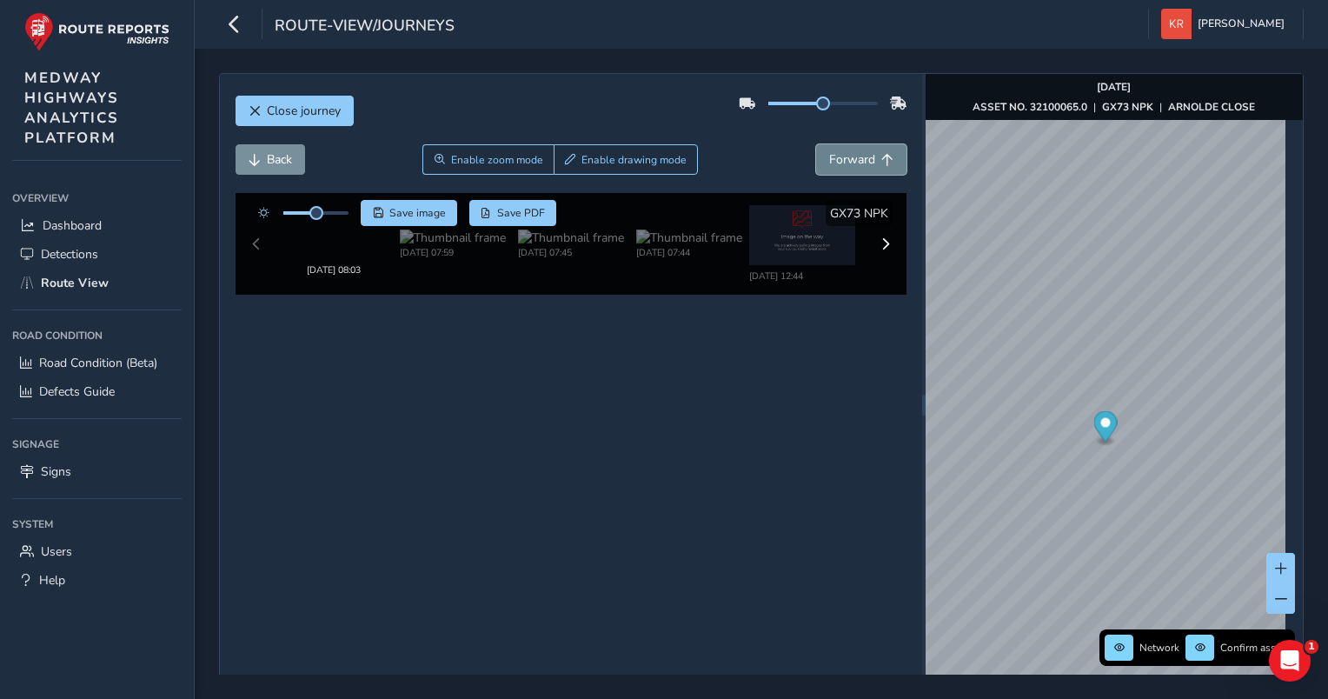
click at [829, 160] on span "Forward" at bounding box center [852, 159] width 46 height 17
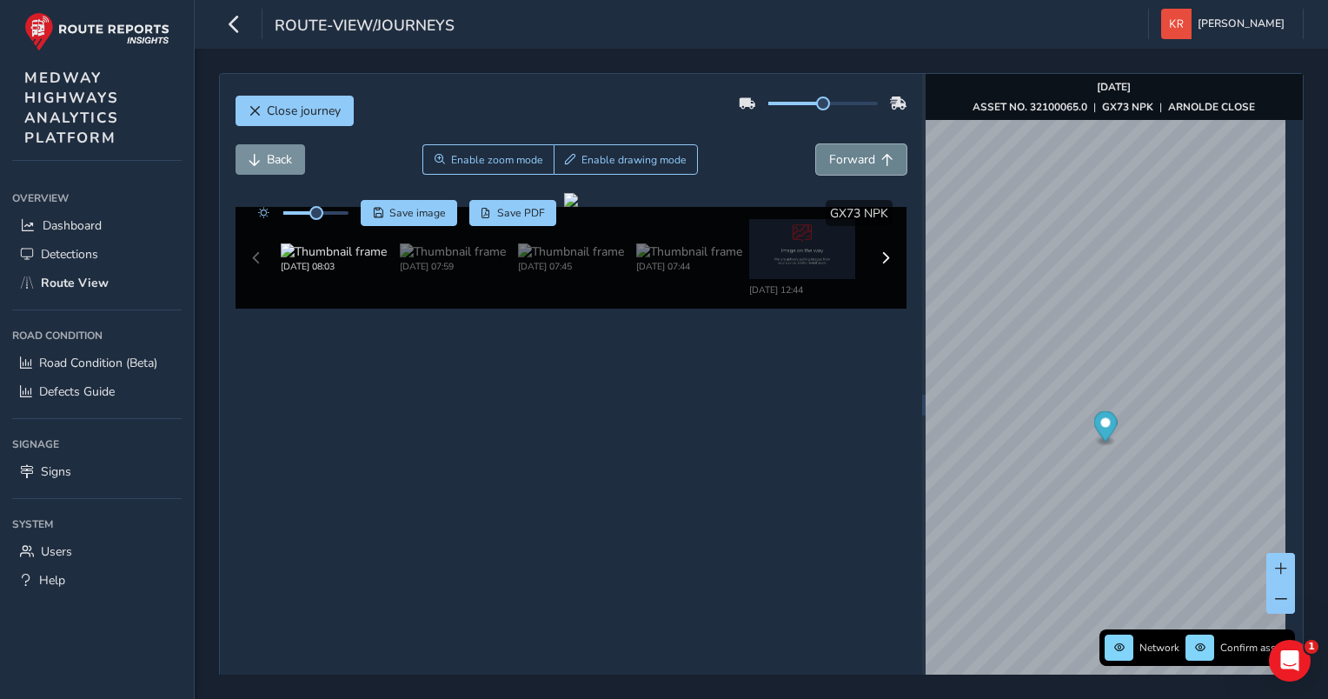
click at [829, 160] on span "Forward" at bounding box center [852, 159] width 46 height 17
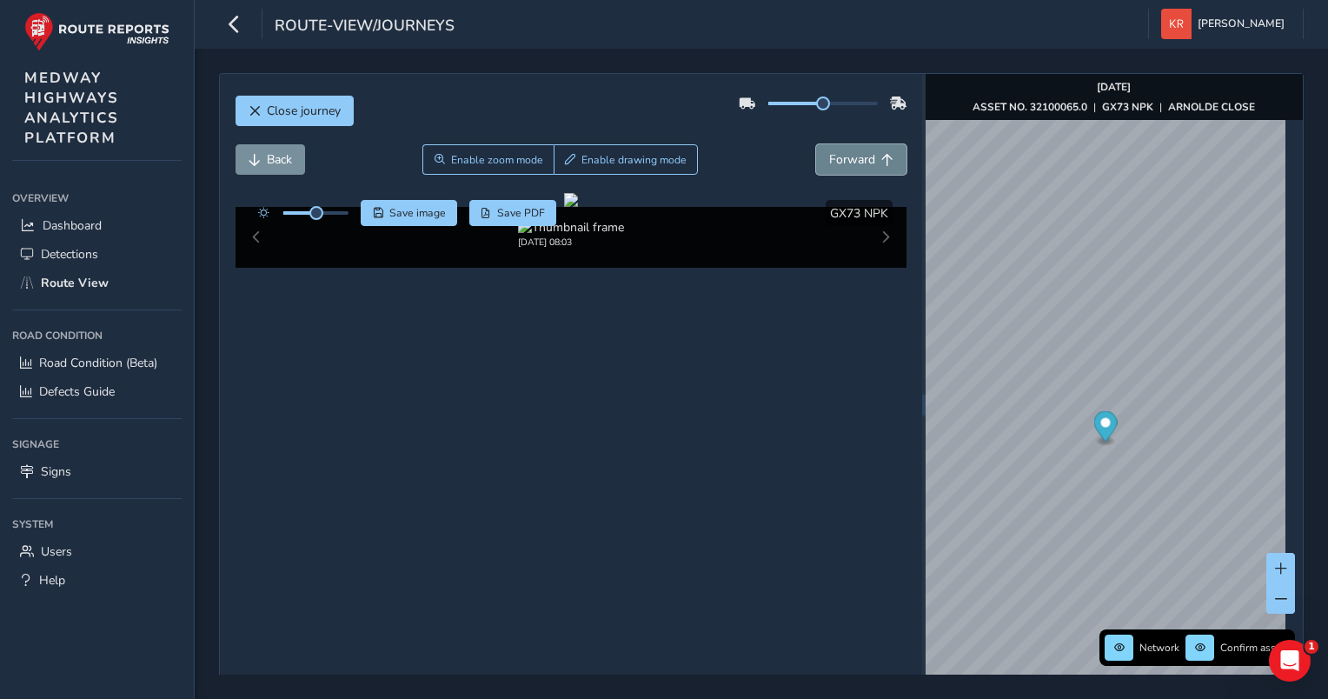
click at [829, 160] on span "Forward" at bounding box center [852, 159] width 46 height 17
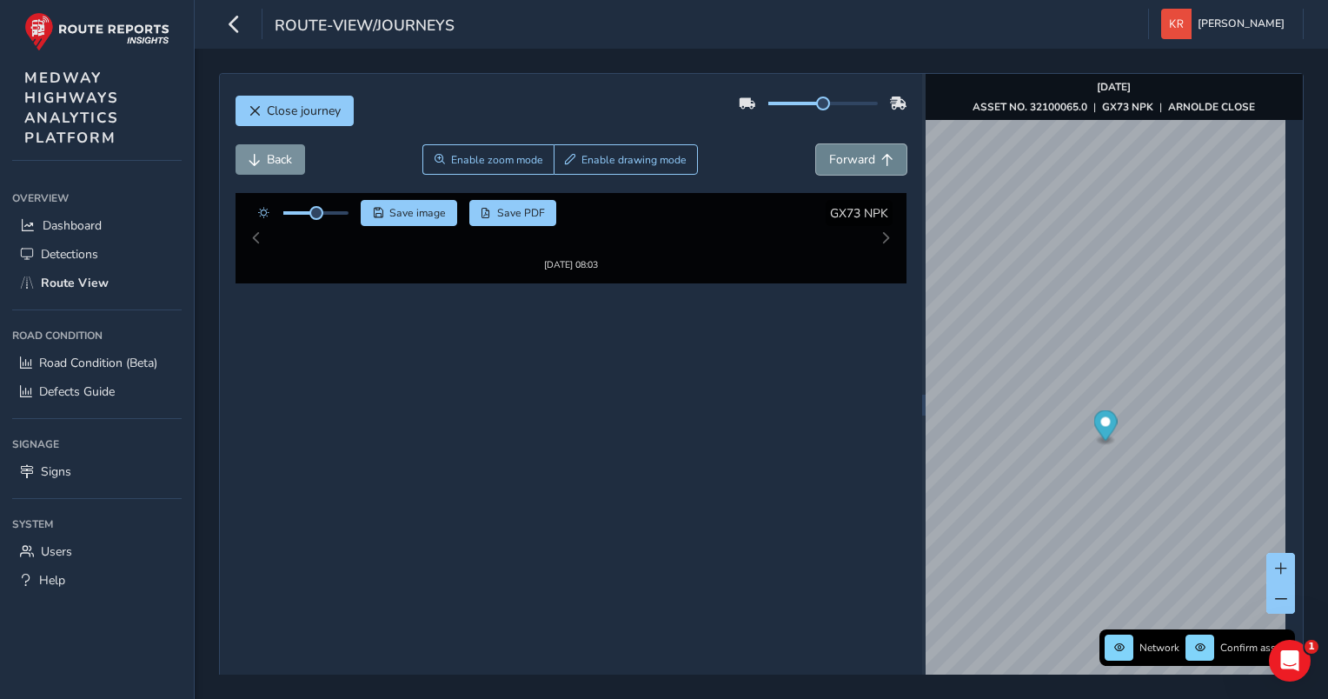
click at [829, 160] on span "Forward" at bounding box center [852, 159] width 46 height 17
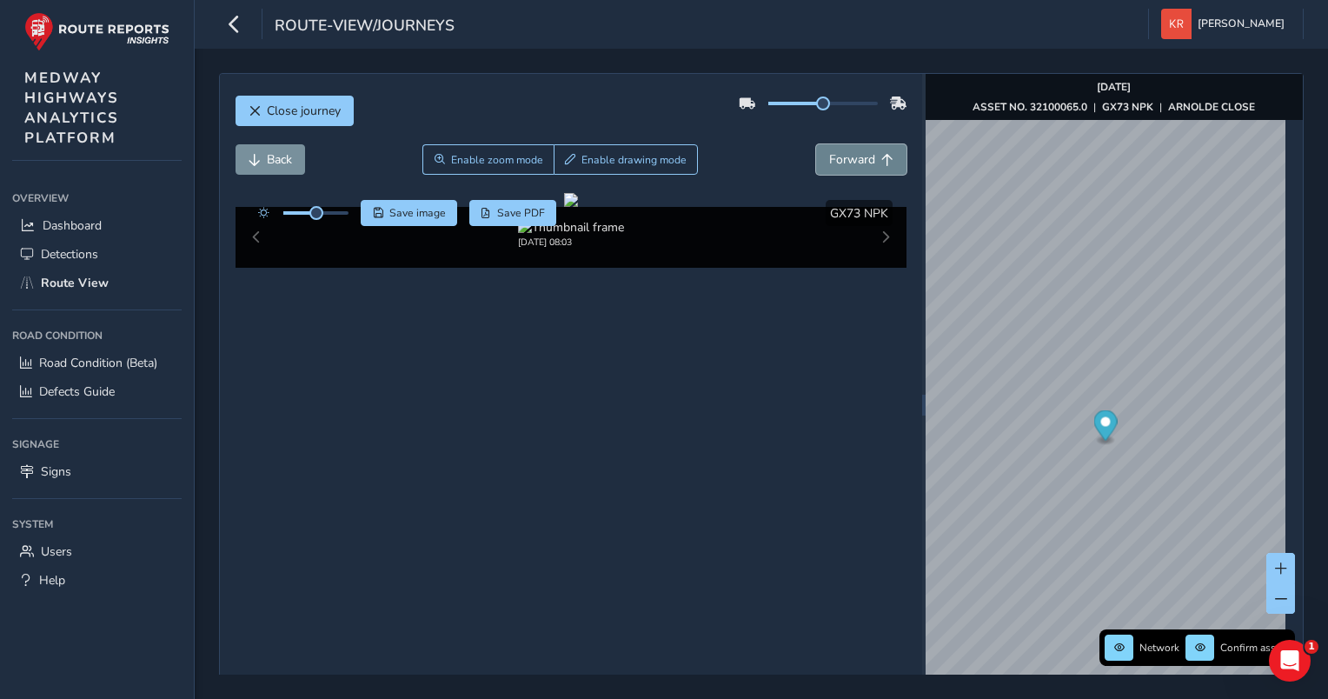
click at [829, 160] on span "Forward" at bounding box center [852, 159] width 46 height 17
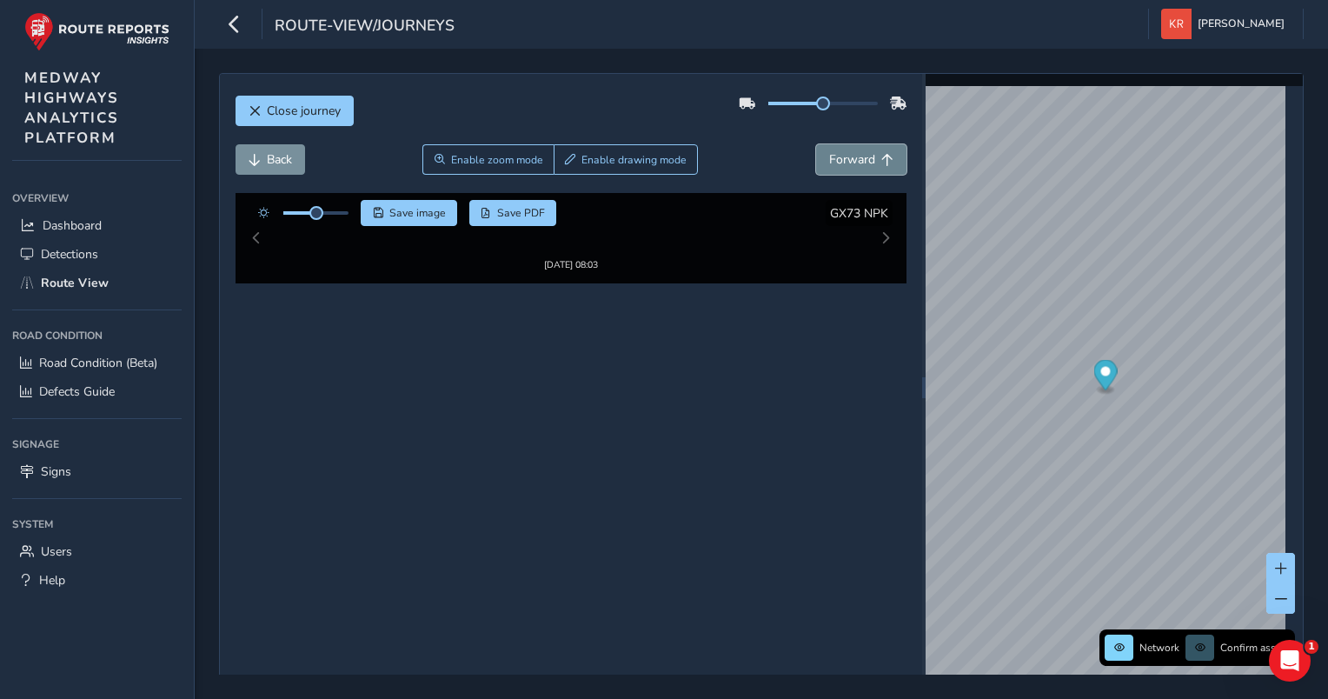
click at [829, 160] on span "Forward" at bounding box center [852, 159] width 46 height 17
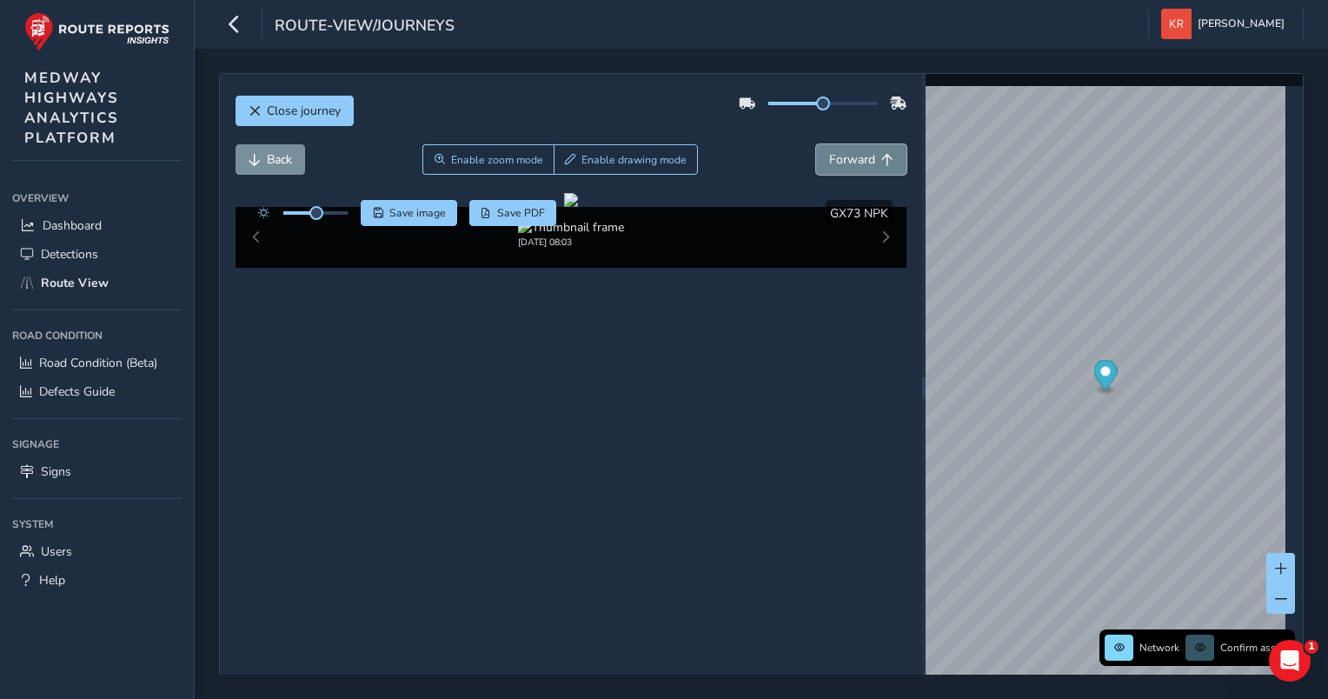
click at [829, 160] on span "Forward" at bounding box center [852, 159] width 46 height 17
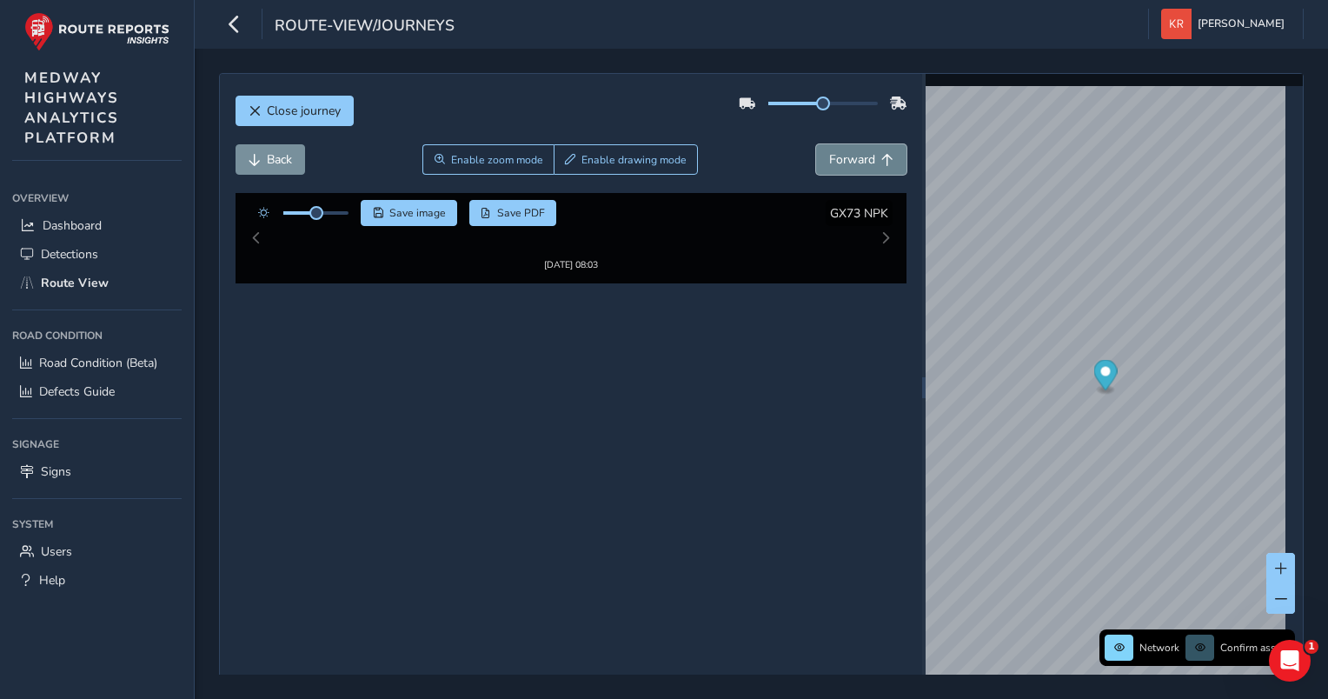
click at [829, 160] on span "Forward" at bounding box center [852, 159] width 46 height 17
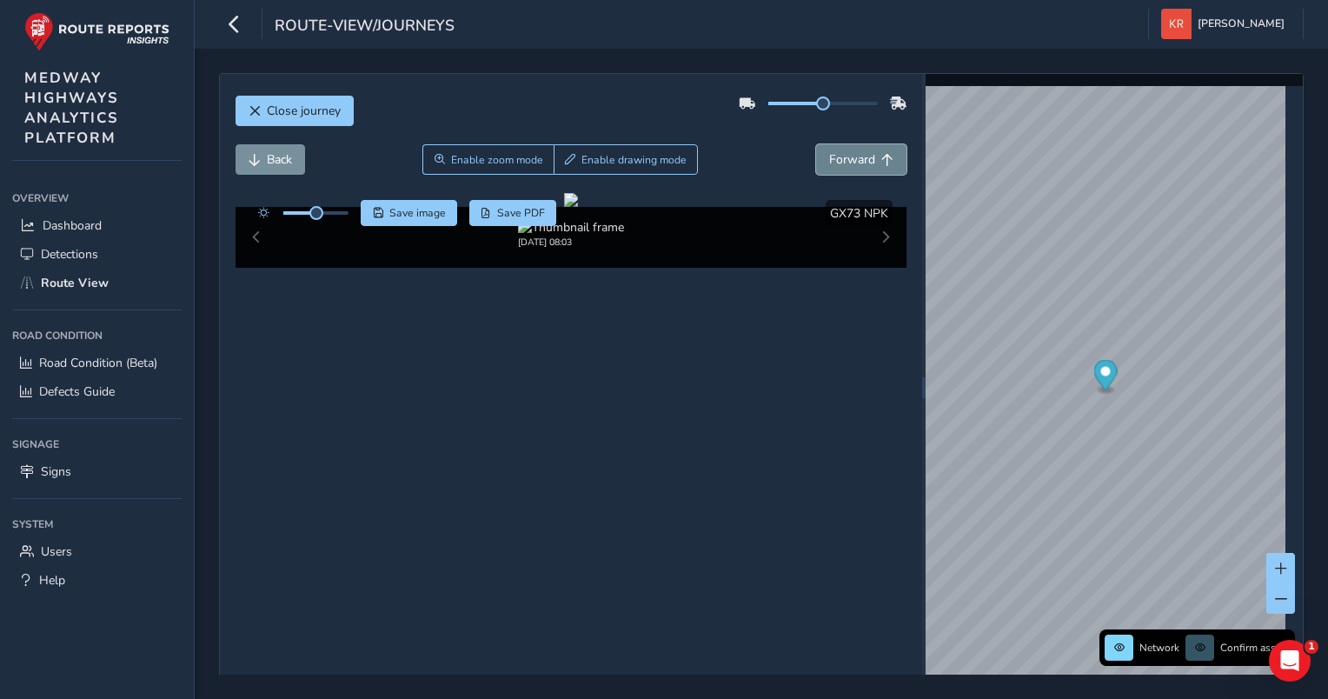
click at [829, 160] on span "Forward" at bounding box center [852, 159] width 46 height 17
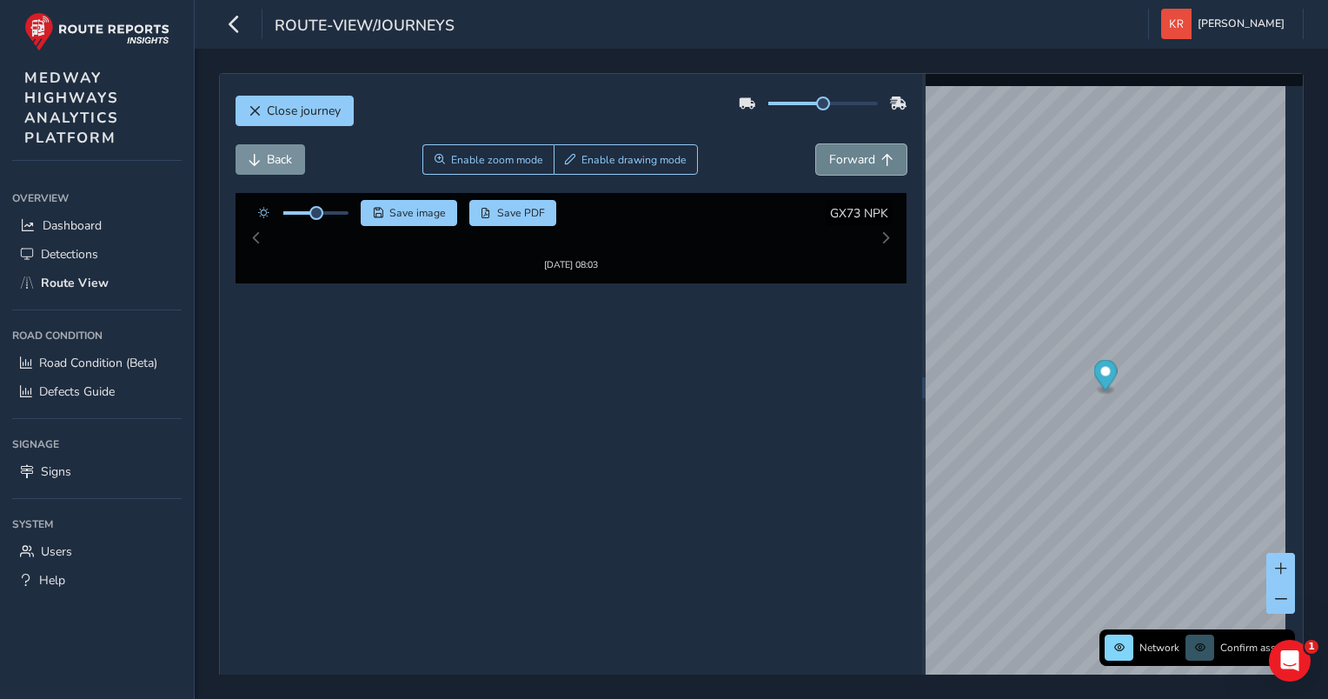
click at [829, 160] on span "Forward" at bounding box center [852, 159] width 46 height 17
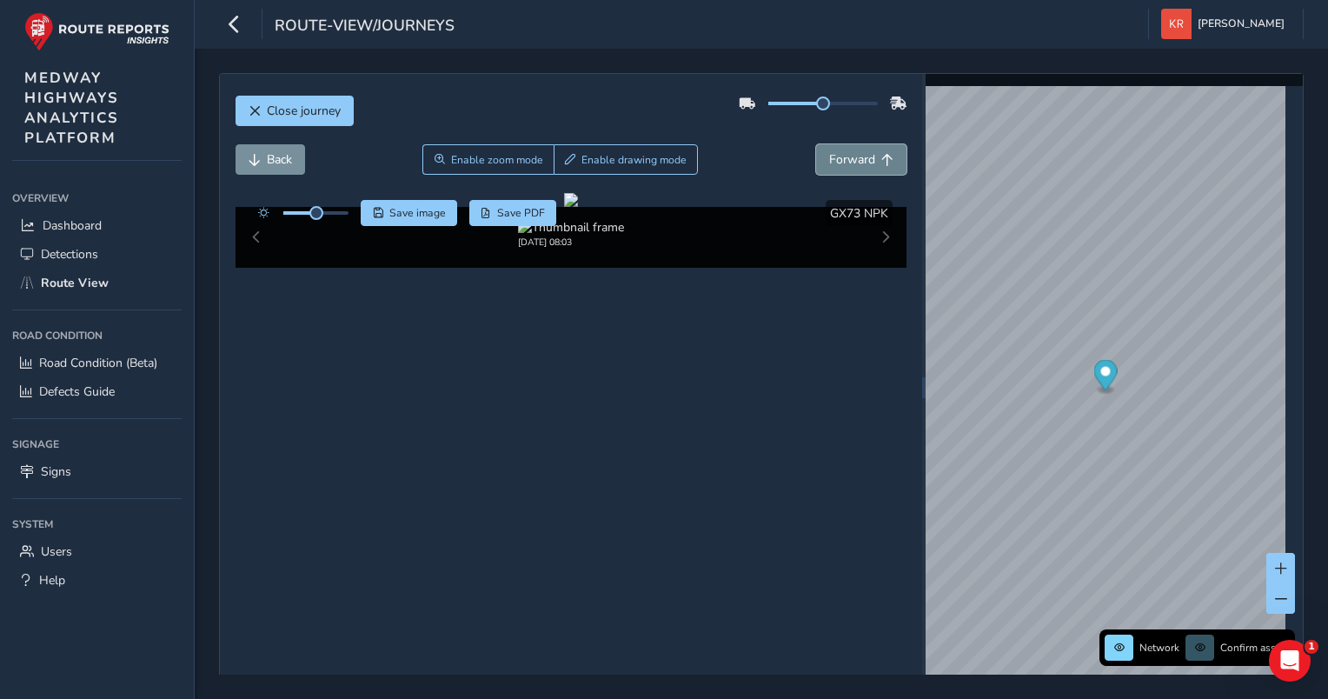
click at [829, 160] on span "Forward" at bounding box center [852, 159] width 46 height 17
click at [250, 103] on button "Close journey" at bounding box center [295, 111] width 118 height 30
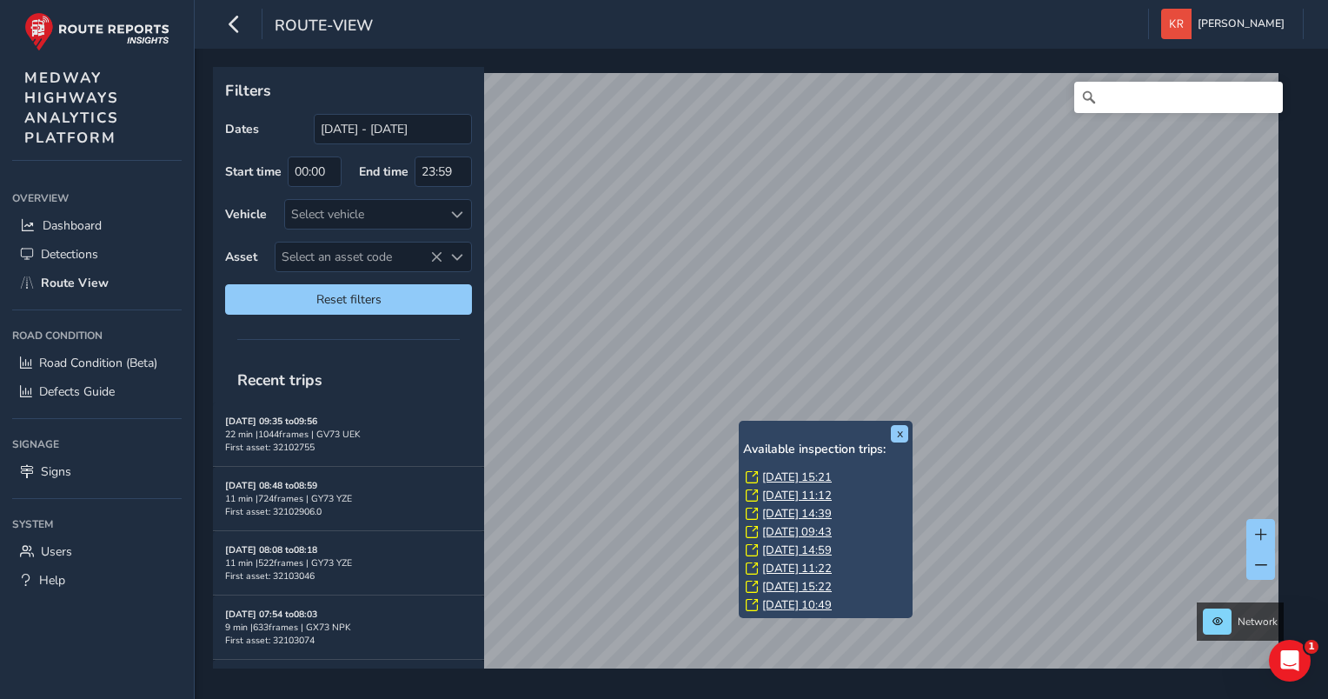
click at [782, 511] on link "[DATE] 14:39" at bounding box center [797, 514] width 70 height 16
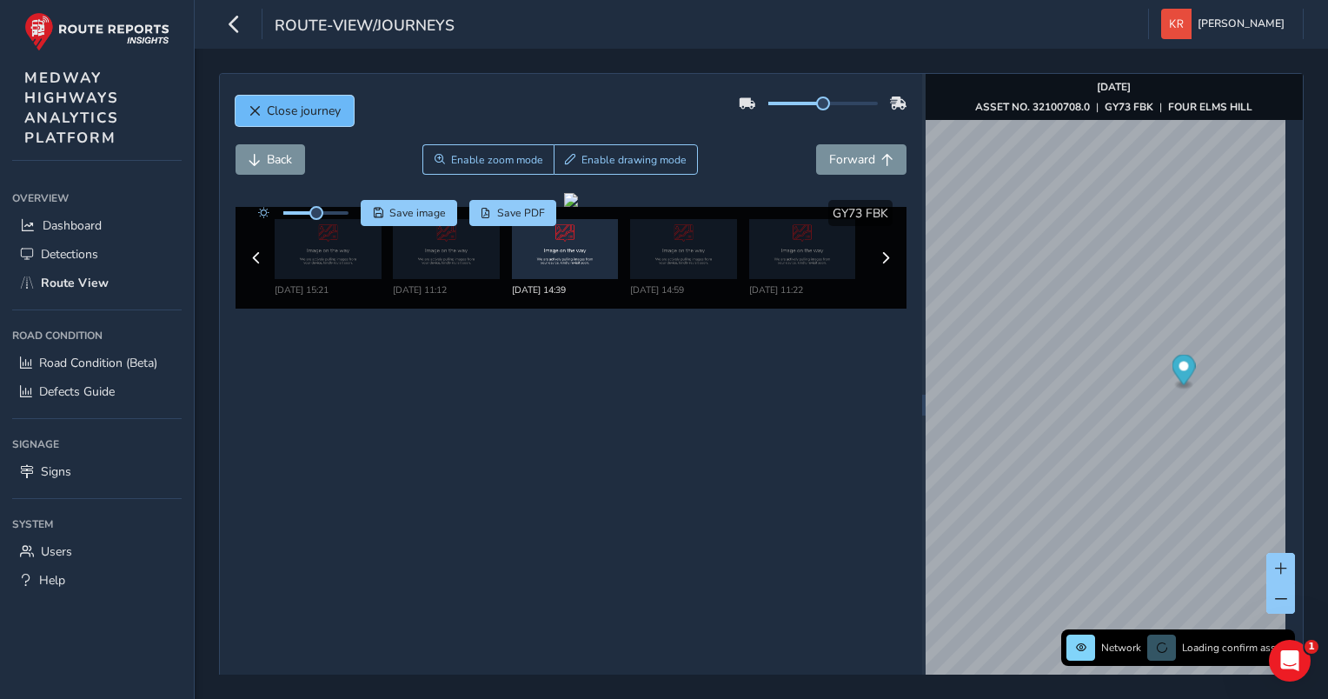
click at [330, 107] on span "Close journey" at bounding box center [304, 111] width 74 height 17
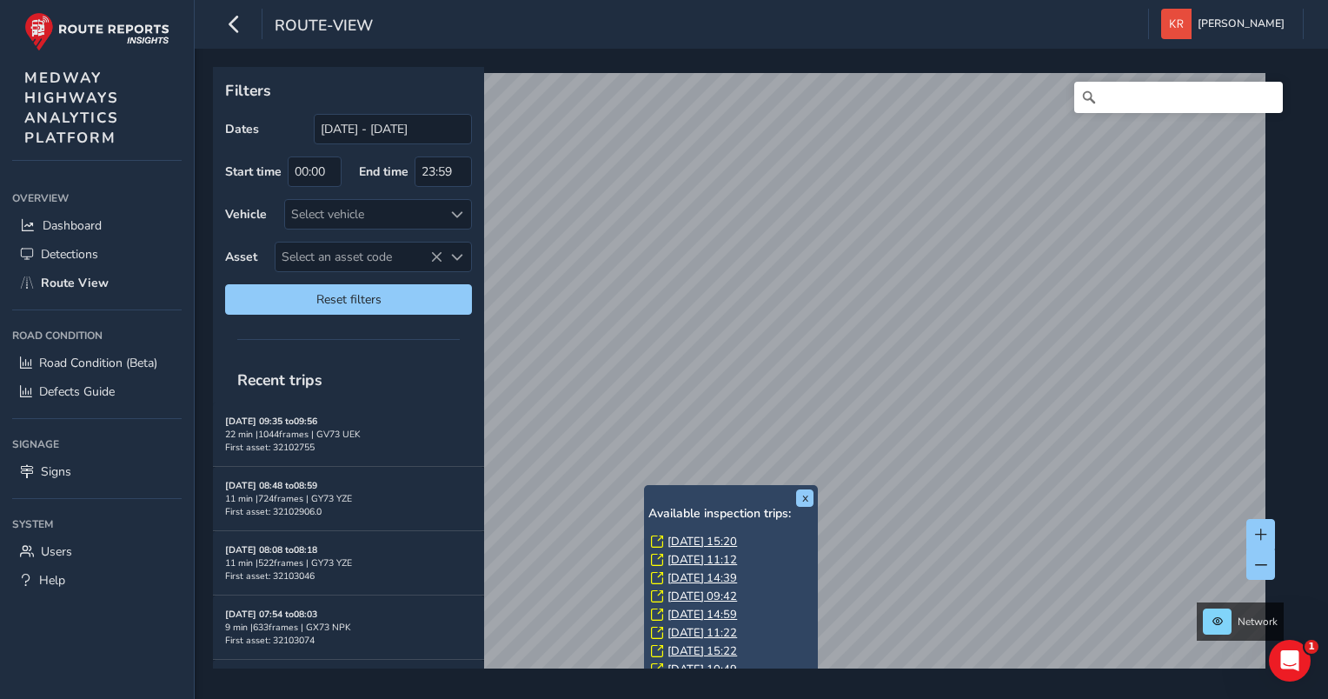
click at [695, 614] on link "[DATE] 14:59" at bounding box center [703, 615] width 70 height 16
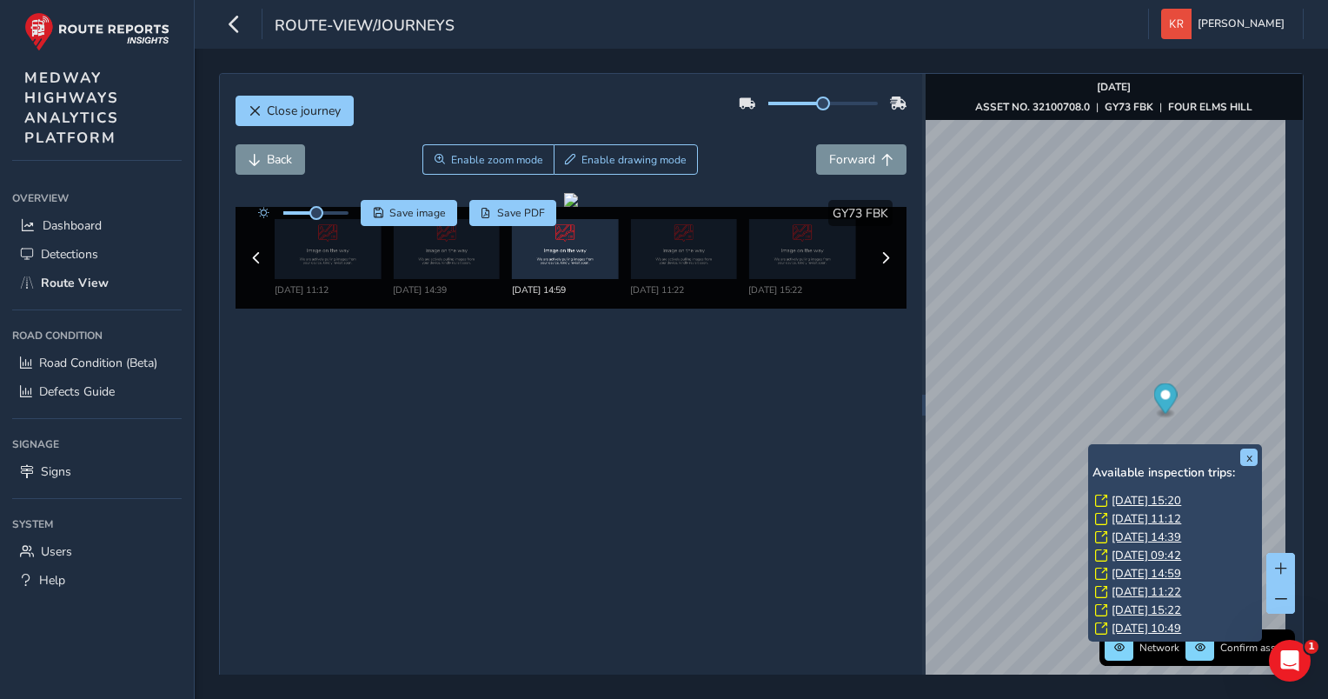
click at [1139, 609] on link "[DATE] 15:22" at bounding box center [1147, 610] width 70 height 16
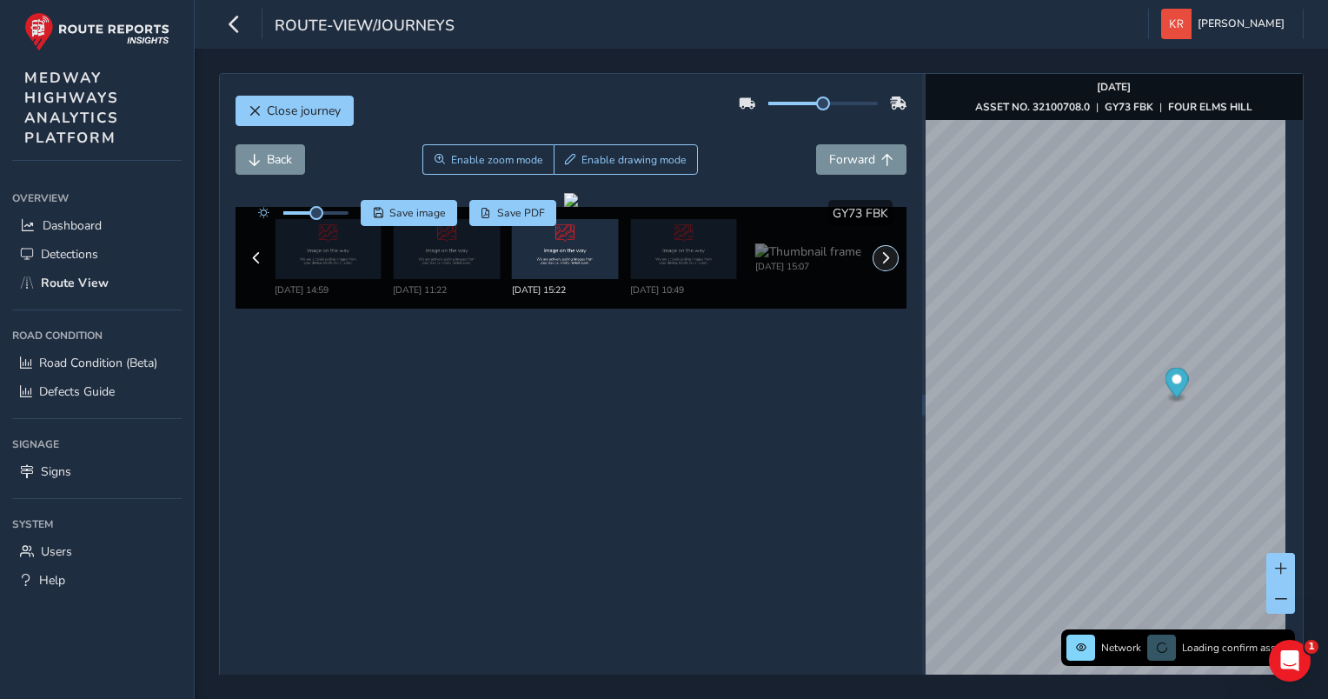
click at [883, 255] on button at bounding box center [886, 258] width 24 height 24
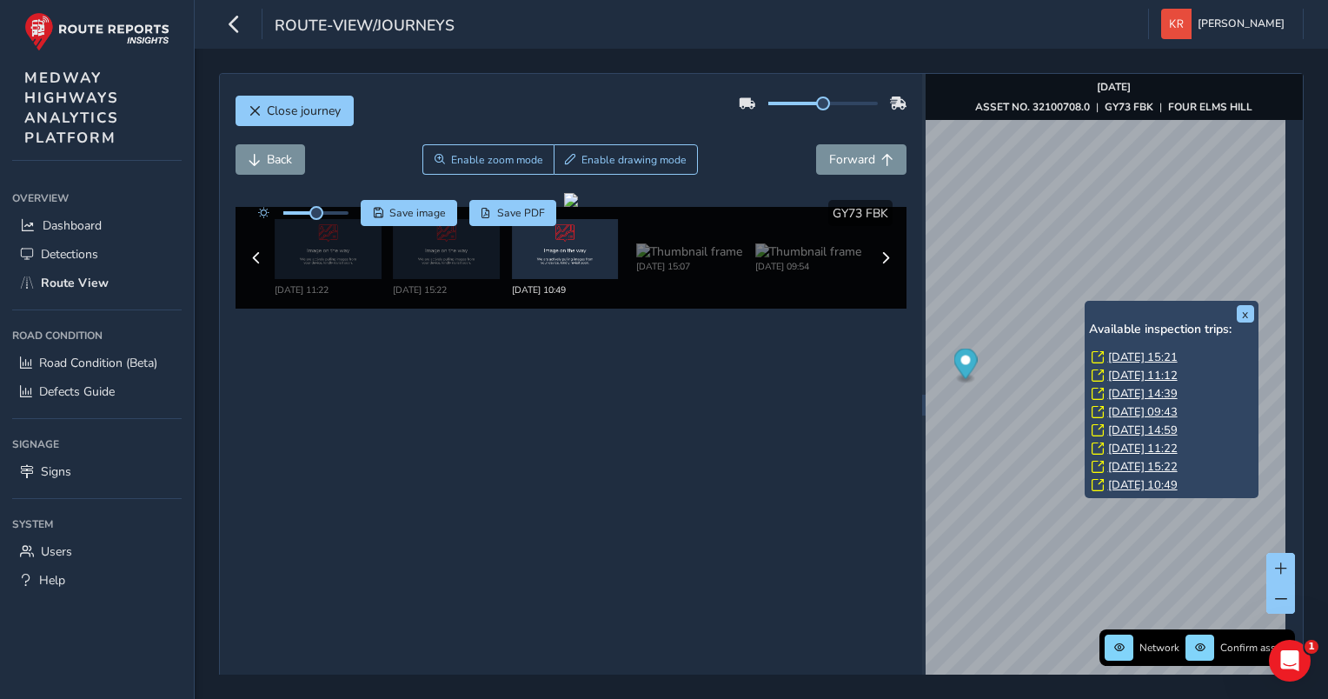
click at [1133, 466] on link "[DATE] 15:22" at bounding box center [1143, 467] width 70 height 16
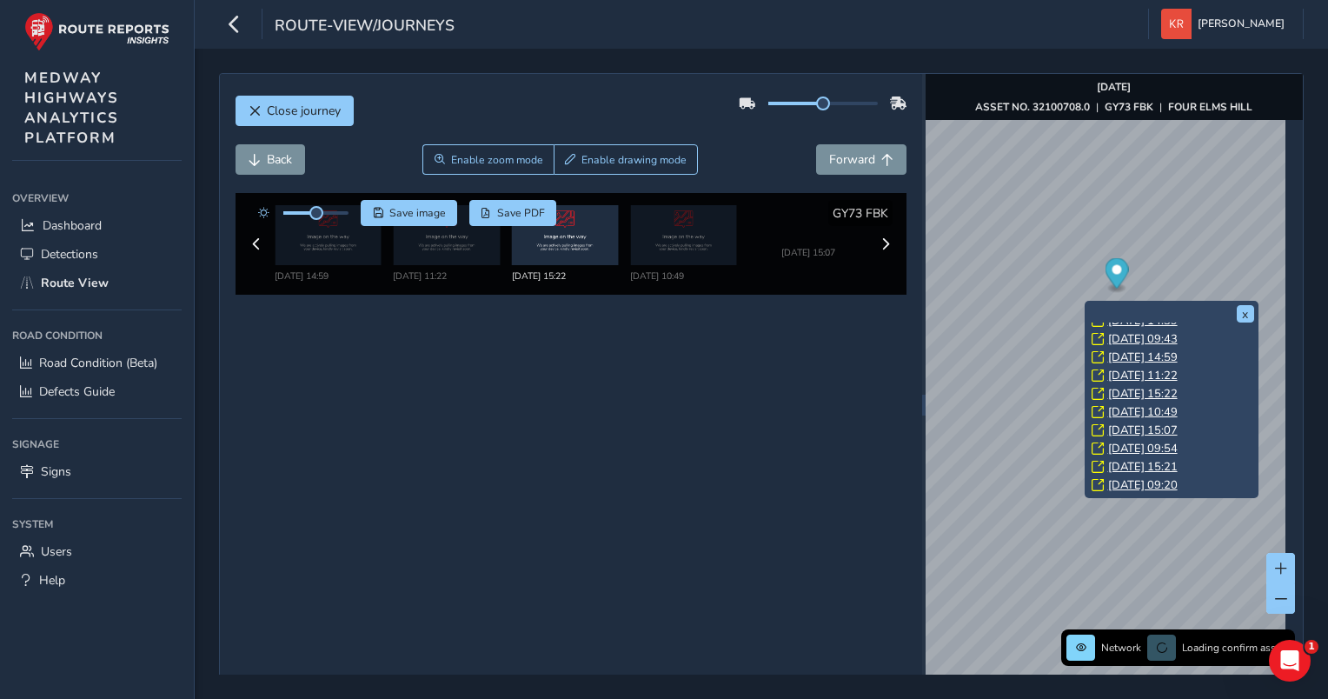
scroll to position [156, 0]
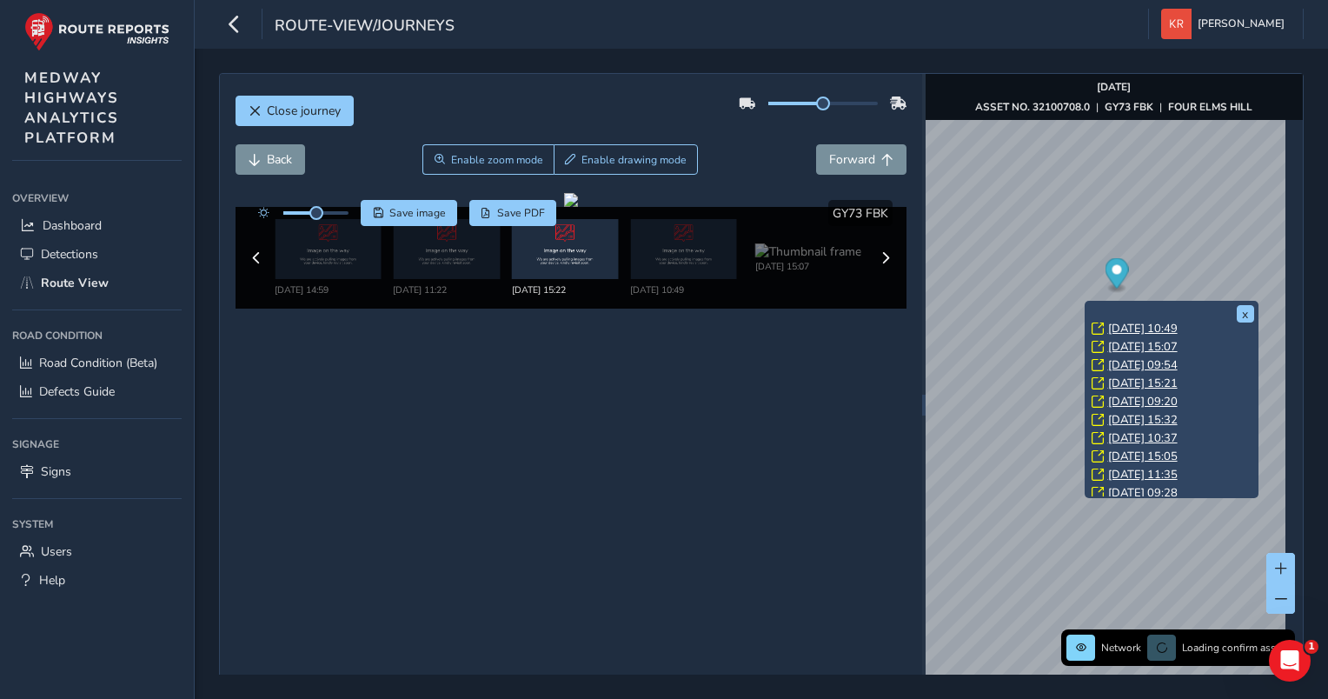
click at [1140, 363] on link "[DATE] 09:54" at bounding box center [1143, 365] width 70 height 16
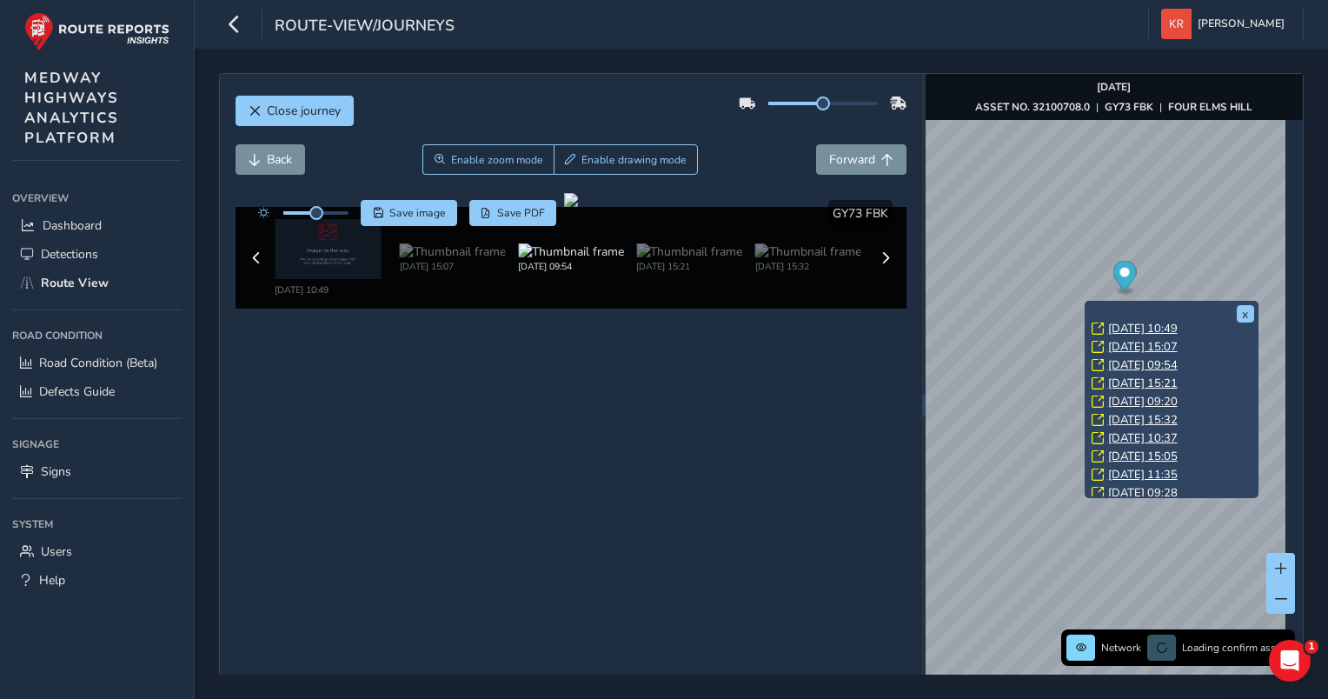
click at [1144, 343] on link "[DATE] 15:07" at bounding box center [1143, 347] width 70 height 16
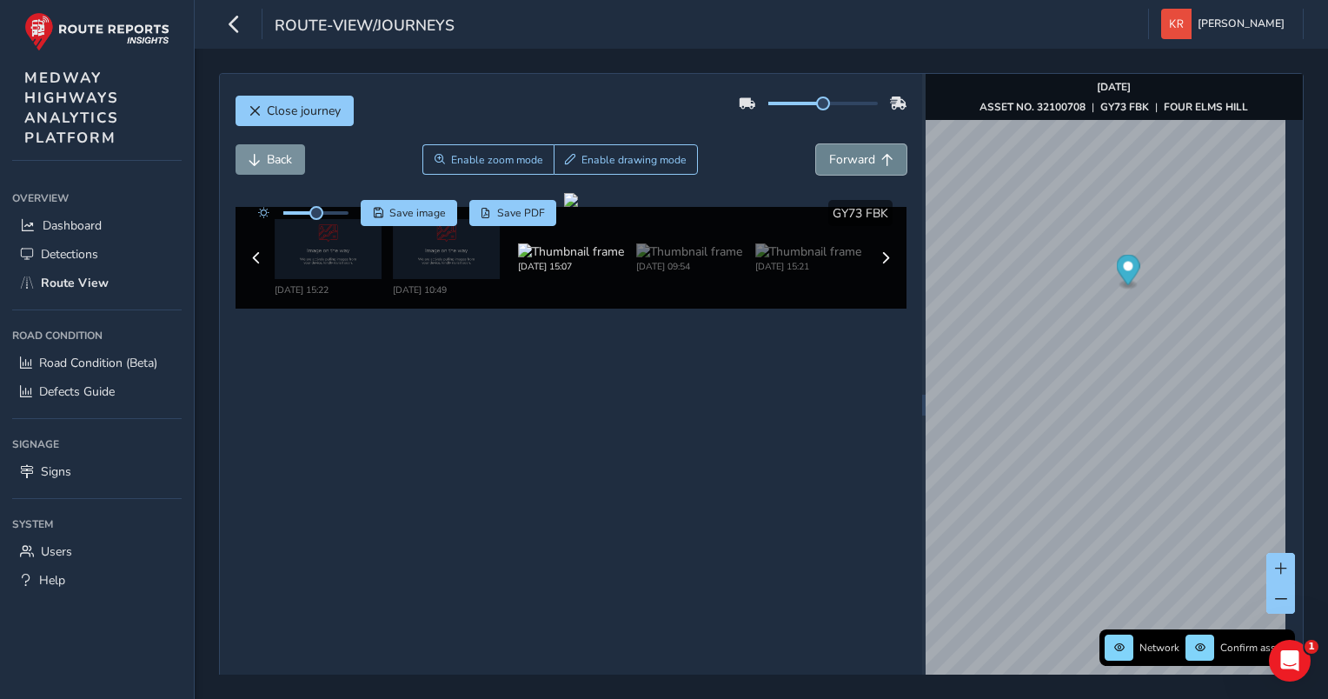
click at [867, 155] on span "Forward" at bounding box center [852, 159] width 46 height 17
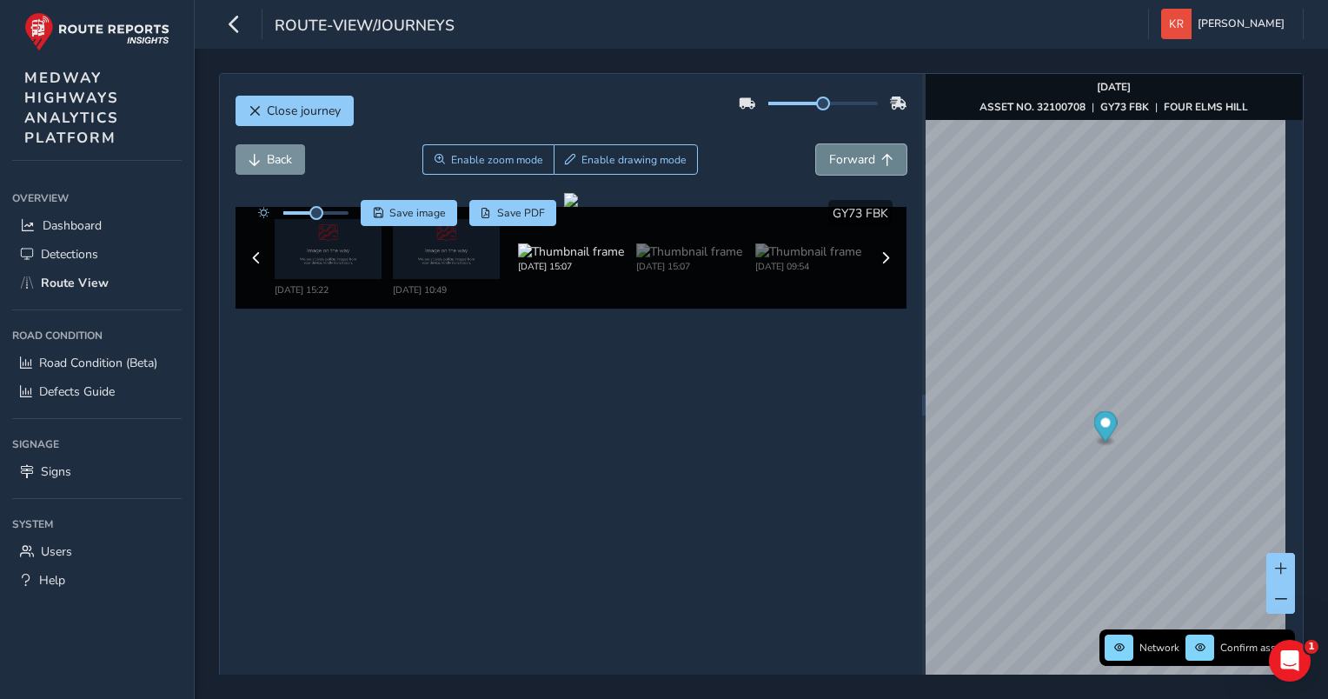
click at [867, 155] on span "Forward" at bounding box center [852, 159] width 46 height 17
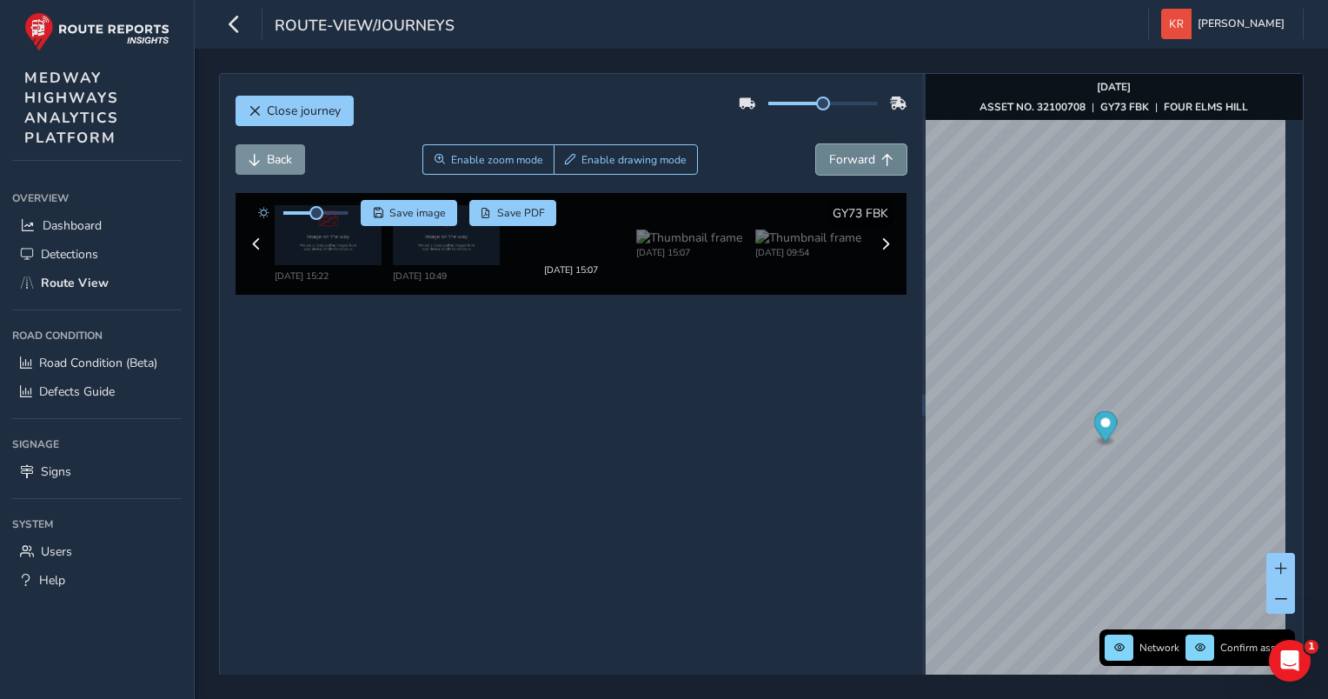
click at [867, 155] on span "Forward" at bounding box center [852, 159] width 46 height 17
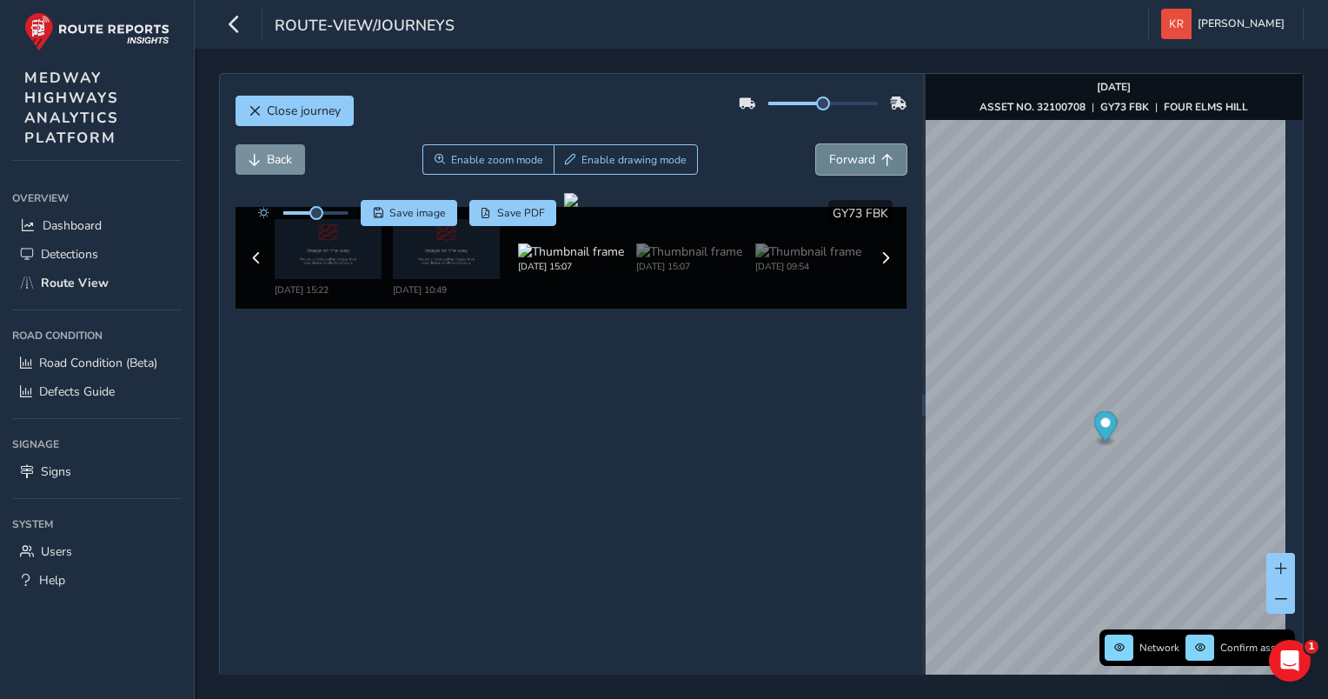
click at [867, 155] on span "Forward" at bounding box center [852, 159] width 46 height 17
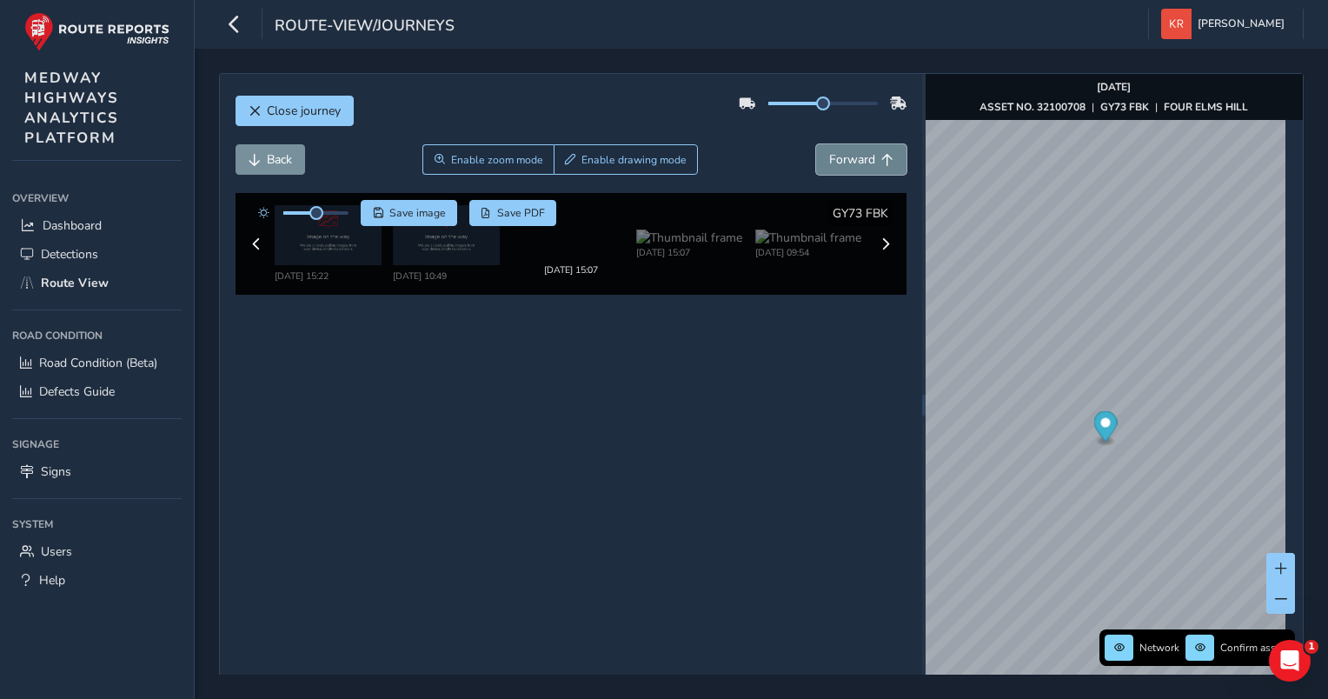
click at [867, 155] on span "Forward" at bounding box center [852, 159] width 46 height 17
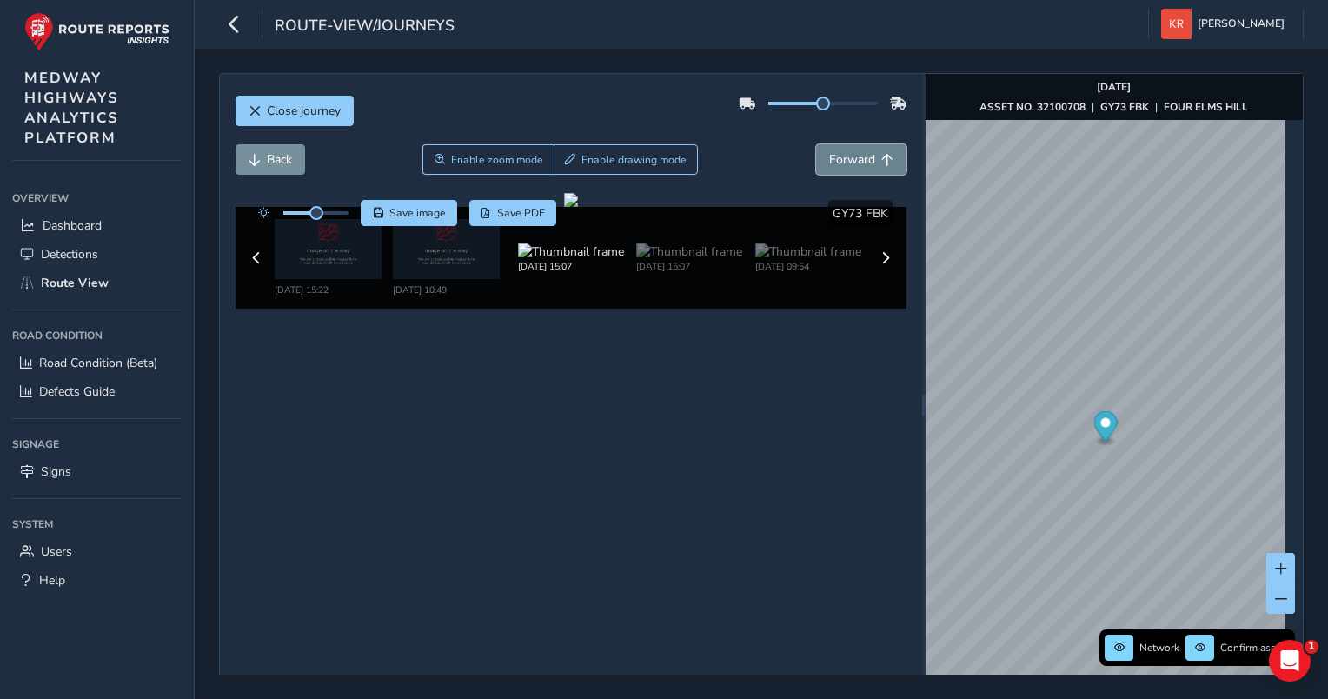
click at [867, 155] on span "Forward" at bounding box center [852, 159] width 46 height 17
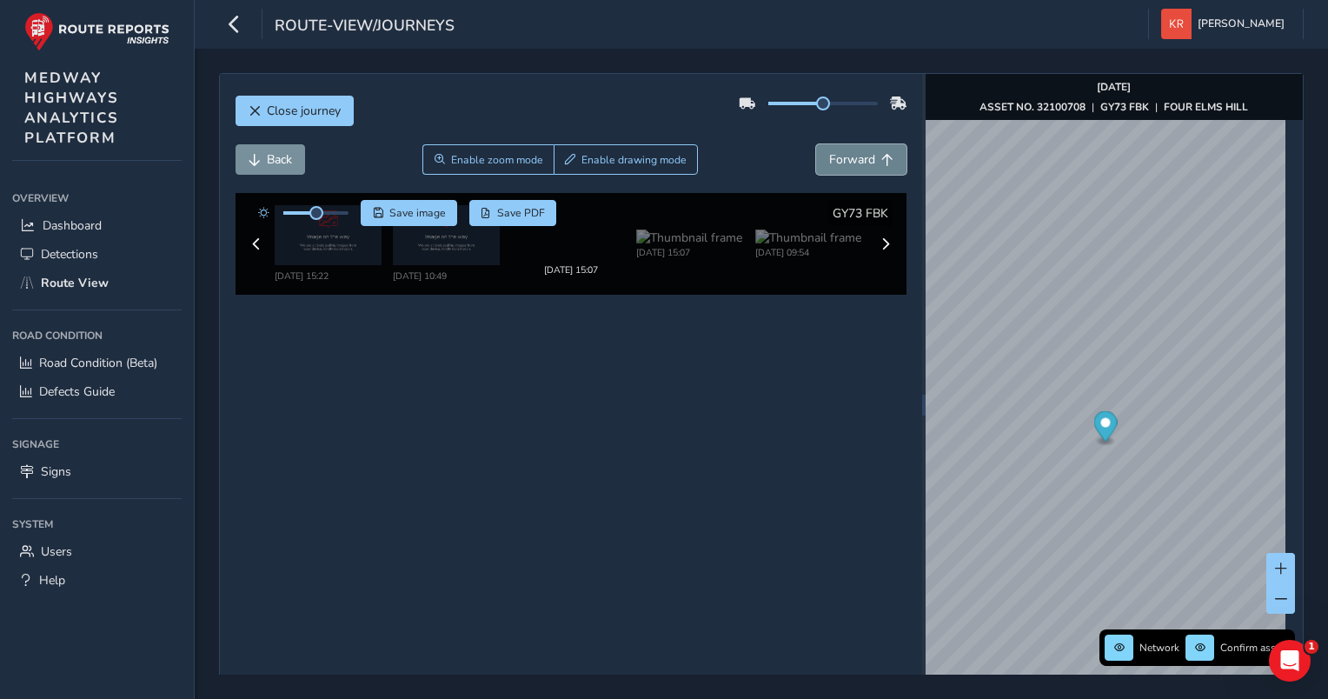
click at [867, 155] on span "Forward" at bounding box center [852, 159] width 46 height 17
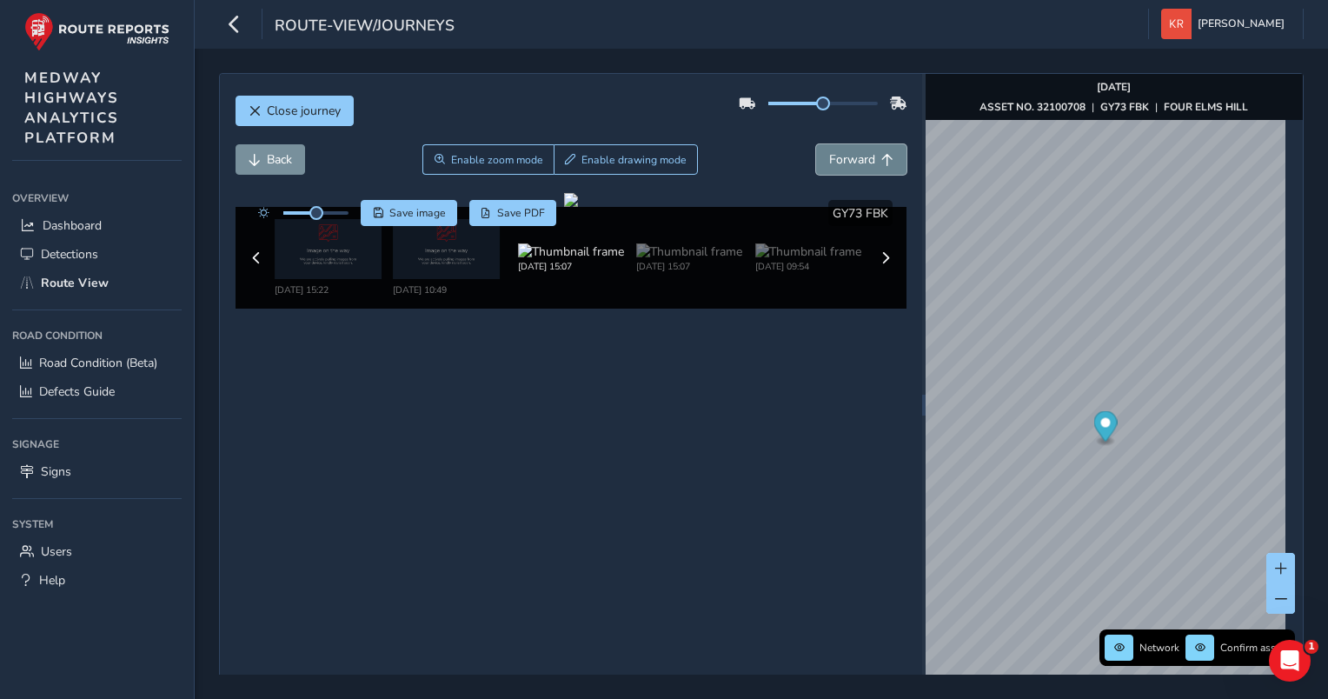
click at [867, 155] on span "Forward" at bounding box center [852, 159] width 46 height 17
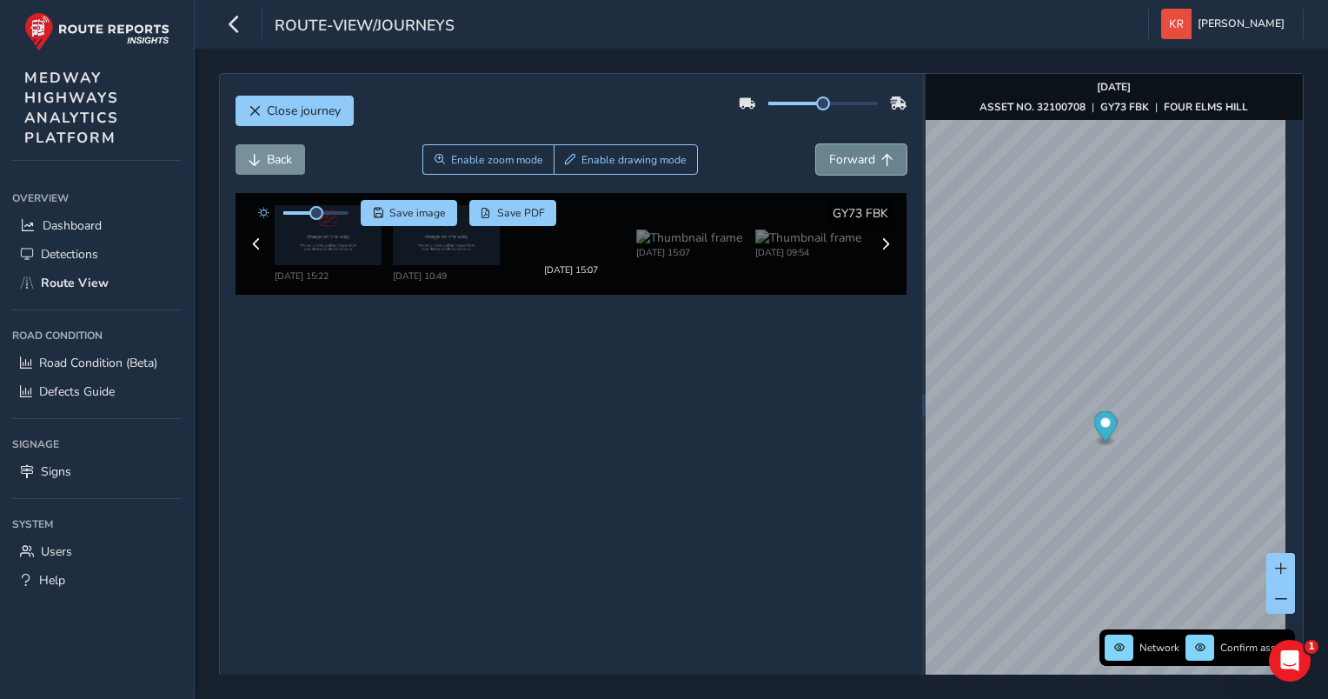
click at [867, 155] on span "Forward" at bounding box center [852, 159] width 46 height 17
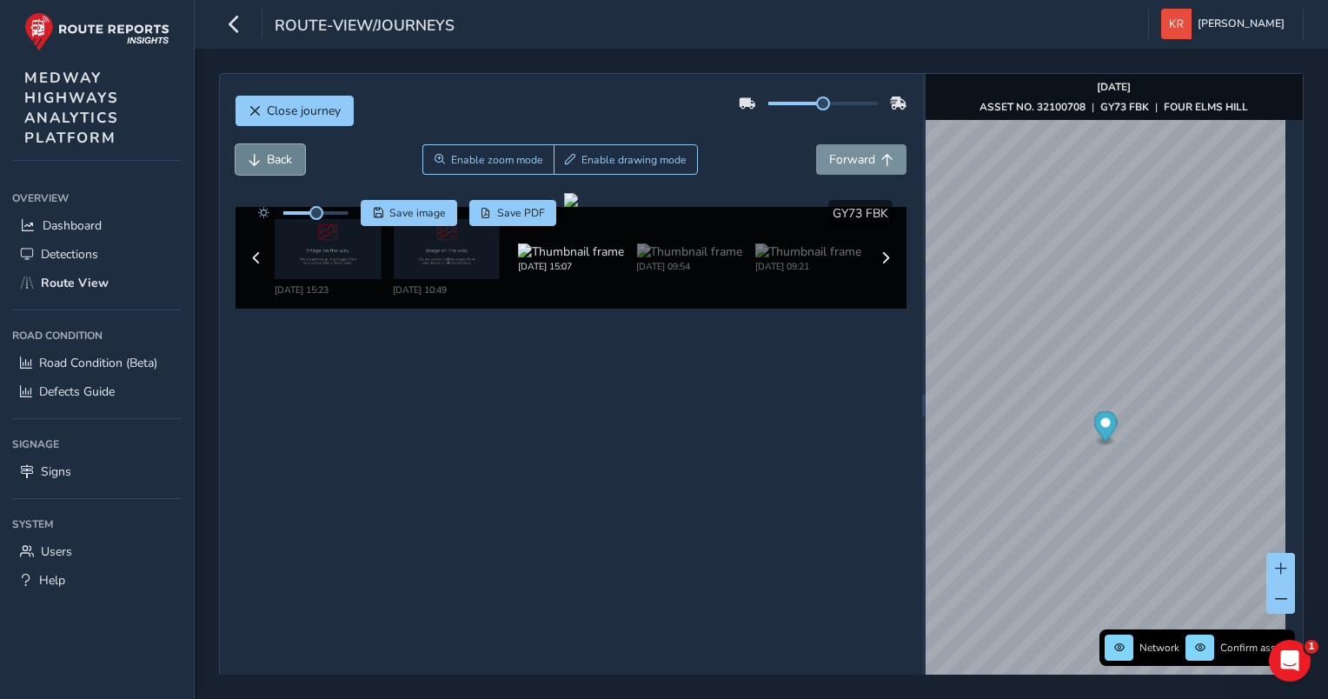
click at [278, 159] on span "Back" at bounding box center [279, 159] width 25 height 17
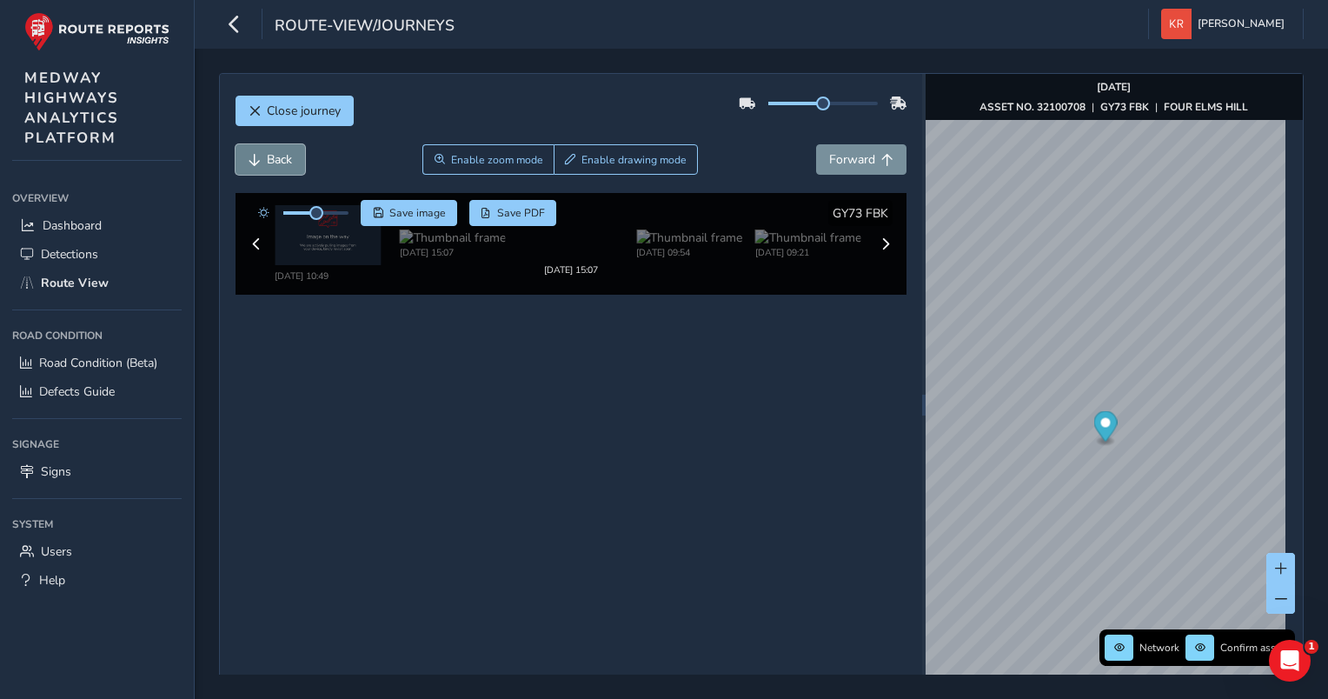
click at [278, 159] on span "Back" at bounding box center [279, 159] width 25 height 17
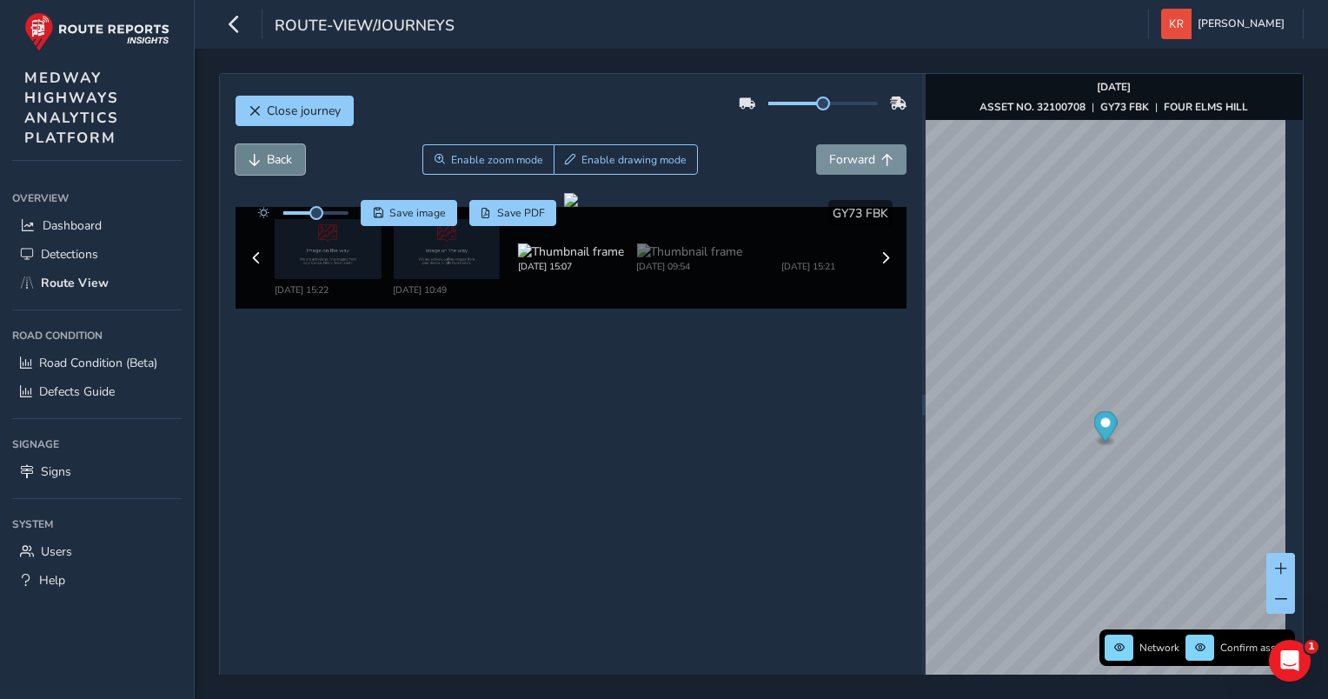
click at [278, 159] on span "Back" at bounding box center [279, 159] width 25 height 17
click at [829, 158] on span "Forward" at bounding box center [852, 159] width 46 height 17
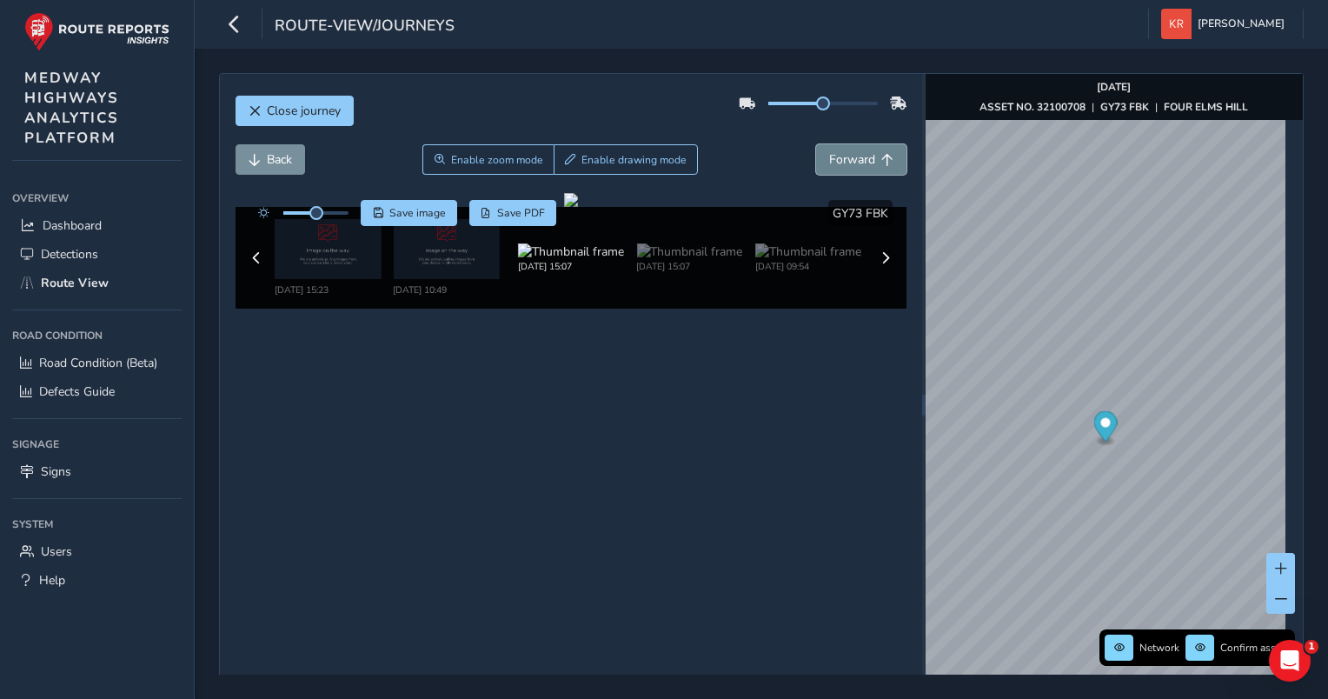
click at [829, 158] on span "Forward" at bounding box center [852, 159] width 46 height 17
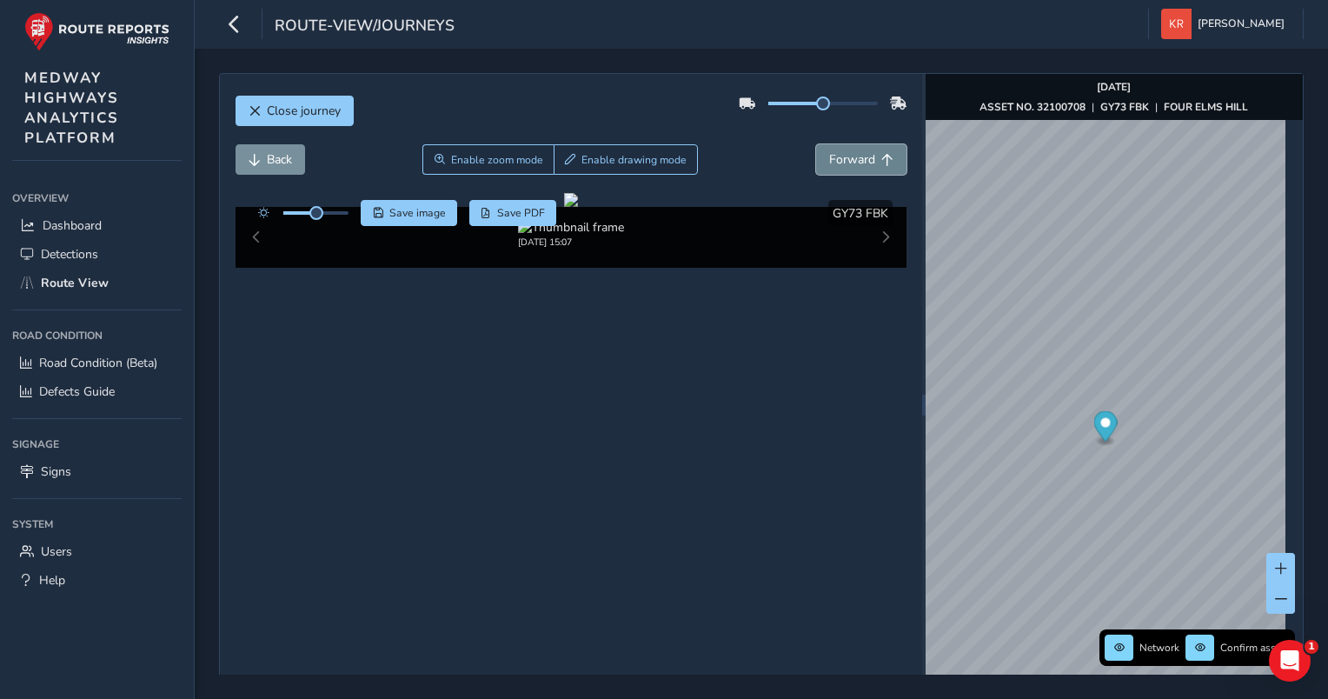
click at [829, 158] on span "Forward" at bounding box center [852, 159] width 46 height 17
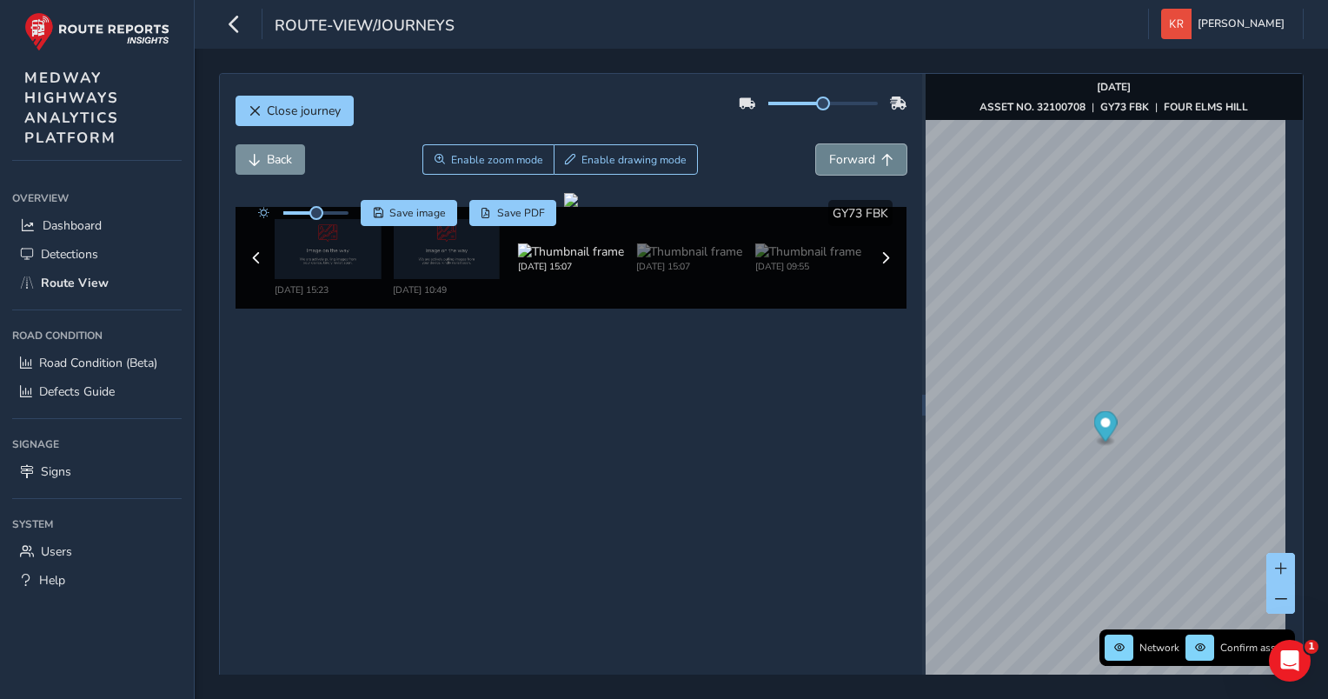
click at [829, 158] on span "Forward" at bounding box center [852, 159] width 46 height 17
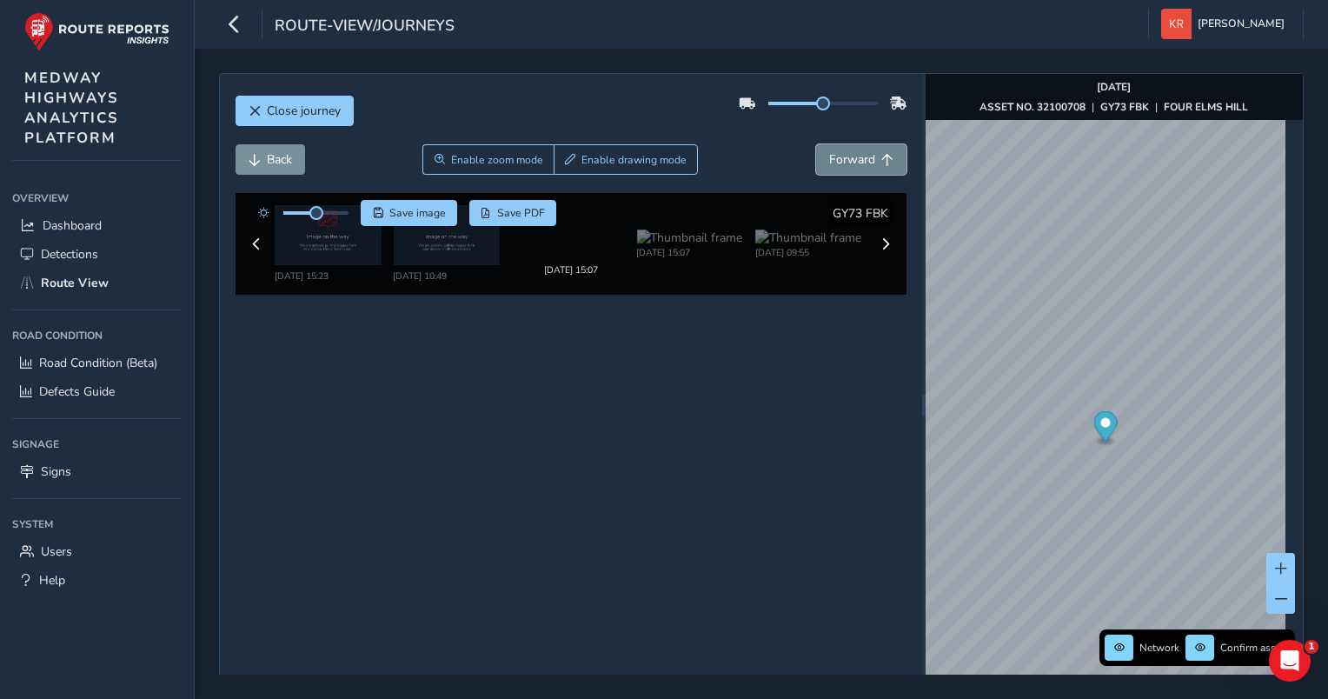
click at [829, 158] on span "Forward" at bounding box center [852, 159] width 46 height 17
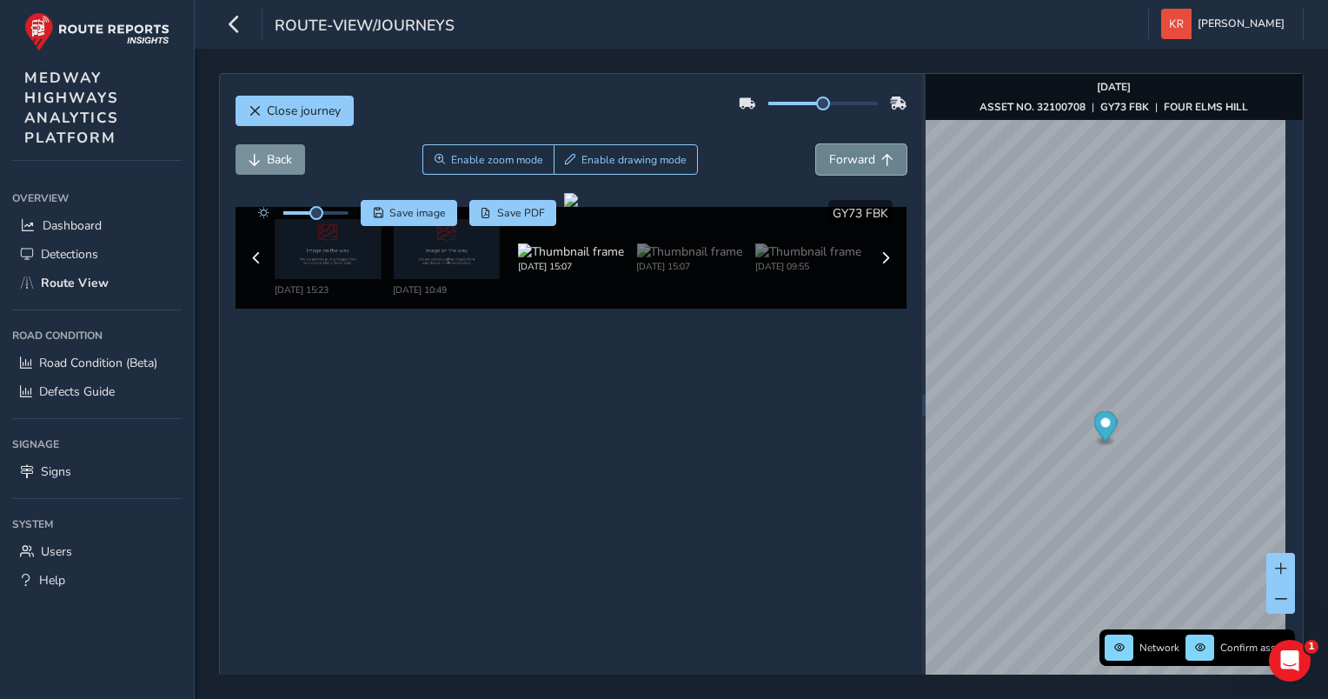
click at [829, 158] on span "Forward" at bounding box center [852, 159] width 46 height 17
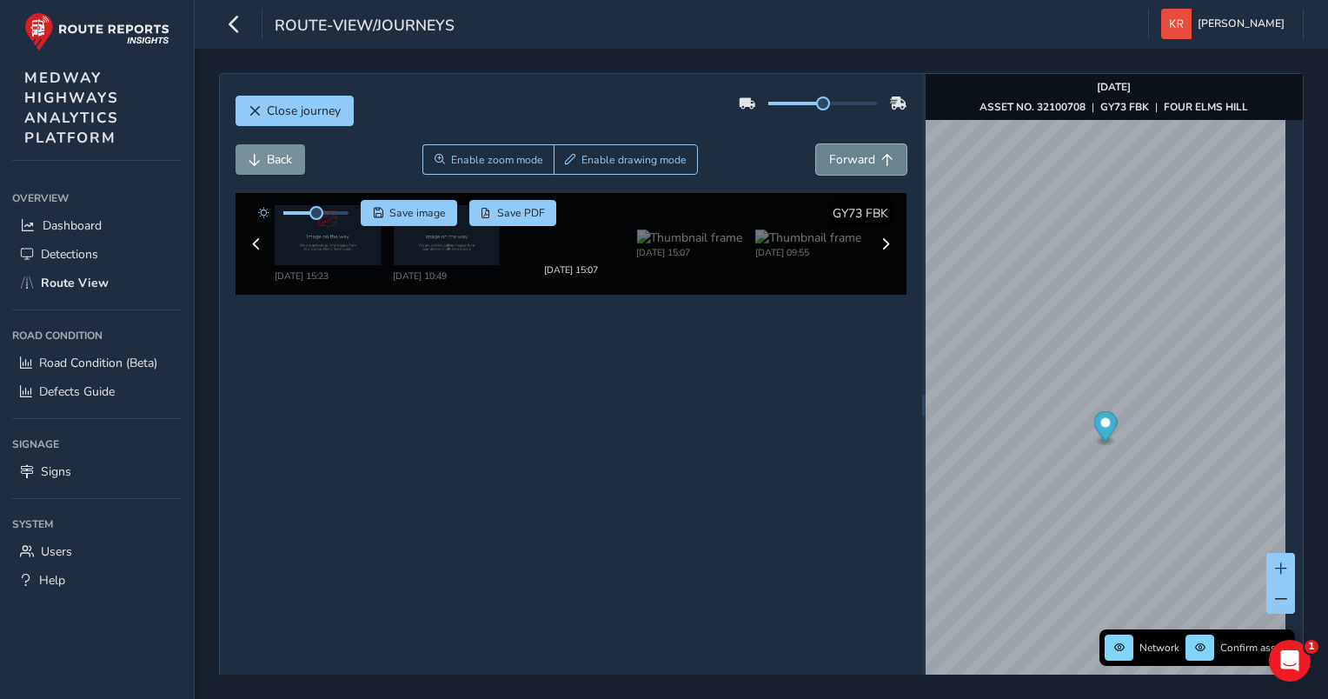
click at [829, 158] on span "Forward" at bounding box center [852, 159] width 46 height 17
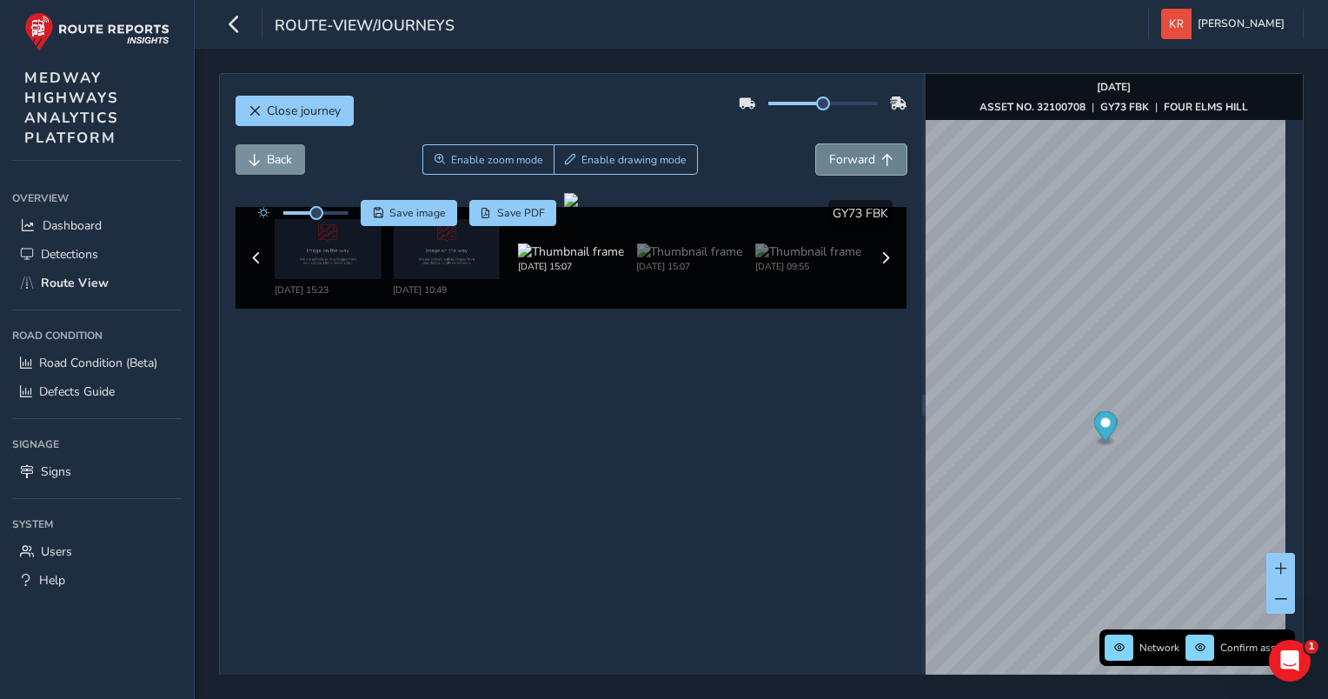
click at [829, 158] on span "Forward" at bounding box center [852, 159] width 46 height 17
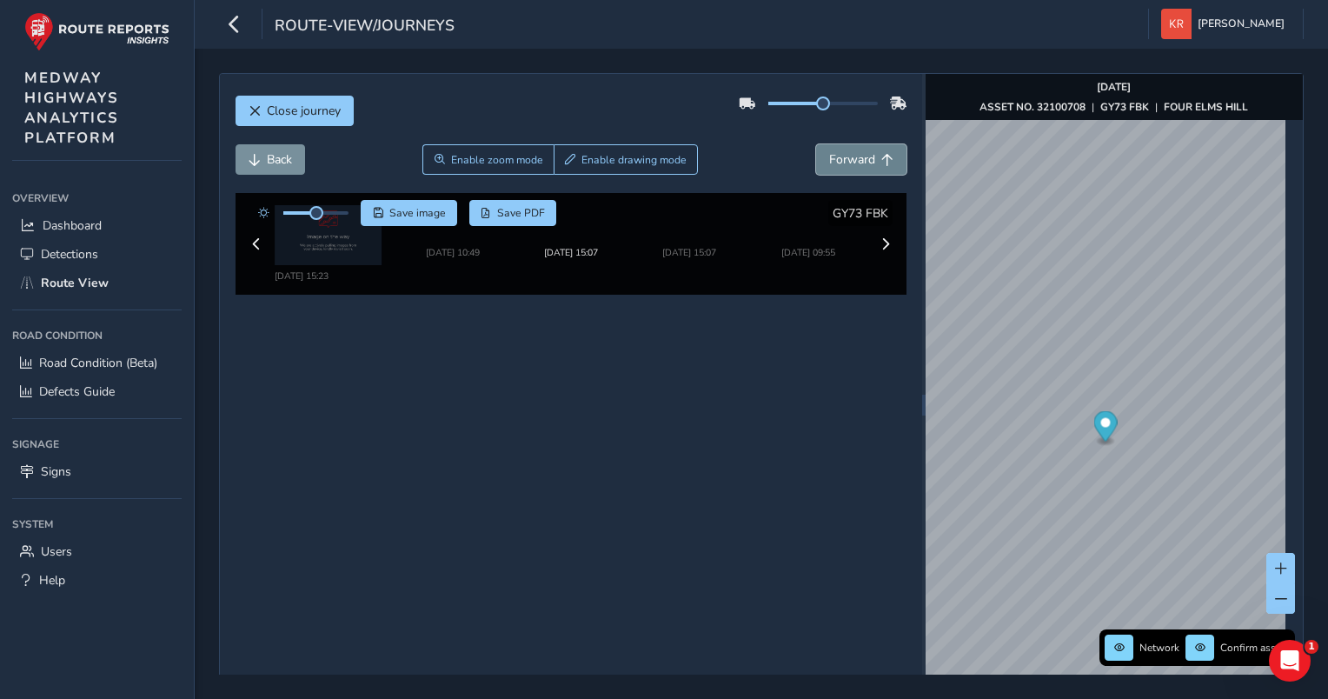
click at [829, 158] on span "Forward" at bounding box center [852, 159] width 46 height 17
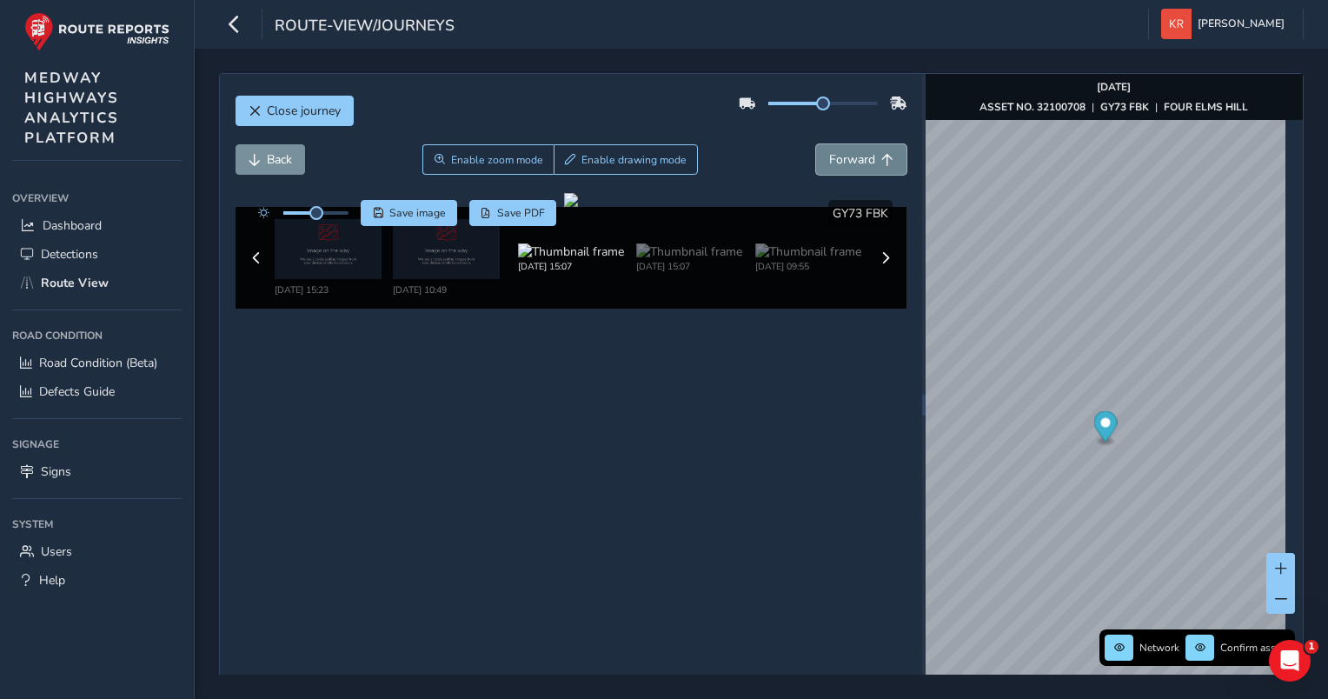
click at [829, 158] on span "Forward" at bounding box center [852, 159] width 46 height 17
click at [264, 153] on button "Back" at bounding box center [271, 159] width 70 height 30
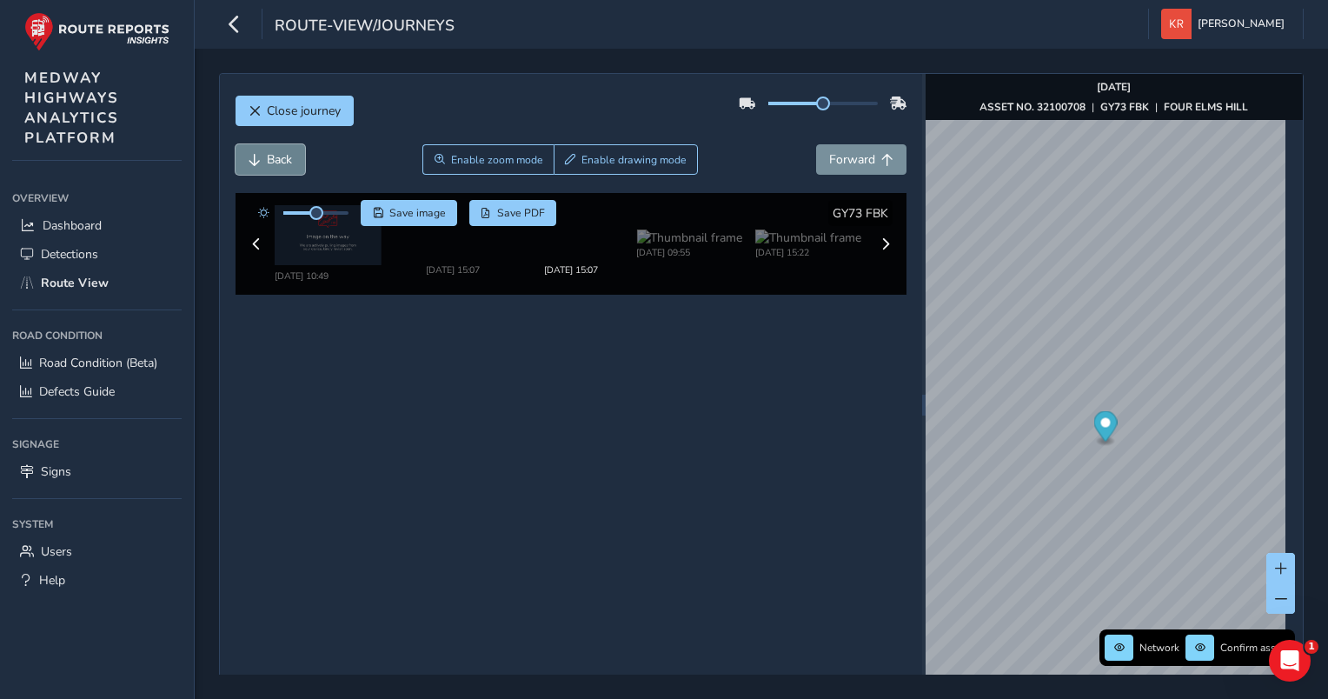
click at [264, 153] on button "Back" at bounding box center [271, 159] width 70 height 30
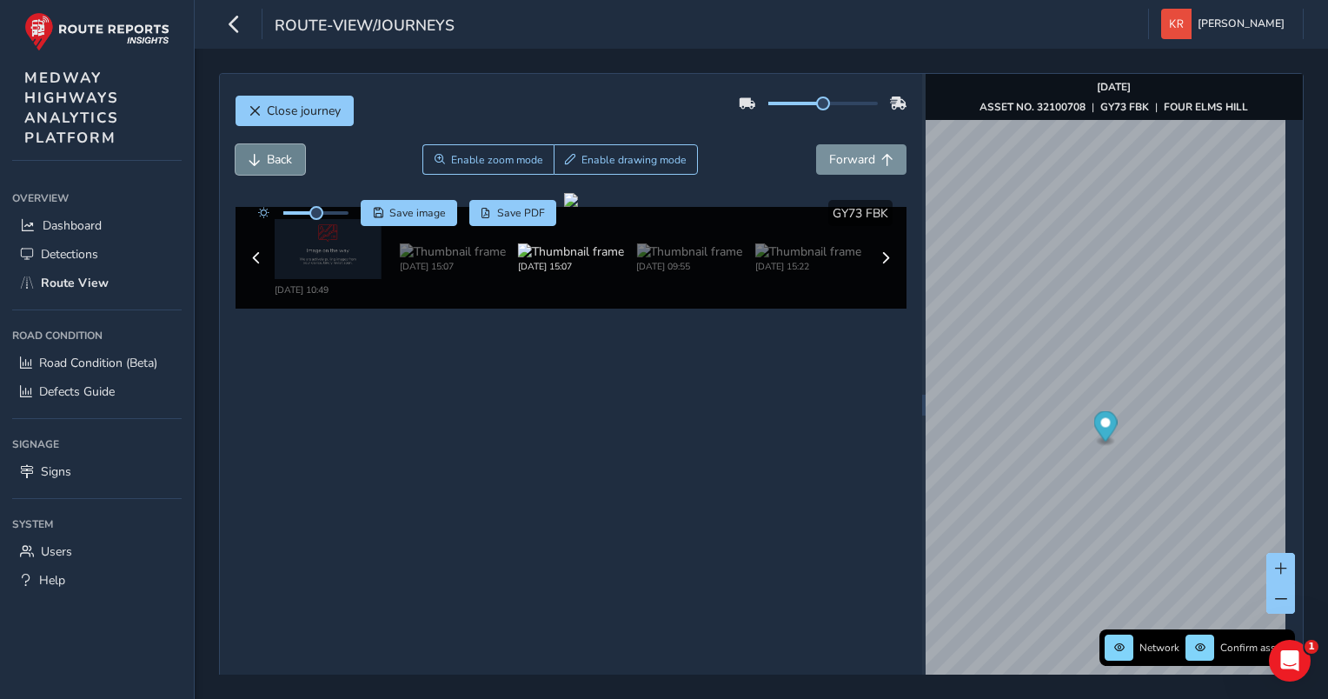
click at [264, 153] on button "Back" at bounding box center [271, 159] width 70 height 30
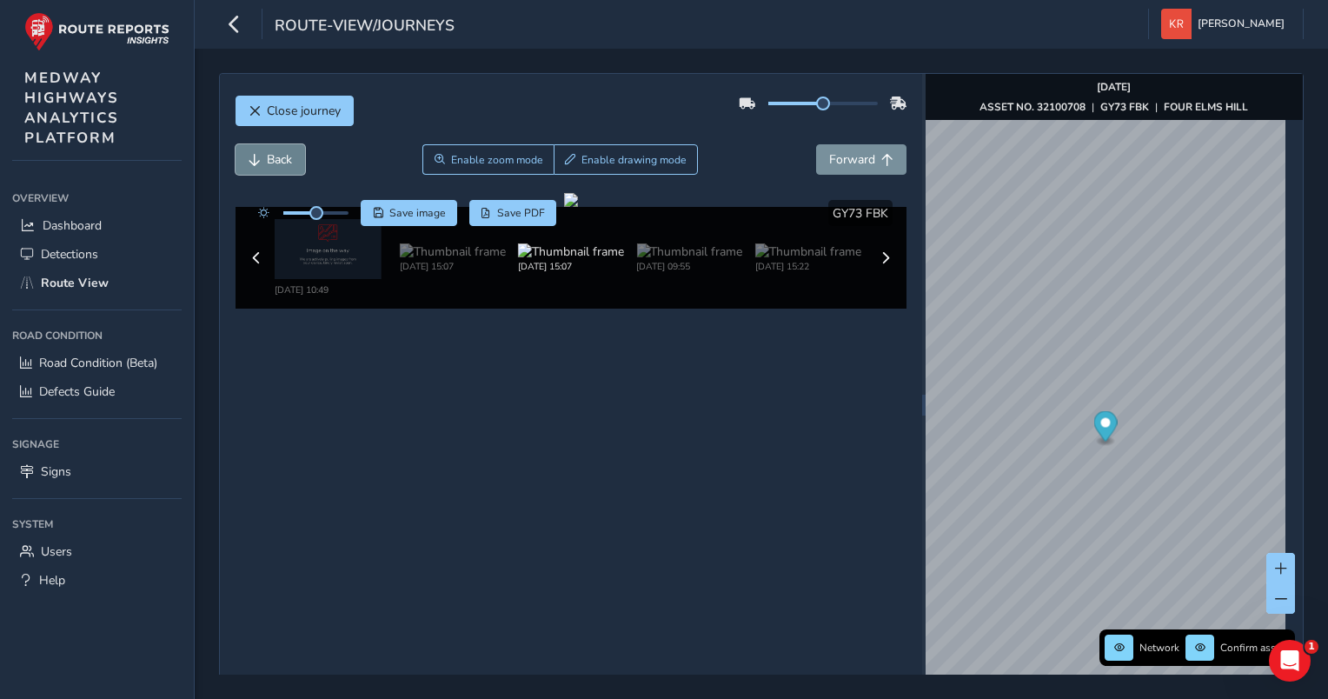
click at [264, 153] on button "Back" at bounding box center [271, 159] width 70 height 30
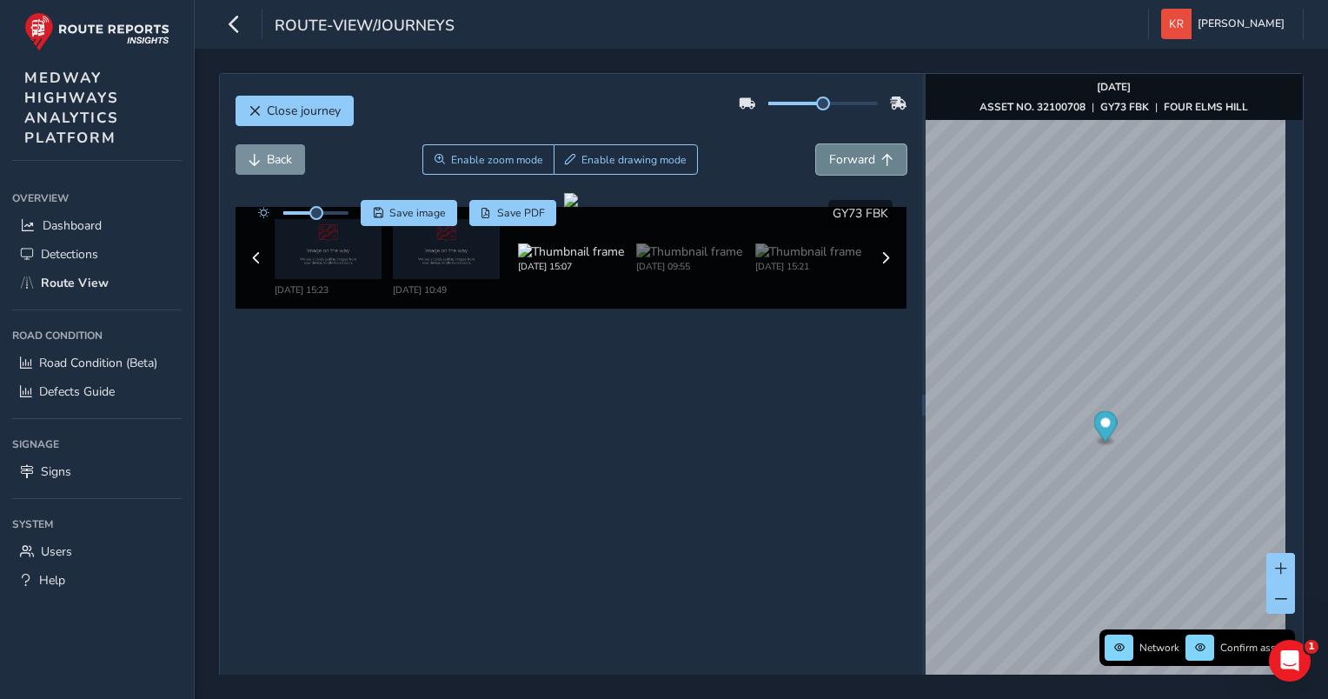
click at [834, 164] on span "Forward" at bounding box center [852, 159] width 46 height 17
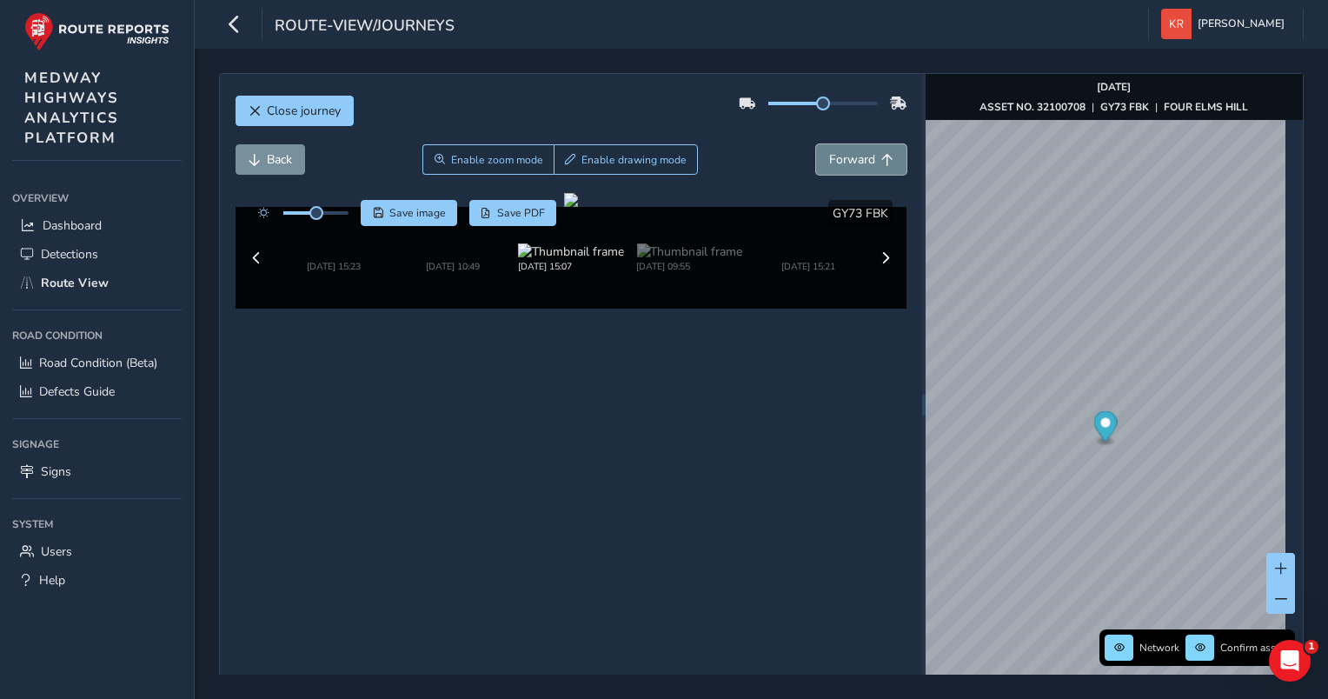
click at [834, 164] on span "Forward" at bounding box center [852, 159] width 46 height 17
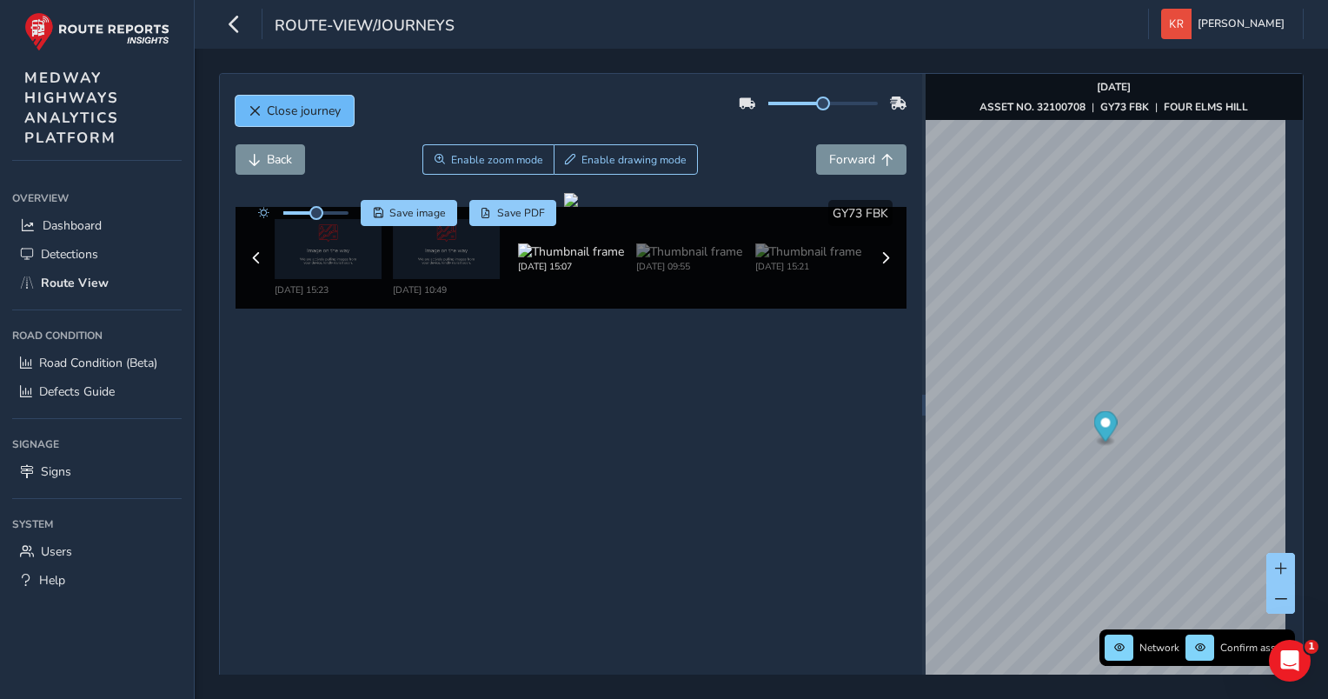
click at [267, 108] on span "Close journey" at bounding box center [304, 111] width 74 height 17
